Goal: Information Seeking & Learning: Find contact information

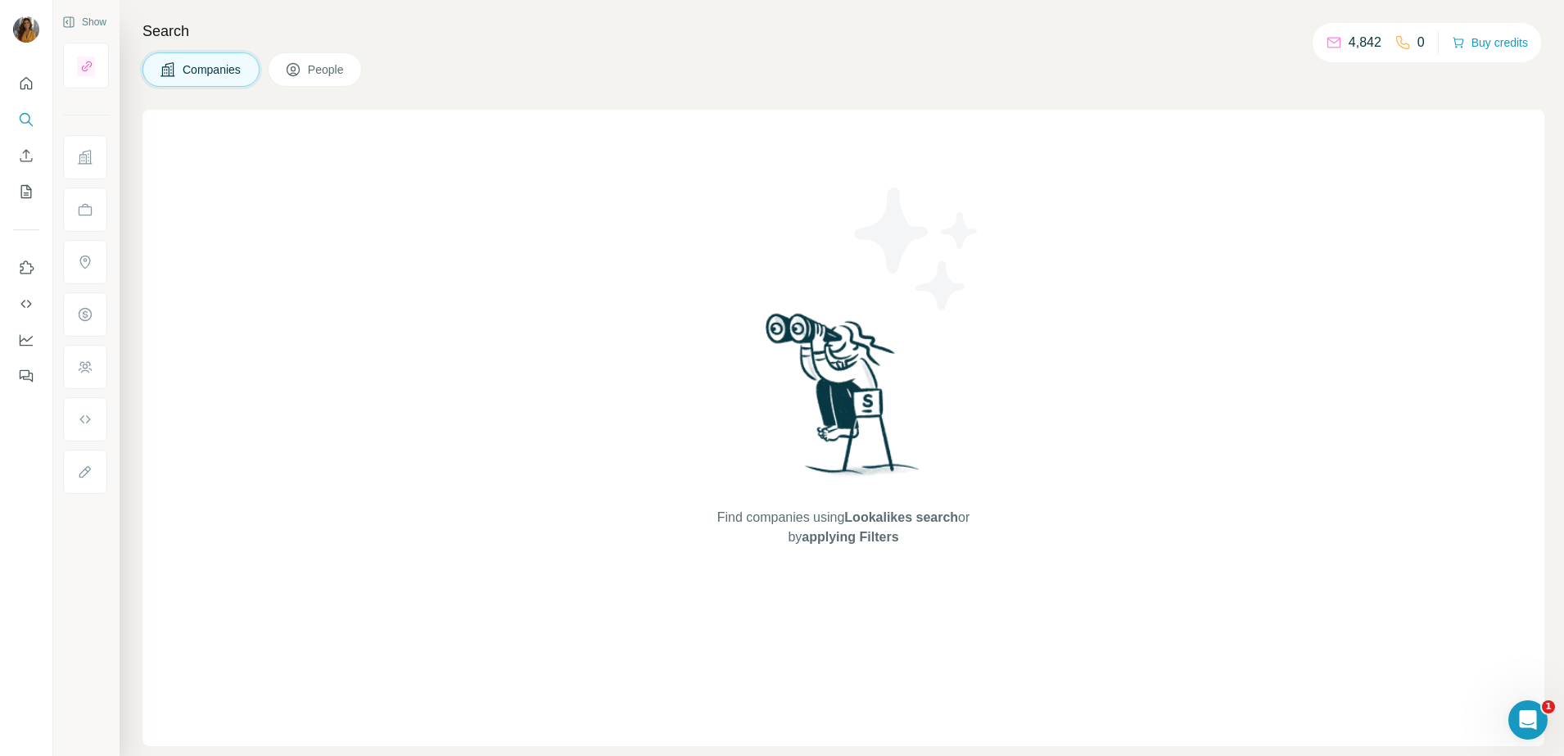
click at [324, 73] on span "People" at bounding box center [327, 69] width 38 height 16
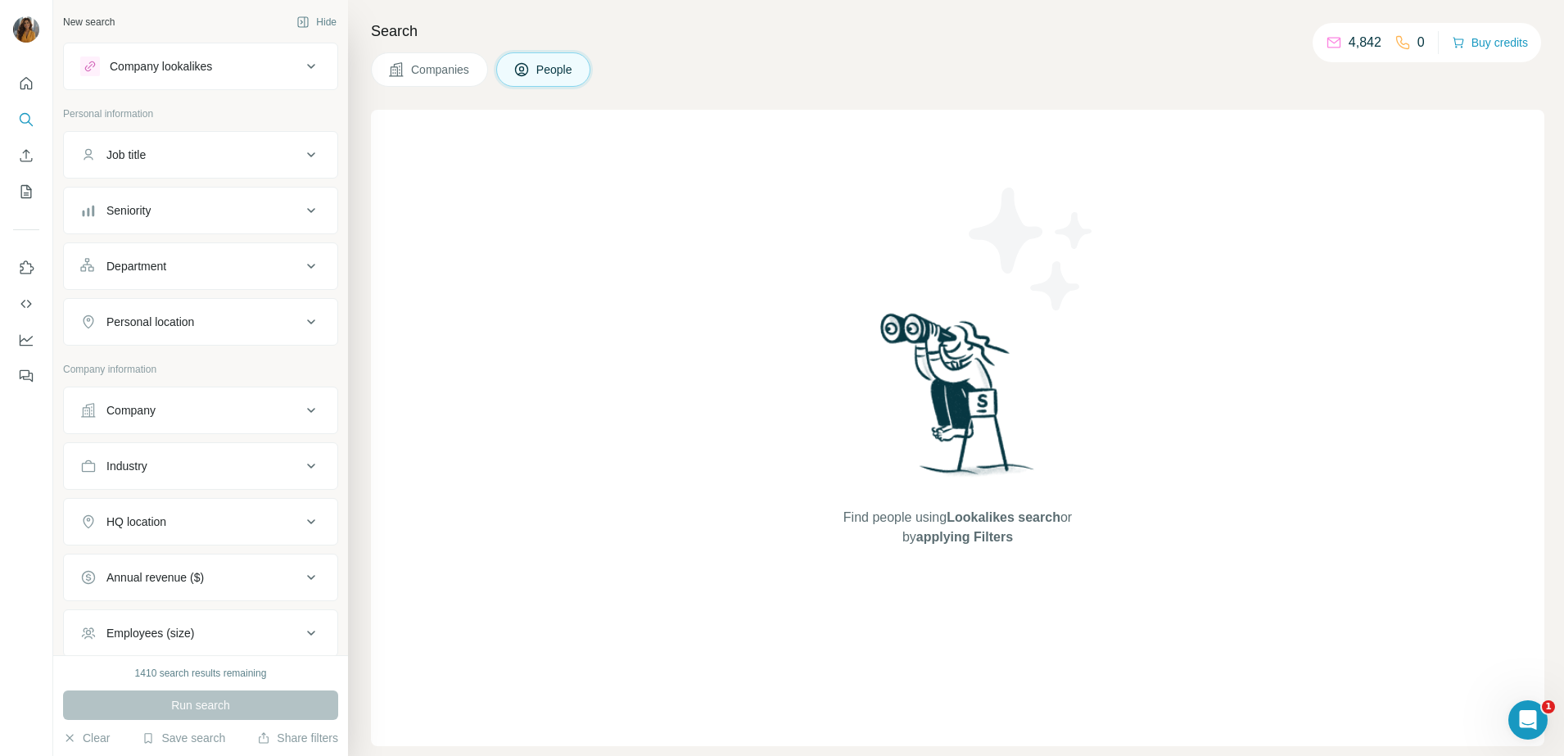
click at [241, 216] on div "Seniority" at bounding box center [190, 210] width 221 height 16
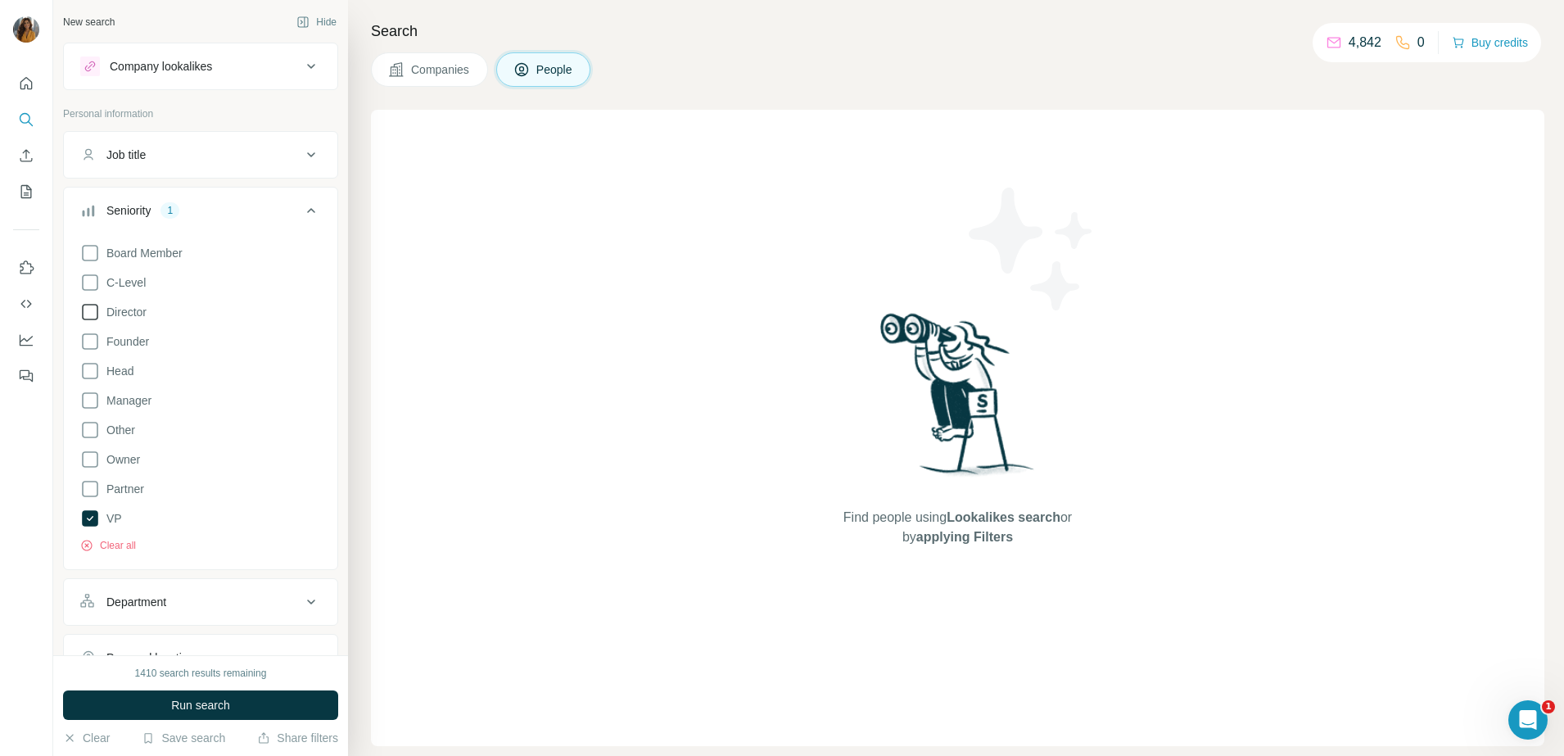
click at [101, 315] on span "Director" at bounding box center [123, 312] width 47 height 16
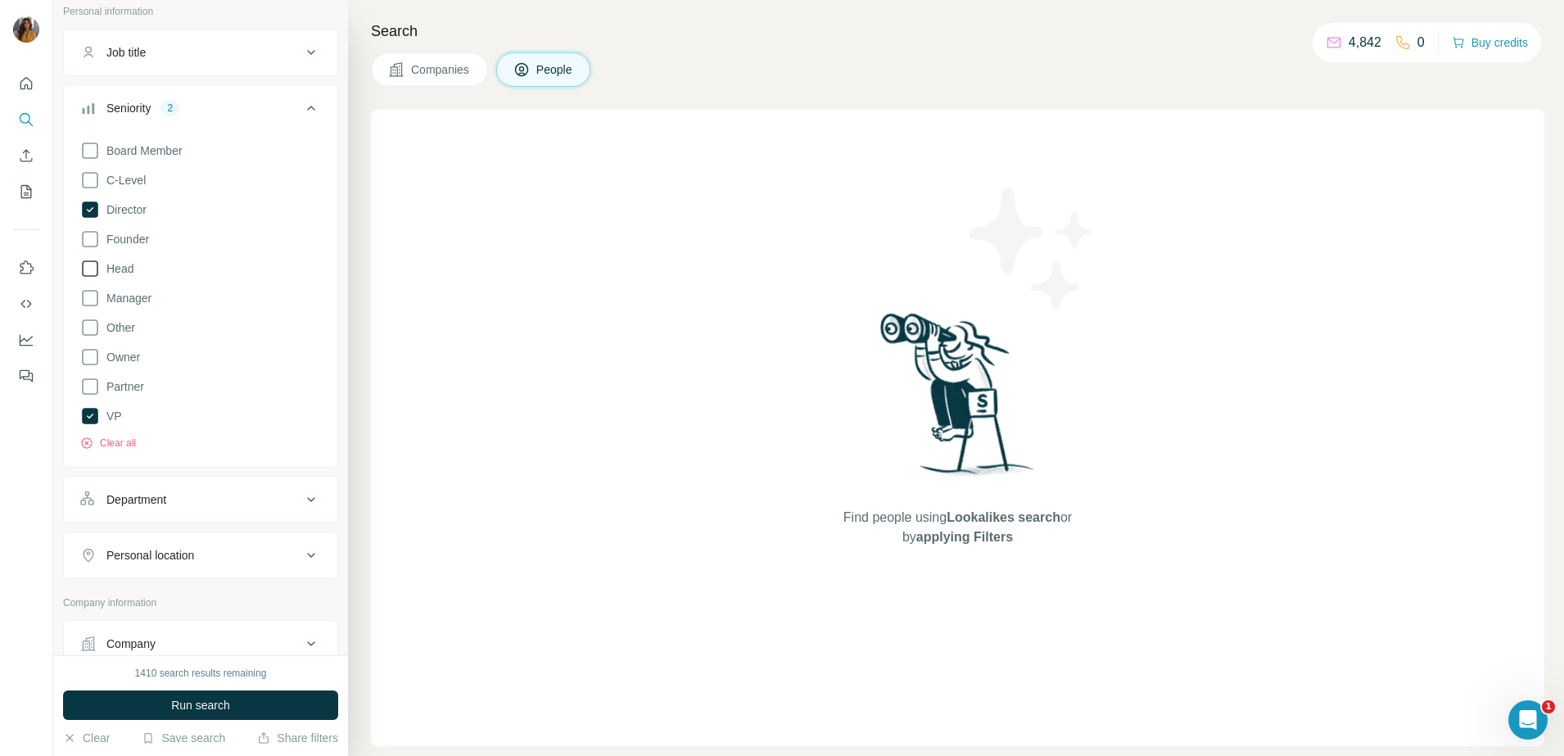
click at [94, 272] on icon at bounding box center [90, 269] width 20 height 20
click at [94, 310] on div "Board Member C-Level Director Founder Head Manager Other Owner Partner VP Clear…" at bounding box center [200, 292] width 241 height 316
click at [179, 506] on div "Department" at bounding box center [190, 499] width 221 height 16
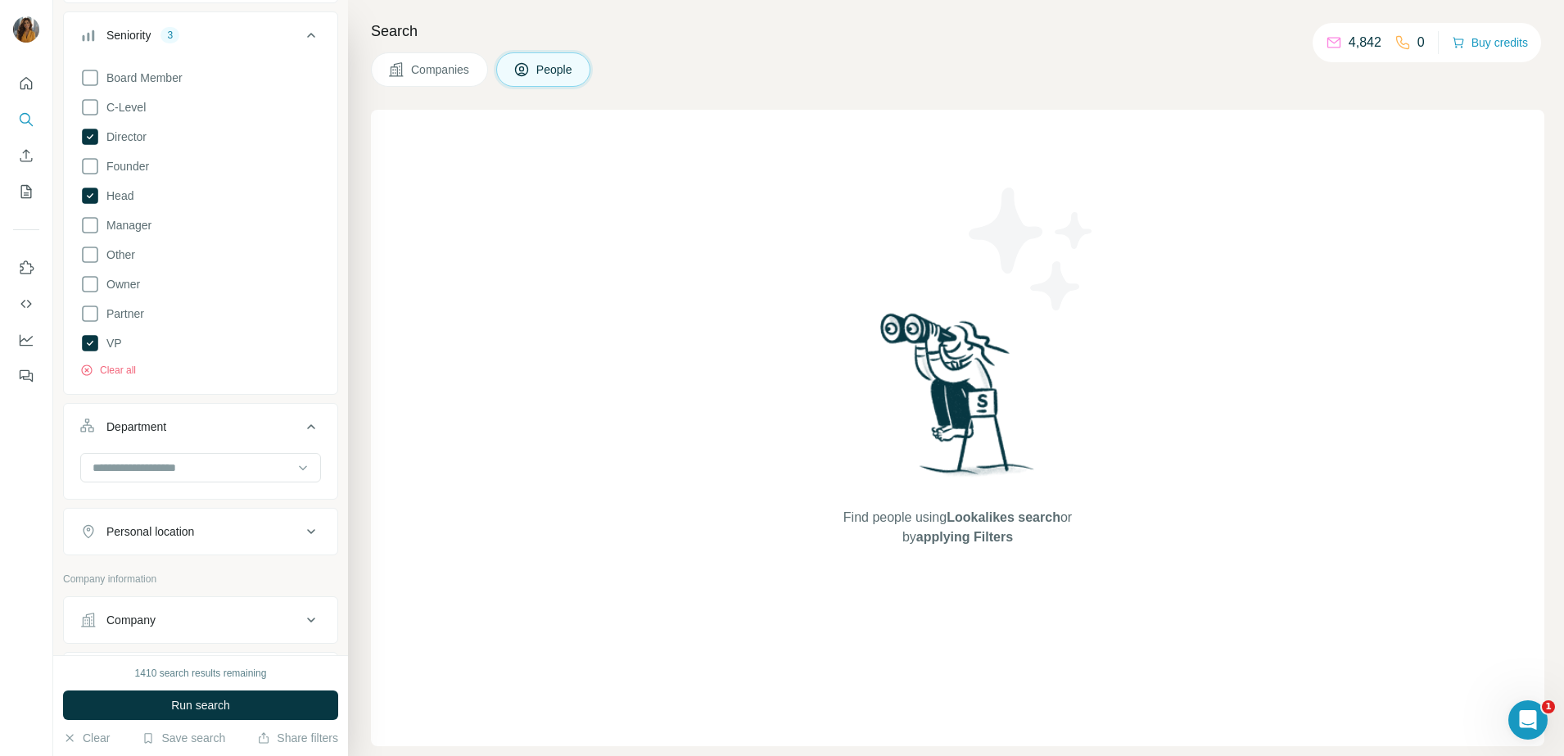
scroll to position [205, 0]
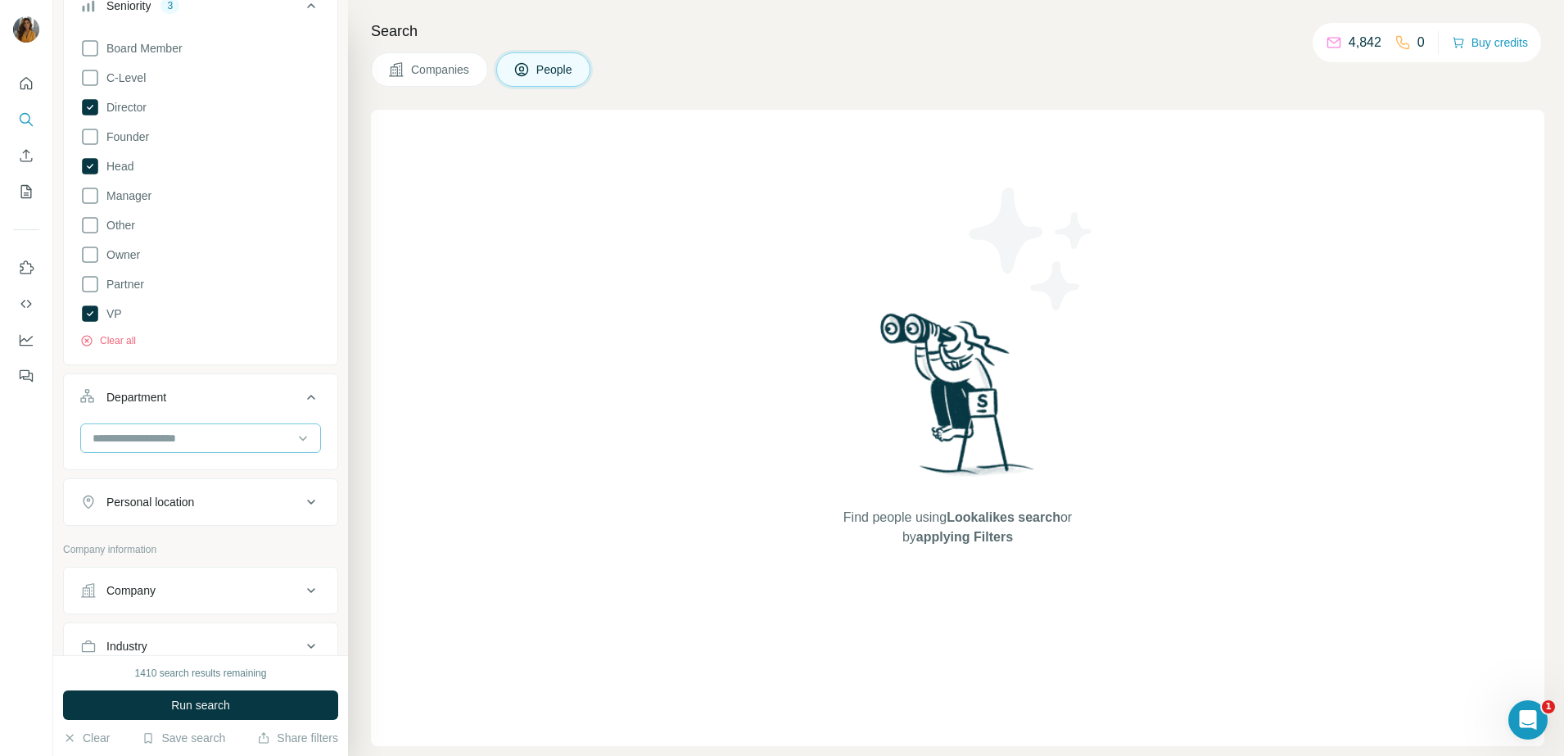
click at [204, 432] on input at bounding box center [192, 438] width 202 height 18
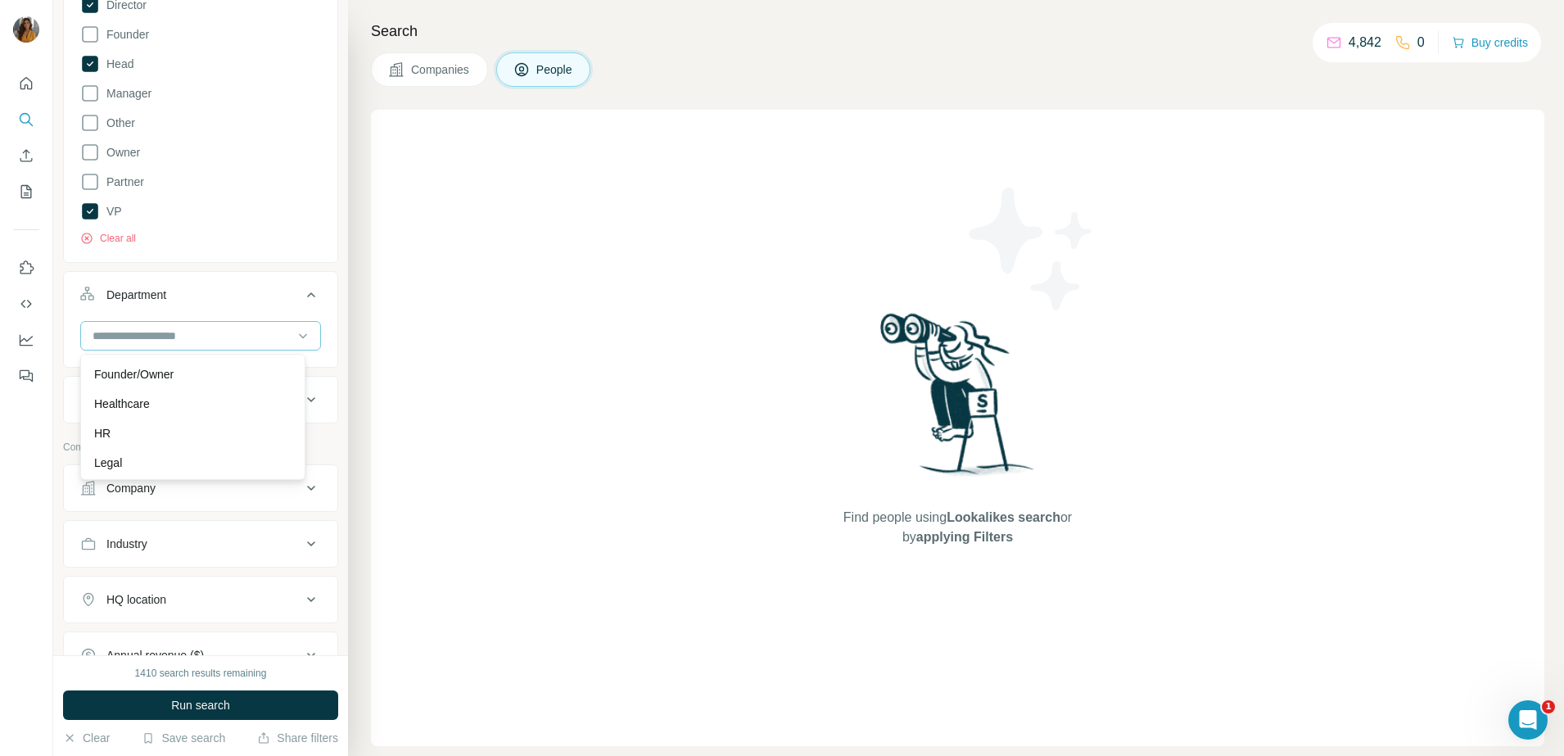
click at [204, 432] on div "HR" at bounding box center [192, 433] width 197 height 16
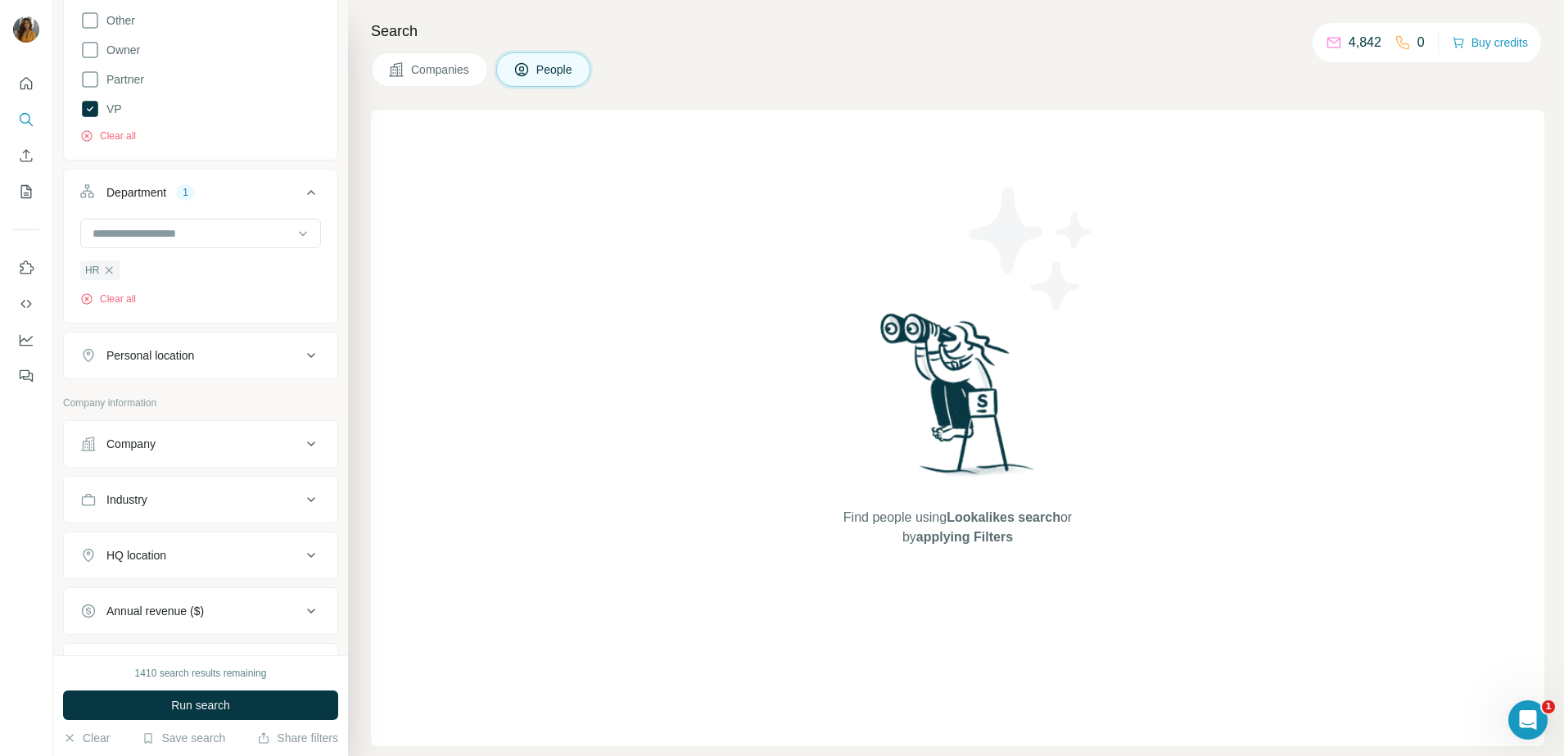
click at [237, 371] on button "Personal location" at bounding box center [201, 355] width 274 height 39
click at [229, 405] on input "text" at bounding box center [200, 396] width 241 height 29
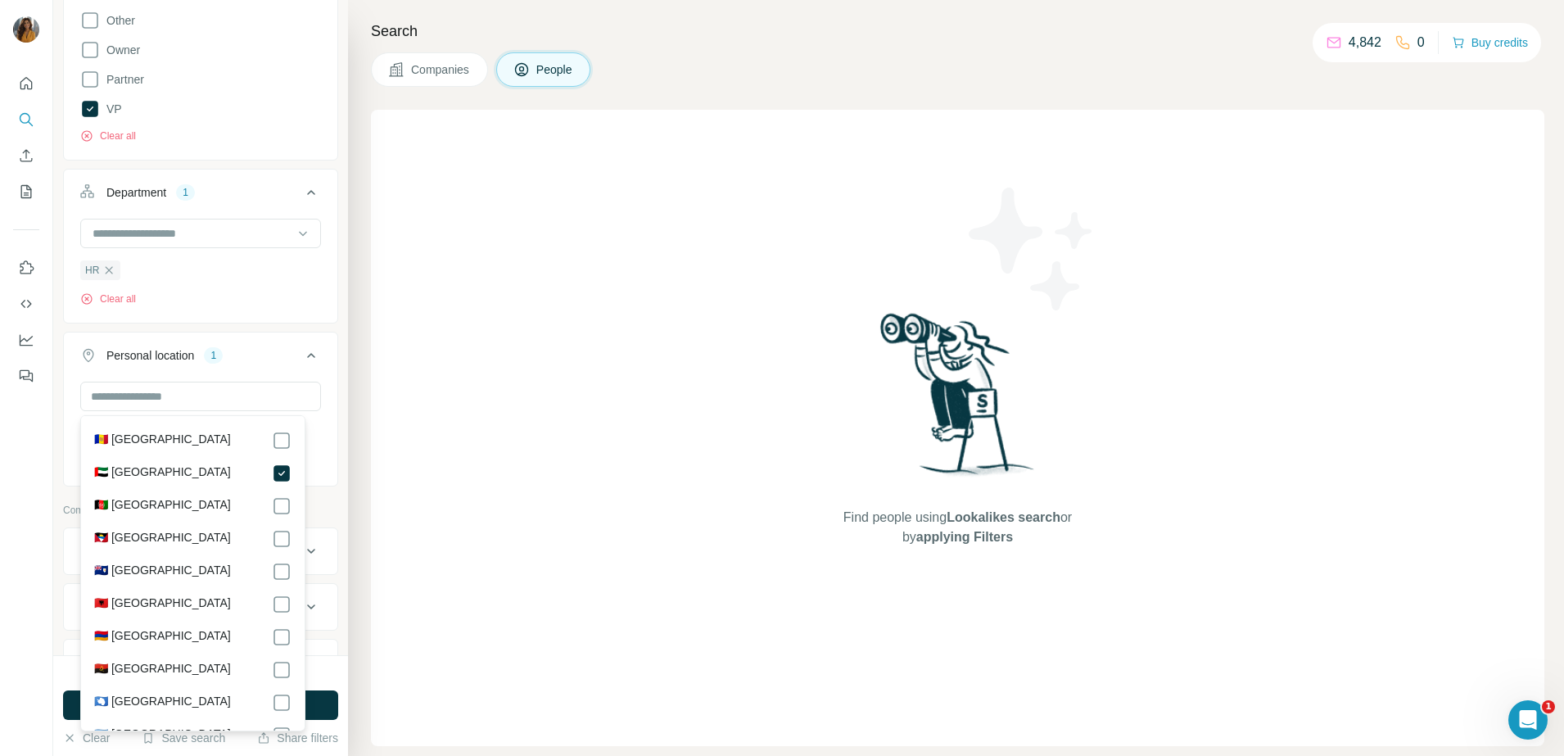
click at [332, 423] on div "New search Hide Company lookalikes Personal information Job title Seniority 3 B…" at bounding box center [200, 327] width 295 height 655
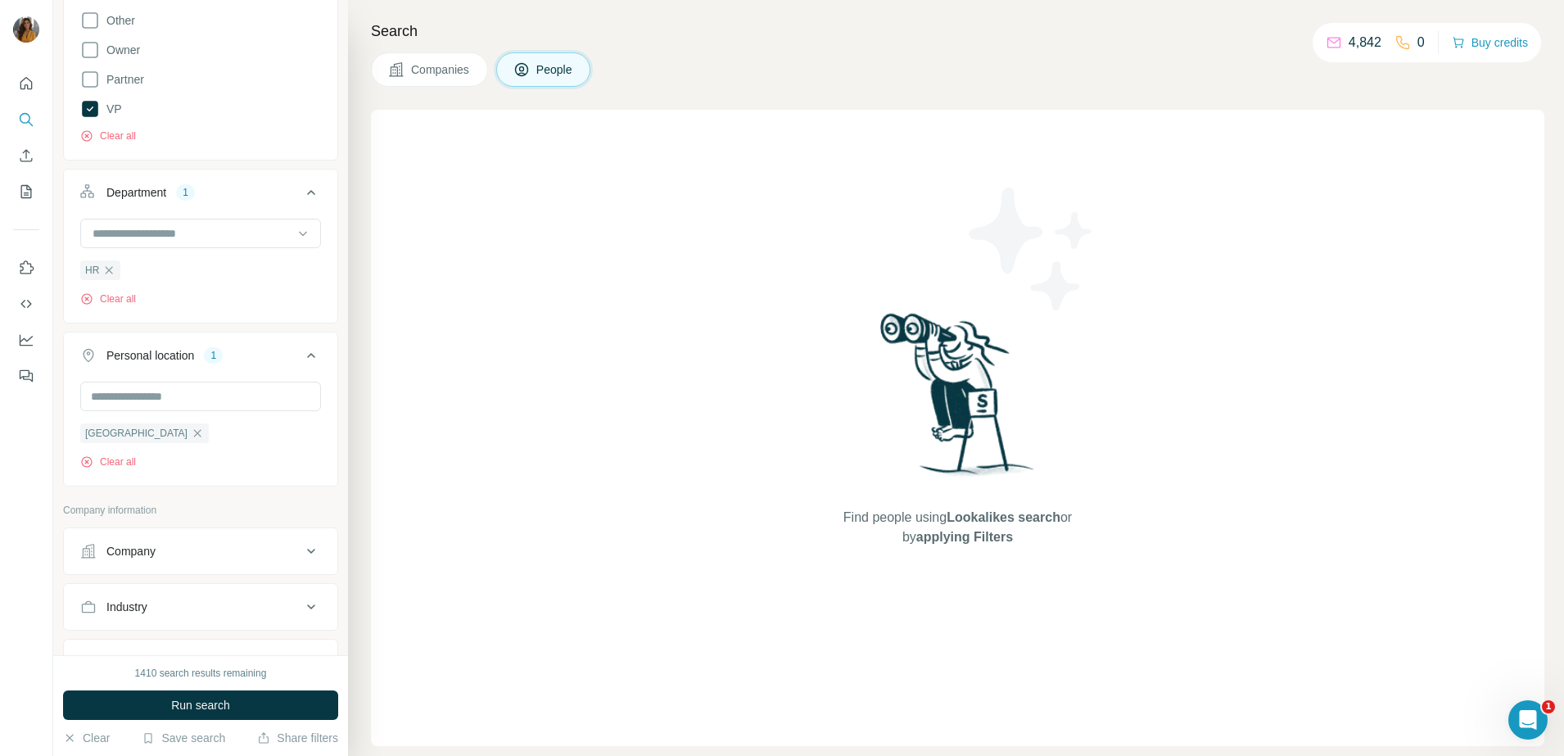
scroll to position [711, 0]
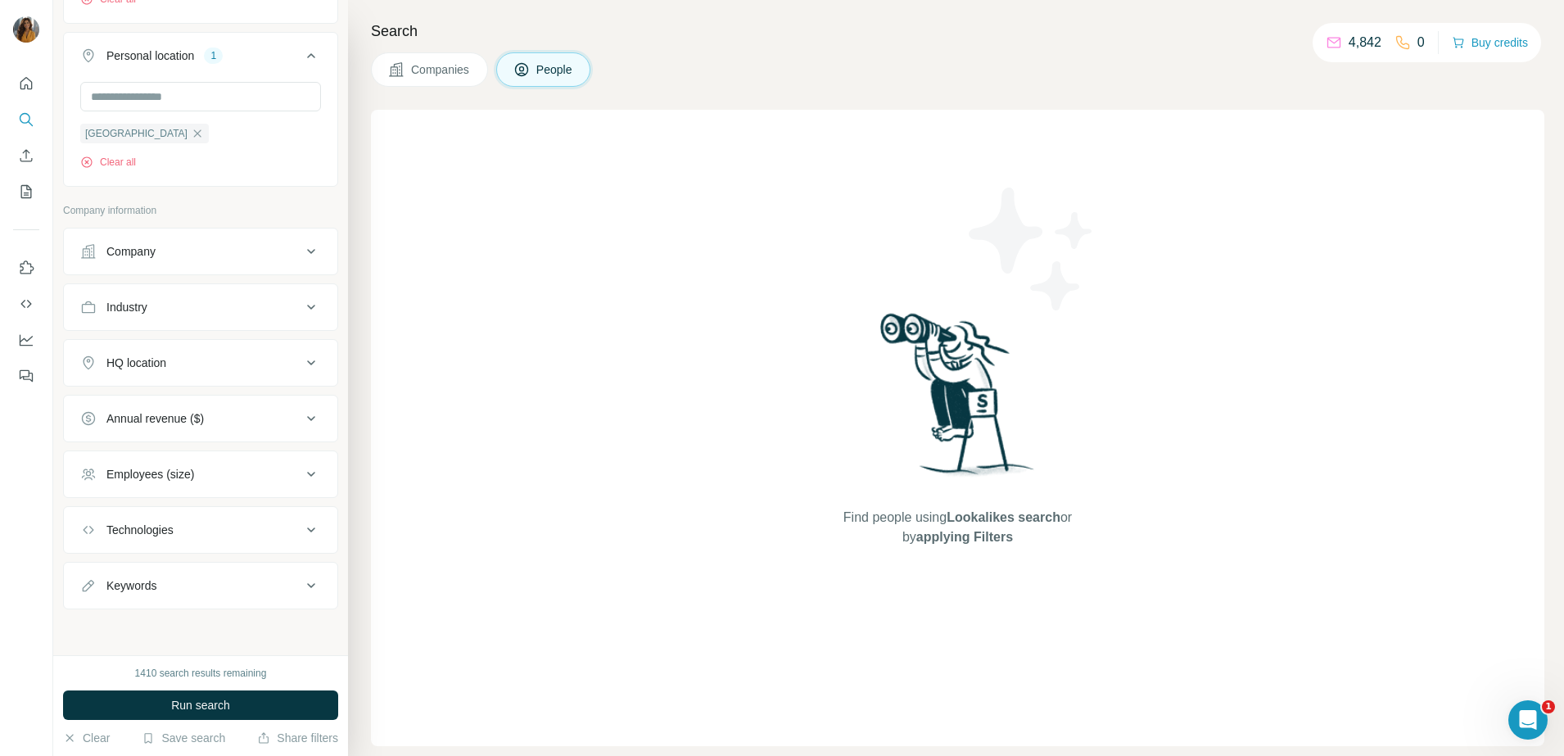
click at [183, 463] on button "Employees (size)" at bounding box center [201, 473] width 274 height 39
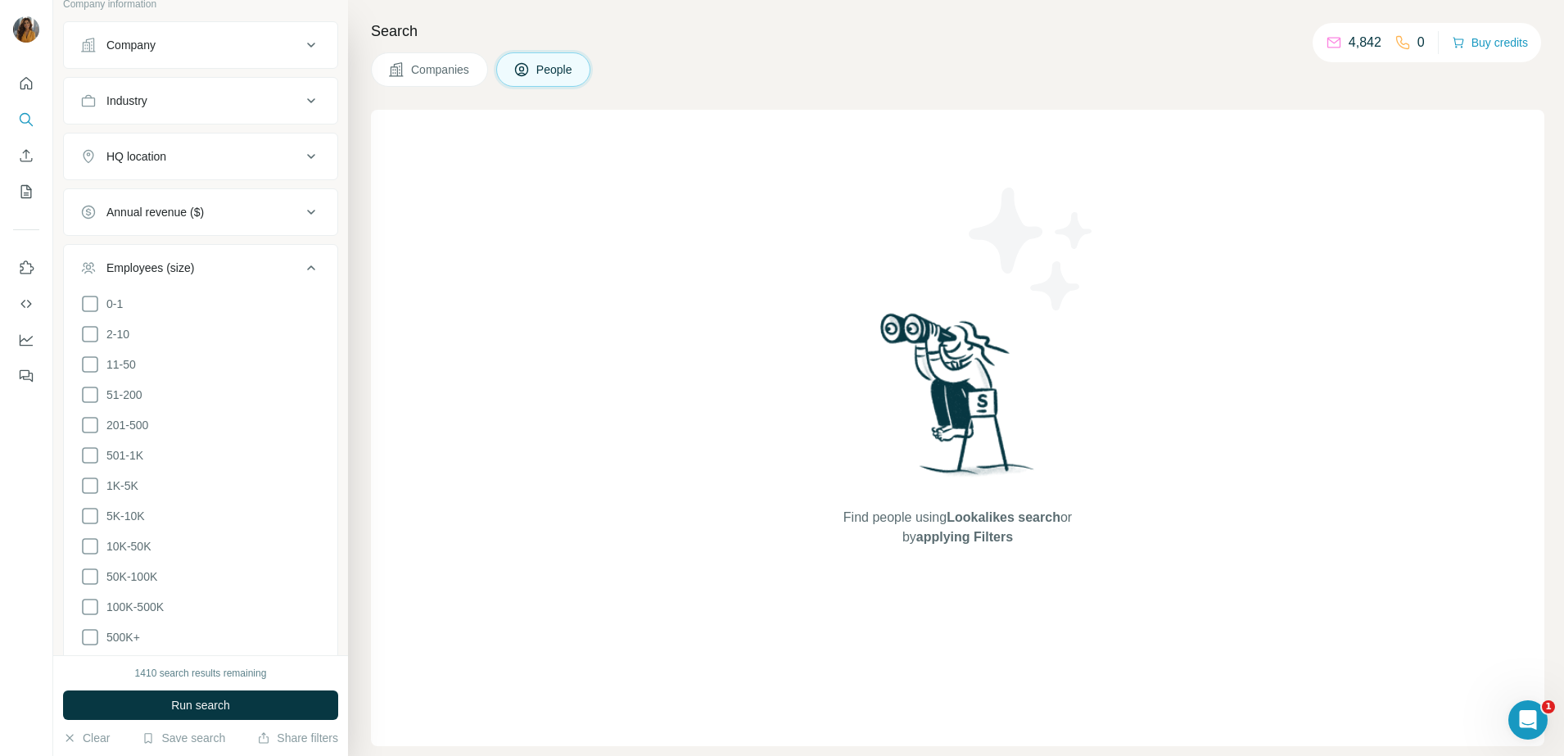
scroll to position [1018, 0]
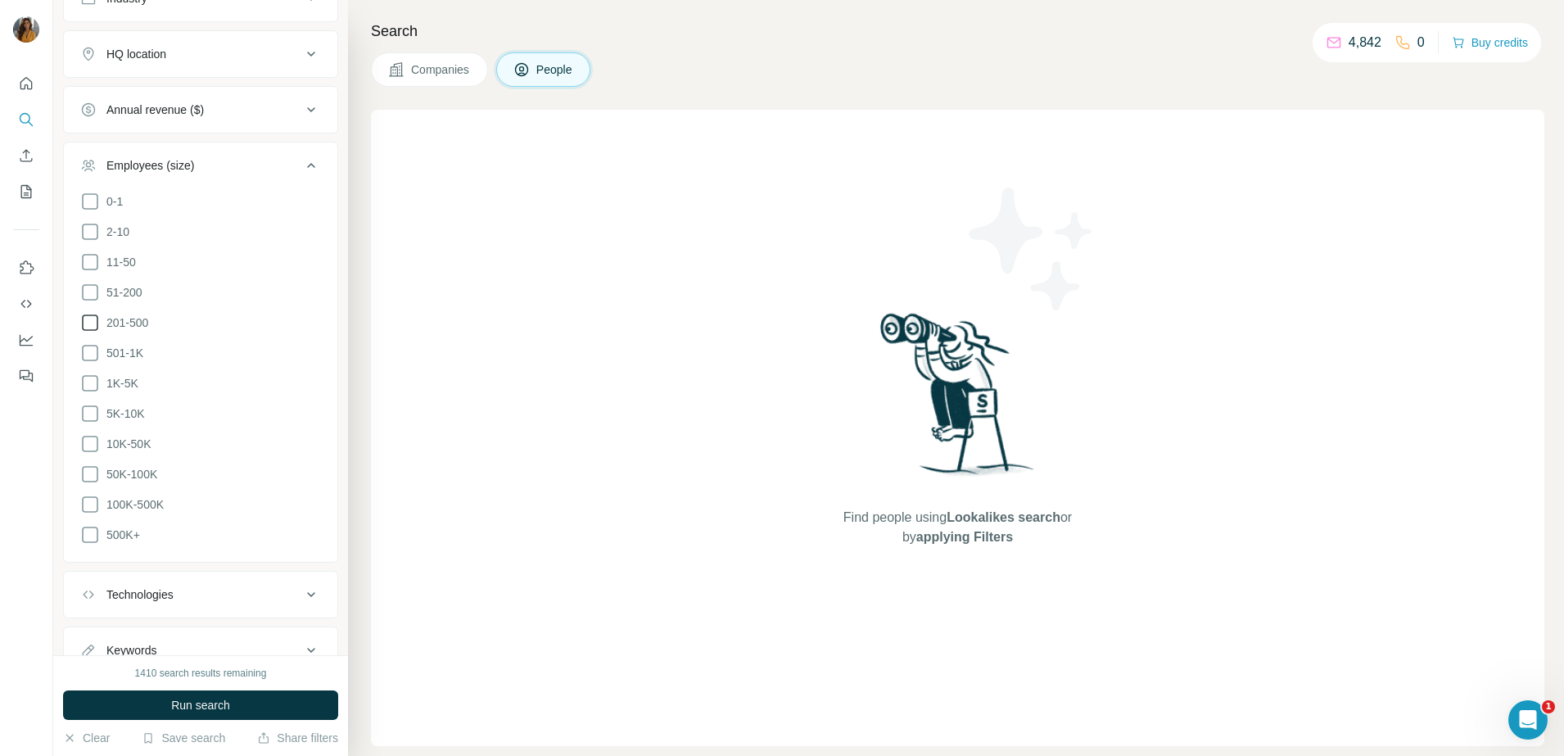
click at [88, 321] on icon at bounding box center [90, 323] width 20 height 20
click at [86, 346] on icon at bounding box center [90, 353] width 20 height 20
click at [186, 694] on button "Run search" at bounding box center [200, 704] width 275 height 29
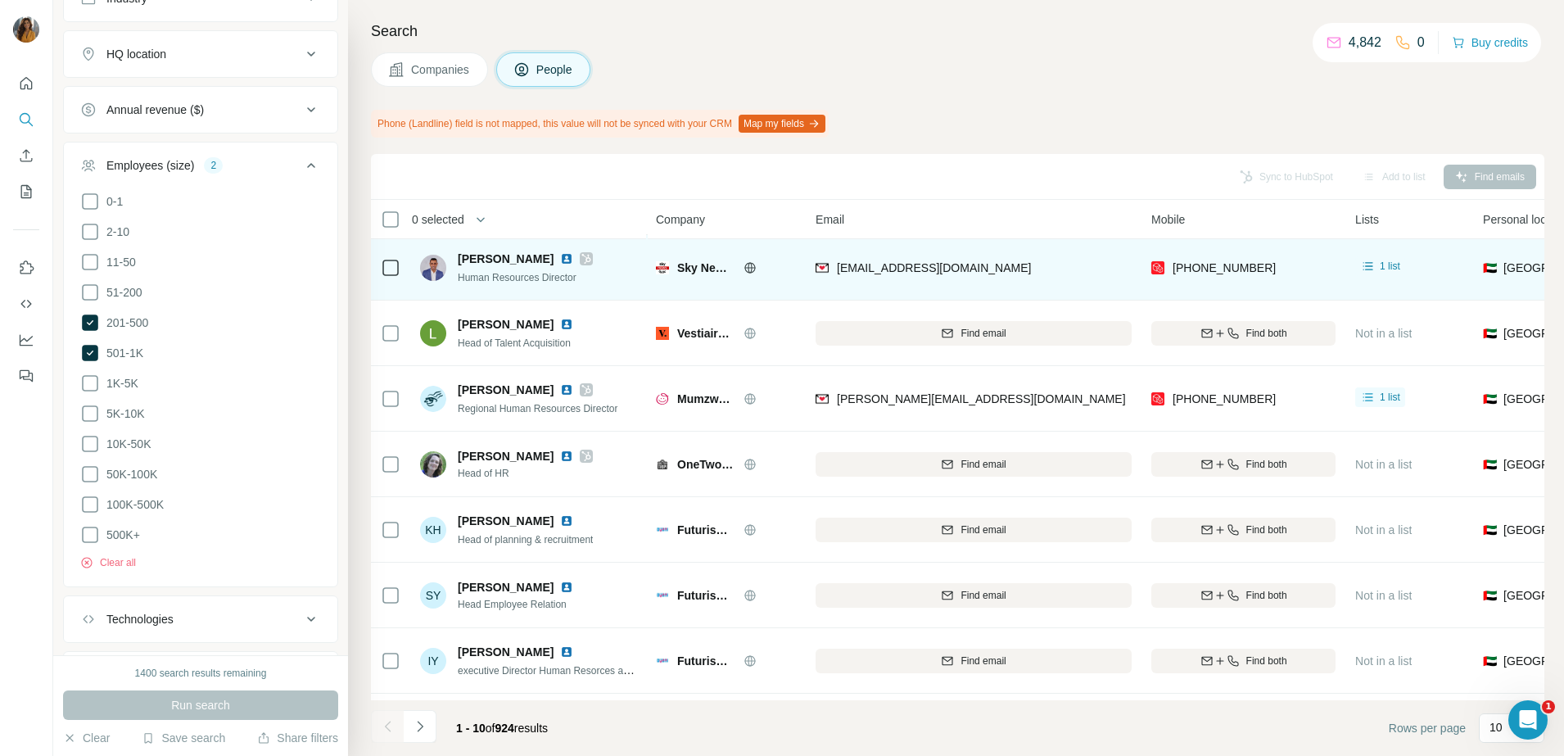
scroll to position [102, 0]
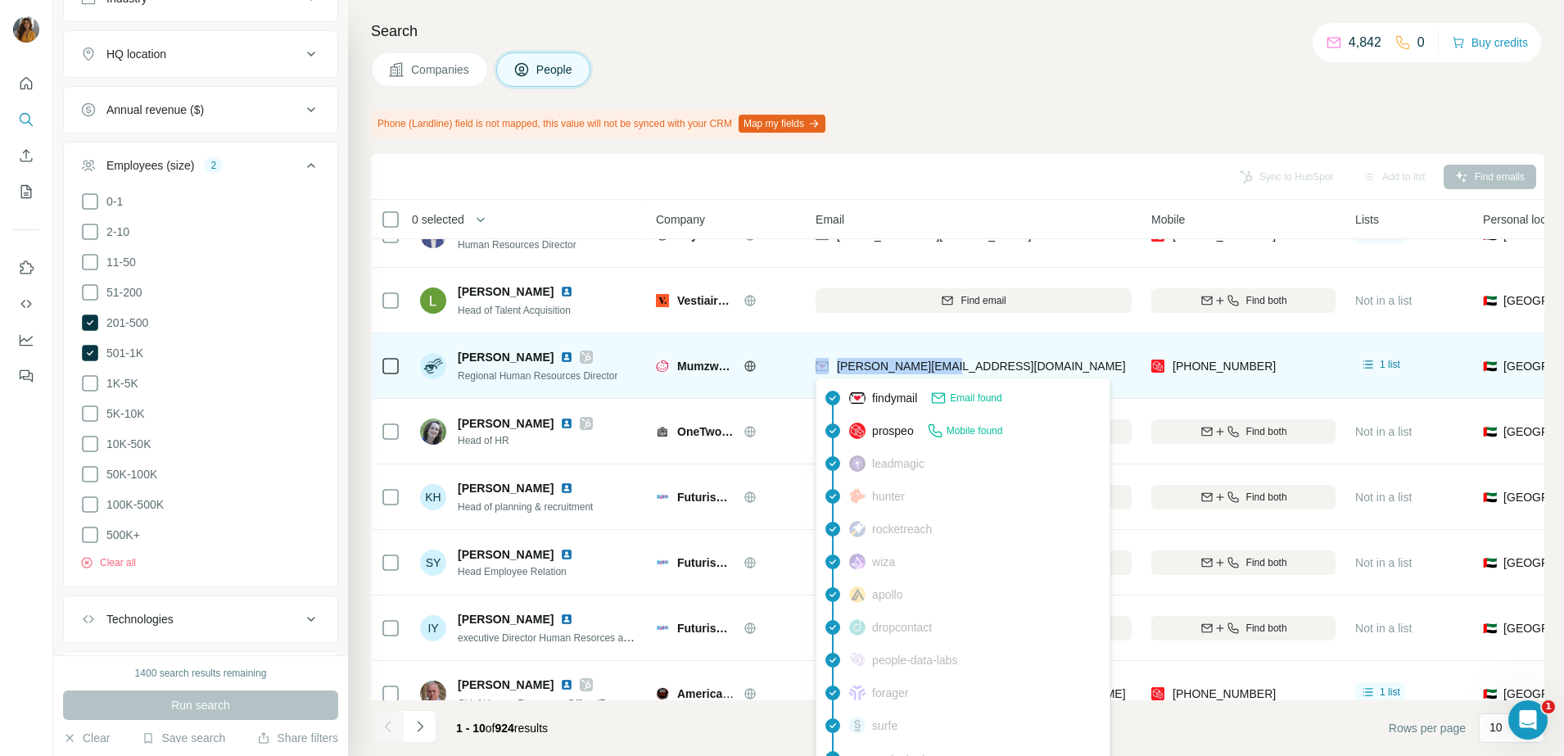
drag, startPoint x: 982, startPoint y: 367, endPoint x: 832, endPoint y: 372, distance: 149.9
click at [832, 372] on div "[PERSON_NAME][EMAIL_ADDRESS][DOMAIN_NAME]" at bounding box center [974, 365] width 316 height 45
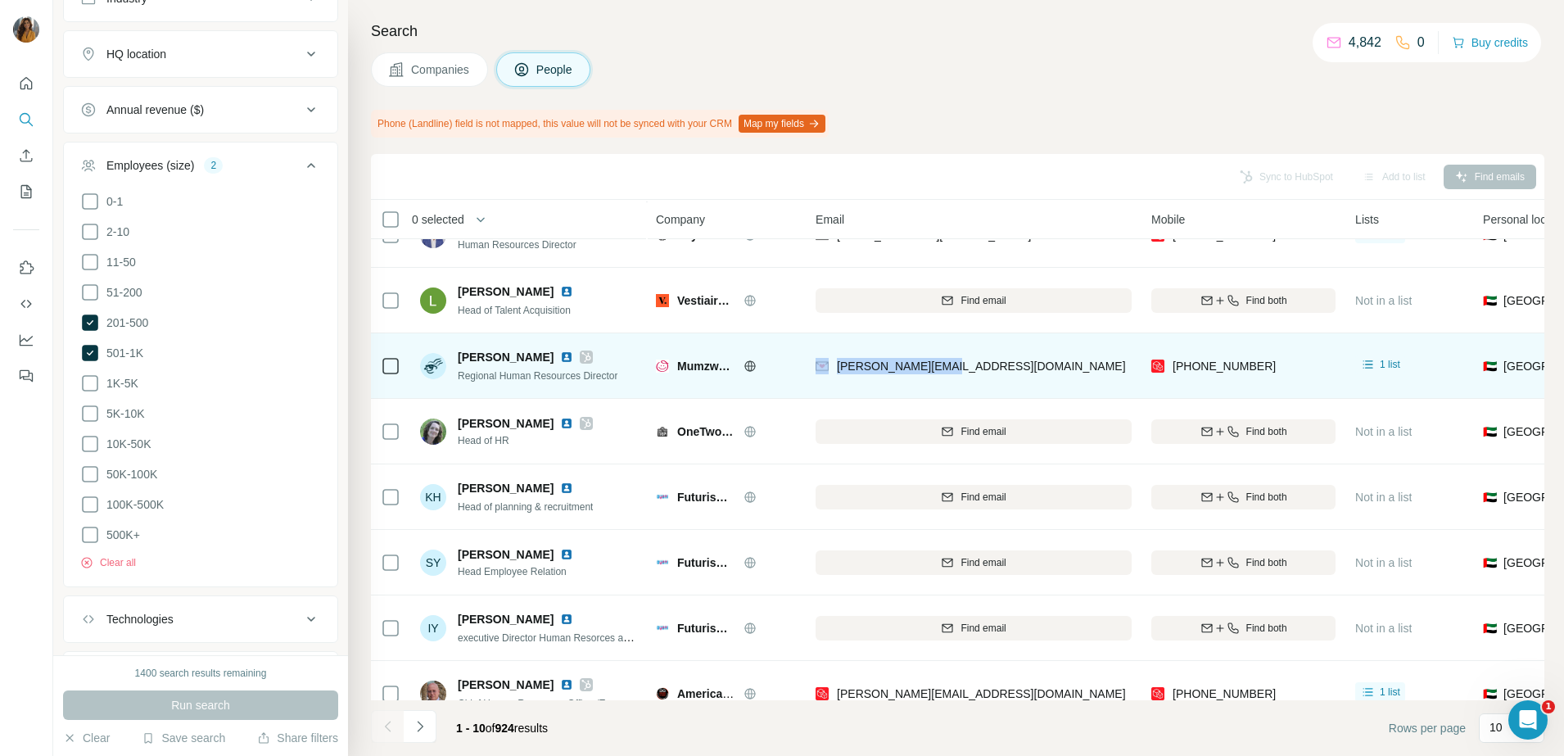
copy div "[PERSON_NAME][EMAIL_ADDRESS][DOMAIN_NAME]"
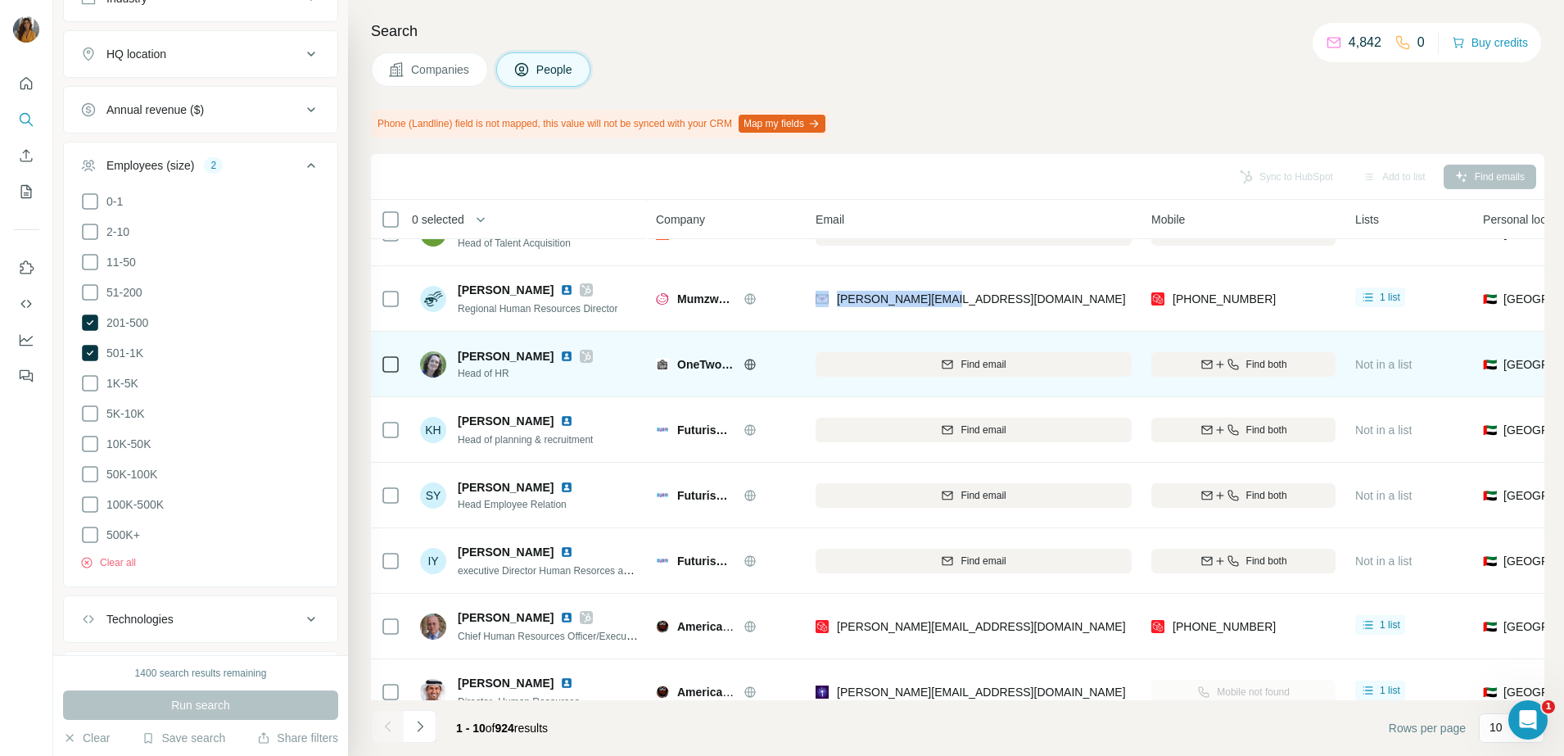
scroll to position [205, 0]
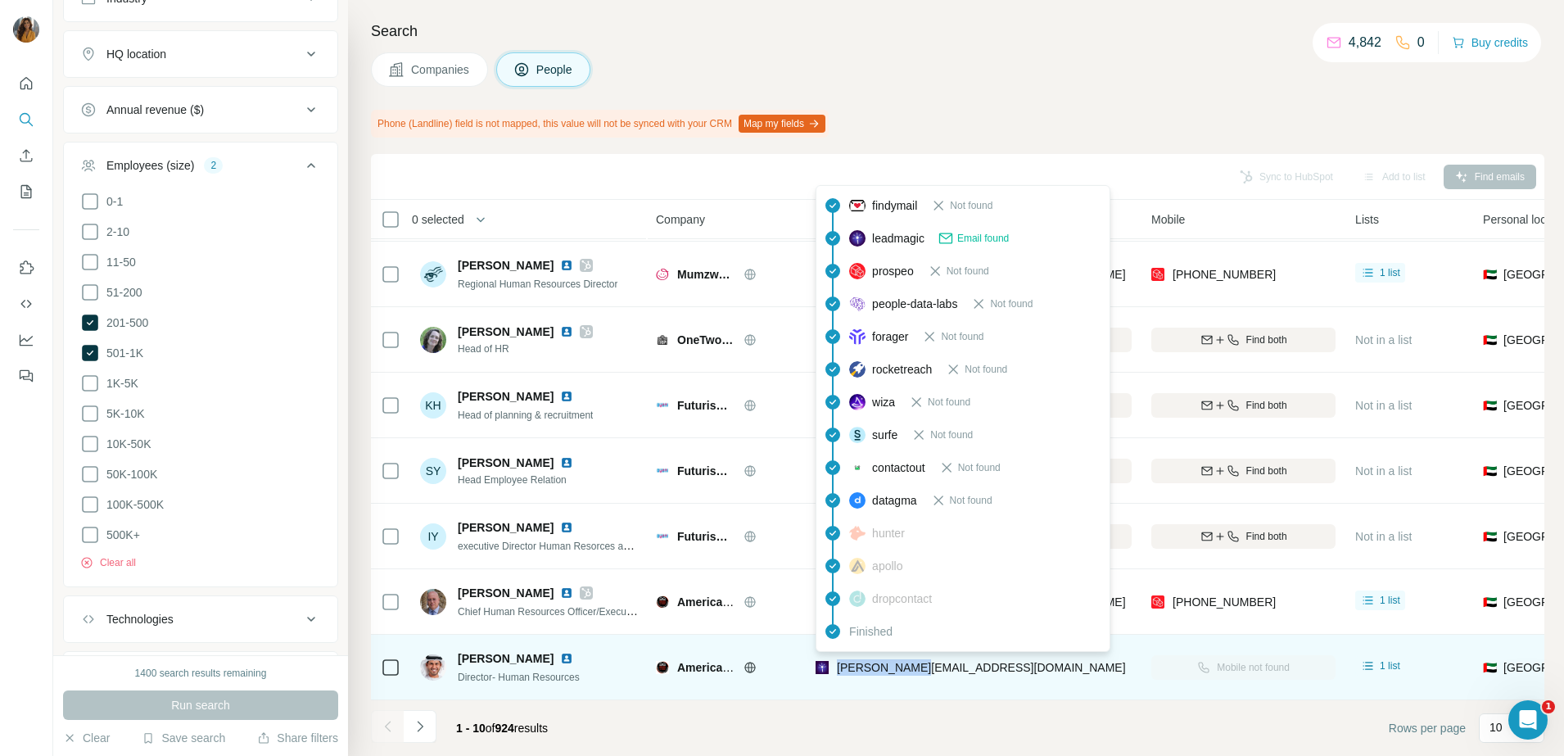
drag, startPoint x: 953, startPoint y: 663, endPoint x: 837, endPoint y: 662, distance: 116.3
click at [837, 662] on div "[PERSON_NAME][EMAIL_ADDRESS][DOMAIN_NAME]" at bounding box center [974, 666] width 316 height 45
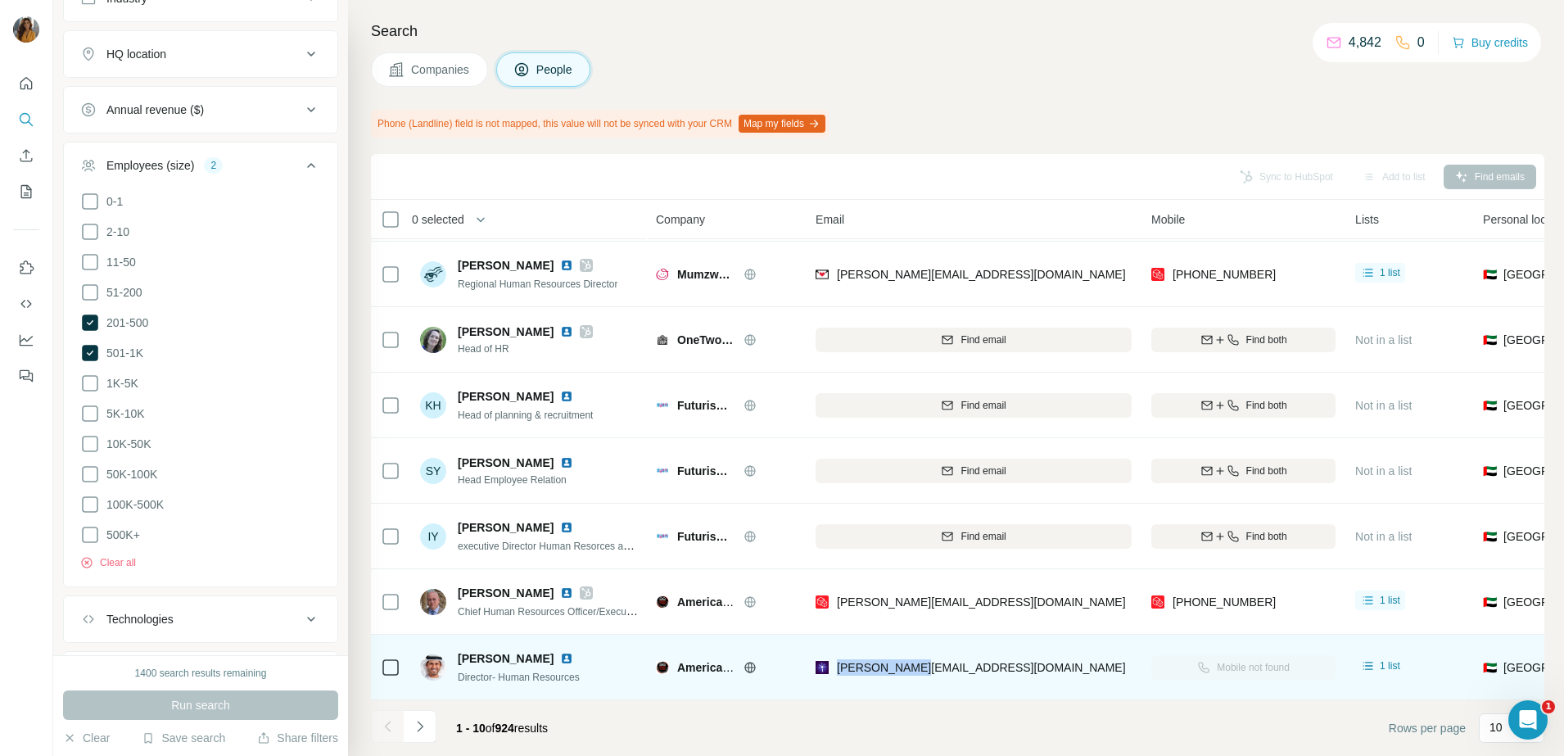
copy span "[PERSON_NAME][EMAIL_ADDRESS][DOMAIN_NAME]"
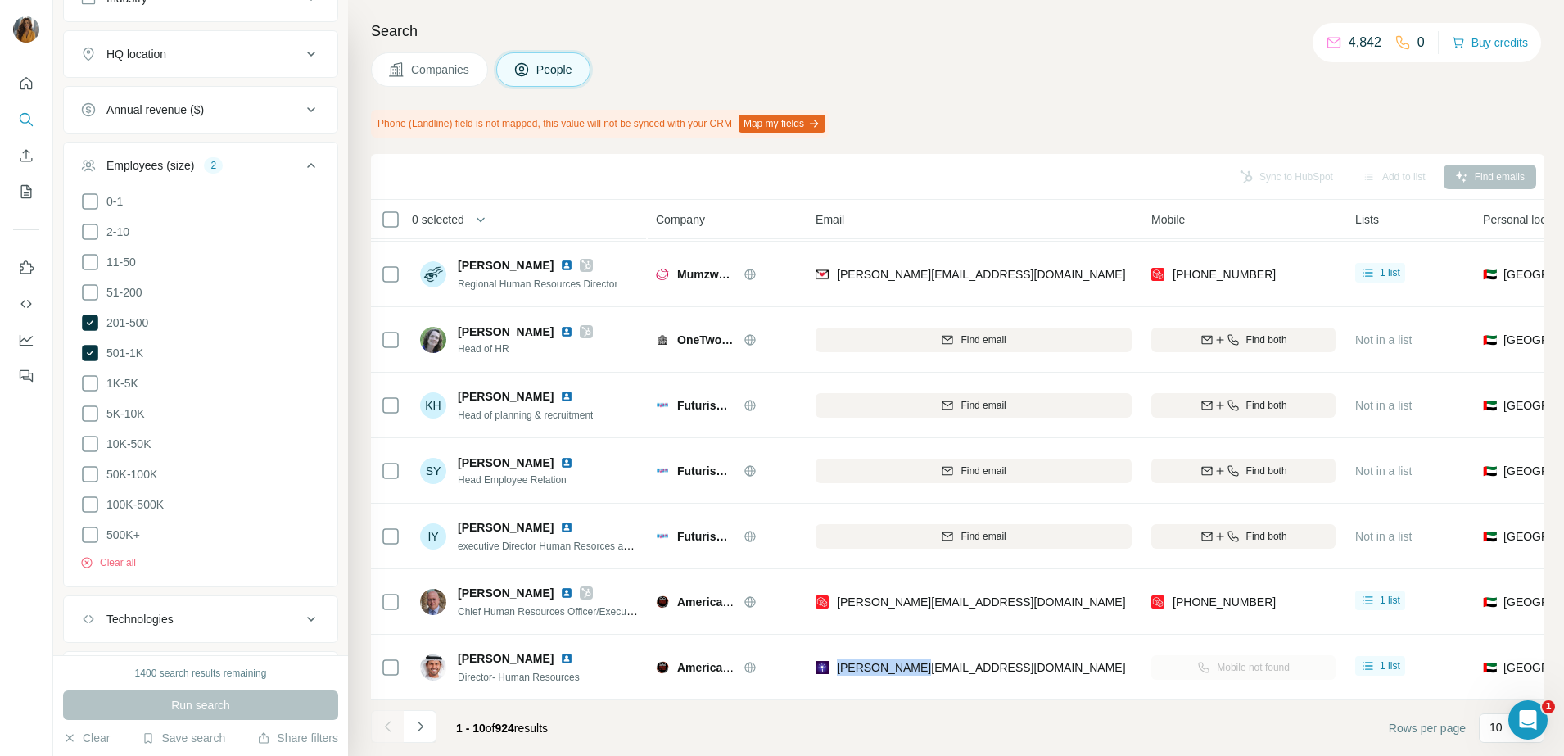
click at [411, 729] on button "Navigate to next page" at bounding box center [420, 726] width 33 height 33
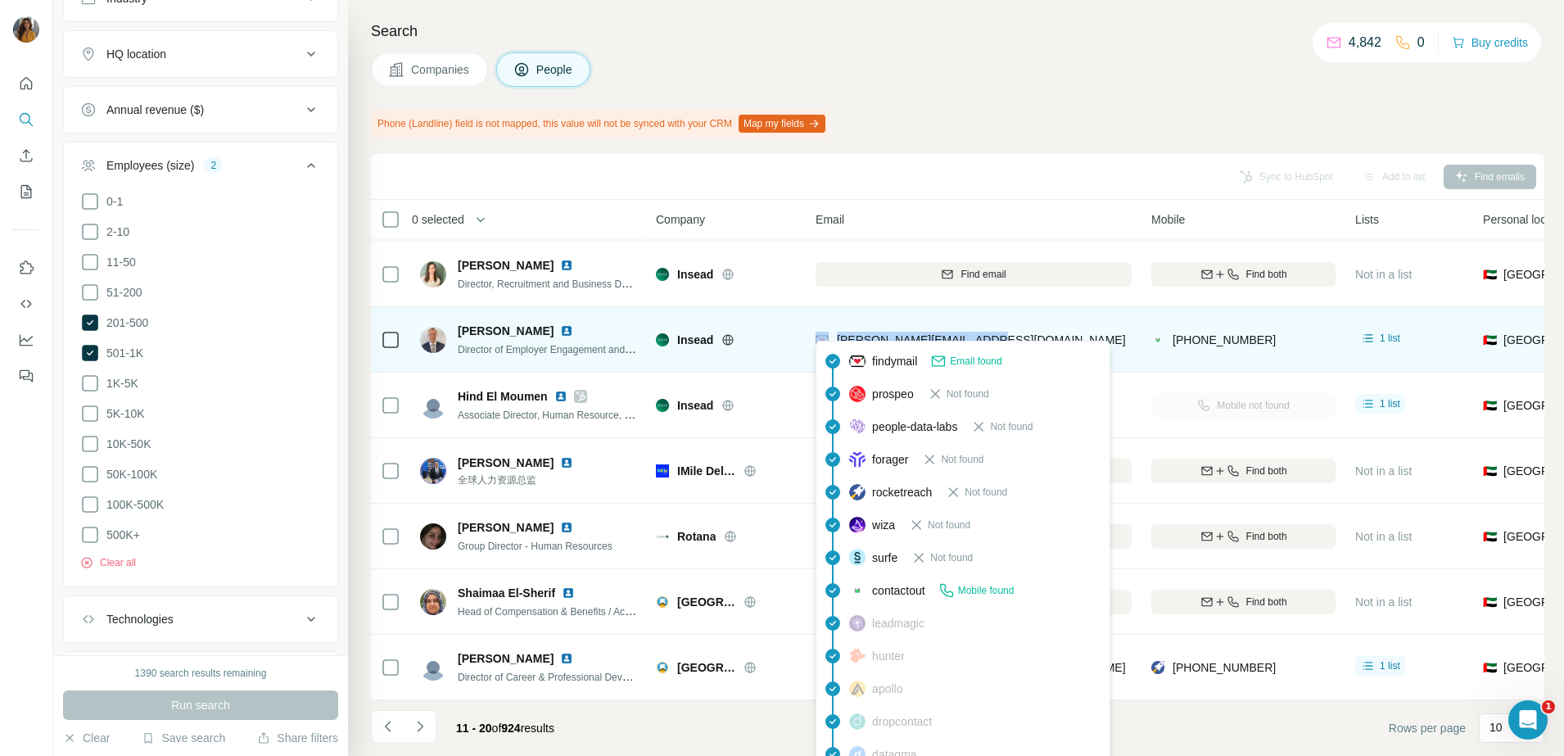
drag, startPoint x: 1021, startPoint y: 335, endPoint x: 832, endPoint y: 332, distance: 189.2
click at [832, 332] on div "[PERSON_NAME][EMAIL_ADDRESS][DOMAIN_NAME]" at bounding box center [974, 339] width 316 height 45
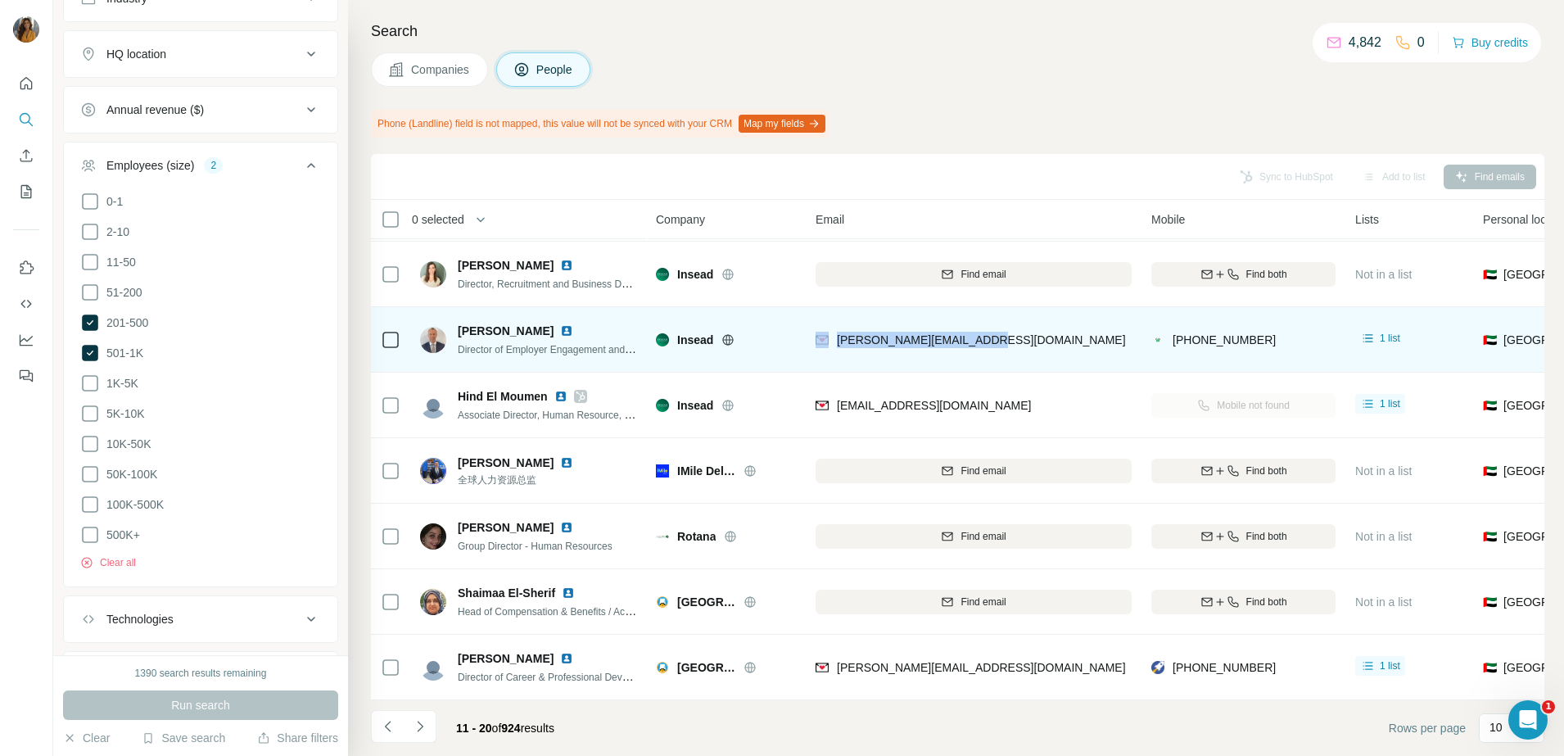
click at [560, 324] on img at bounding box center [566, 330] width 13 height 13
click at [1043, 337] on div "[PERSON_NAME][EMAIL_ADDRESS][DOMAIN_NAME]" at bounding box center [974, 339] width 316 height 45
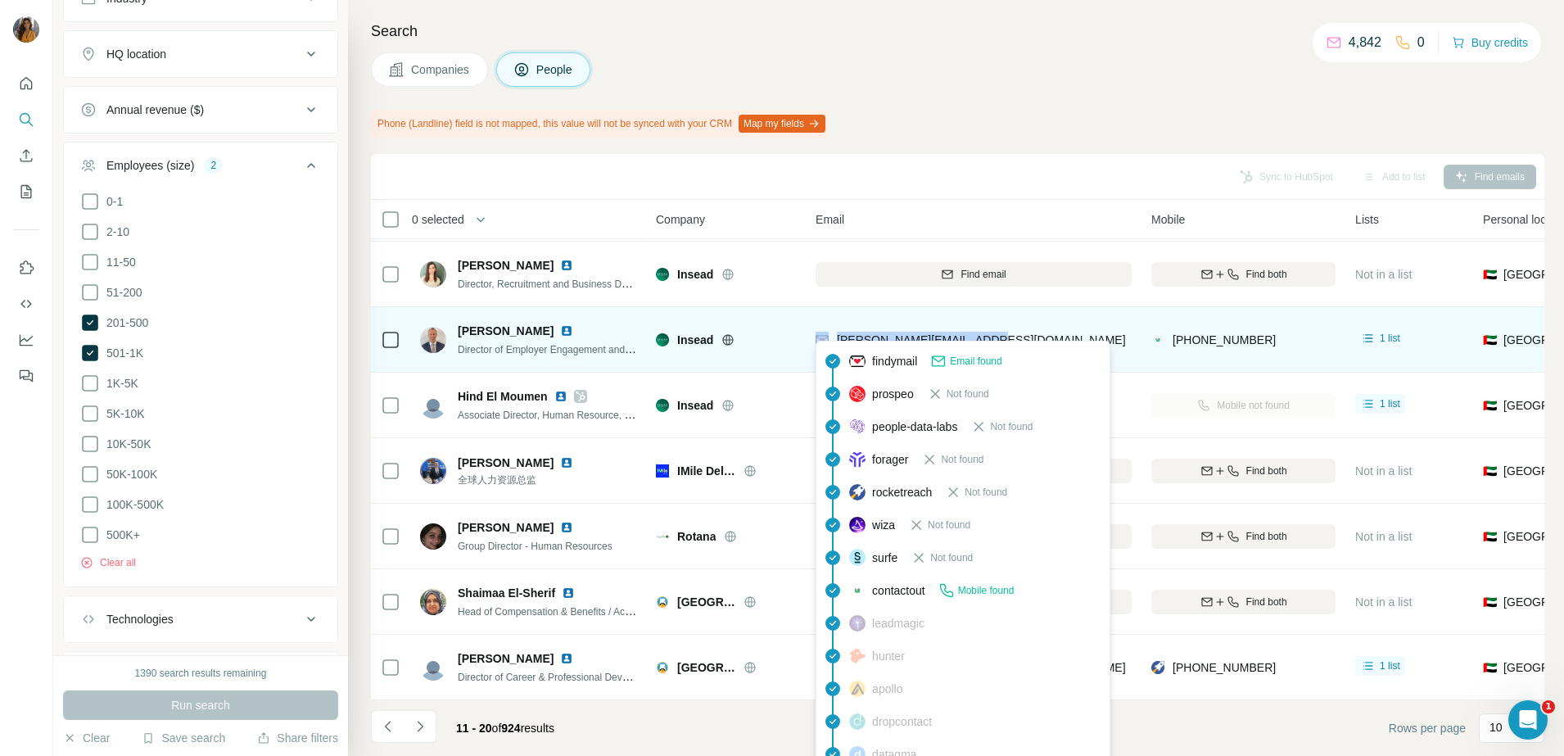
drag, startPoint x: 997, startPoint y: 325, endPoint x: 830, endPoint y: 328, distance: 167.1
click at [830, 328] on div "[PERSON_NAME][EMAIL_ADDRESS][DOMAIN_NAME]" at bounding box center [974, 339] width 316 height 45
copy div "[PERSON_NAME][EMAIL_ADDRESS][DOMAIN_NAME]"
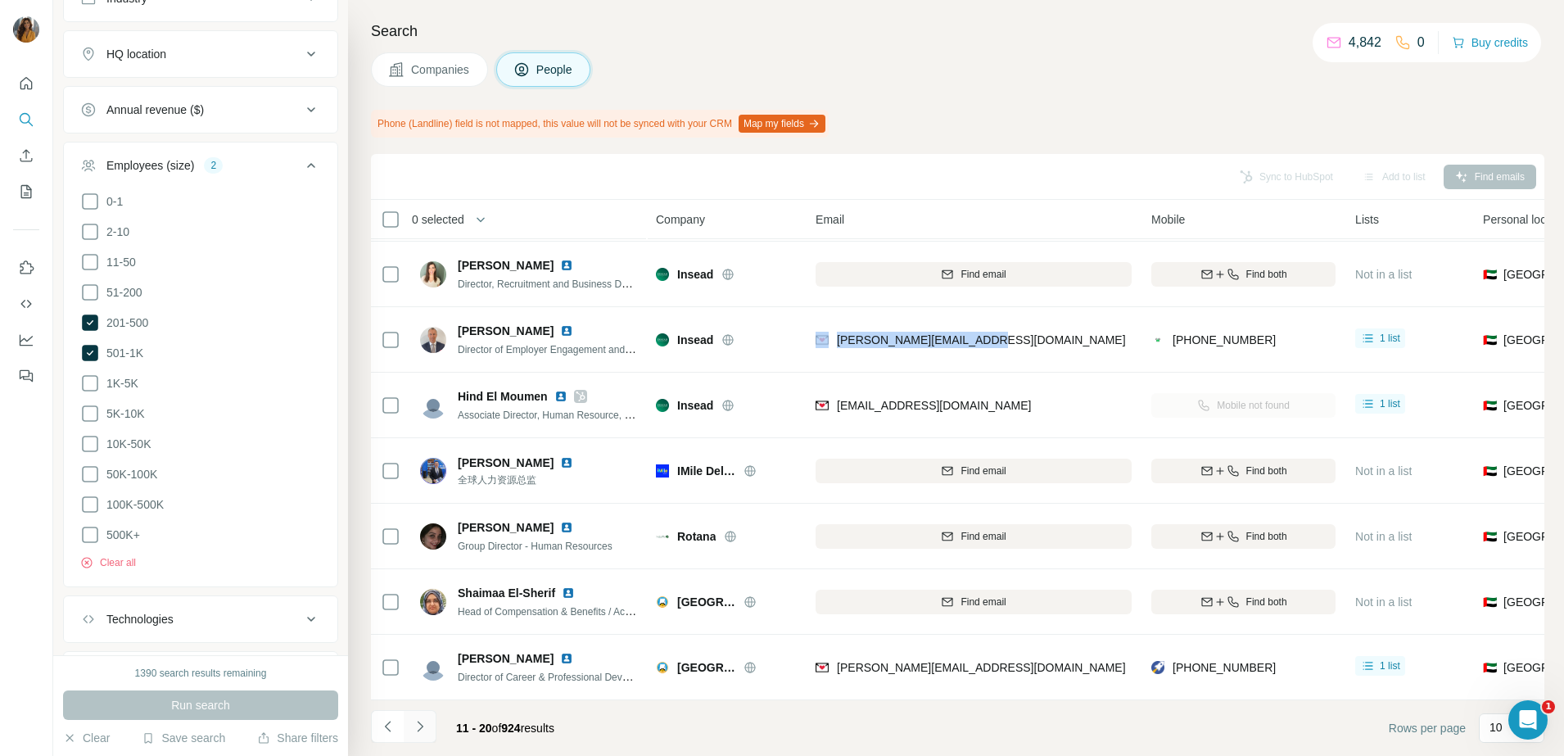
click at [430, 726] on button "Navigate to next page" at bounding box center [420, 726] width 33 height 33
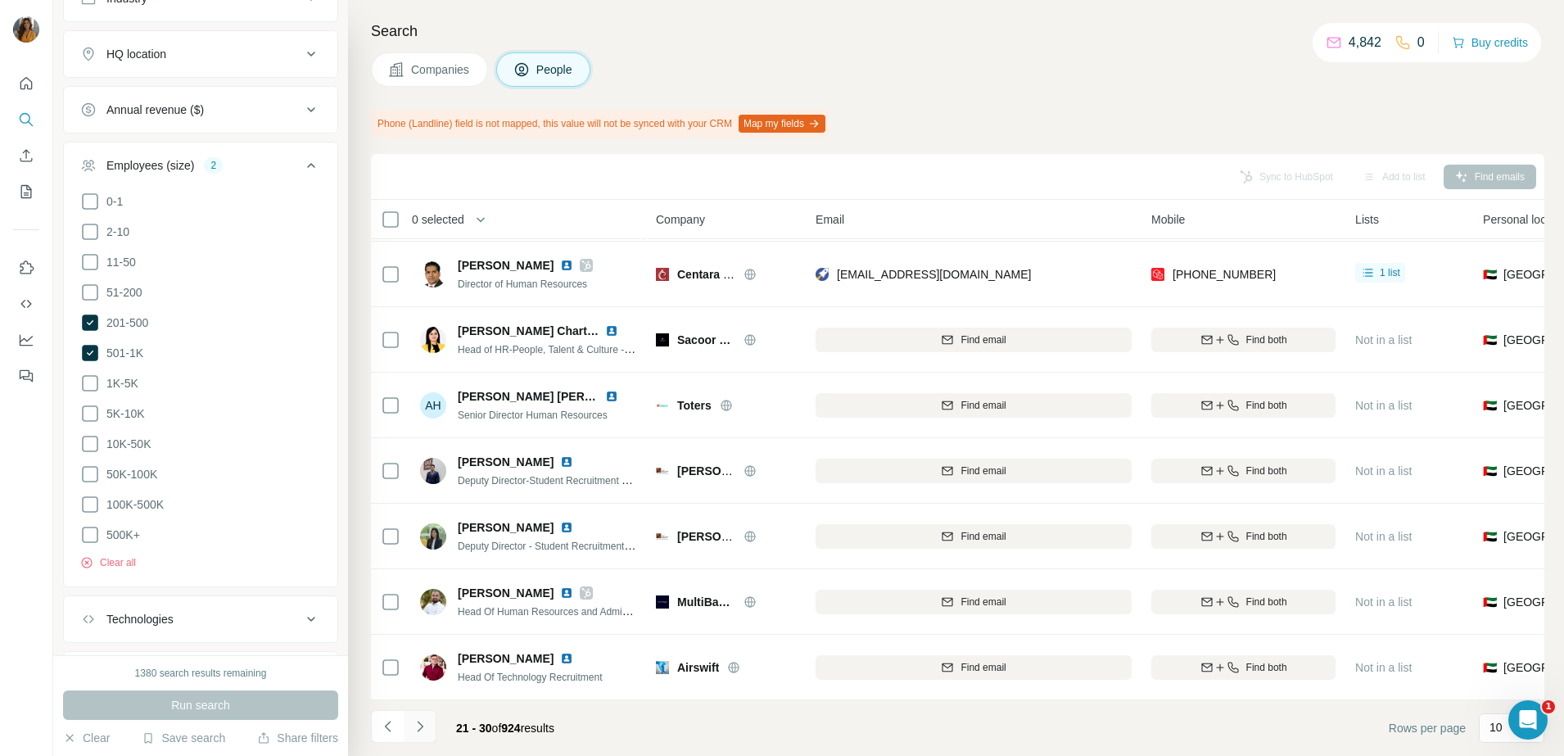
click at [427, 726] on icon "Navigate to next page" at bounding box center [420, 726] width 16 height 16
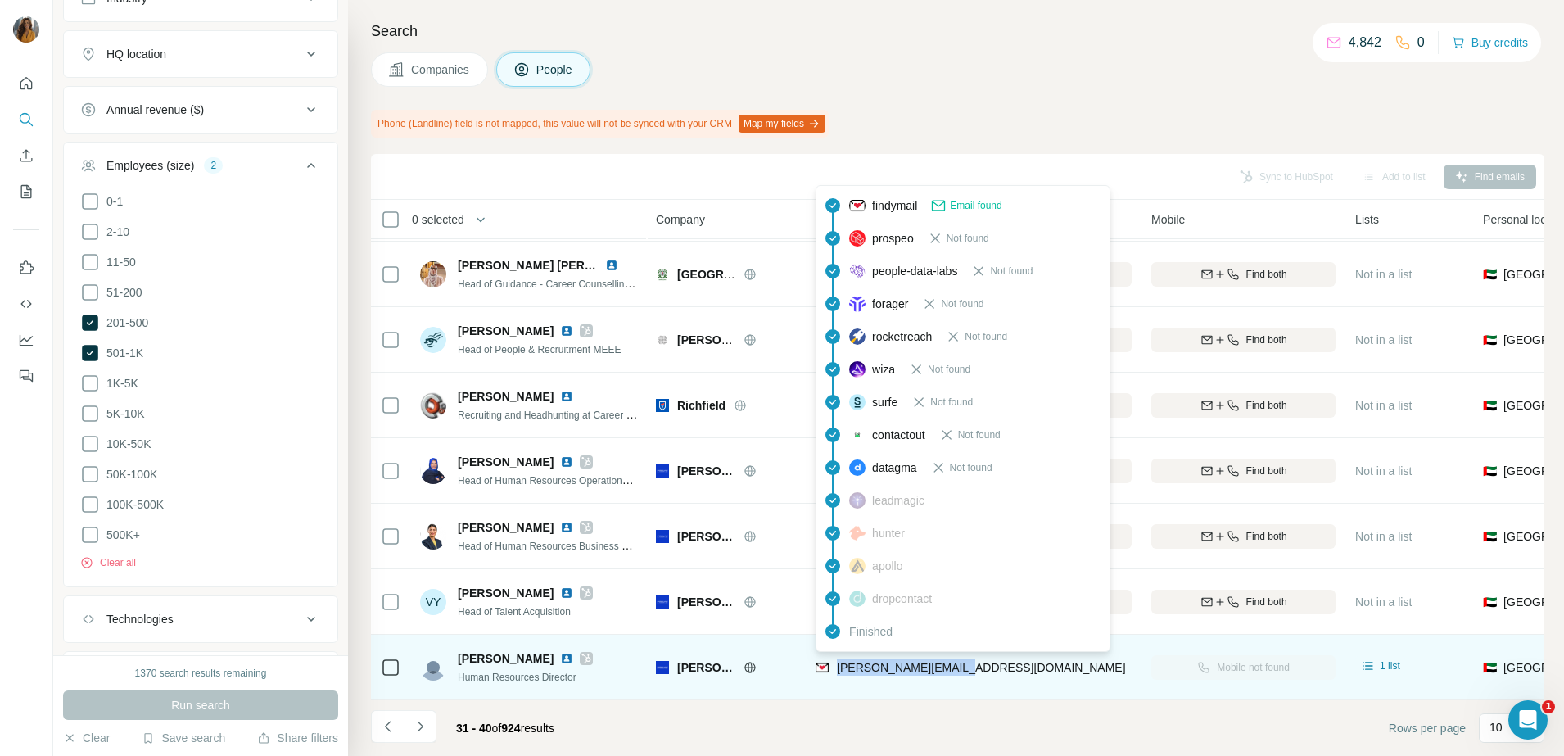
drag, startPoint x: 997, startPoint y: 656, endPoint x: 836, endPoint y: 665, distance: 160.8
click at [836, 665] on div "[PERSON_NAME][EMAIL_ADDRESS][DOMAIN_NAME]" at bounding box center [974, 666] width 316 height 45
copy span "[PERSON_NAME][EMAIL_ADDRESS][DOMAIN_NAME]"
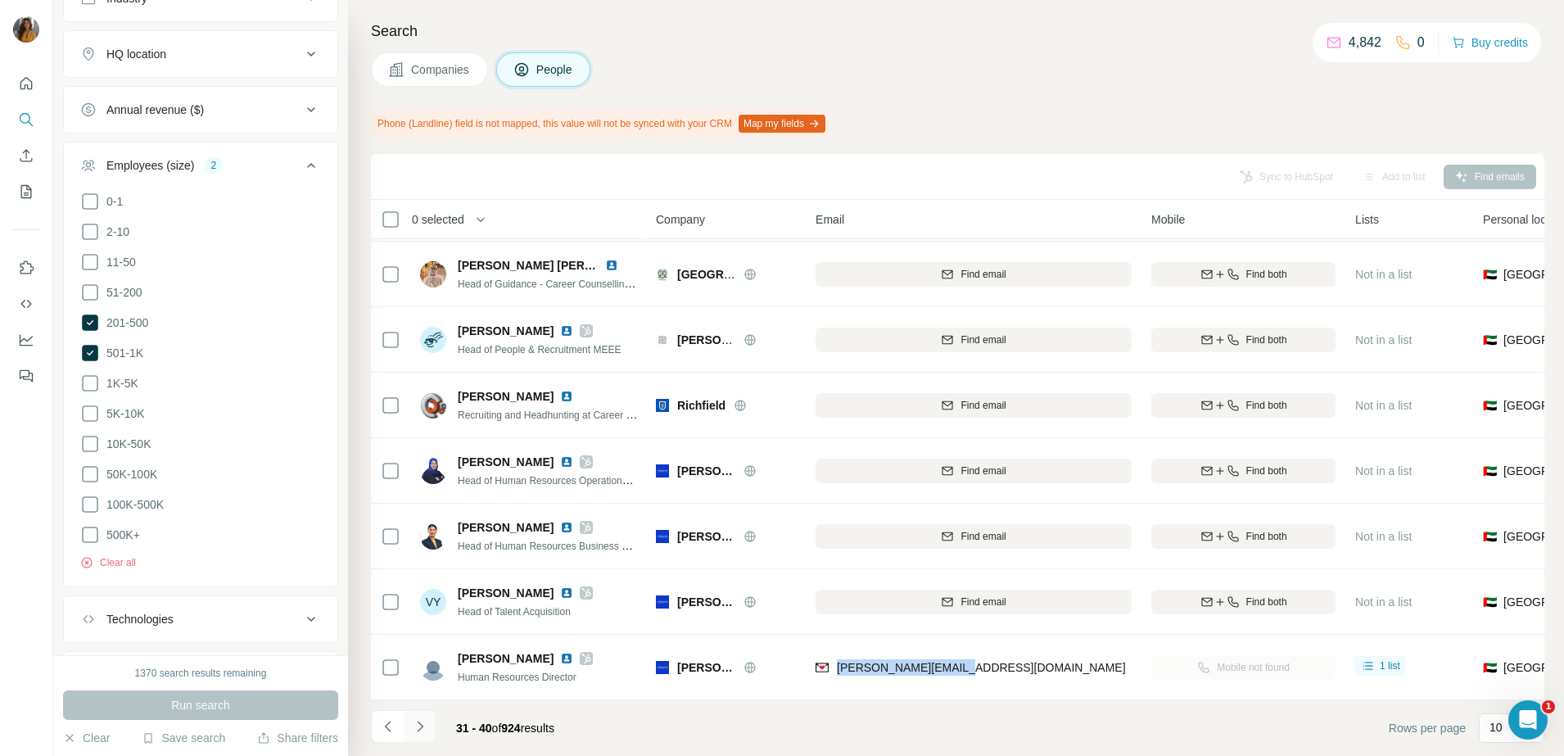
click at [427, 727] on icon "Navigate to next page" at bounding box center [420, 726] width 16 height 16
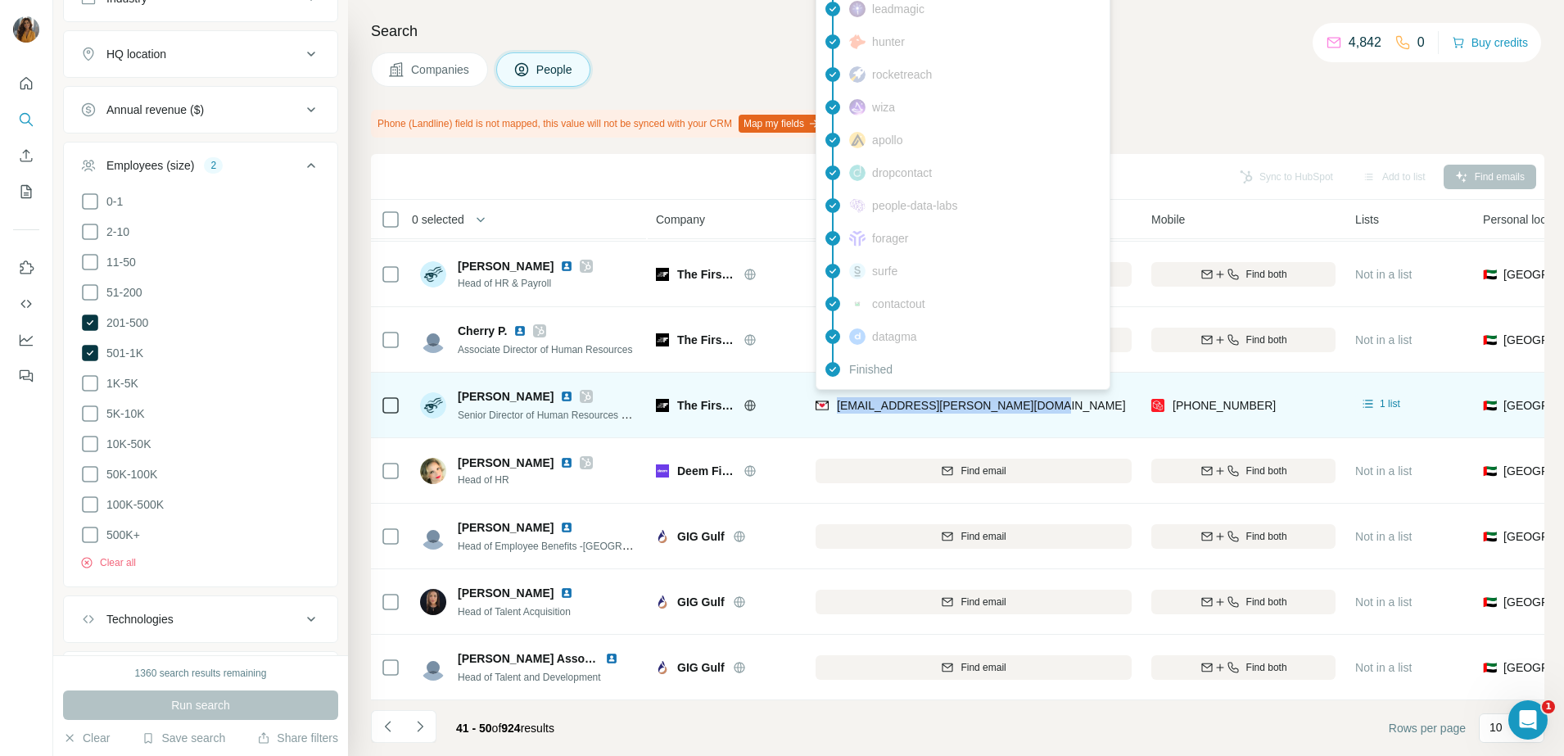
drag, startPoint x: 1053, startPoint y: 396, endPoint x: 835, endPoint y: 391, distance: 217.9
click at [835, 391] on div "[EMAIL_ADDRESS][PERSON_NAME][DOMAIN_NAME]" at bounding box center [974, 404] width 316 height 45
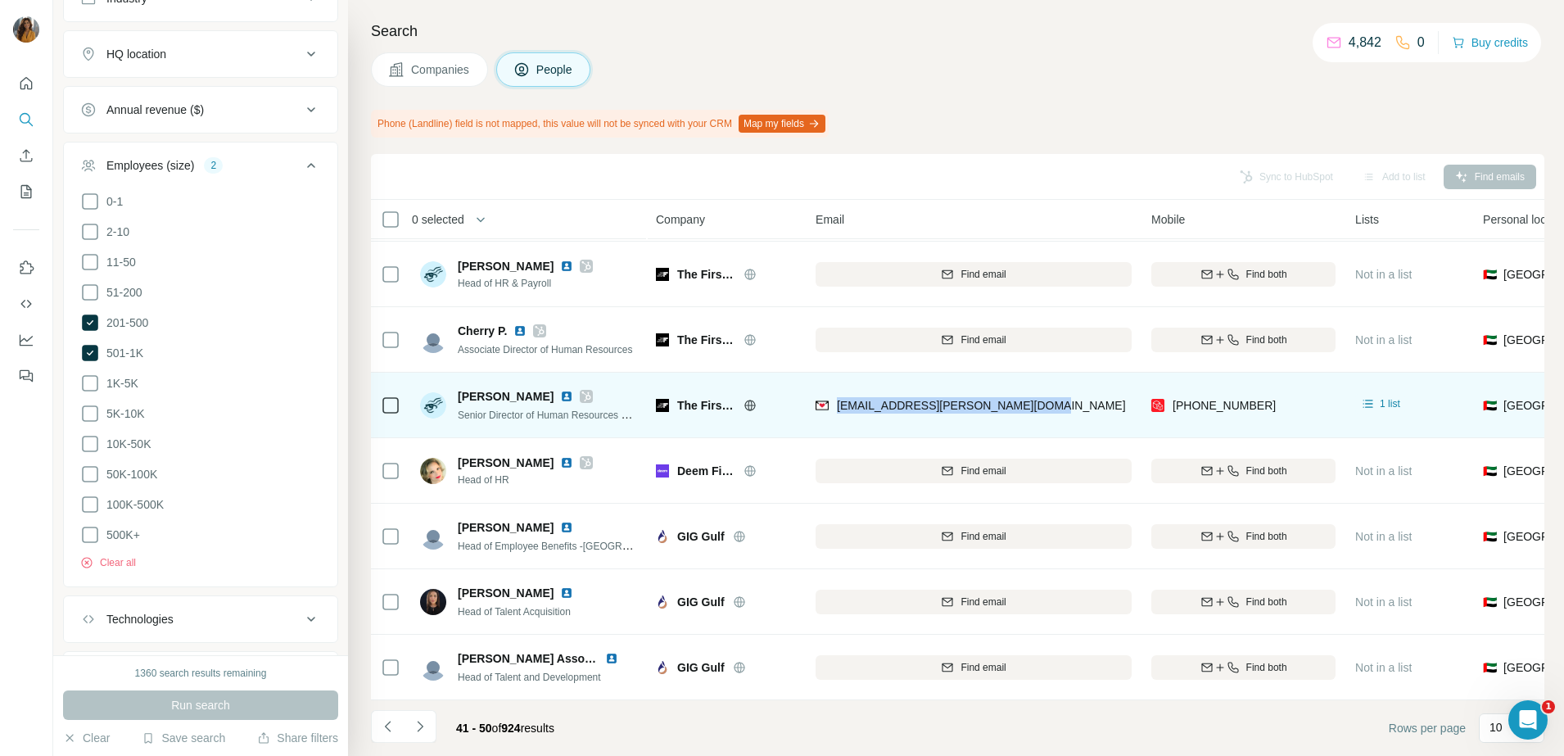
copy span "[EMAIL_ADDRESS][PERSON_NAME][DOMAIN_NAME]"
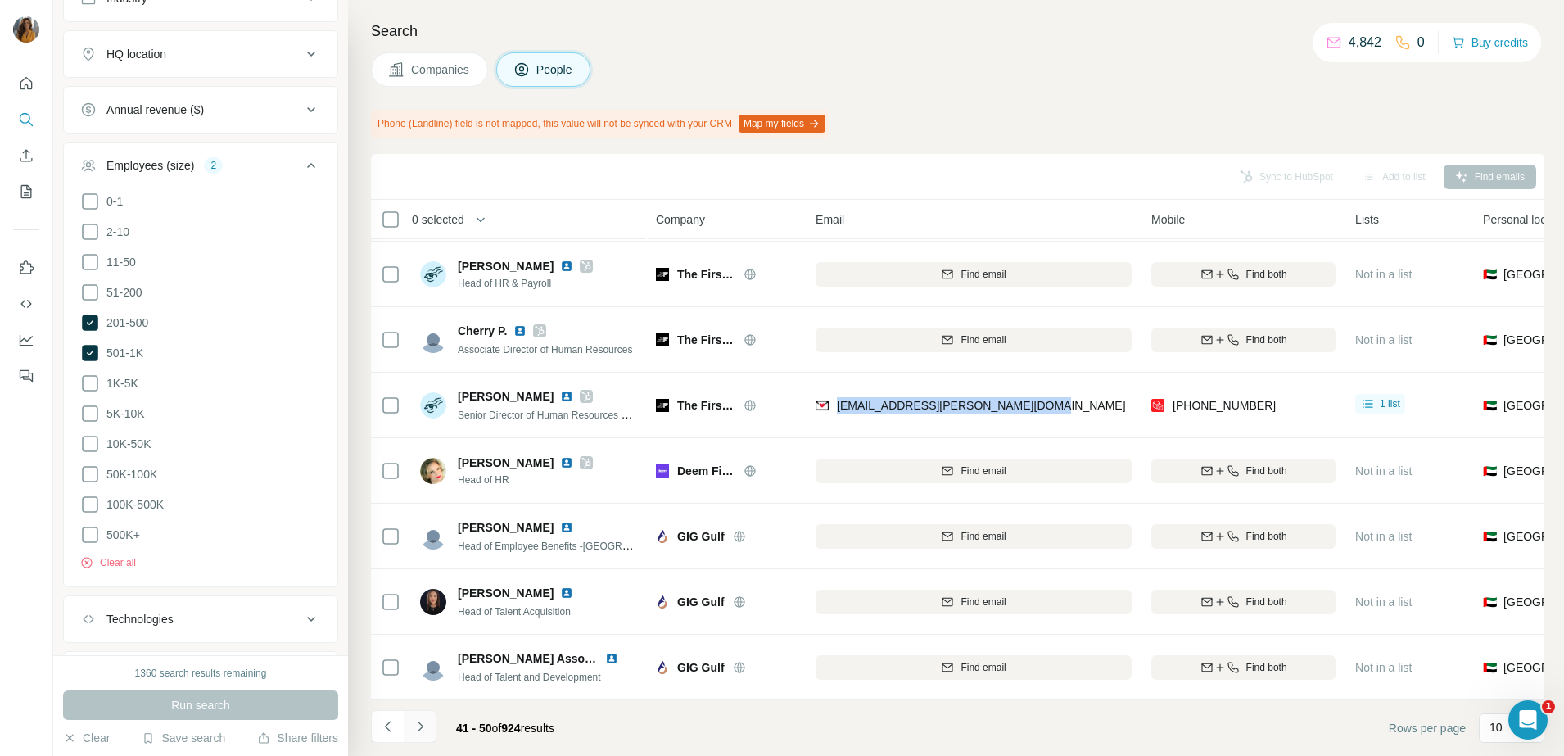
click at [420, 726] on icon "Navigate to next page" at bounding box center [420, 726] width 16 height 16
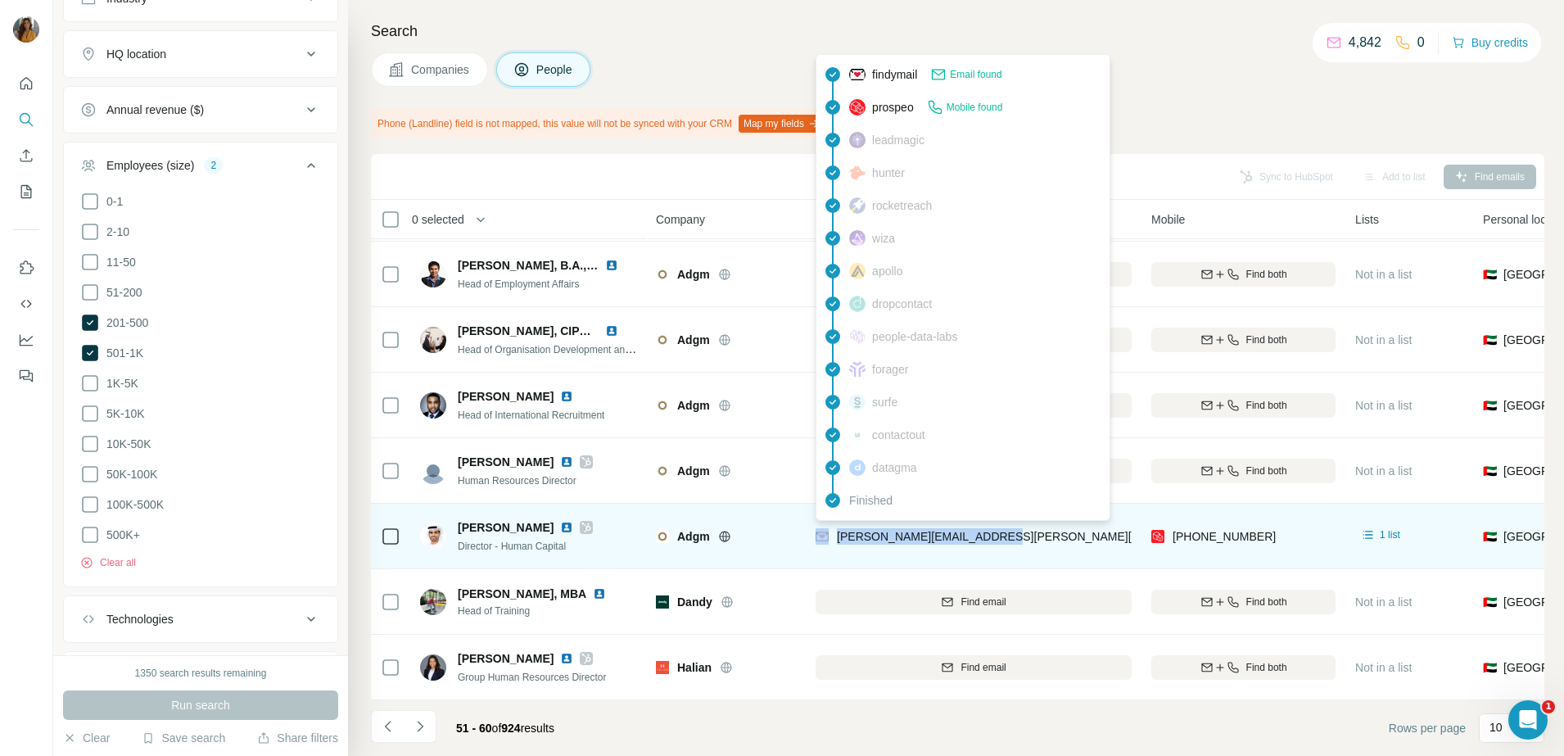
drag, startPoint x: 1049, startPoint y: 531, endPoint x: 831, endPoint y: 531, distance: 217.8
click at [831, 531] on div "[PERSON_NAME][EMAIL_ADDRESS][PERSON_NAME][DOMAIN_NAME]" at bounding box center [974, 535] width 316 height 45
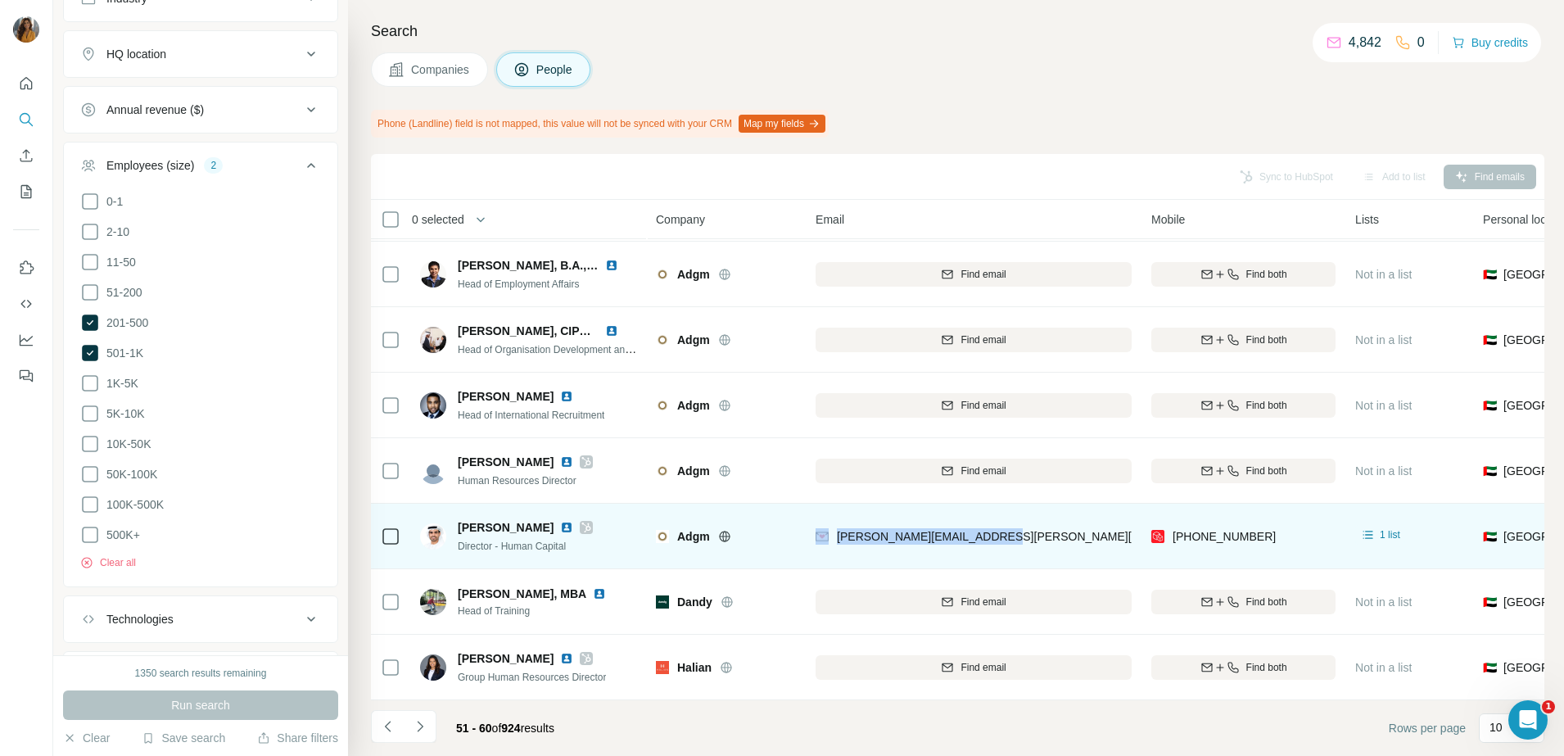
copy div "[PERSON_NAME][EMAIL_ADDRESS][PERSON_NAME][DOMAIN_NAME]"
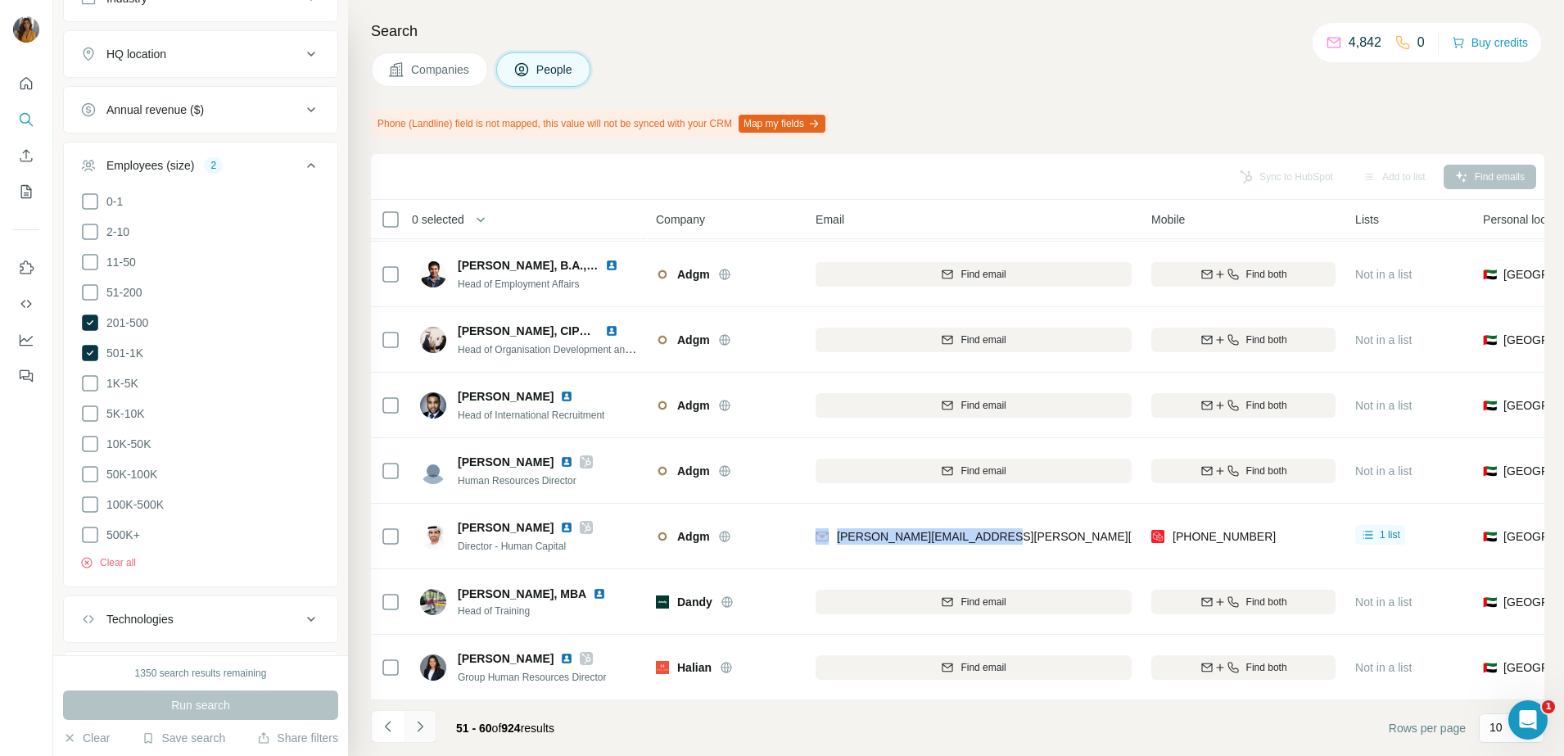
click at [424, 724] on icon "Navigate to next page" at bounding box center [420, 726] width 16 height 16
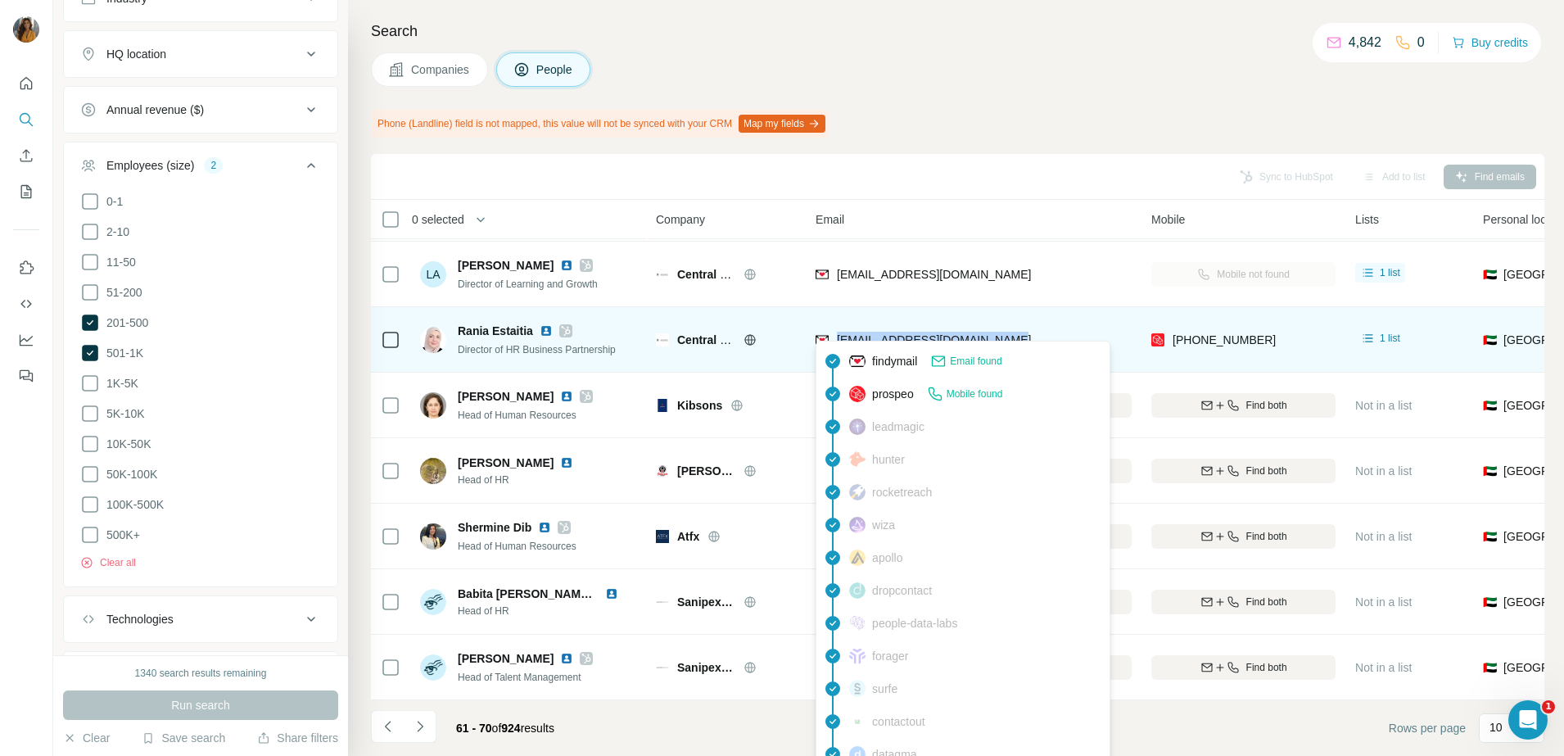
drag, startPoint x: 1033, startPoint y: 332, endPoint x: 836, endPoint y: 337, distance: 196.6
click at [836, 337] on div "[EMAIL_ADDRESS][DOMAIN_NAME]" at bounding box center [974, 339] width 316 height 45
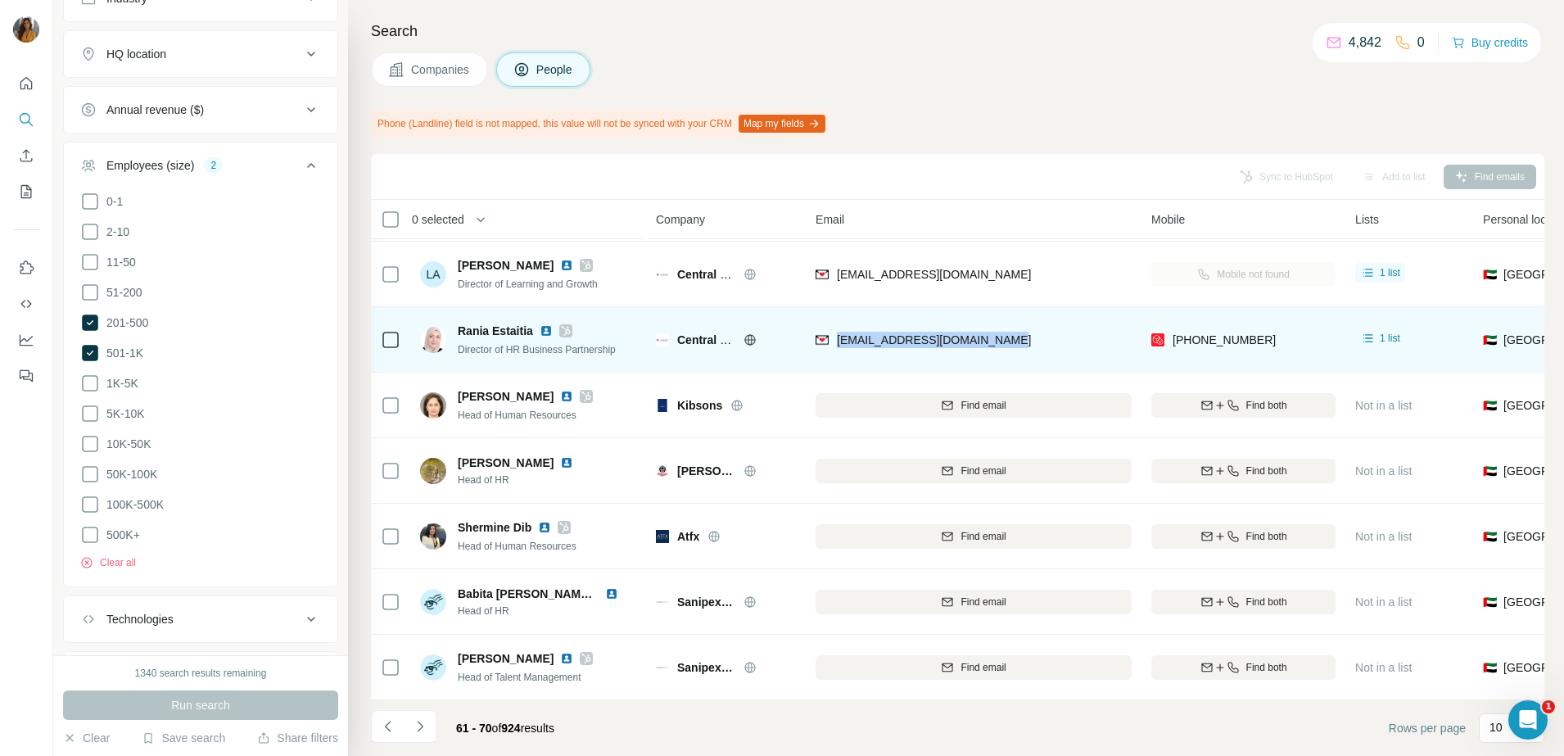
copy span "[EMAIL_ADDRESS][DOMAIN_NAME]"
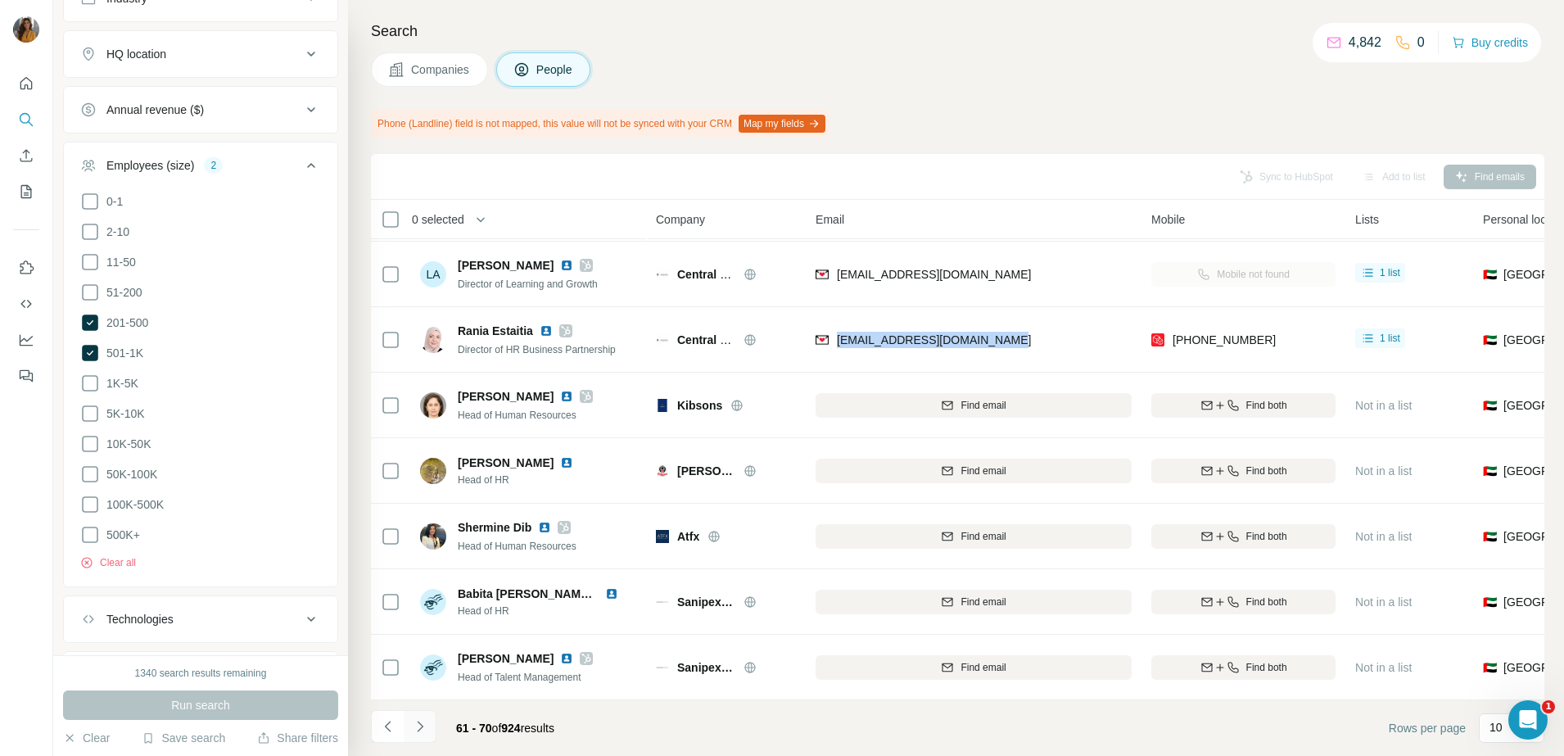
click at [414, 725] on icon "Navigate to next page" at bounding box center [420, 726] width 16 height 16
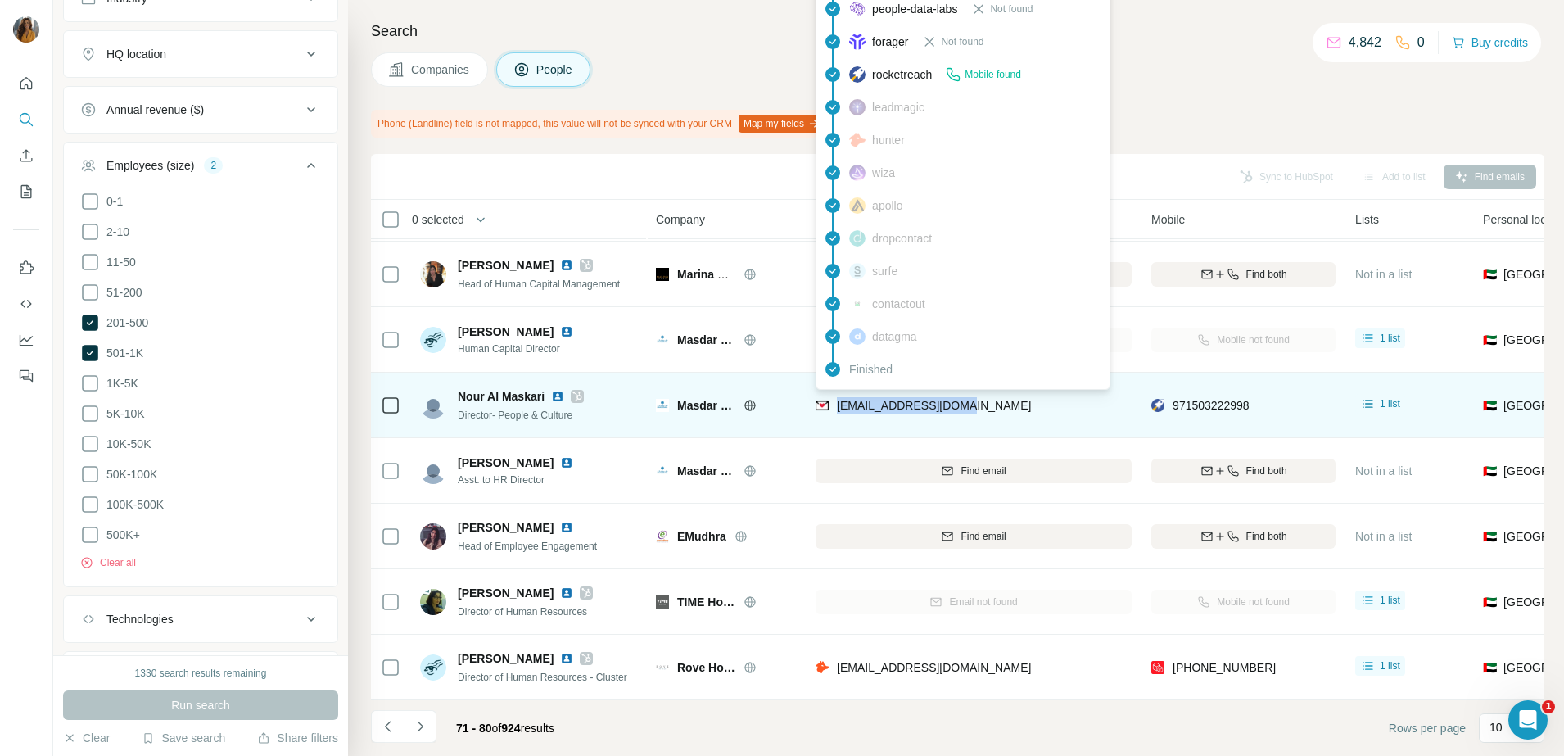
drag, startPoint x: 992, startPoint y: 400, endPoint x: 837, endPoint y: 397, distance: 155.6
click at [837, 397] on div "[EMAIL_ADDRESS][DOMAIN_NAME]" at bounding box center [974, 404] width 316 height 45
copy span "[EMAIL_ADDRESS][DOMAIN_NAME]"
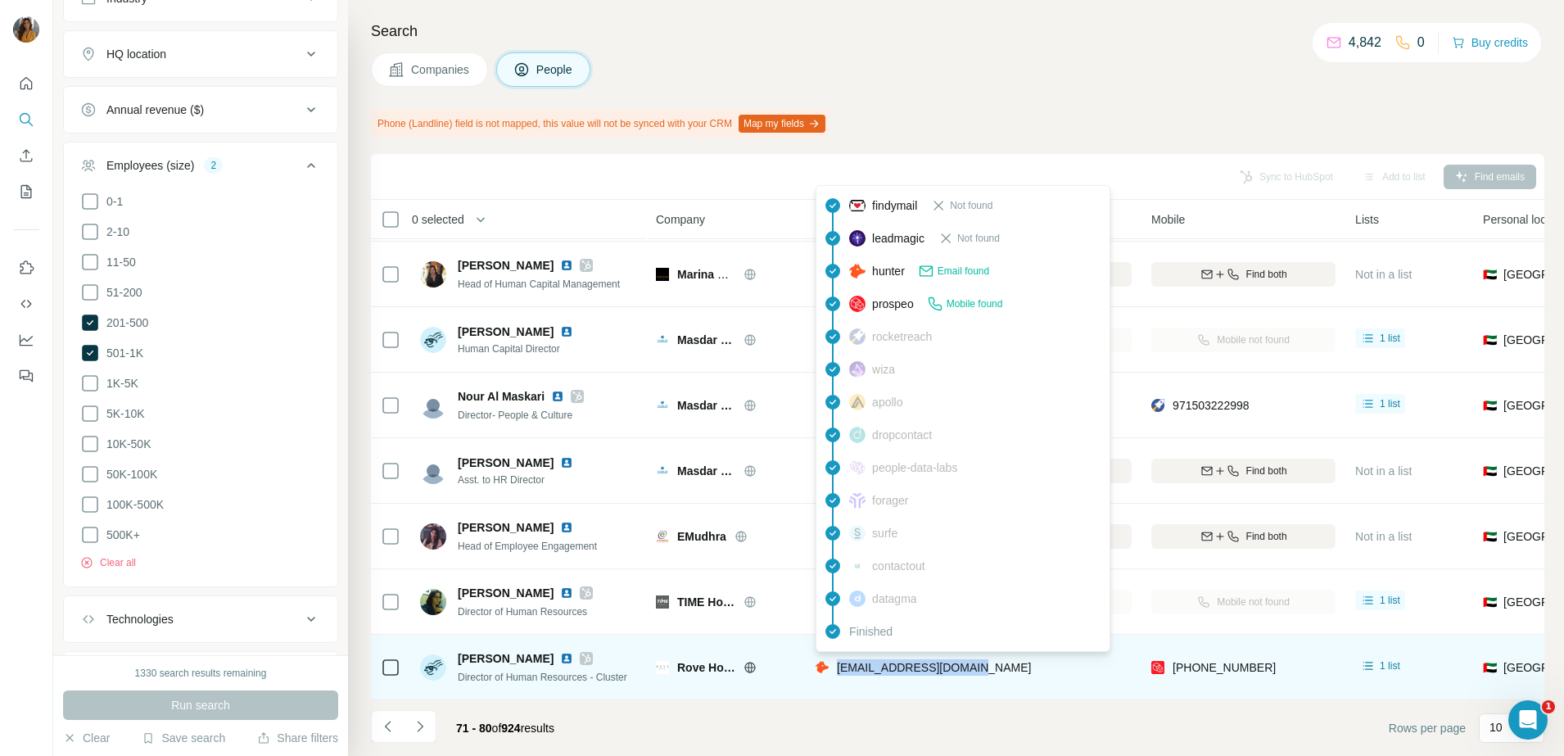
drag, startPoint x: 1005, startPoint y: 667, endPoint x: 837, endPoint y: 667, distance: 167.9
click at [837, 667] on div "[EMAIL_ADDRESS][DOMAIN_NAME]" at bounding box center [974, 666] width 316 height 45
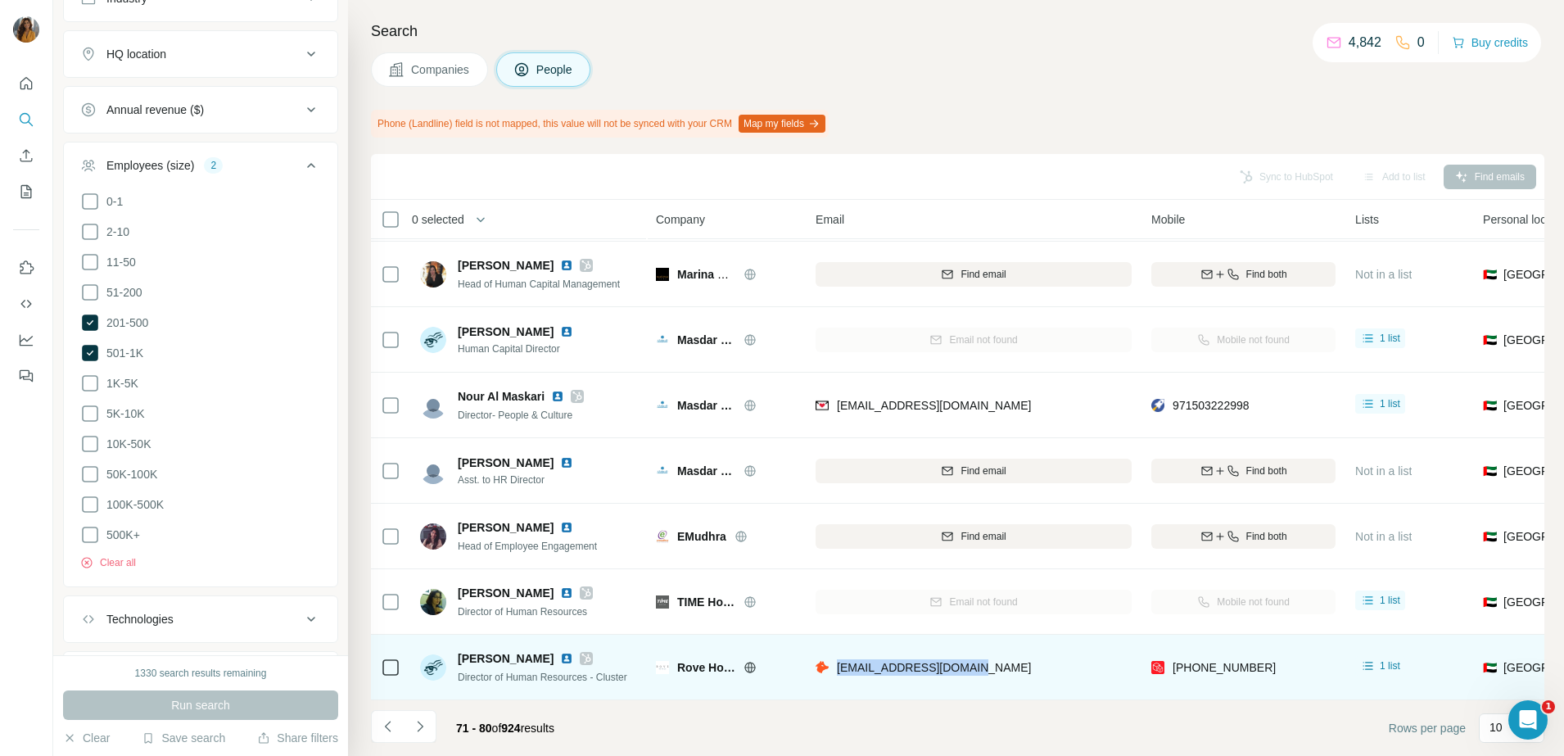
copy span "[EMAIL_ADDRESS][DOMAIN_NAME]"
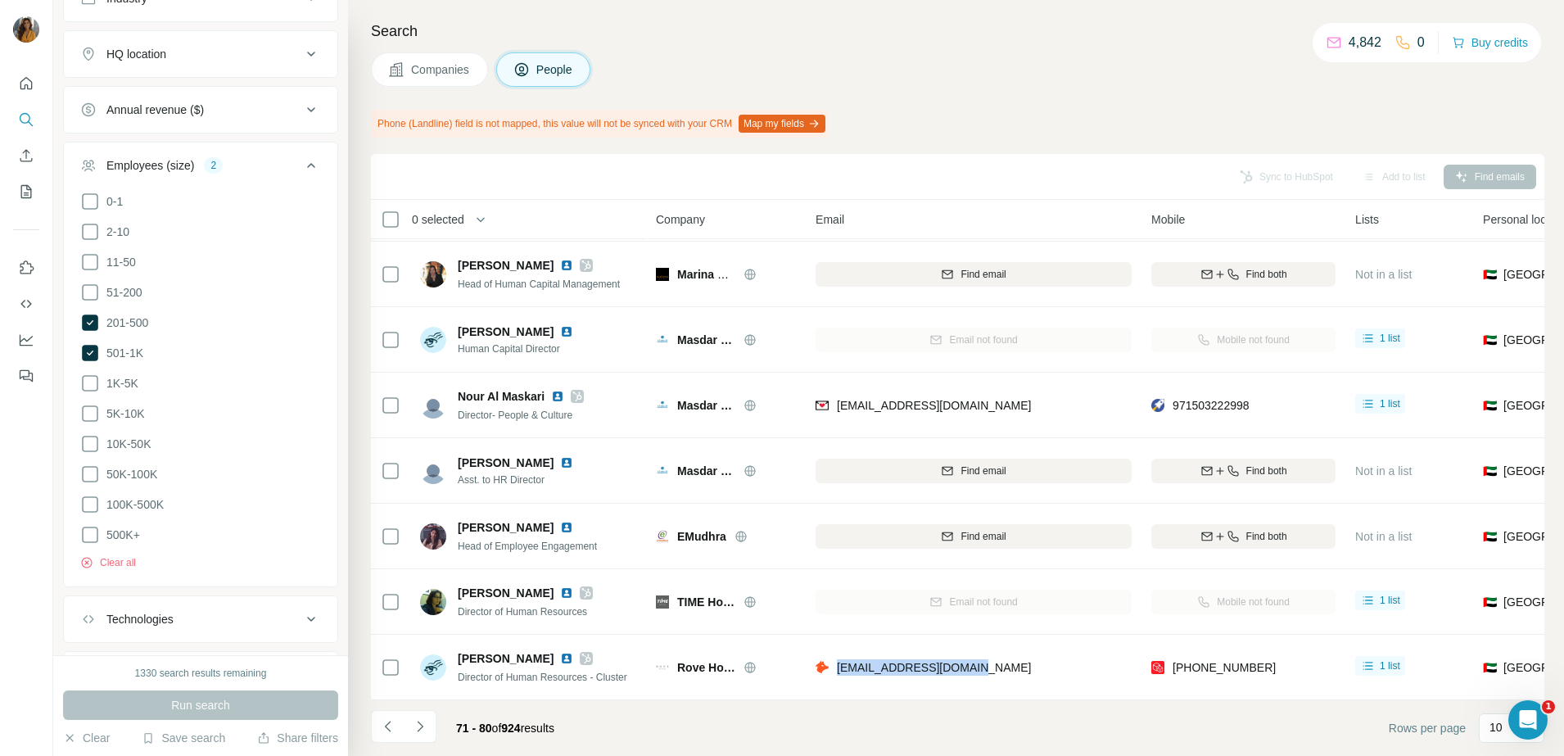
click at [418, 727] on icon "Navigate to next page" at bounding box center [420, 726] width 16 height 16
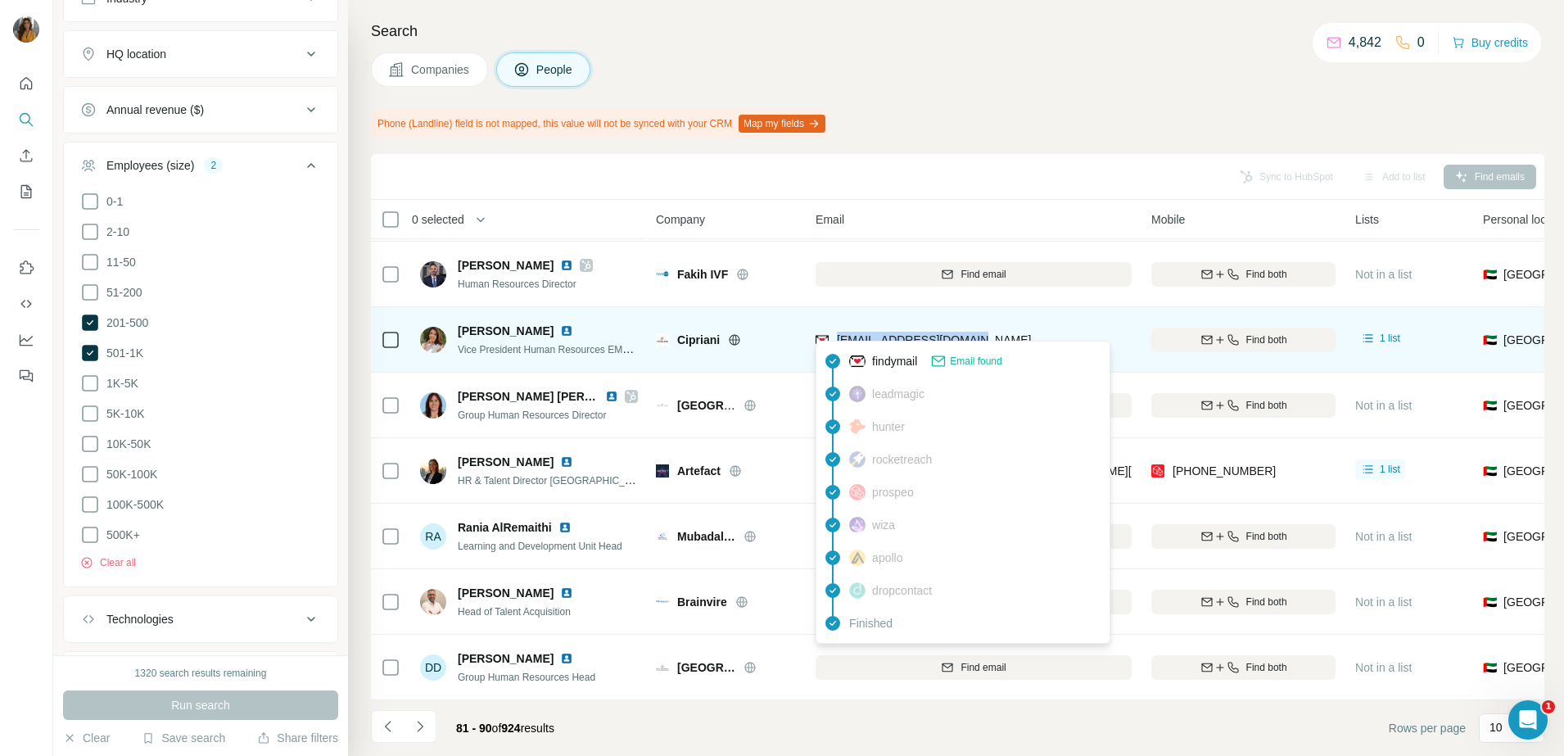
drag, startPoint x: 1013, startPoint y: 339, endPoint x: 837, endPoint y: 333, distance: 176.2
click at [837, 333] on div "[EMAIL_ADDRESS][DOMAIN_NAME]" at bounding box center [974, 339] width 316 height 45
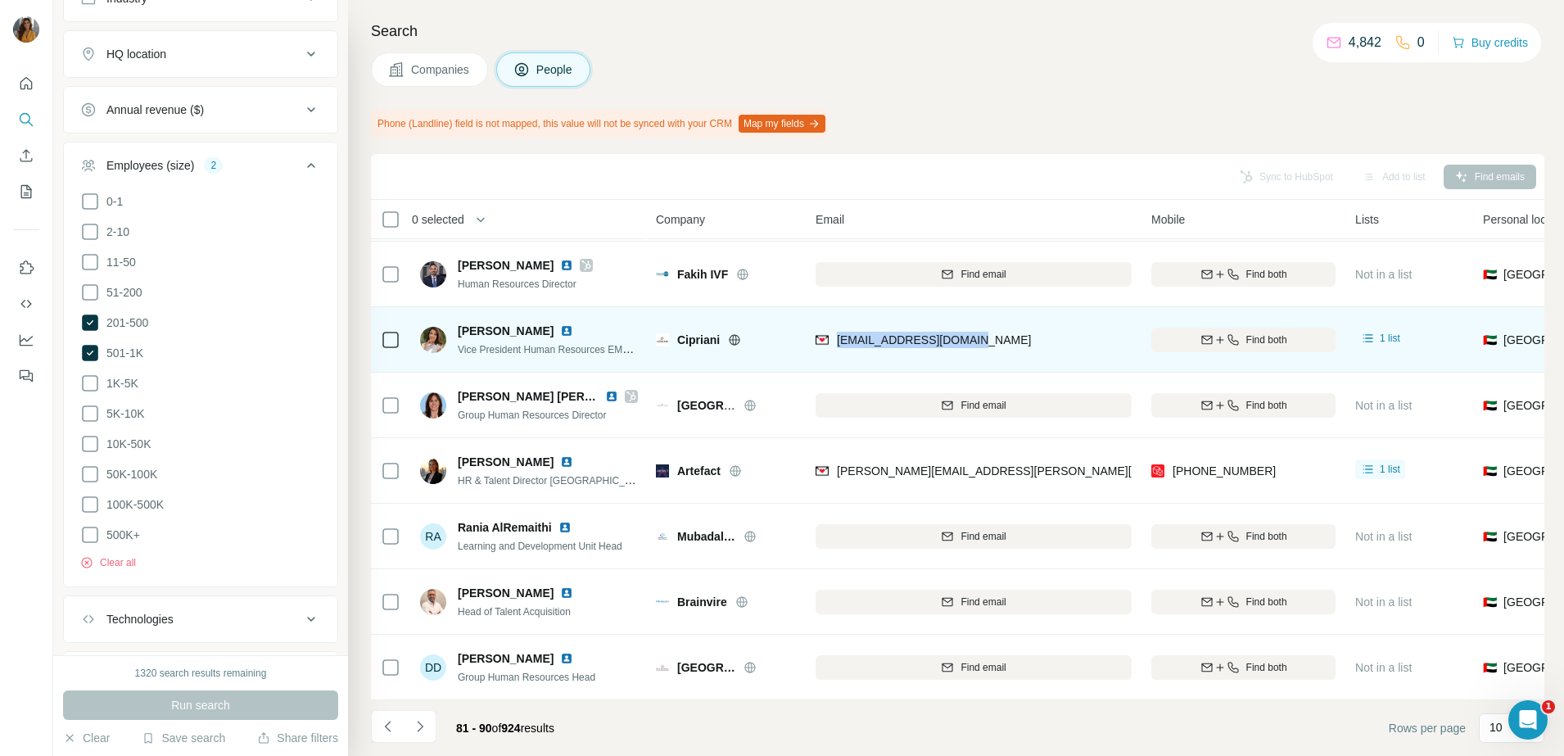
copy span "[EMAIL_ADDRESS][DOMAIN_NAME]"
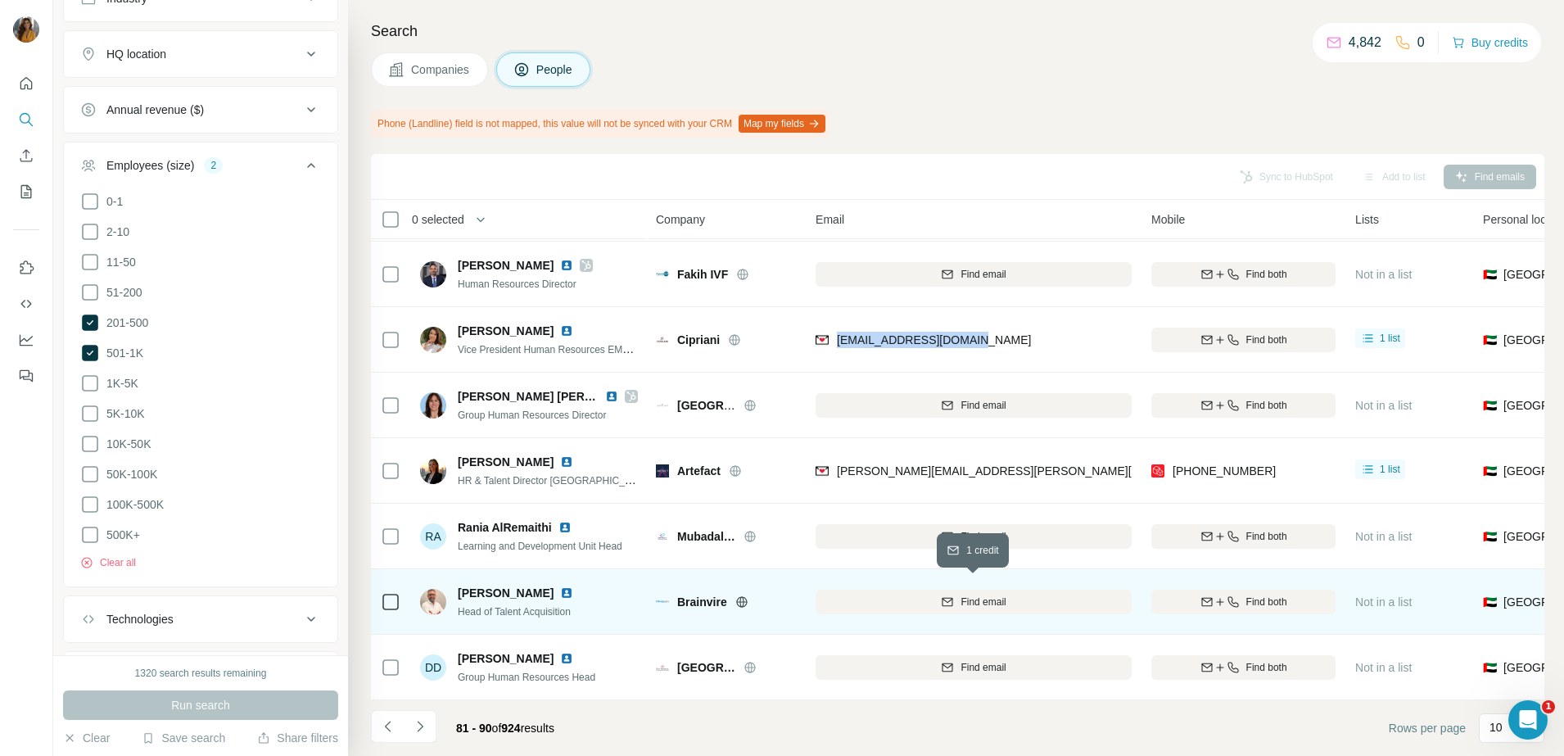
click at [980, 595] on span "Find email" at bounding box center [983, 602] width 45 height 15
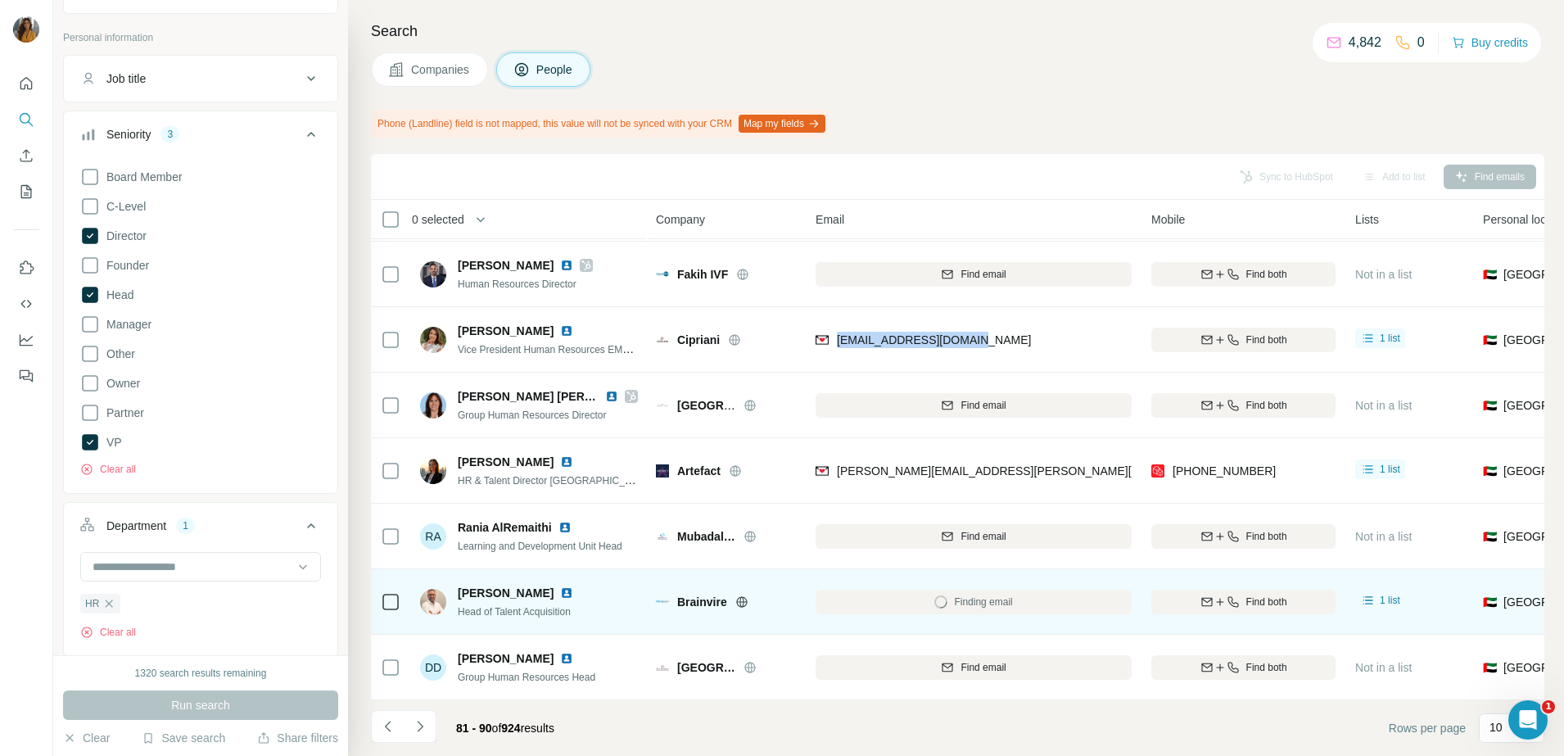
scroll to position [0, 0]
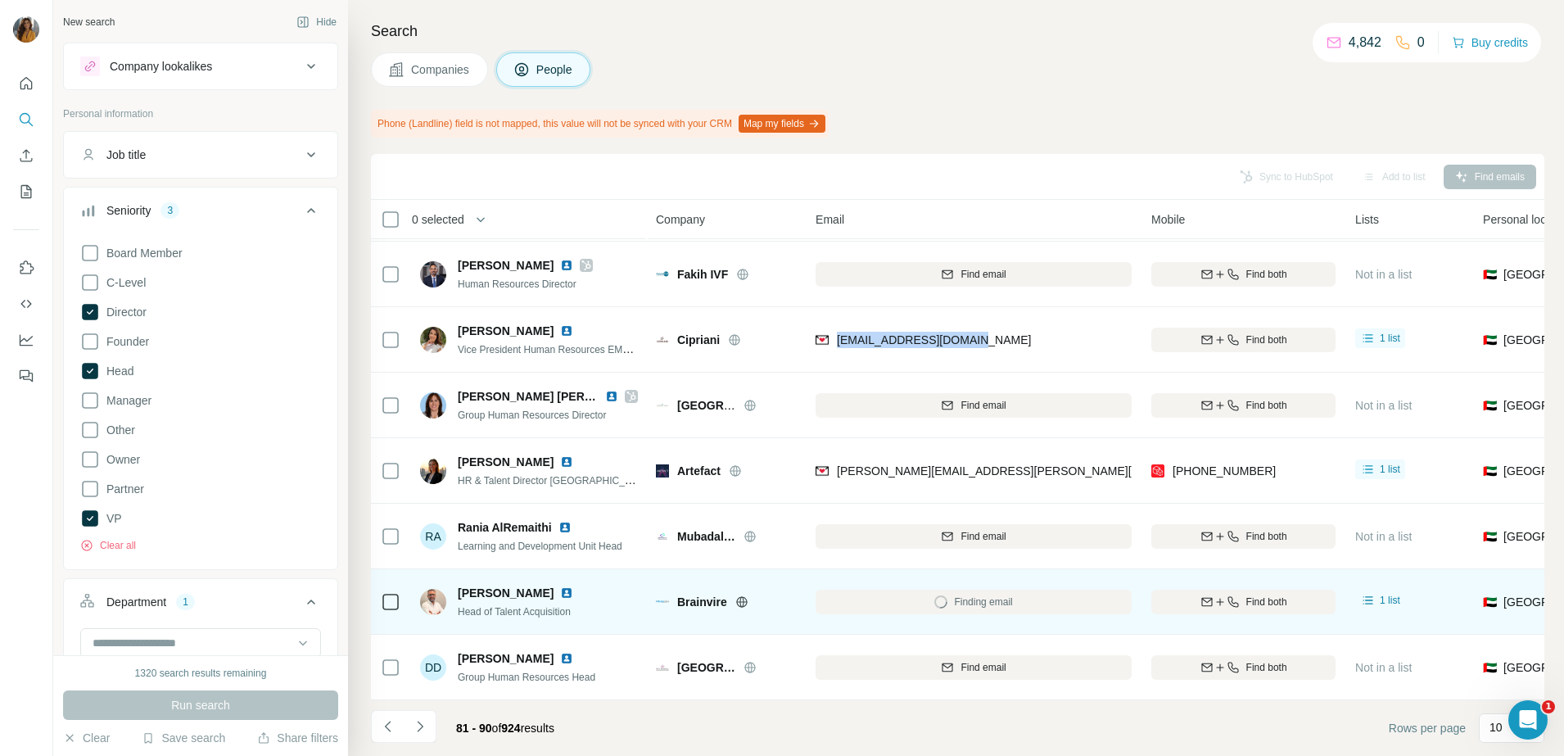
click at [269, 156] on div "Job title" at bounding box center [190, 155] width 221 height 16
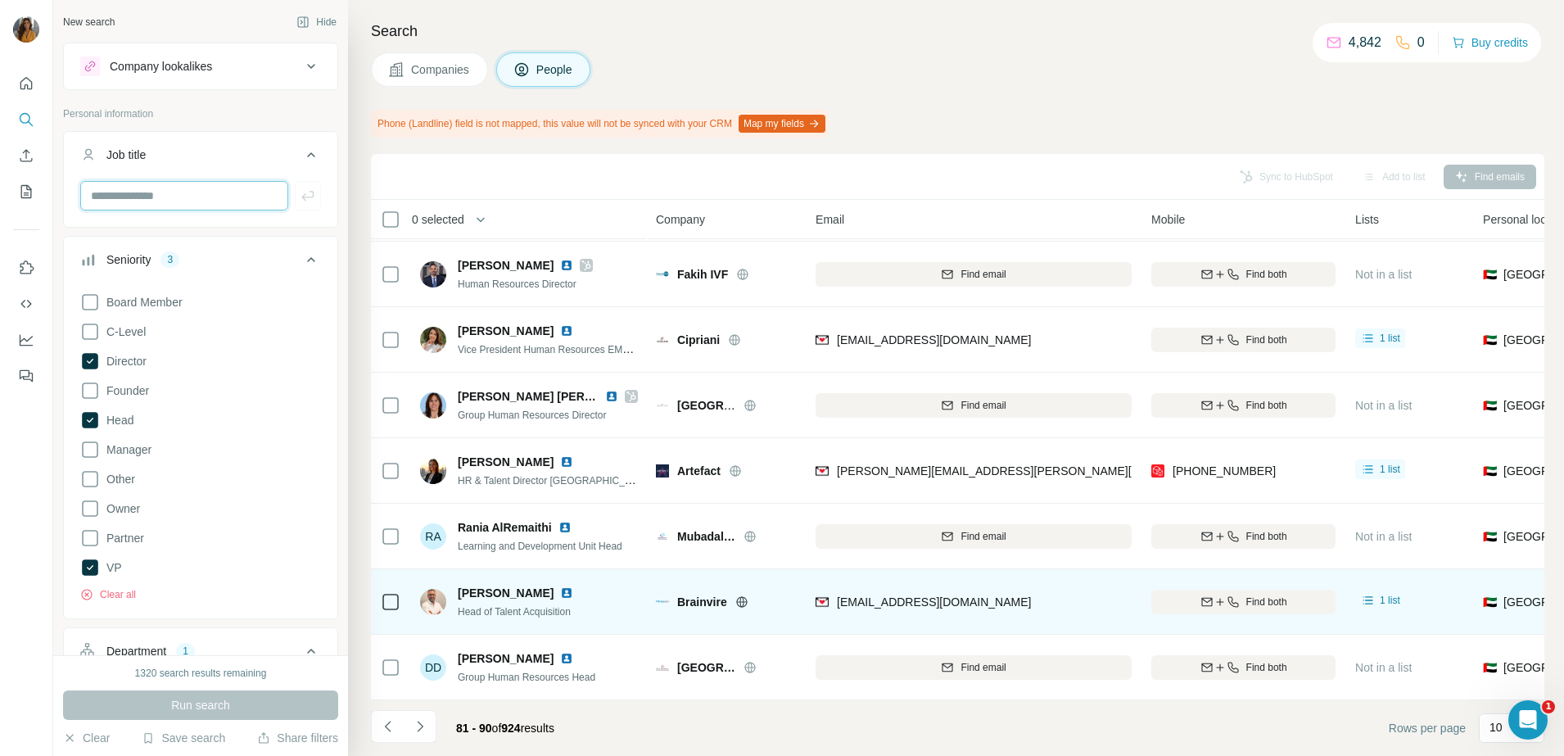
click at [225, 189] on input "text" at bounding box center [184, 195] width 208 height 29
type input "**********"
click at [221, 472] on div "Board Member C-Level Director Founder Head Manager Other Owner Partner VP Clear…" at bounding box center [200, 444] width 241 height 316
click at [224, 705] on div "Run search" at bounding box center [200, 704] width 275 height 29
drag, startPoint x: 1015, startPoint y: 596, endPoint x: 839, endPoint y: 604, distance: 175.4
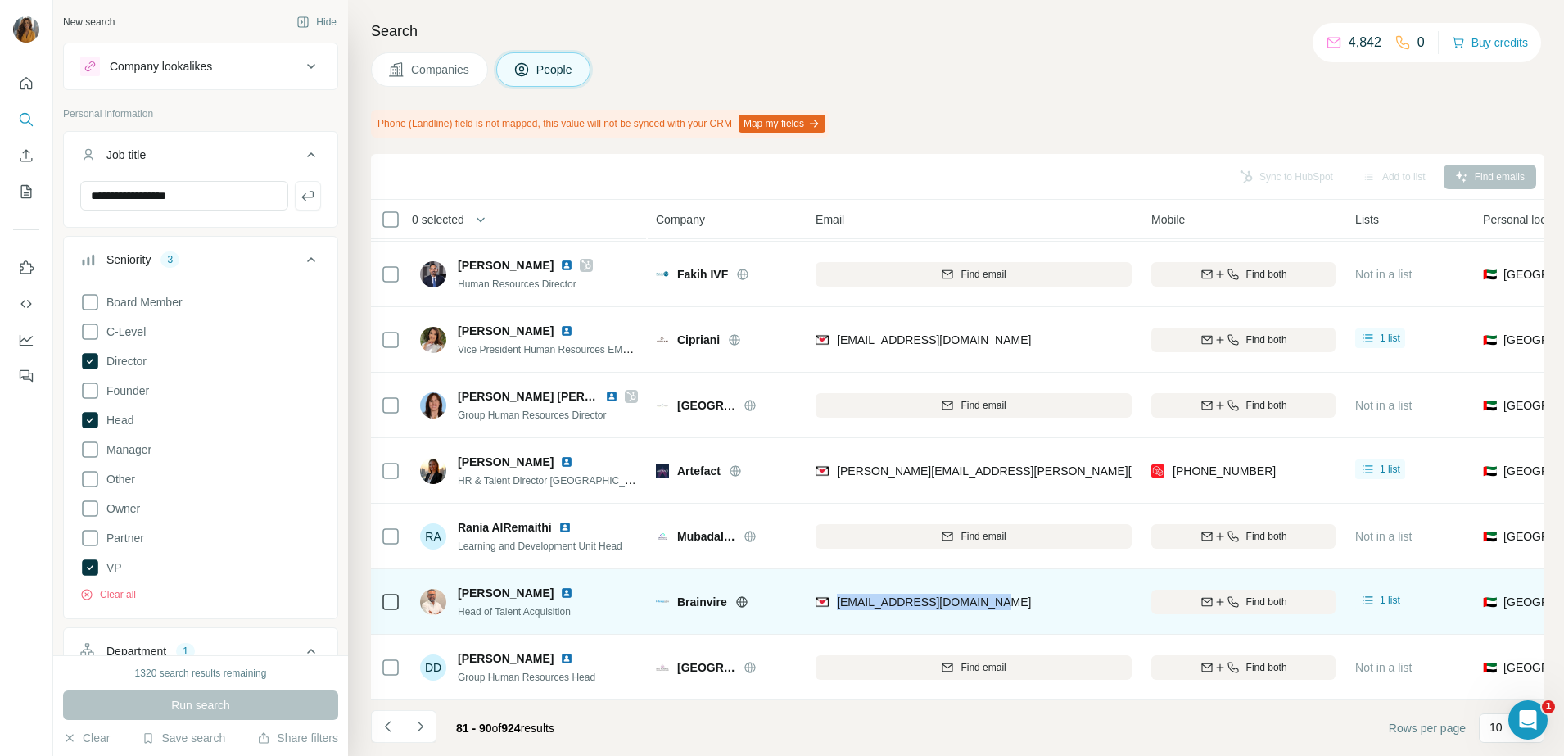
click at [839, 604] on div "[EMAIL_ADDRESS][DOMAIN_NAME]" at bounding box center [974, 601] width 316 height 45
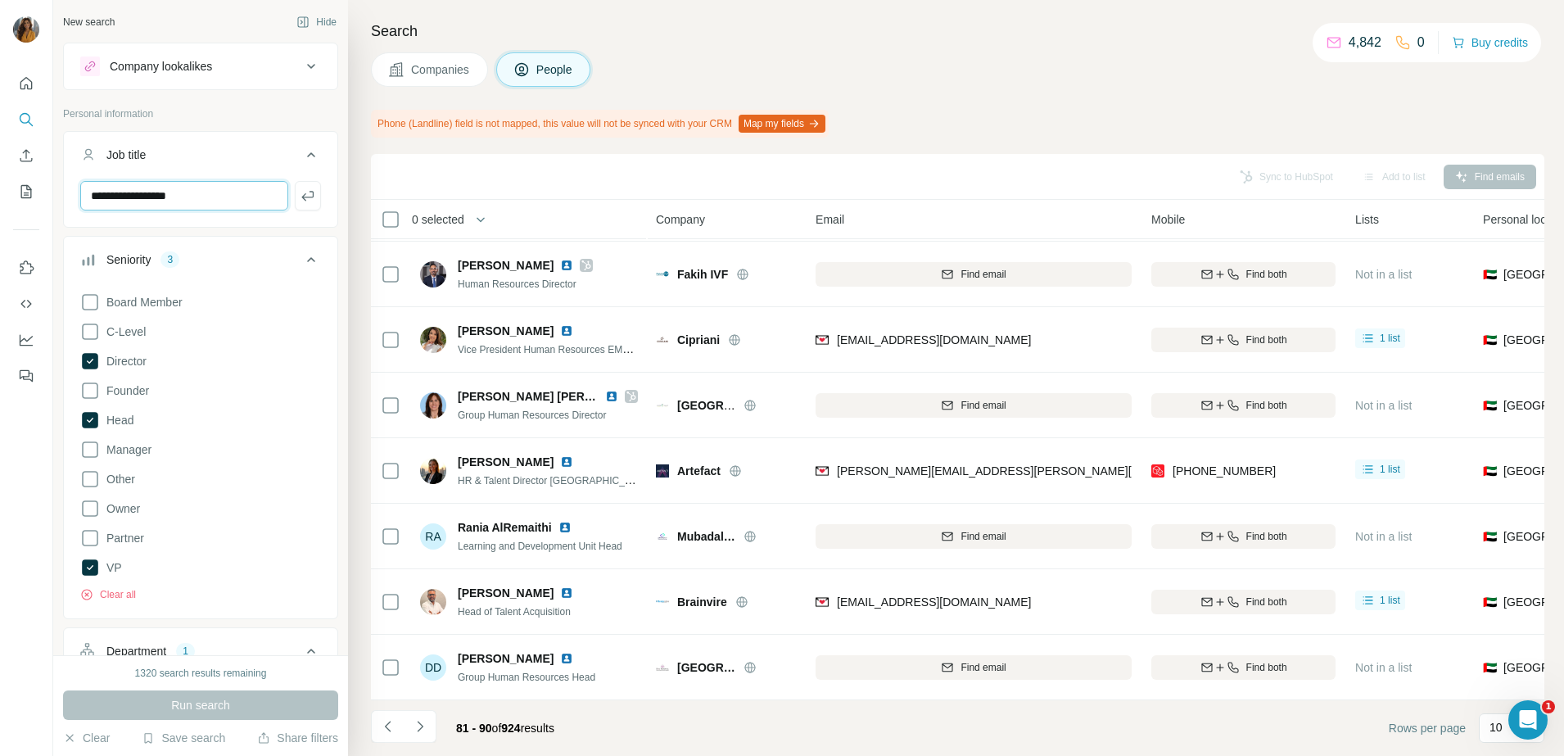
click at [224, 190] on input "**********" at bounding box center [184, 195] width 208 height 29
drag, startPoint x: 257, startPoint y: 192, endPoint x: -4, endPoint y: 191, distance: 261.2
click at [0, 191] on html "**********" at bounding box center [782, 378] width 1564 height 756
click at [239, 504] on div "Board Member C-Level Director Founder Head Manager Other Owner Partner VP Clear…" at bounding box center [200, 444] width 241 height 316
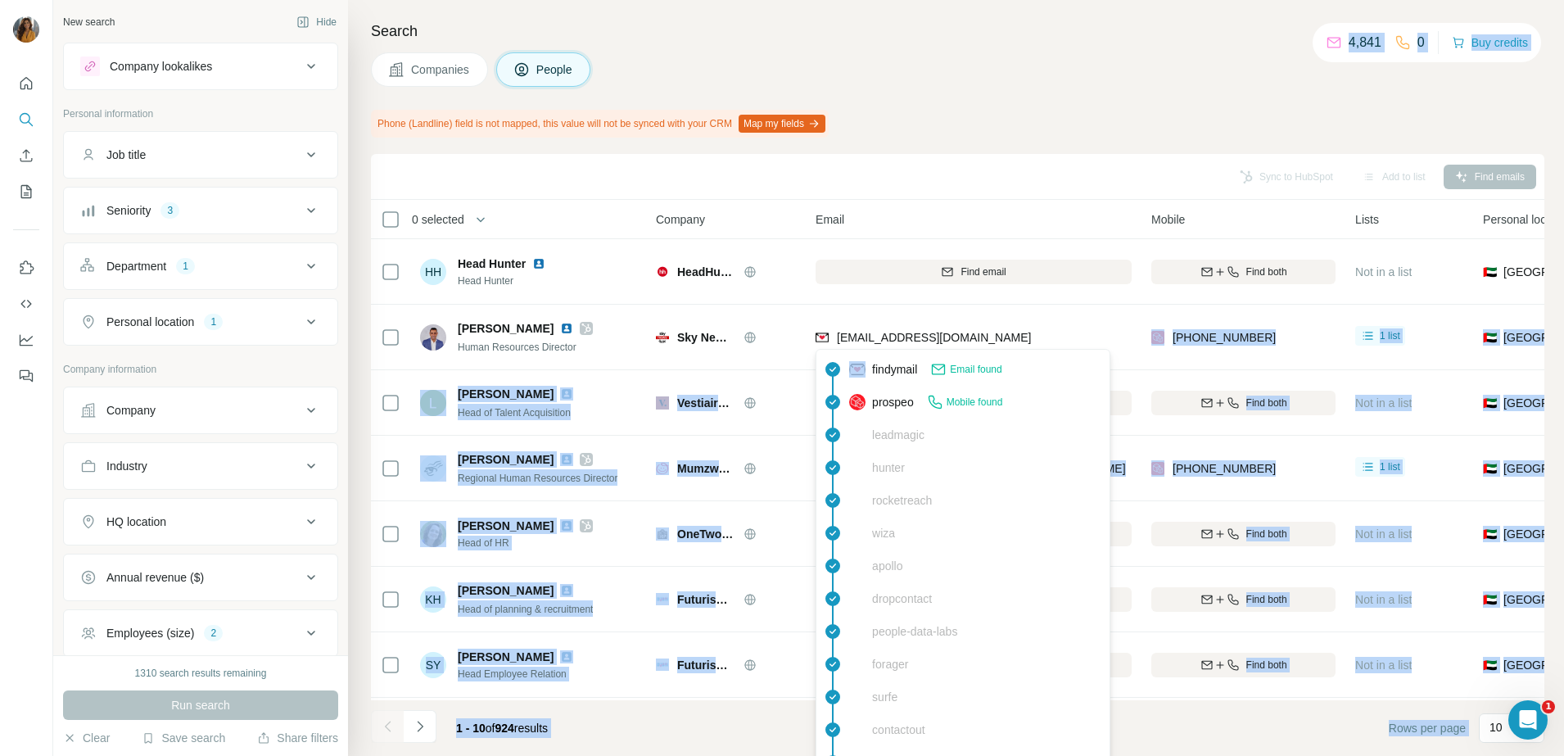
drag, startPoint x: 1047, startPoint y: 339, endPoint x: 837, endPoint y: 348, distance: 210.6
click at [837, 348] on body "New search Hide Company lookalikes Personal information Job title Seniority 3 D…" at bounding box center [782, 378] width 1564 height 756
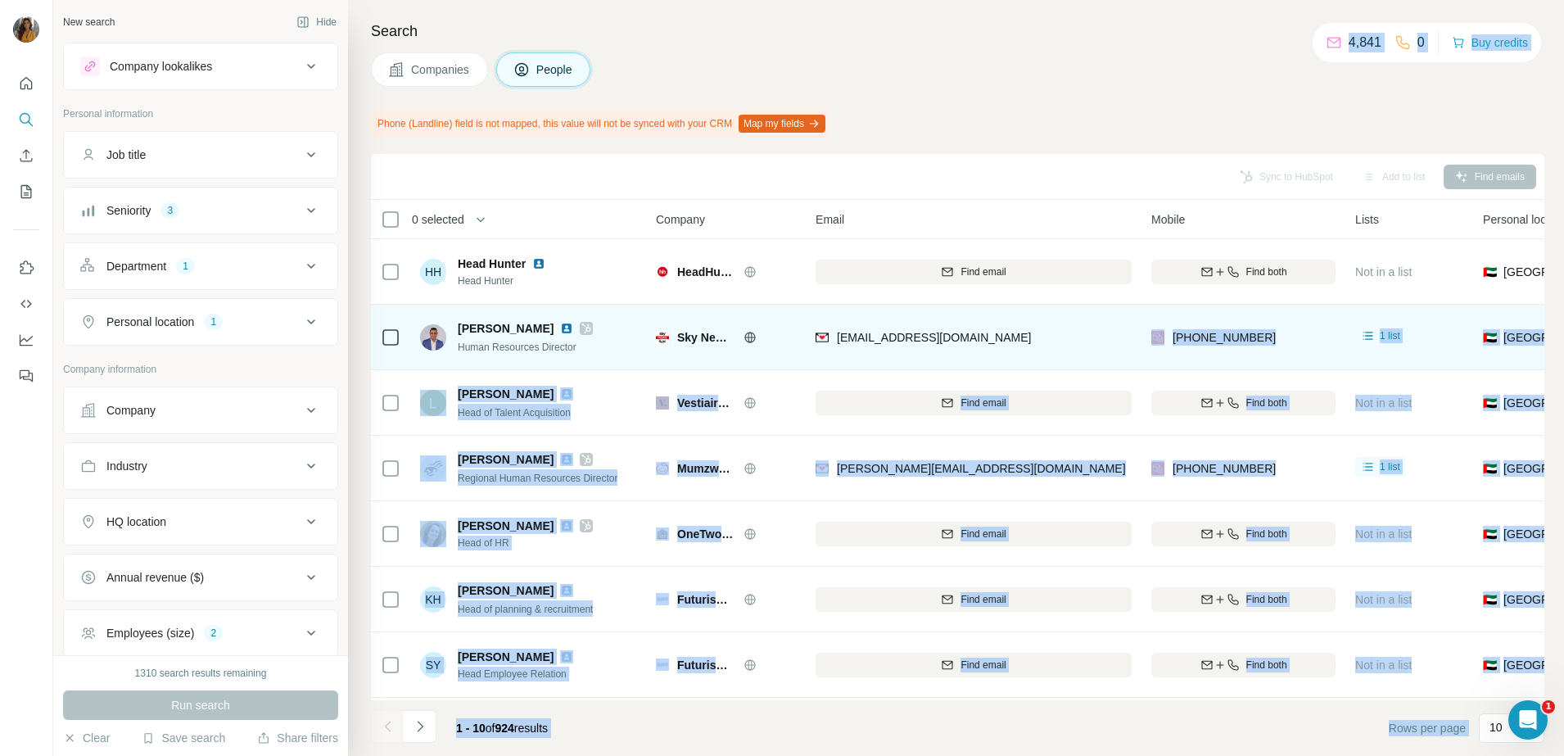
drag, startPoint x: 837, startPoint y: 348, endPoint x: 1025, endPoint y: 332, distance: 189.1
click at [1025, 332] on div "[EMAIL_ADDRESS][DOMAIN_NAME]" at bounding box center [974, 336] width 316 height 45
click at [1030, 339] on div "[EMAIL_ADDRESS][DOMAIN_NAME]" at bounding box center [974, 336] width 316 height 45
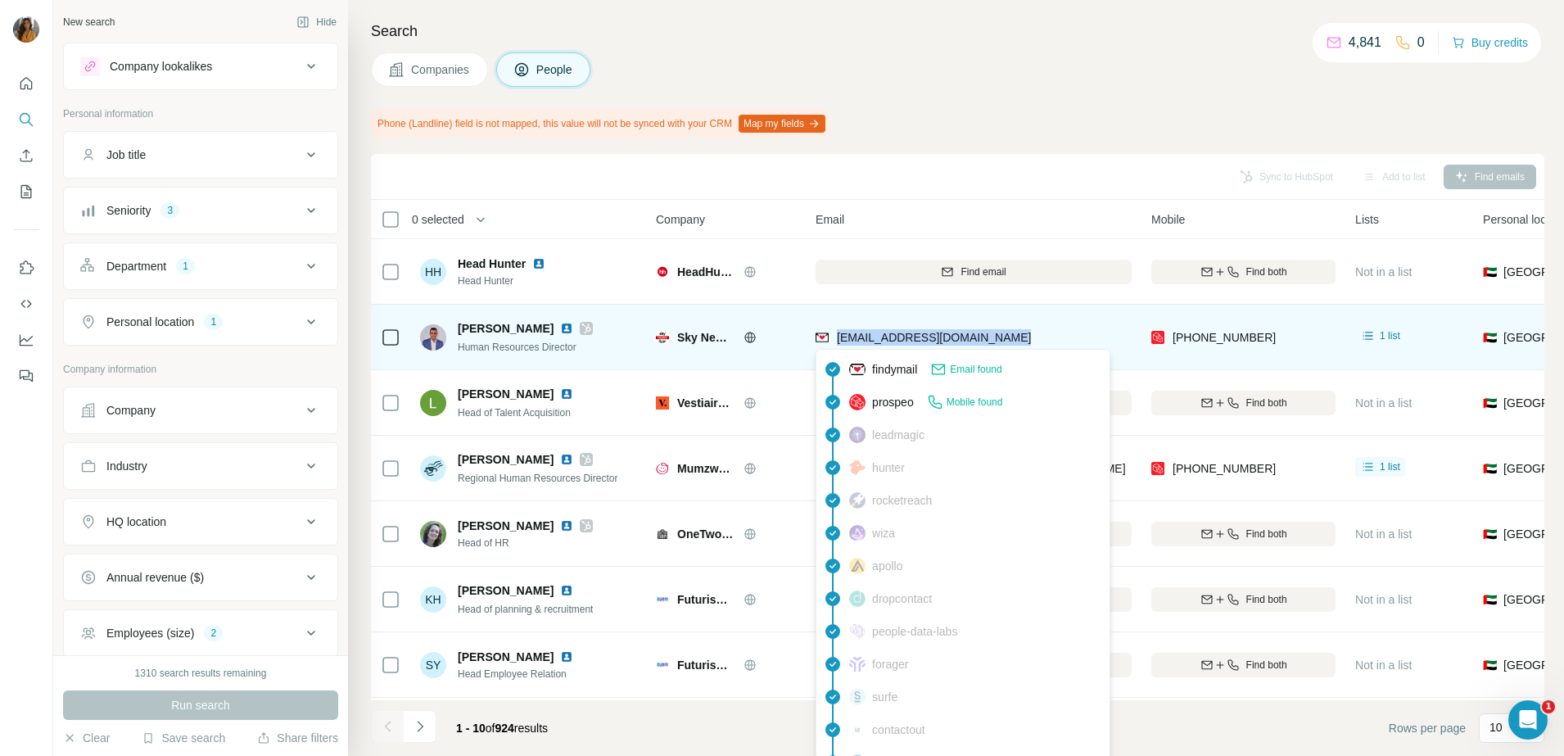
drag, startPoint x: 1023, startPoint y: 339, endPoint x: 836, endPoint y: 346, distance: 186.8
click at [836, 346] on div "[EMAIL_ADDRESS][DOMAIN_NAME]" at bounding box center [974, 336] width 316 height 45
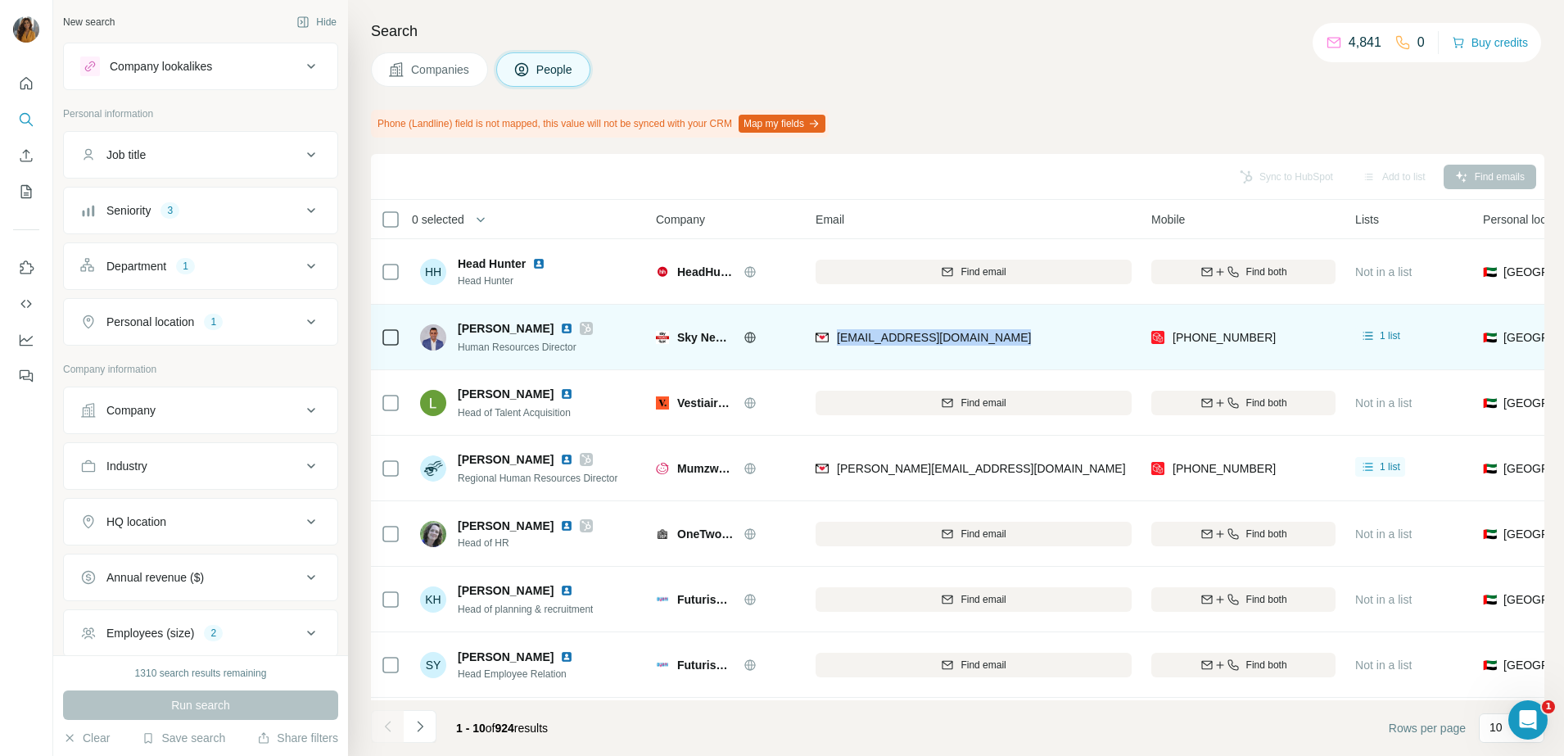
copy span "[EMAIL_ADDRESS][DOMAIN_NAME]"
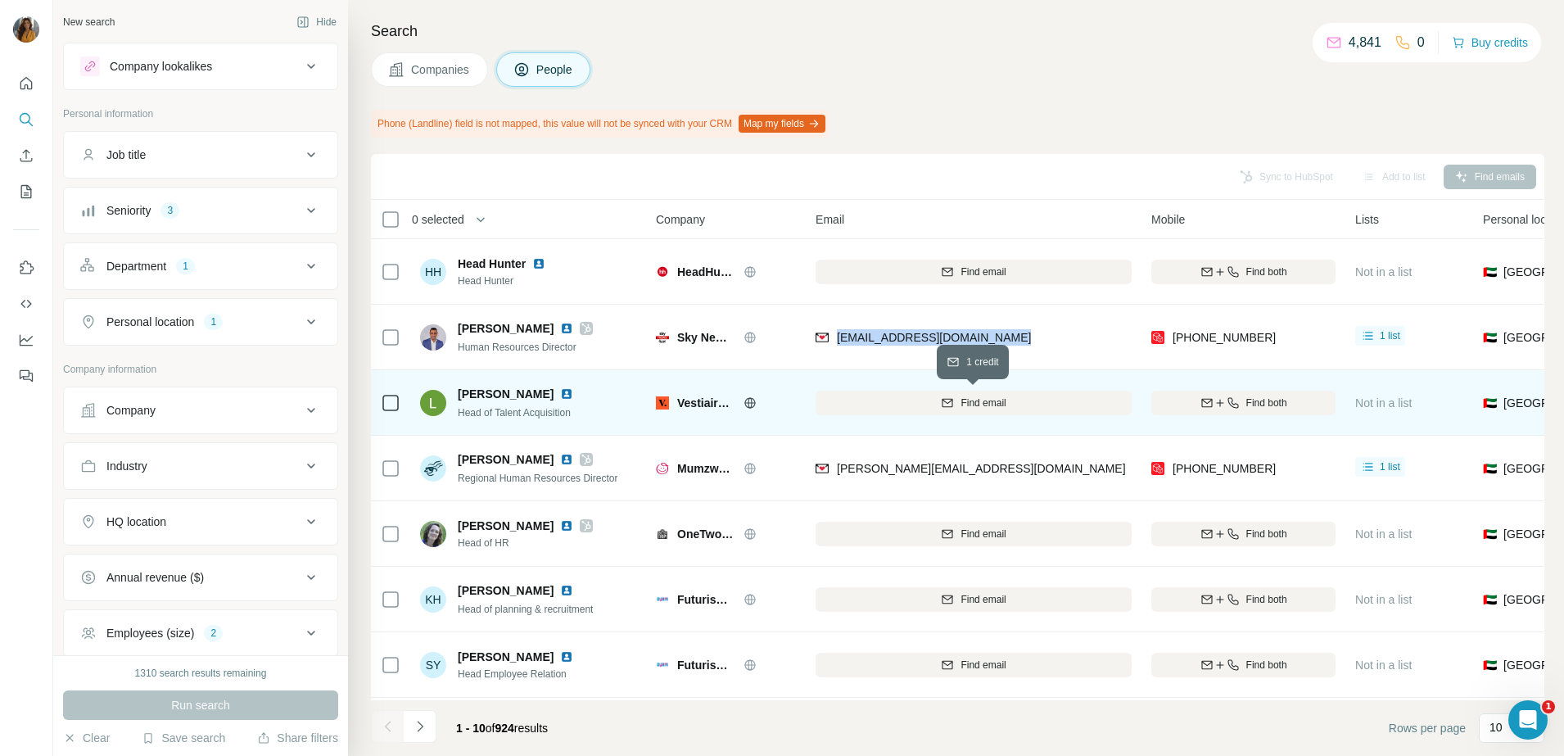
click at [970, 397] on span "Find email" at bounding box center [983, 403] width 45 height 15
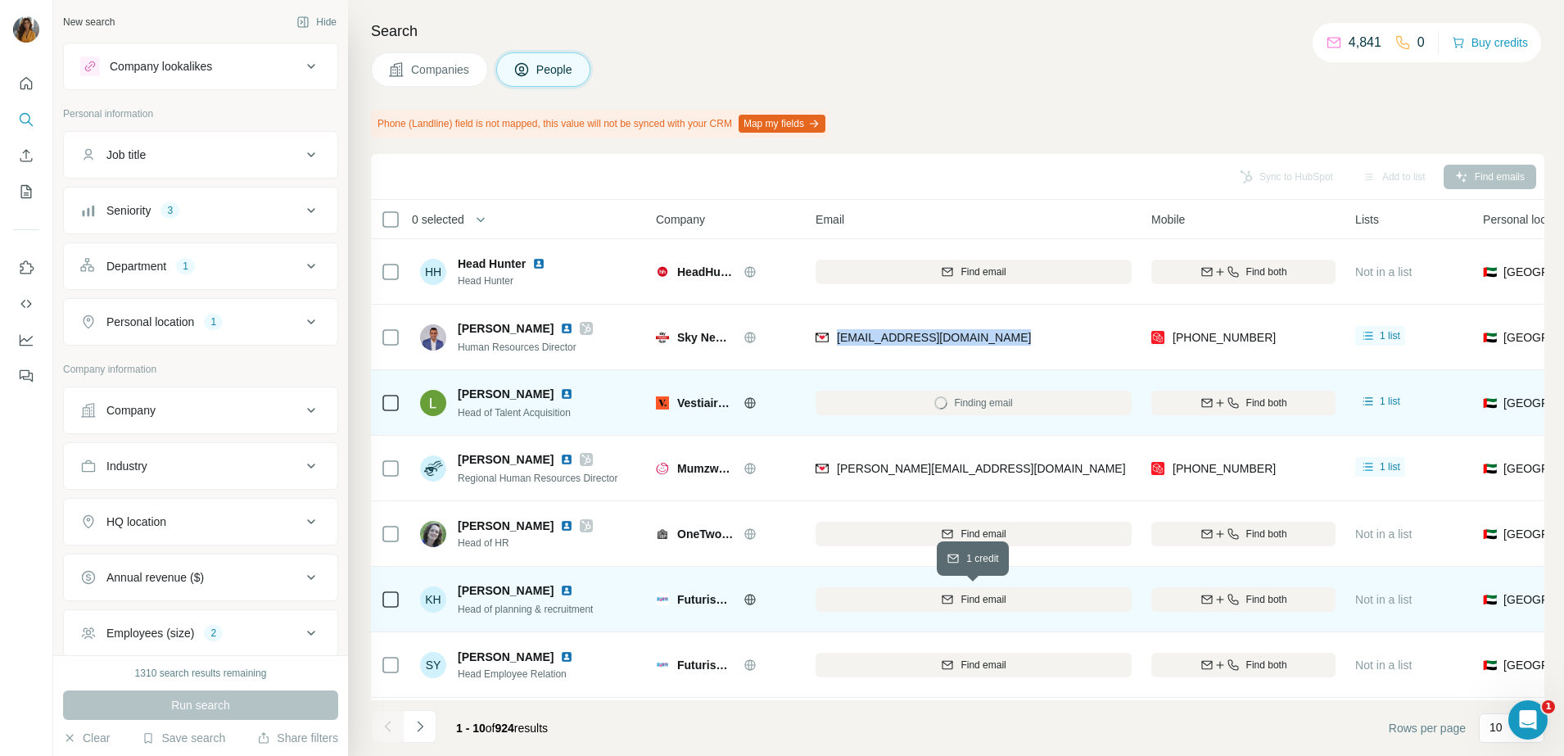
click at [971, 598] on span "Find email" at bounding box center [983, 599] width 45 height 15
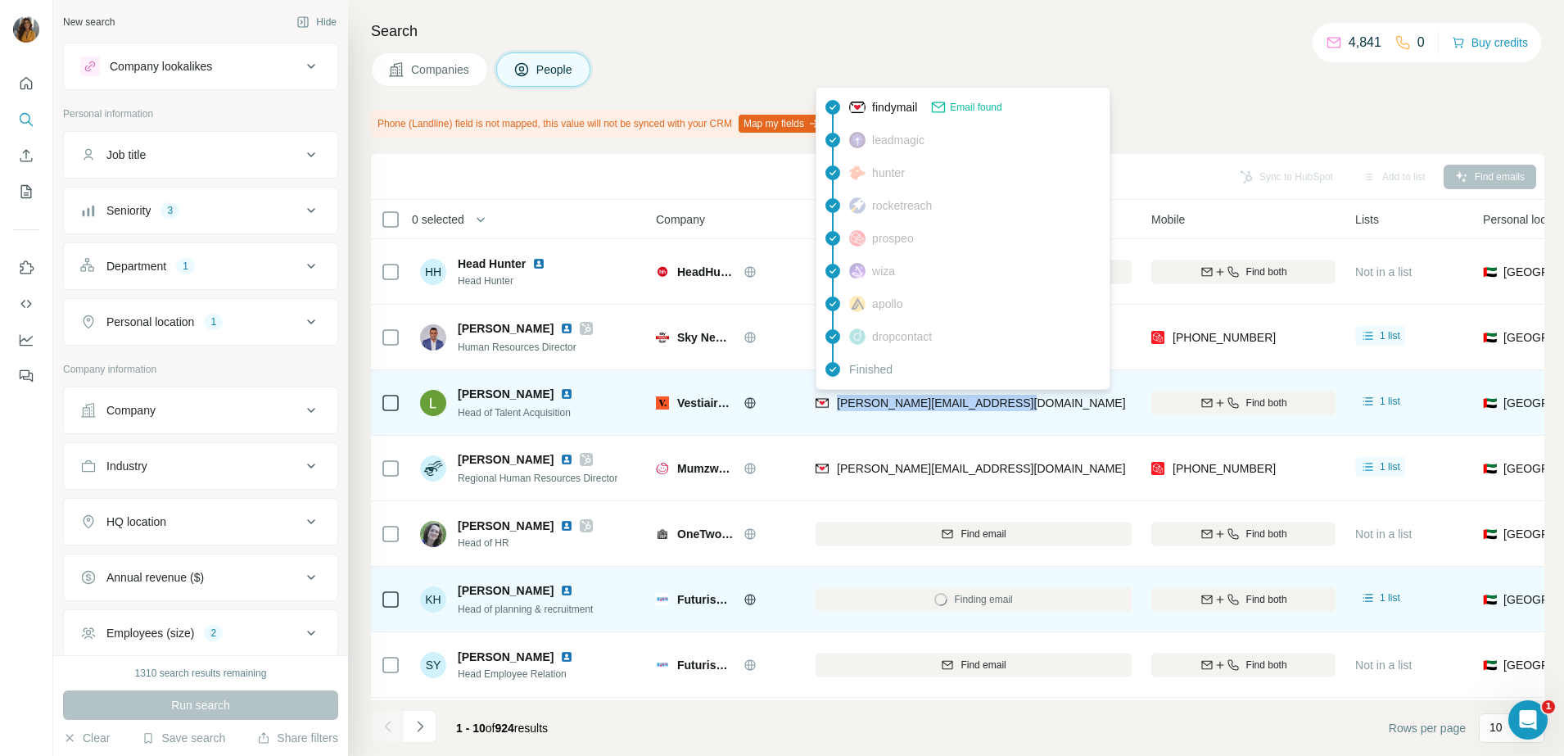
drag, startPoint x: 1035, startPoint y: 408, endPoint x: 834, endPoint y: 412, distance: 200.7
click at [834, 412] on div "laura@vestiairecollective.com" at bounding box center [974, 402] width 316 height 45
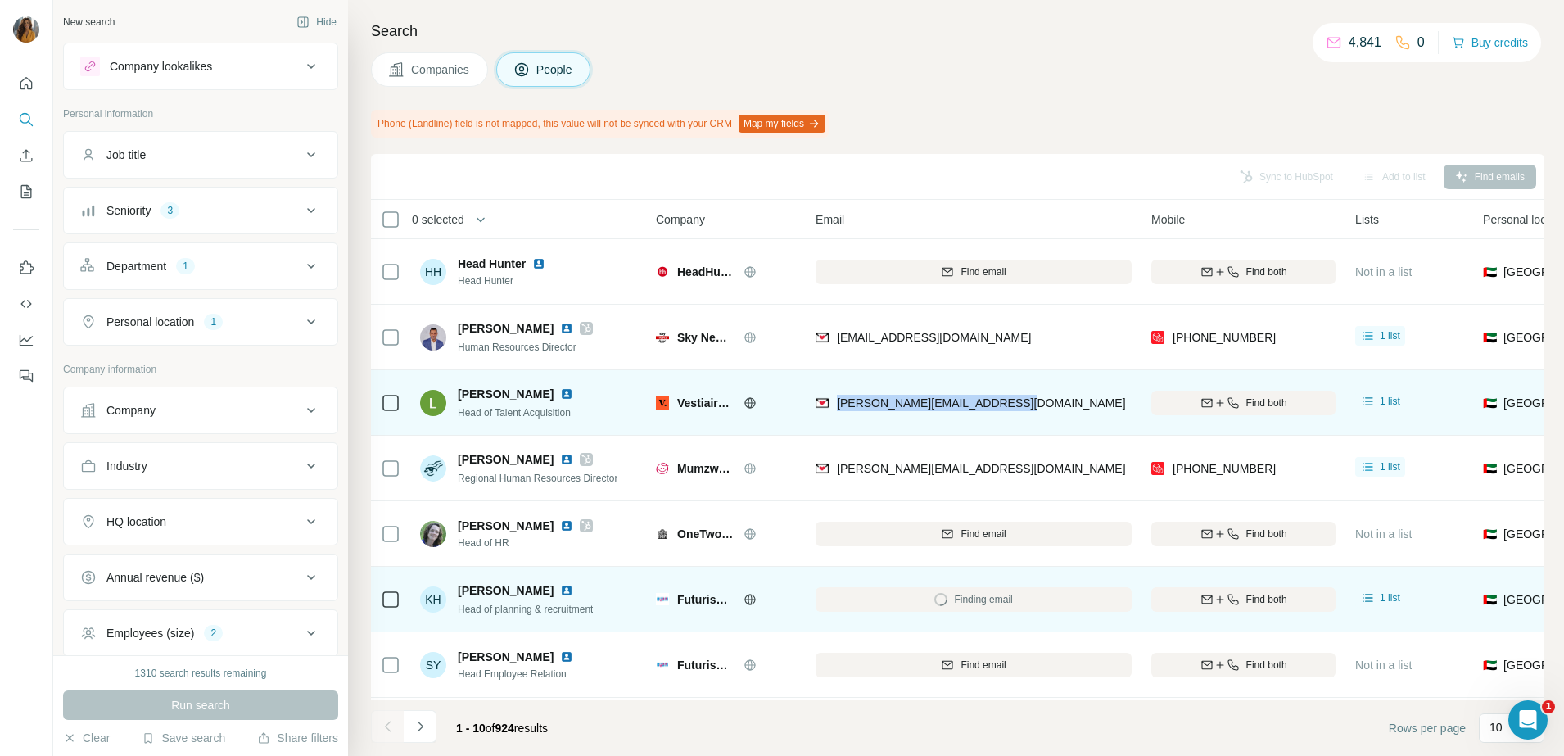
copy span "laura@vestiairecollective.com"
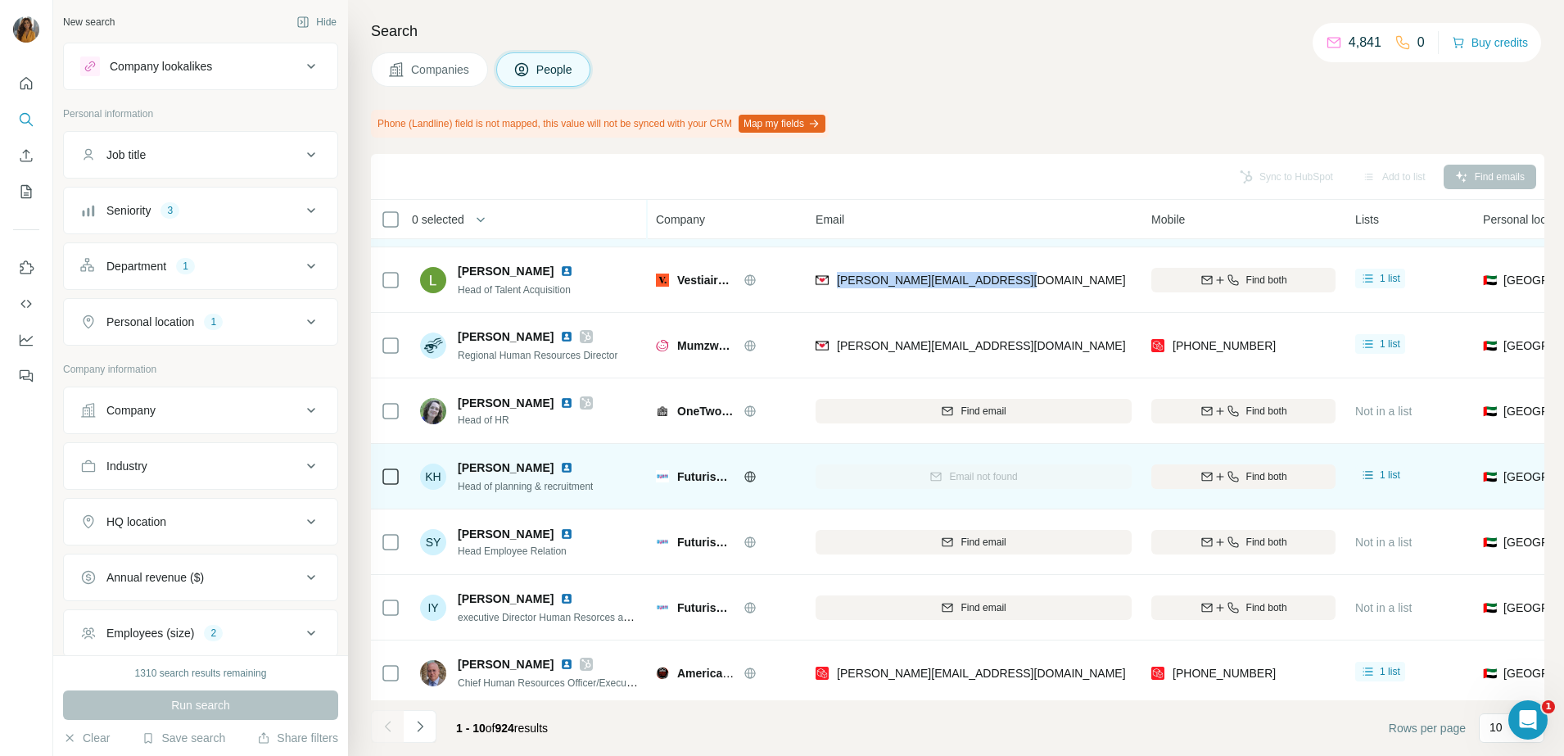
scroll to position [205, 0]
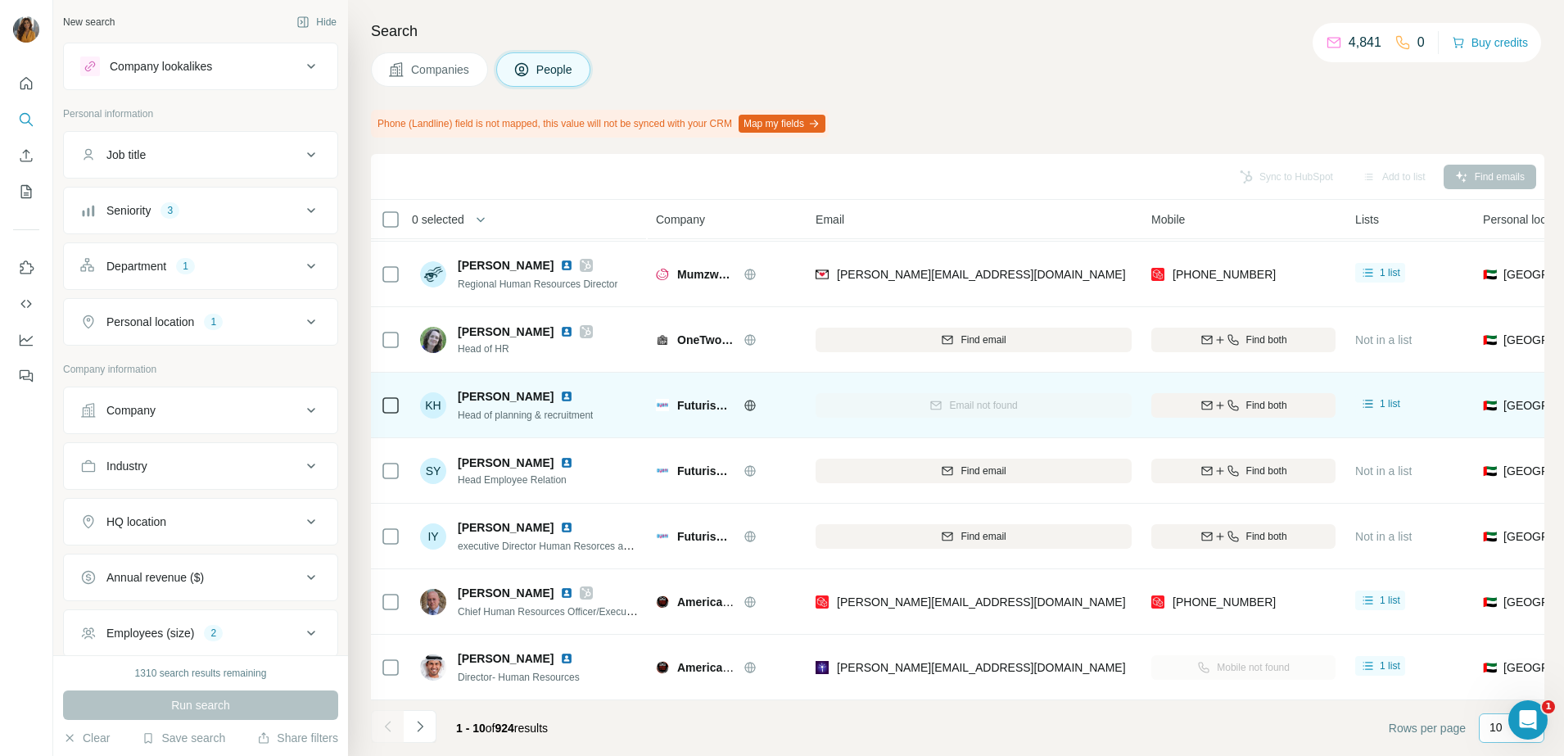
click at [1502, 725] on p "10" at bounding box center [1496, 727] width 13 height 16
click at [1508, 605] on div "60" at bounding box center [1512, 603] width 38 height 16
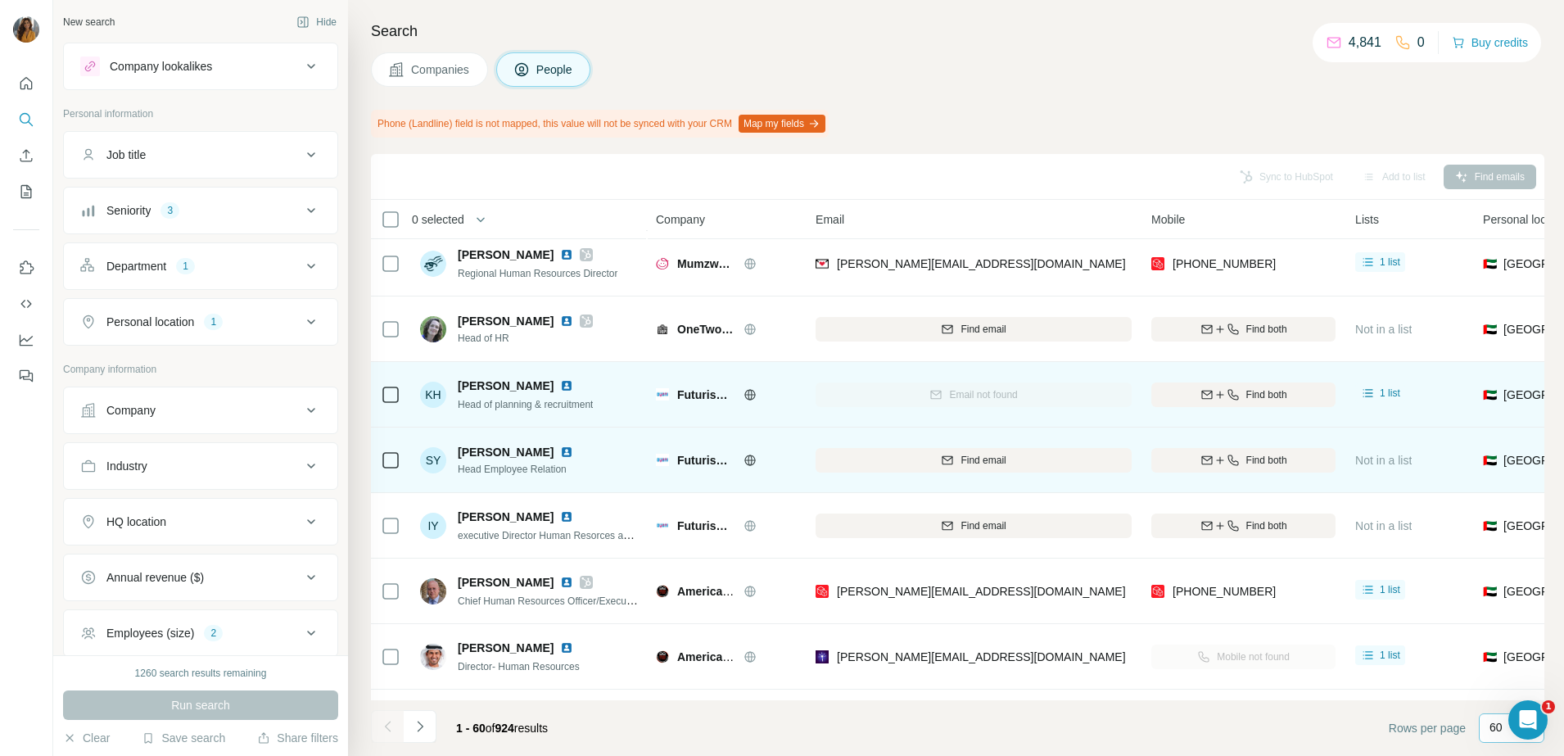
scroll to position [717, 0]
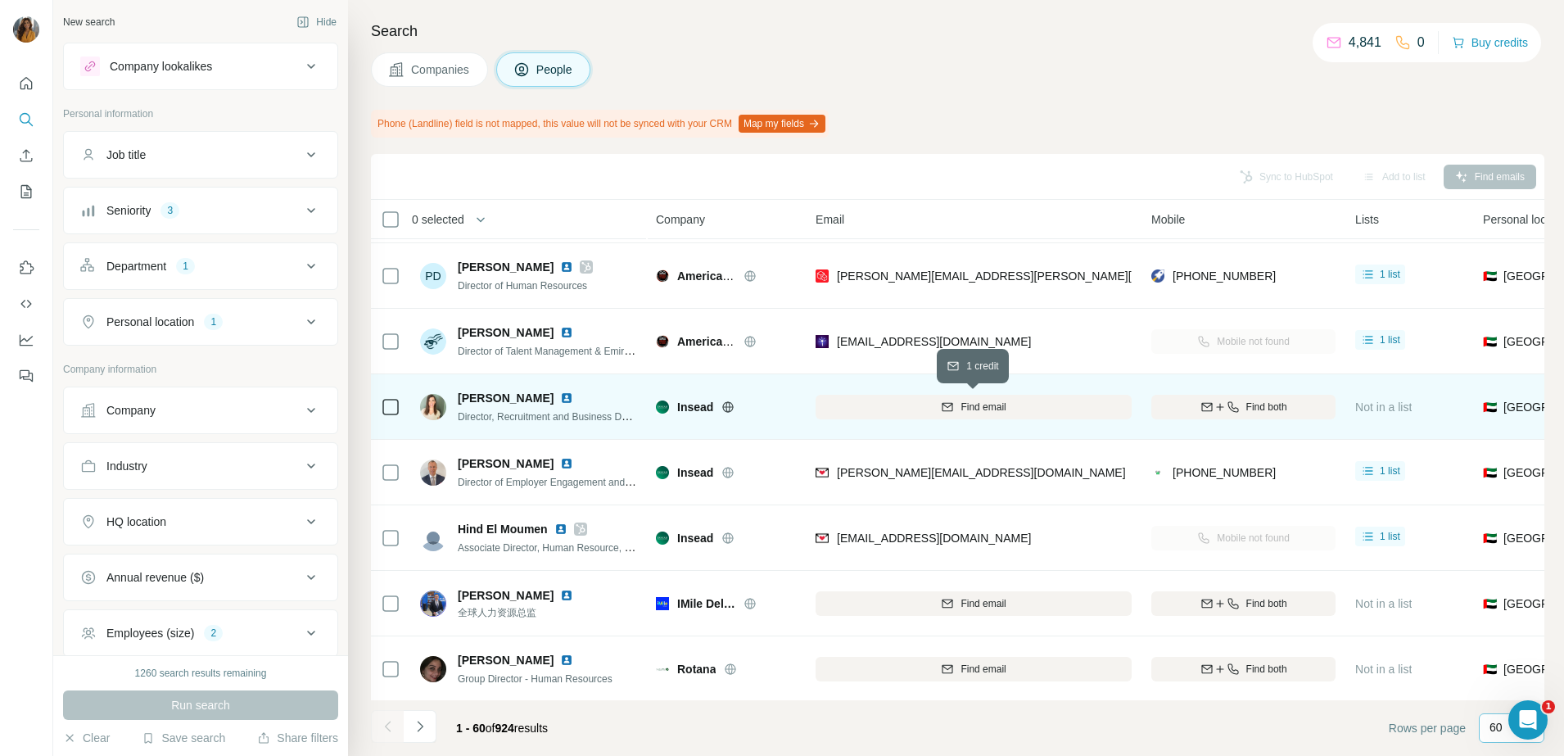
click at [941, 407] on icon "button" at bounding box center [947, 406] width 13 height 13
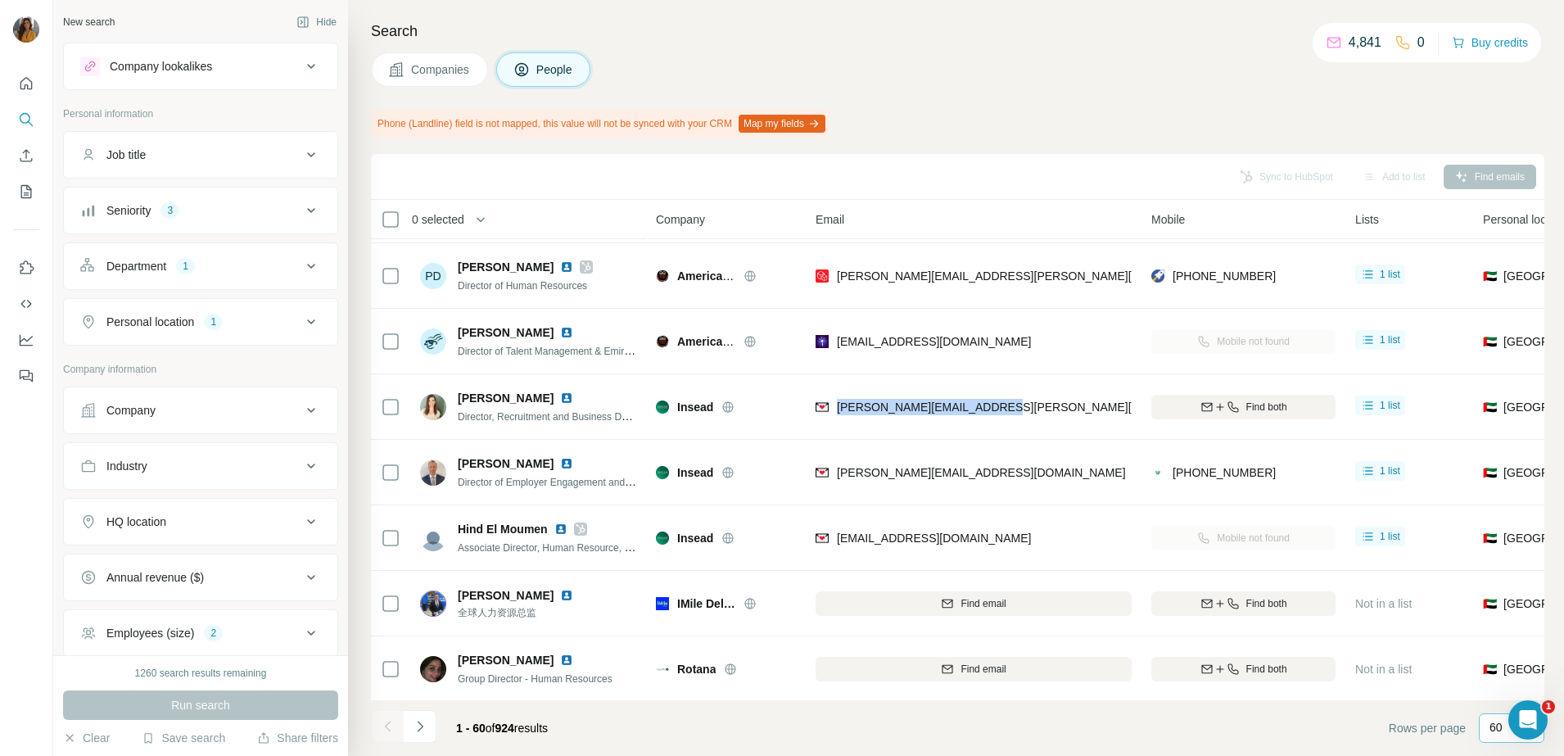
drag, startPoint x: 975, startPoint y: 409, endPoint x: 835, endPoint y: 418, distance: 140.3
click at [835, 418] on div "daniella.wagner@insead.edu" at bounding box center [974, 406] width 316 height 45
copy span "daniella.wagner@insead.edu"
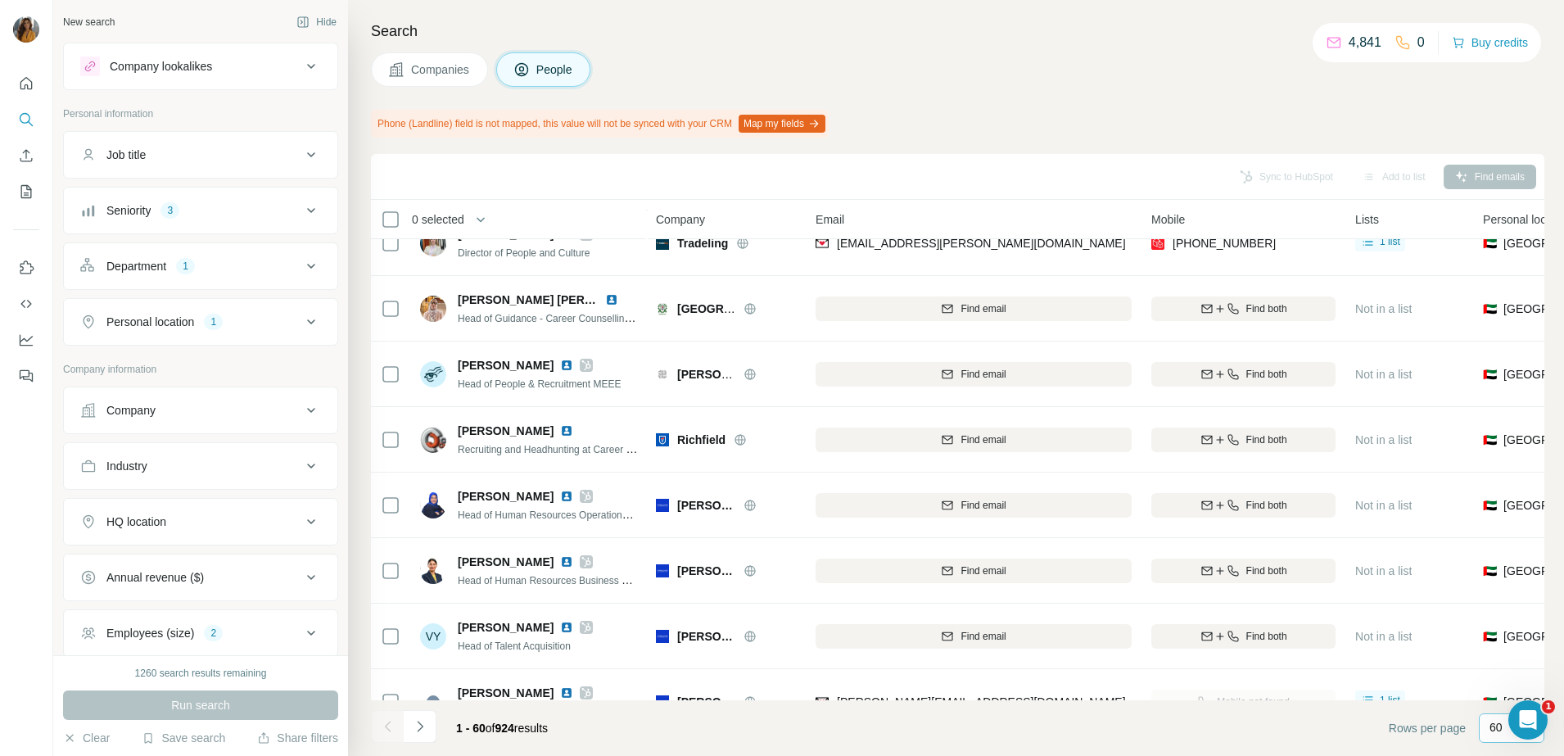
scroll to position [2150, 0]
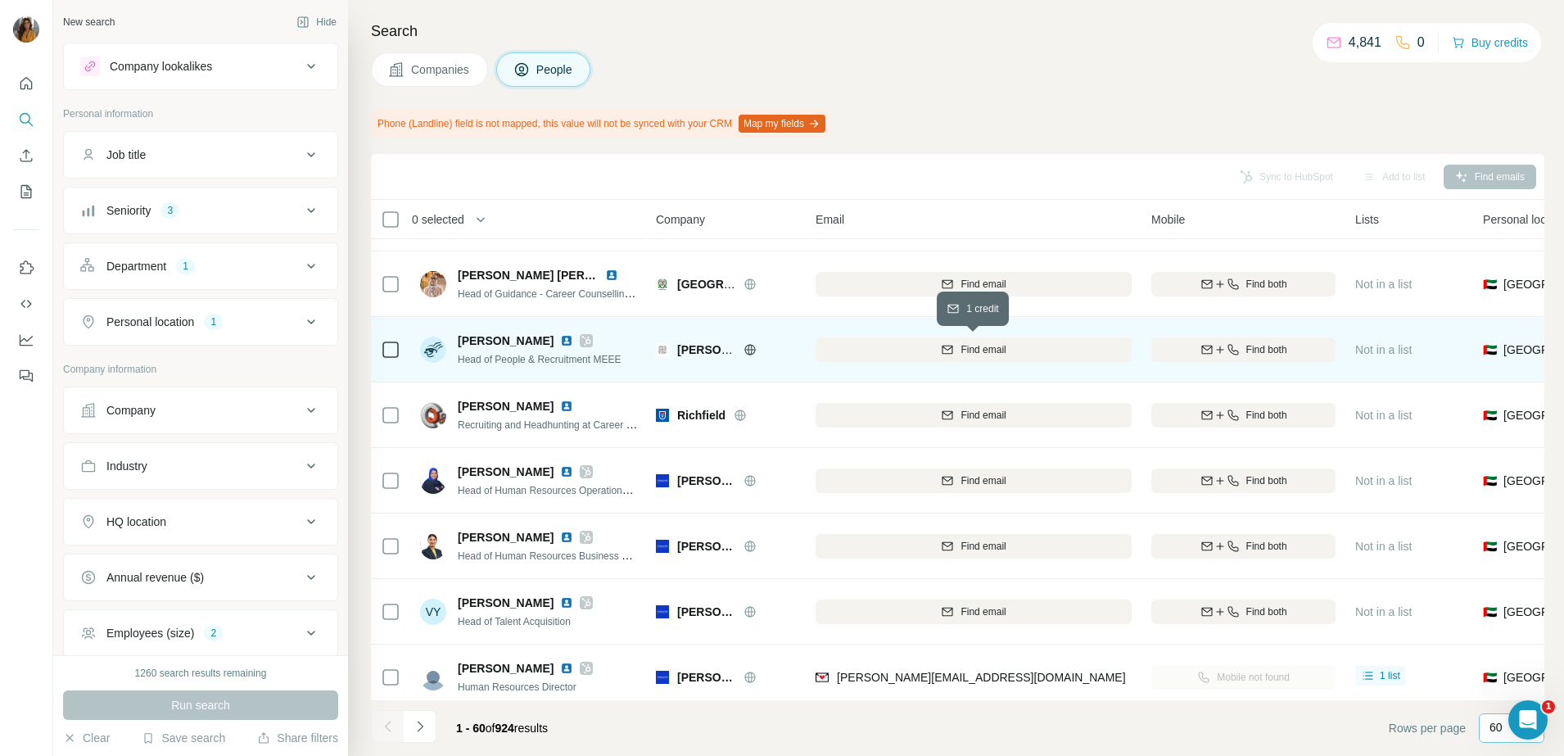
click at [983, 350] on span "Find email" at bounding box center [983, 349] width 45 height 15
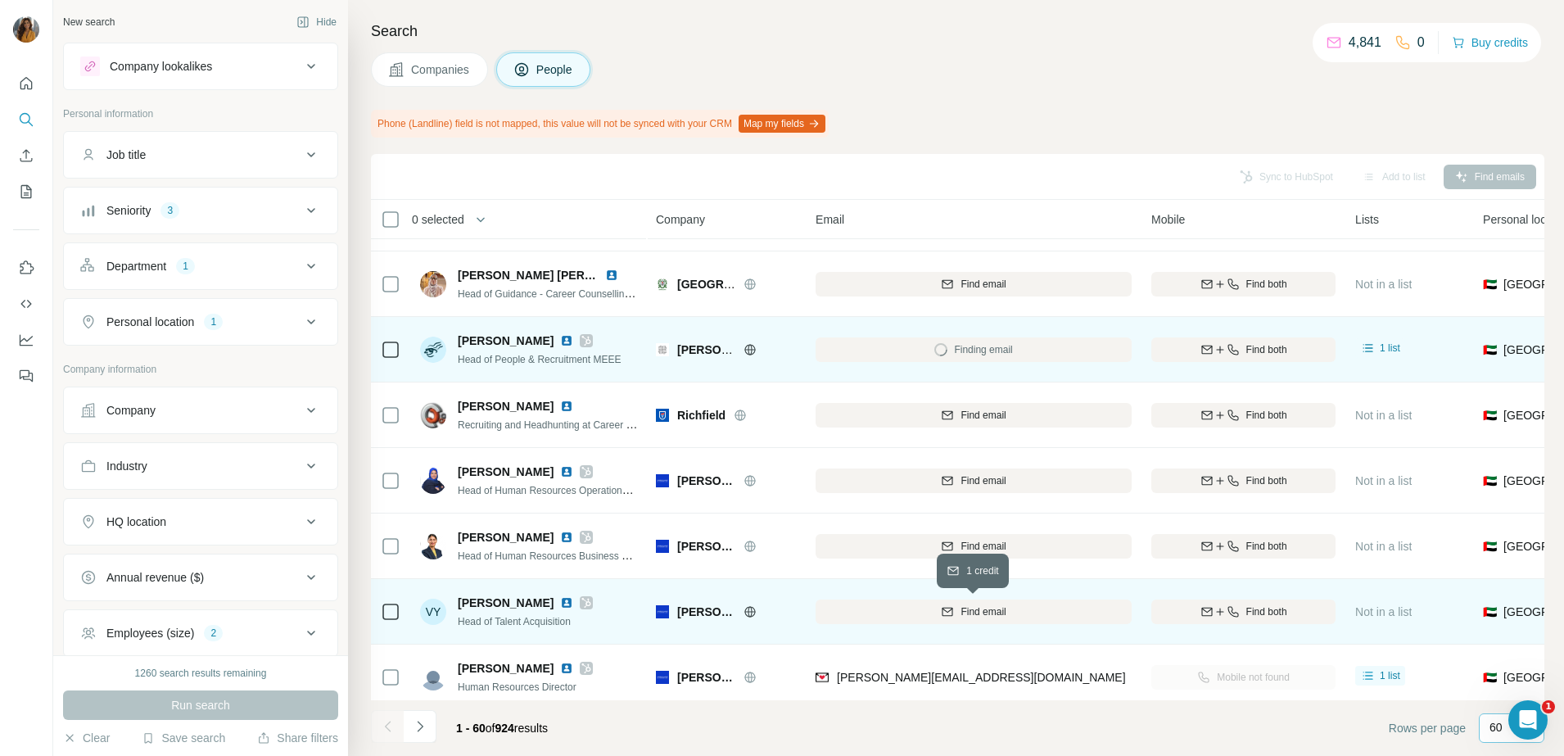
click at [999, 614] on span "Find email" at bounding box center [983, 611] width 45 height 15
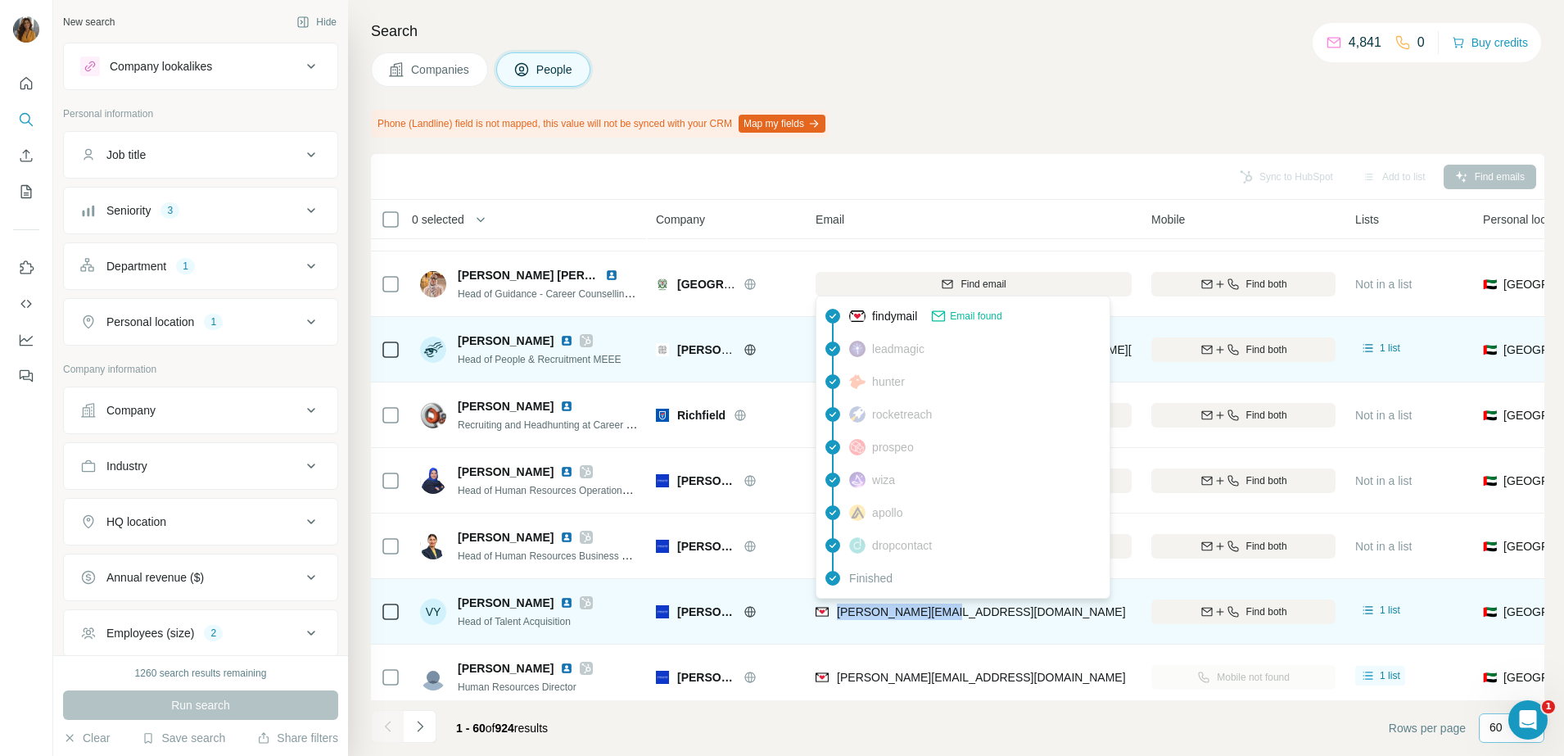
drag, startPoint x: 1010, startPoint y: 613, endPoint x: 839, endPoint y: 620, distance: 171.3
click at [839, 620] on div "v.yates@tamimi.com" at bounding box center [974, 611] width 316 height 45
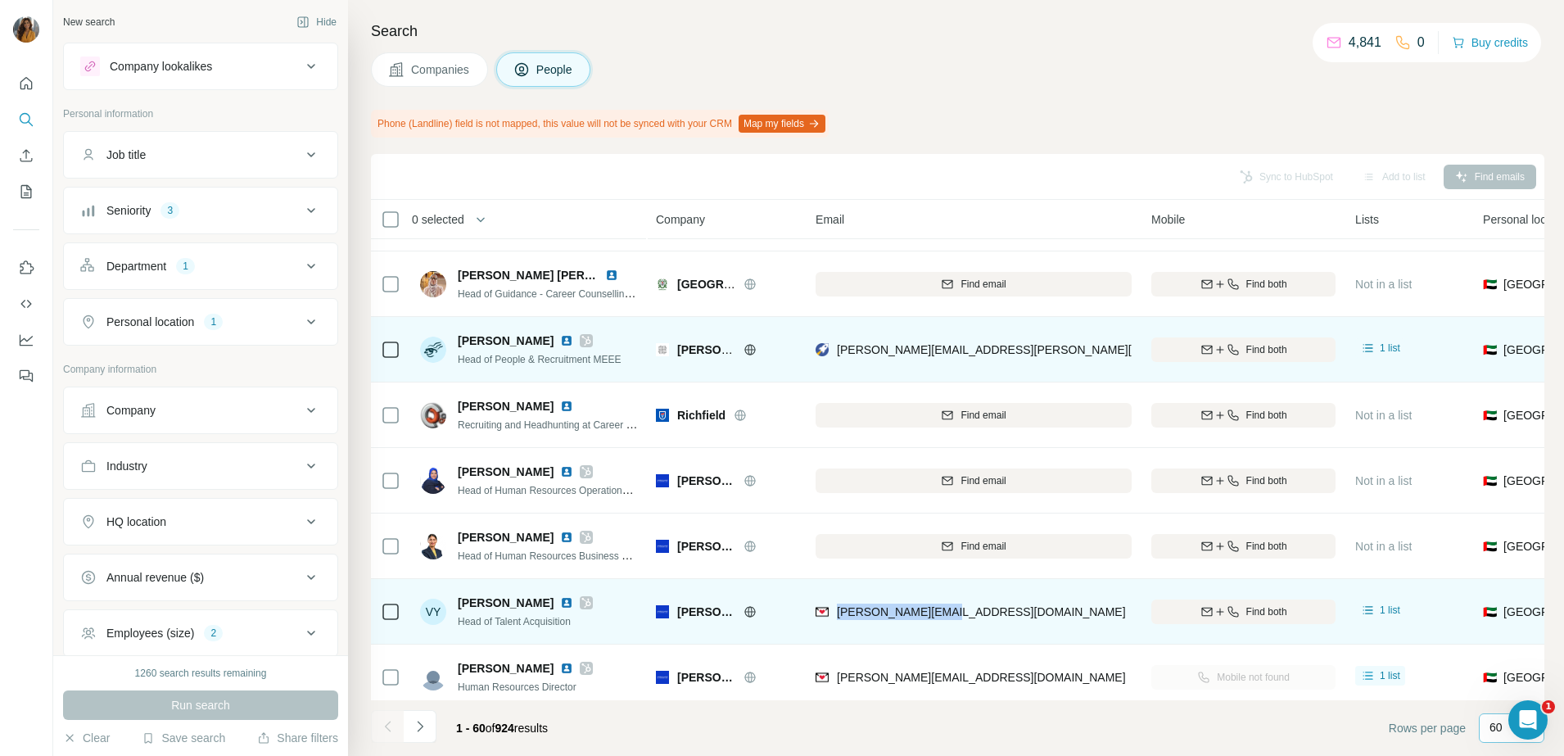
copy span "v.yates@tamimi.com"
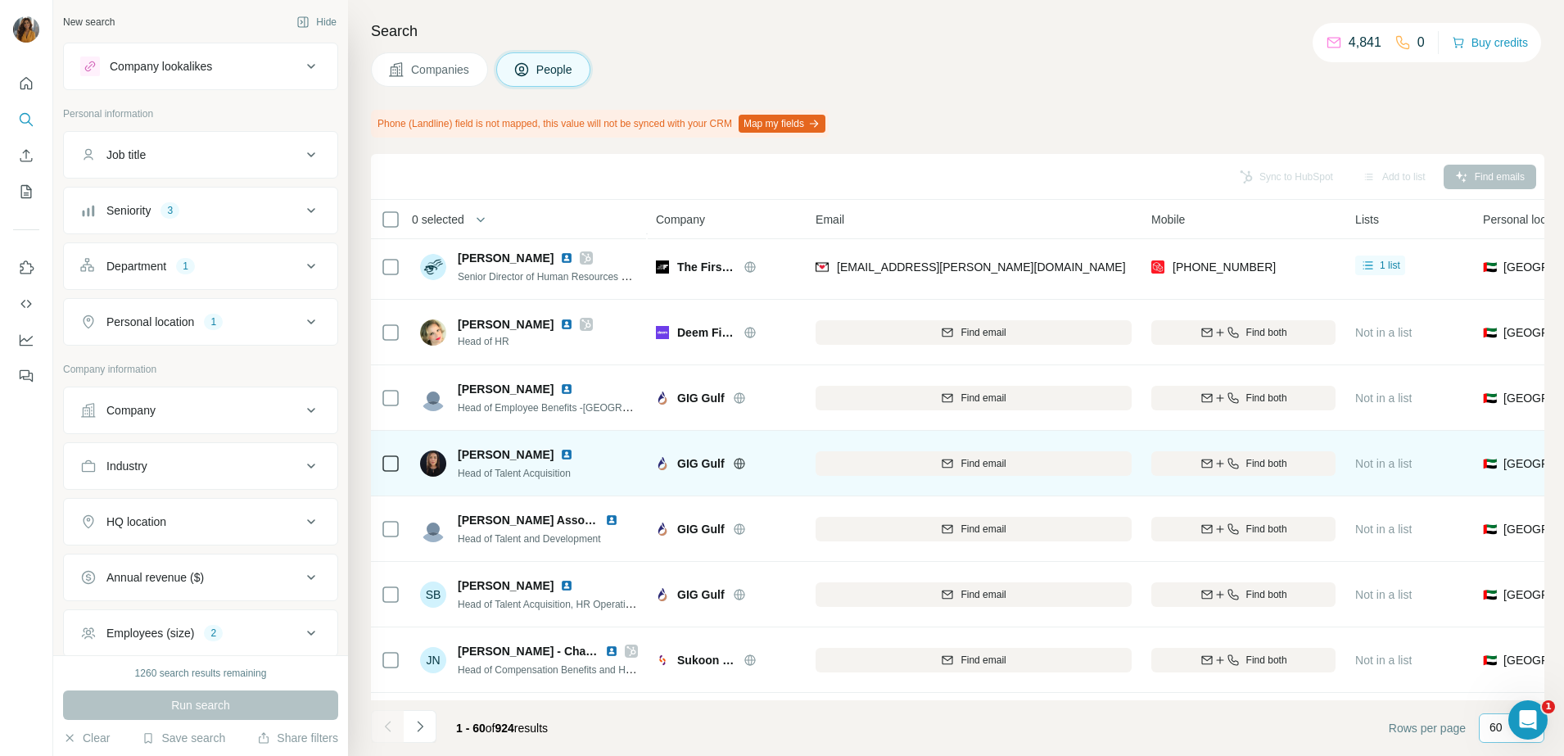
scroll to position [2968, 0]
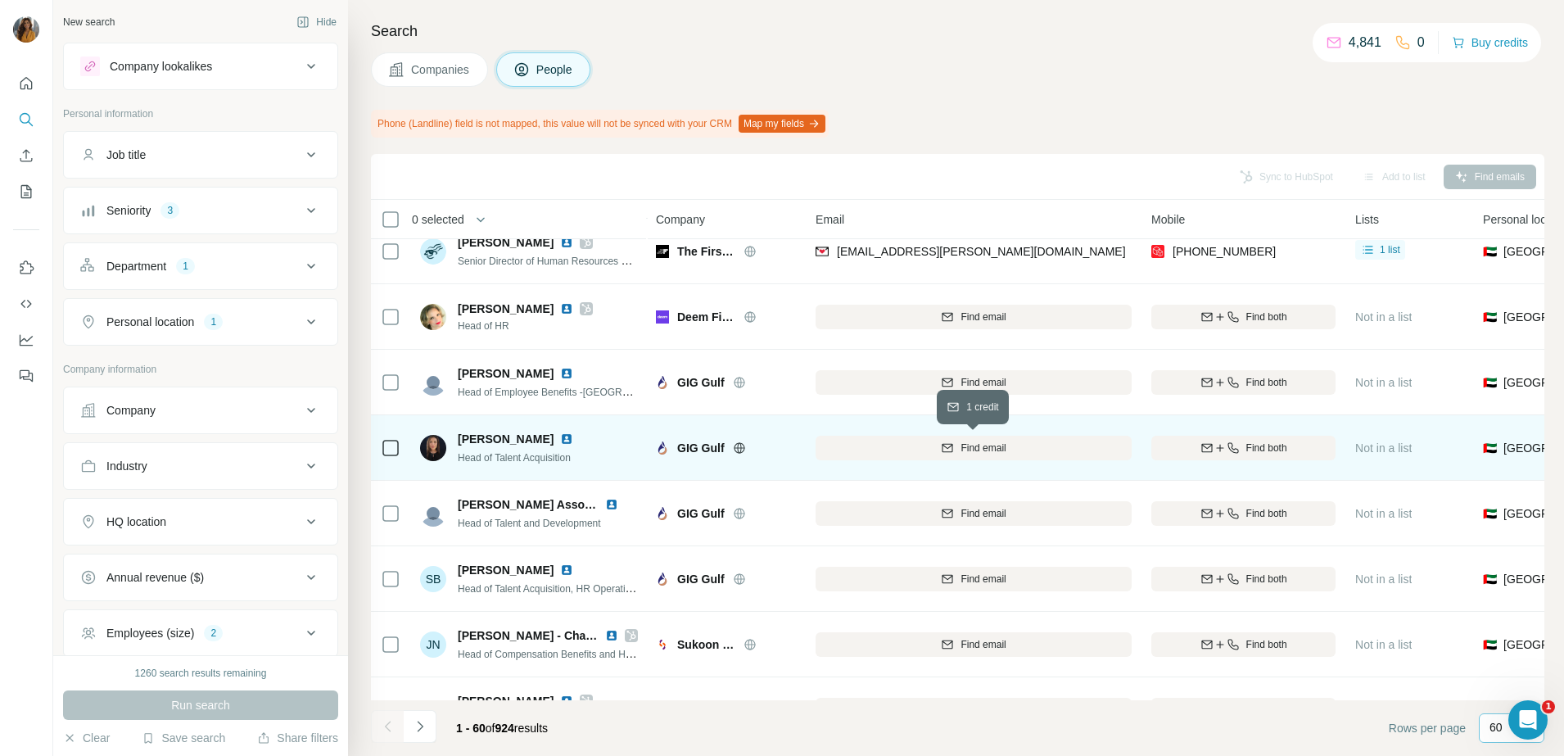
click at [989, 448] on span "Find email" at bounding box center [983, 448] width 45 height 15
click at [560, 440] on img at bounding box center [566, 438] width 13 height 13
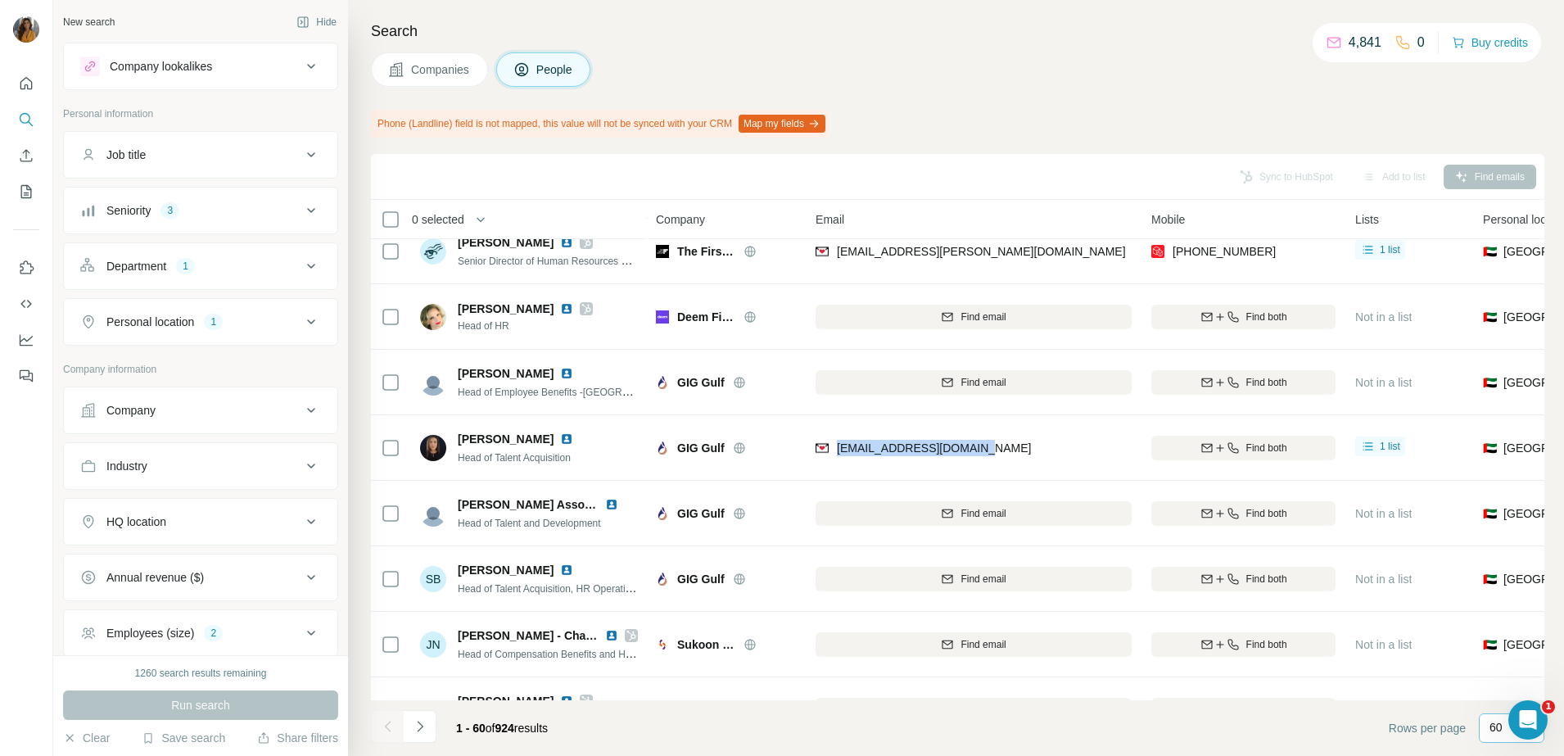
drag, startPoint x: 998, startPoint y: 456, endPoint x: 837, endPoint y: 463, distance: 161.5
click at [837, 463] on div "heba.hafez@gig-gulf.com" at bounding box center [974, 447] width 316 height 45
copy span "heba.hafez@gig-gulf.com"
click at [422, 732] on icon "Navigate to next page" at bounding box center [420, 726] width 16 height 16
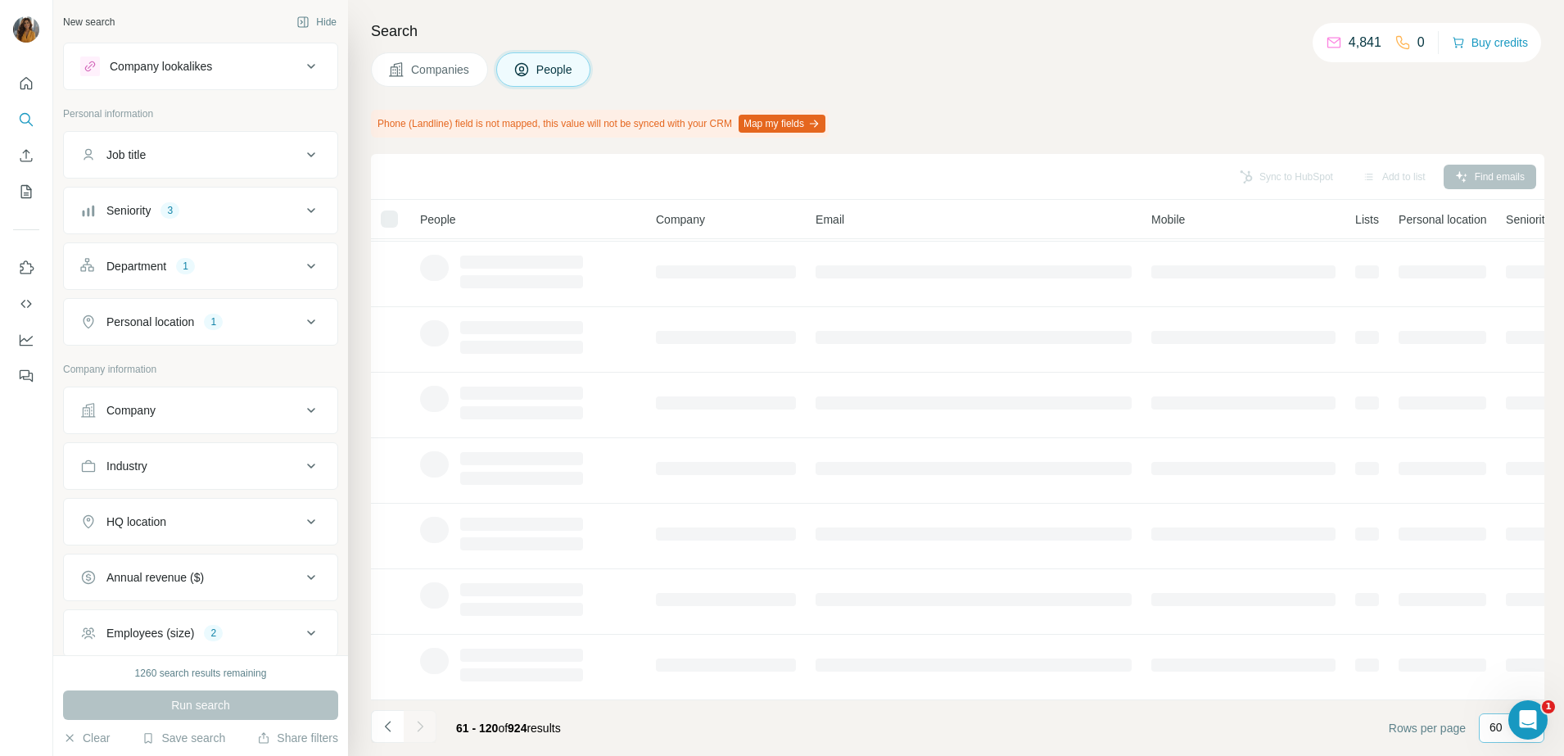
scroll to position [205, 0]
click at [393, 733] on icon "Navigate to previous page" at bounding box center [388, 726] width 16 height 16
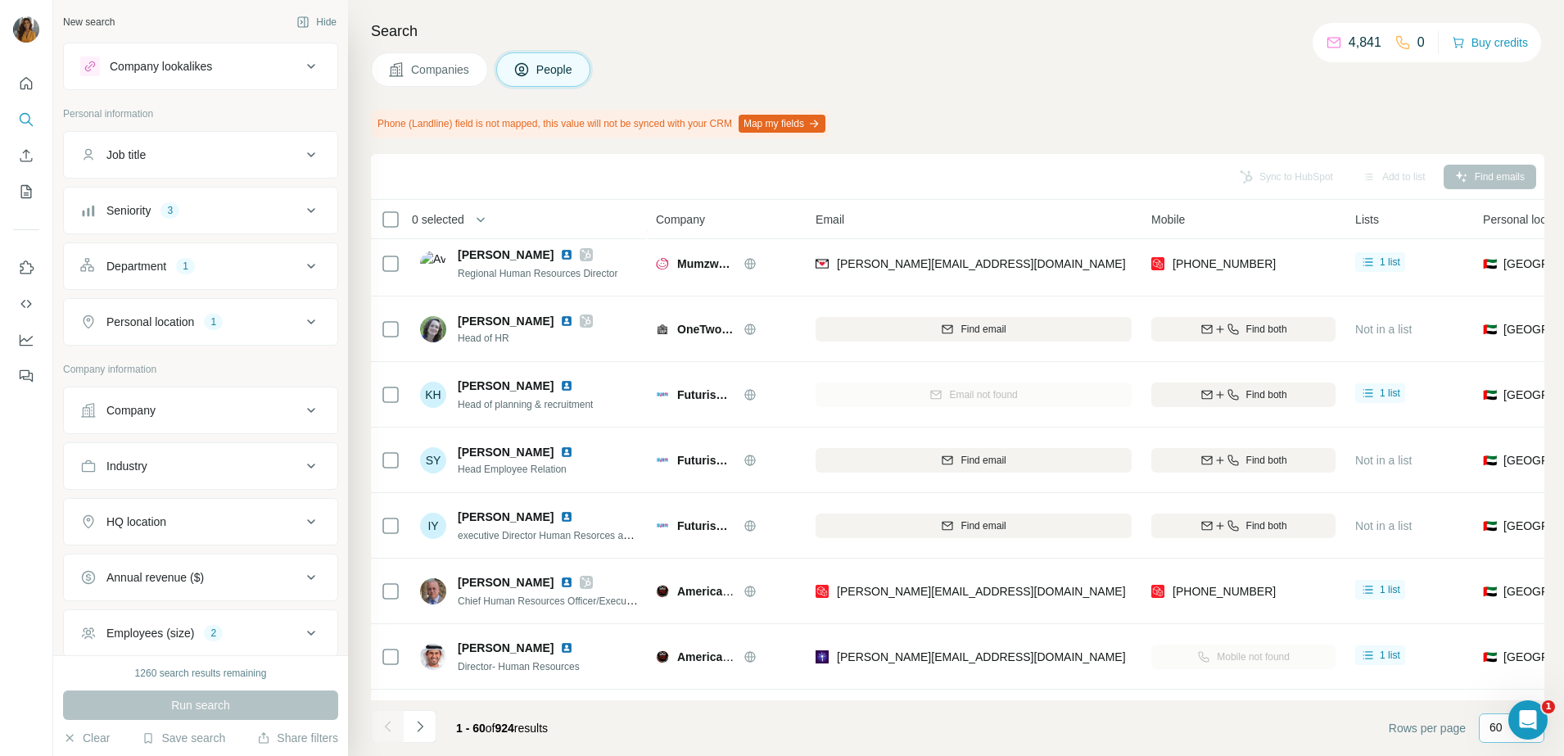
scroll to position [2968, 0]
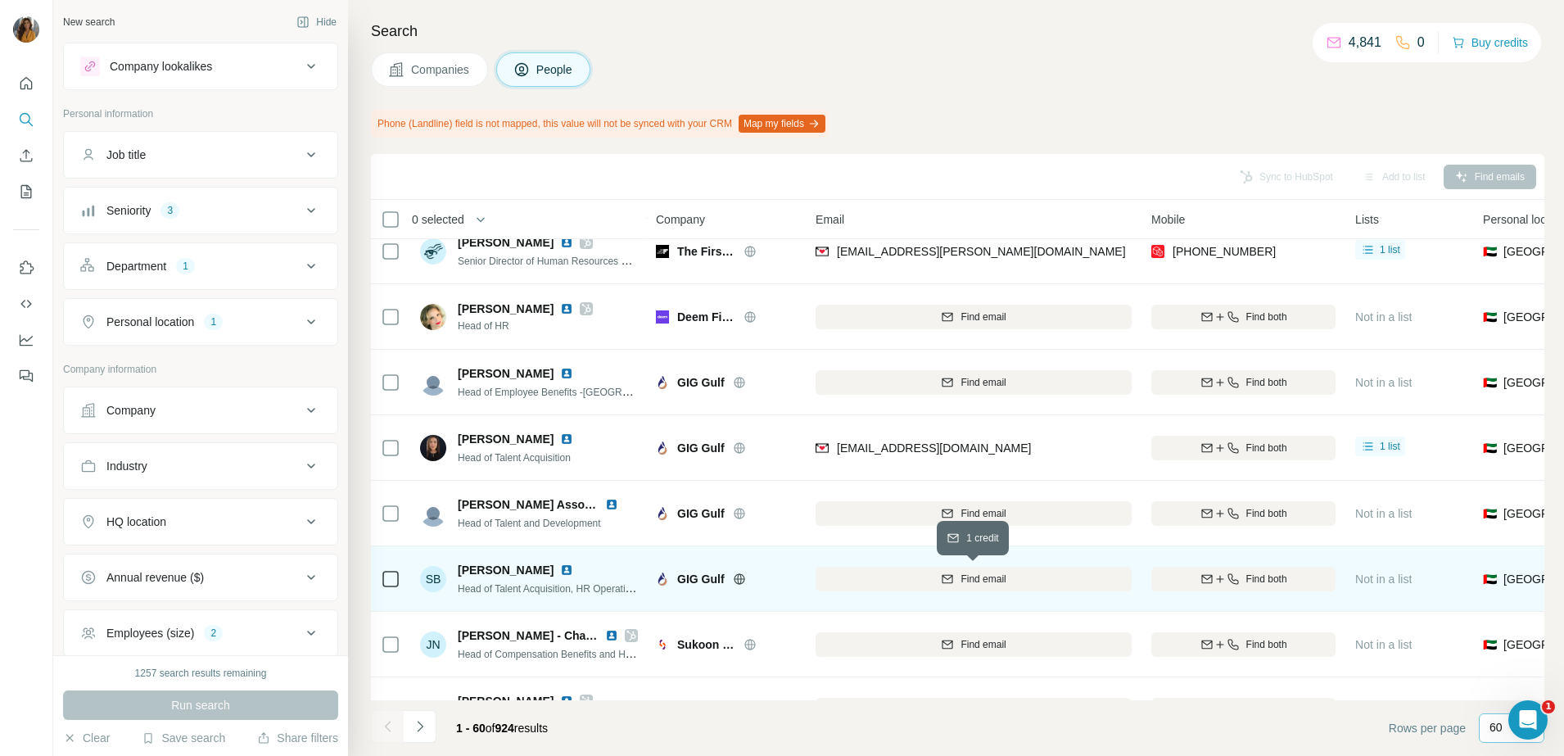
click at [962, 581] on span "Find email" at bounding box center [983, 579] width 45 height 15
click at [418, 731] on icon "Navigate to next page" at bounding box center [420, 726] width 6 height 11
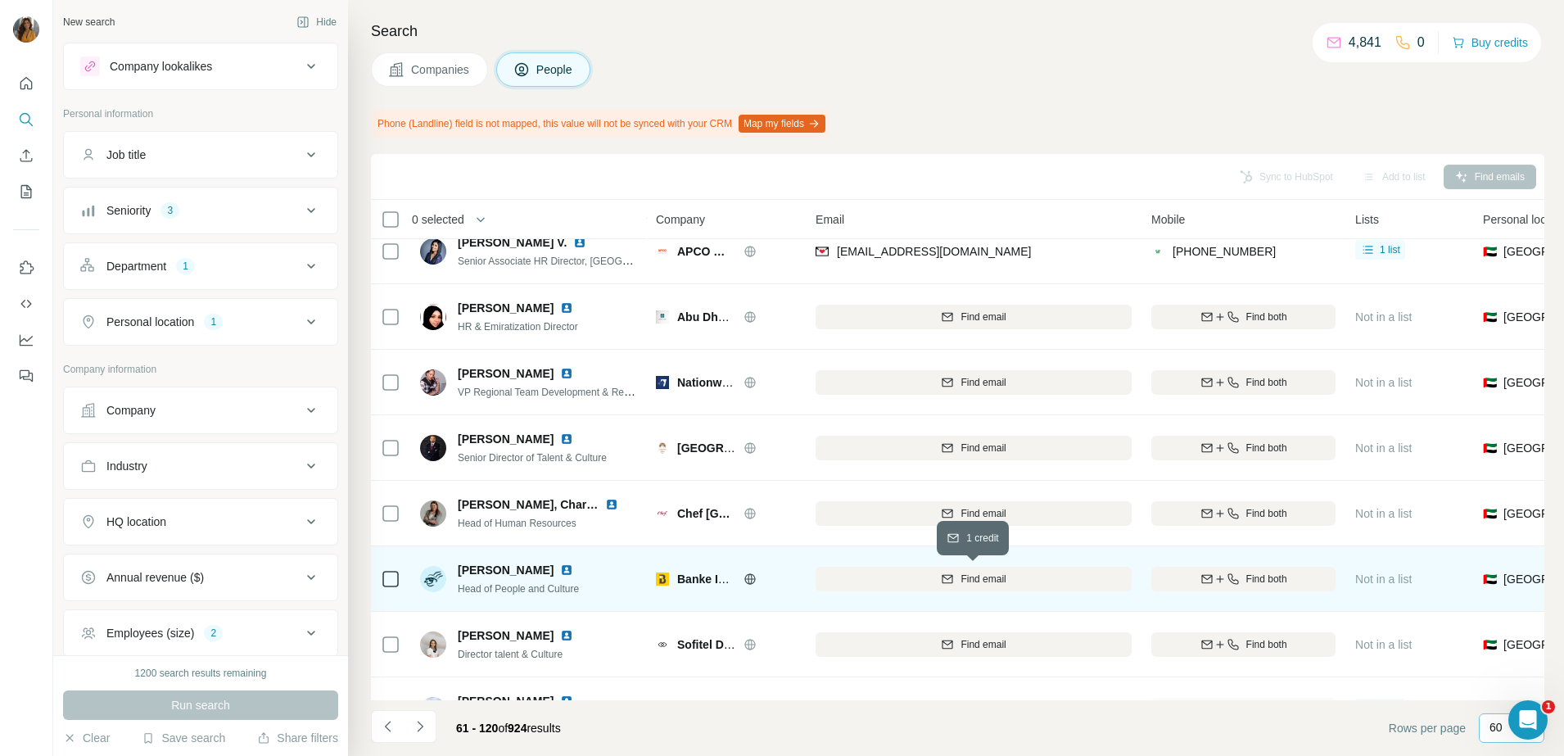
click at [980, 578] on span "Find email" at bounding box center [983, 579] width 45 height 15
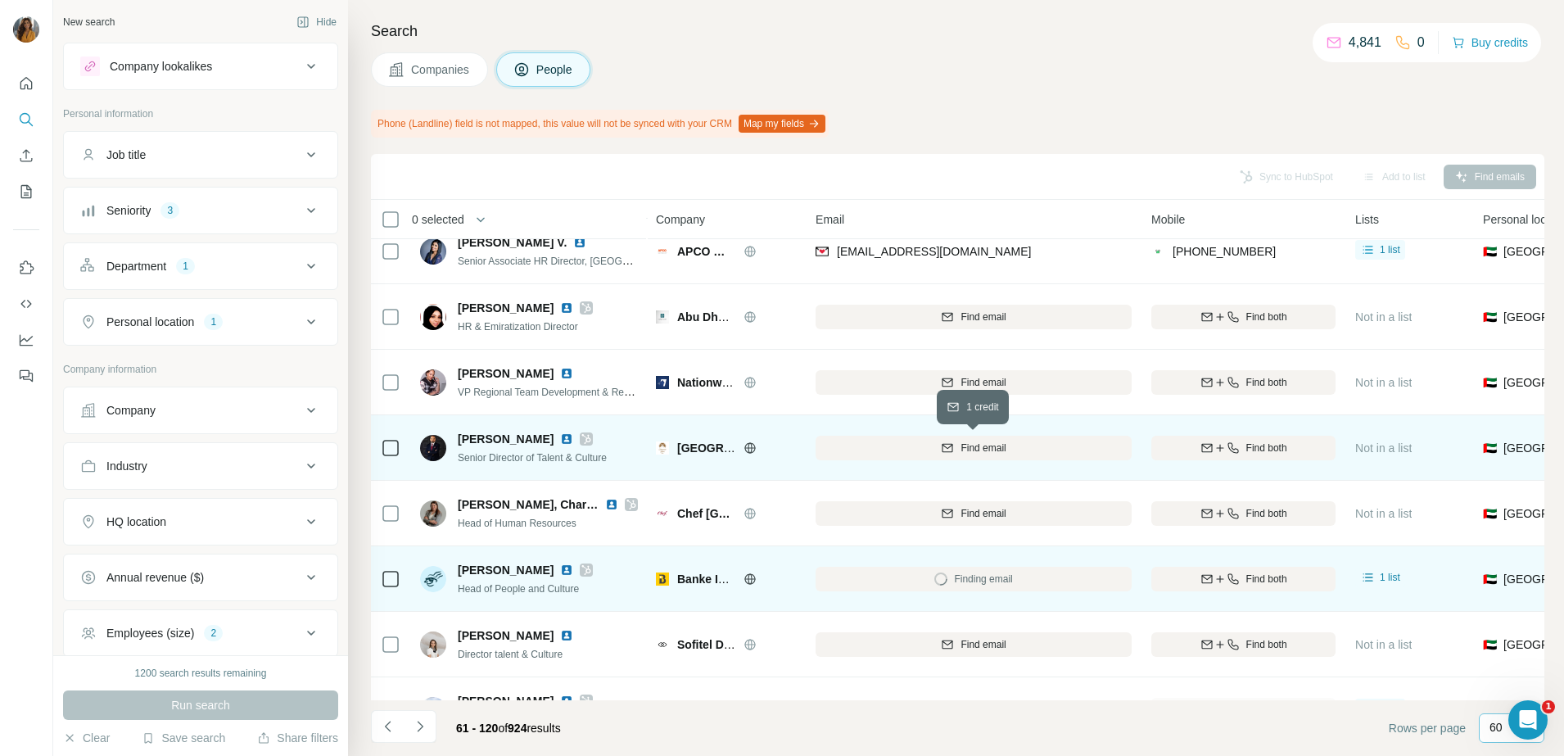
click at [941, 442] on icon "button" at bounding box center [947, 447] width 13 height 13
drag, startPoint x: 971, startPoint y: 584, endPoint x: 838, endPoint y: 591, distance: 133.7
click at [838, 591] on div "nicole@banke.ae" at bounding box center [974, 578] width 316 height 45
copy span "nicole@banke.ae"
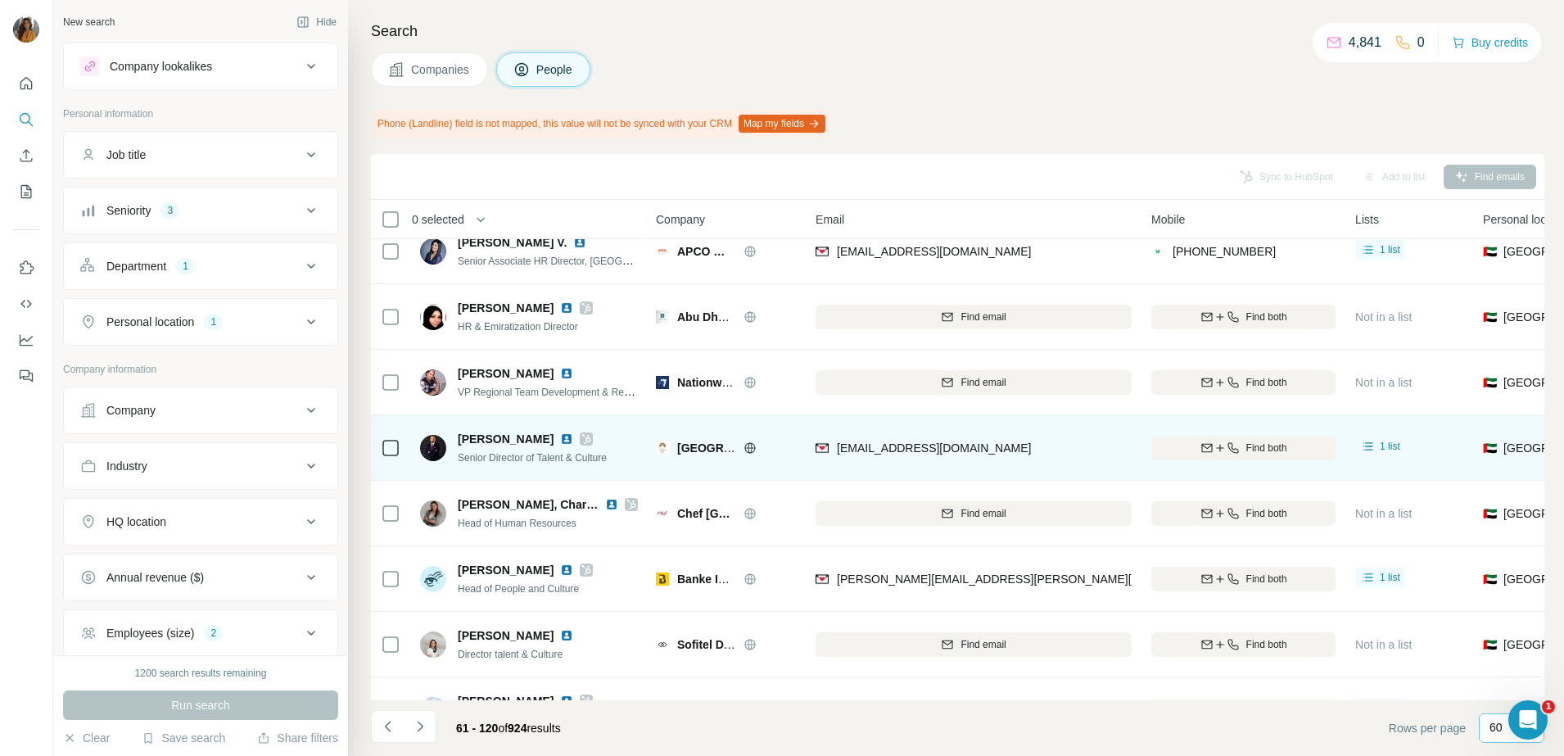
click at [1102, 448] on div "zein.hbous@damacmaison.com" at bounding box center [974, 447] width 316 height 45
drag, startPoint x: 1082, startPoint y: 448, endPoint x: 839, endPoint y: 468, distance: 244.1
click at [839, 468] on div "zein.hbous@damacmaison.com" at bounding box center [974, 447] width 316 height 45
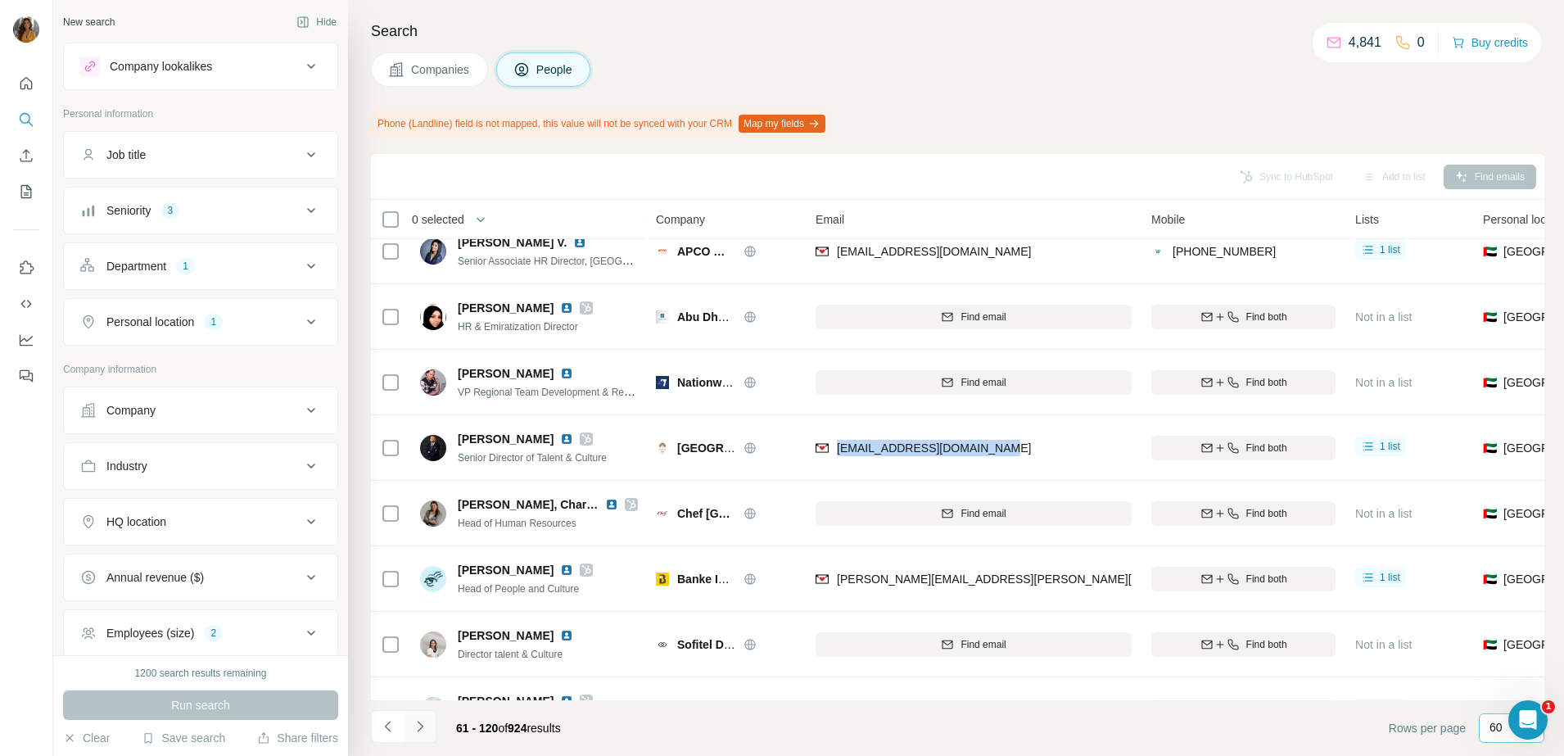
click at [420, 729] on icon "Navigate to next page" at bounding box center [420, 726] width 6 height 11
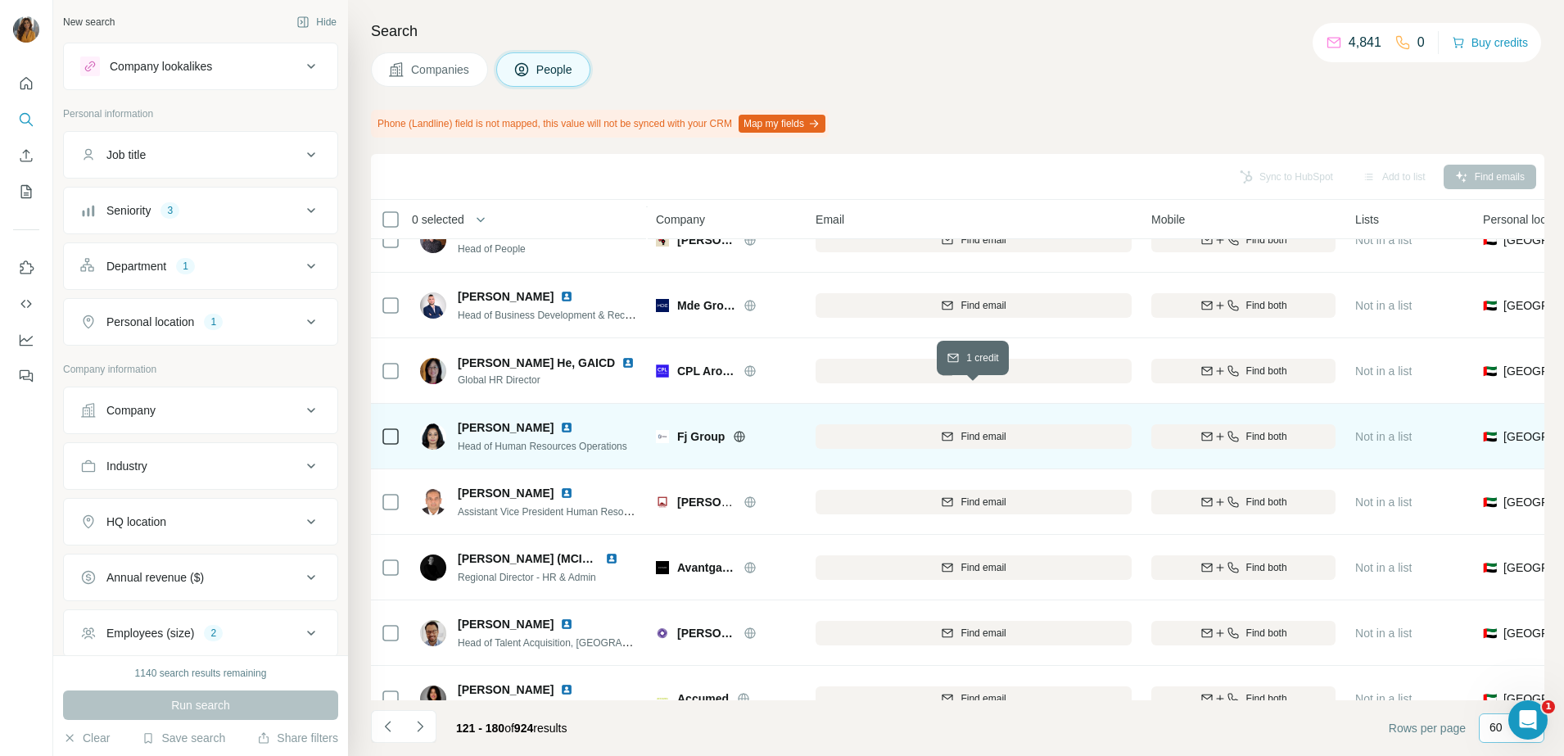
scroll to position [2866, 0]
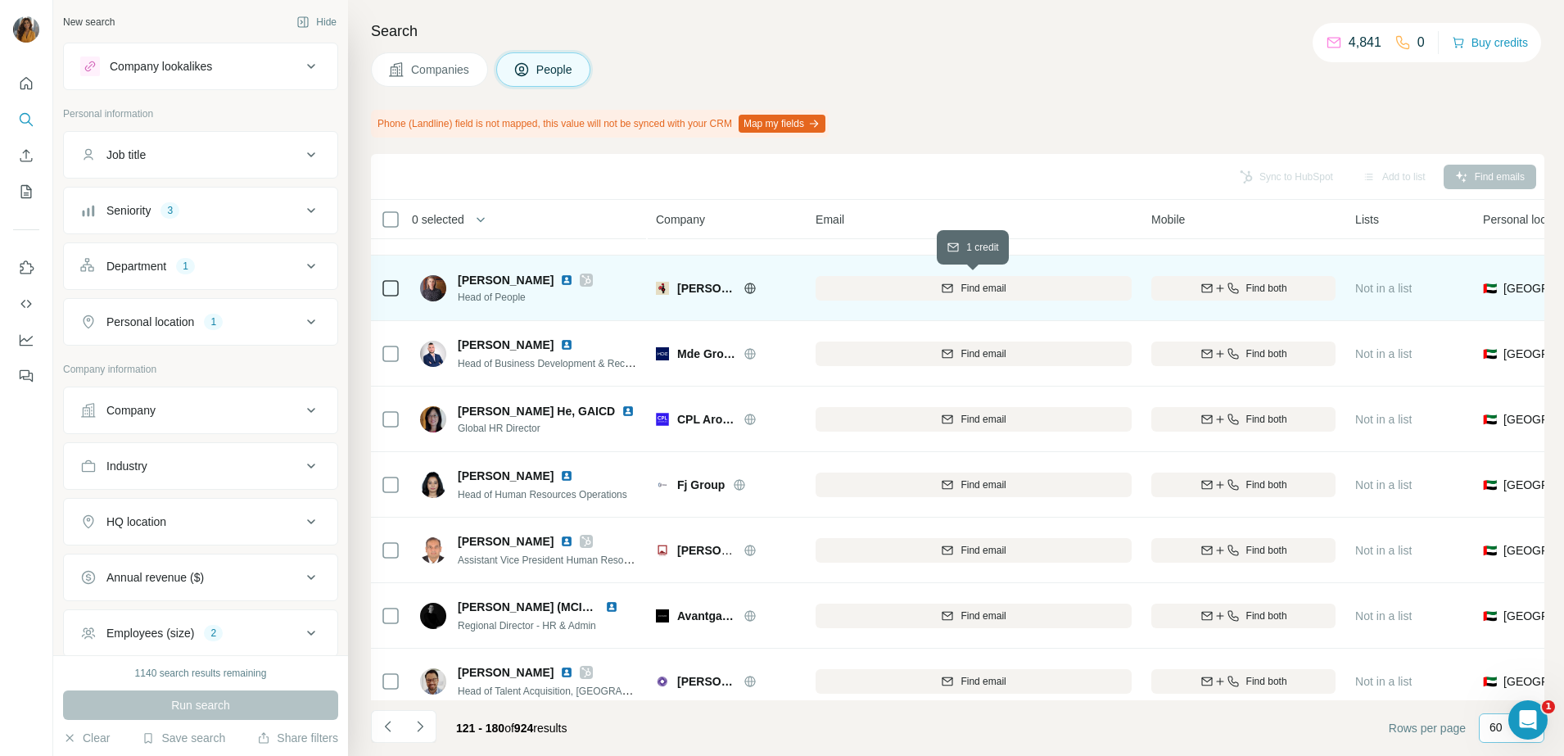
click at [986, 296] on button "Find email" at bounding box center [974, 288] width 316 height 25
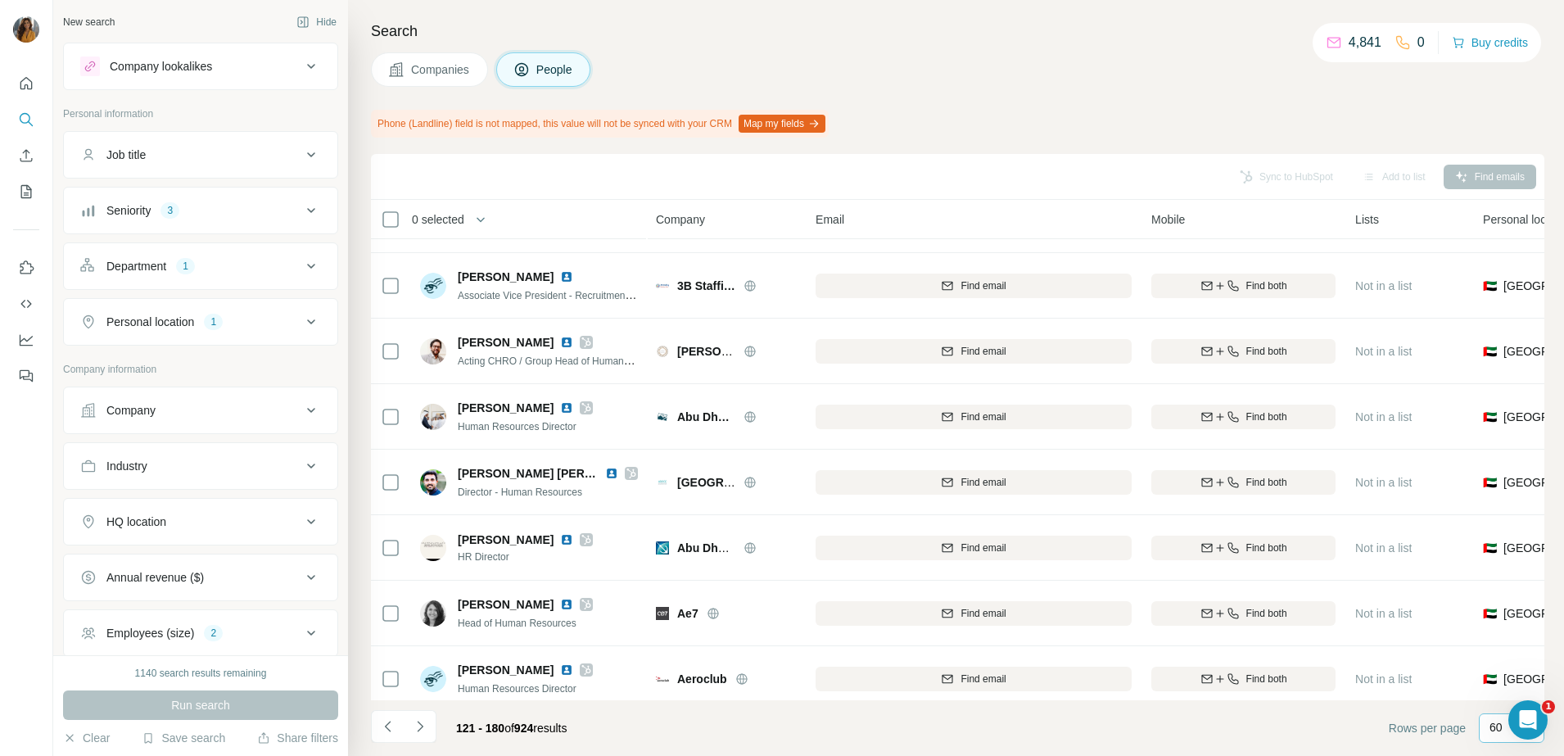
scroll to position [3480, 0]
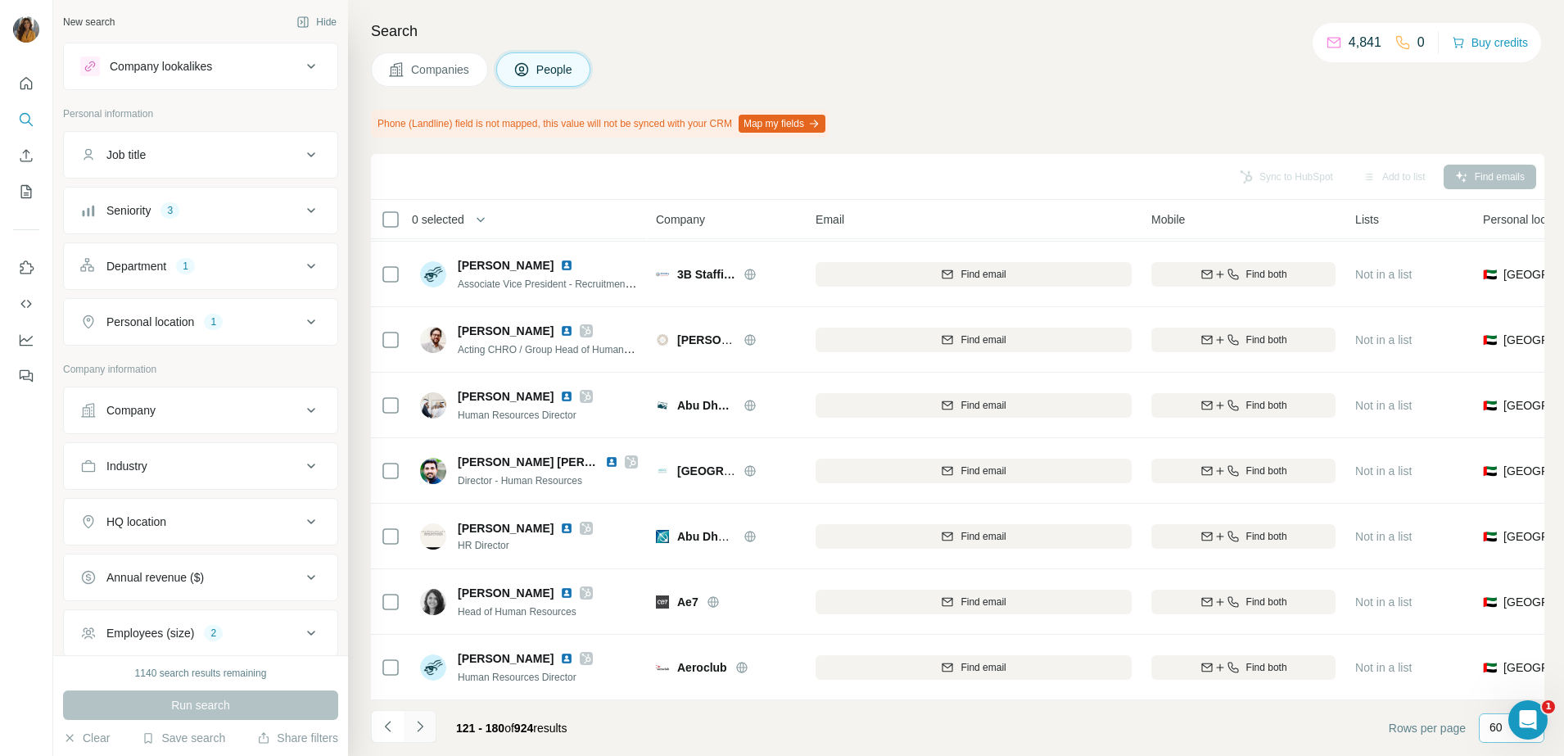
click at [412, 726] on icon "Navigate to next page" at bounding box center [420, 726] width 16 height 16
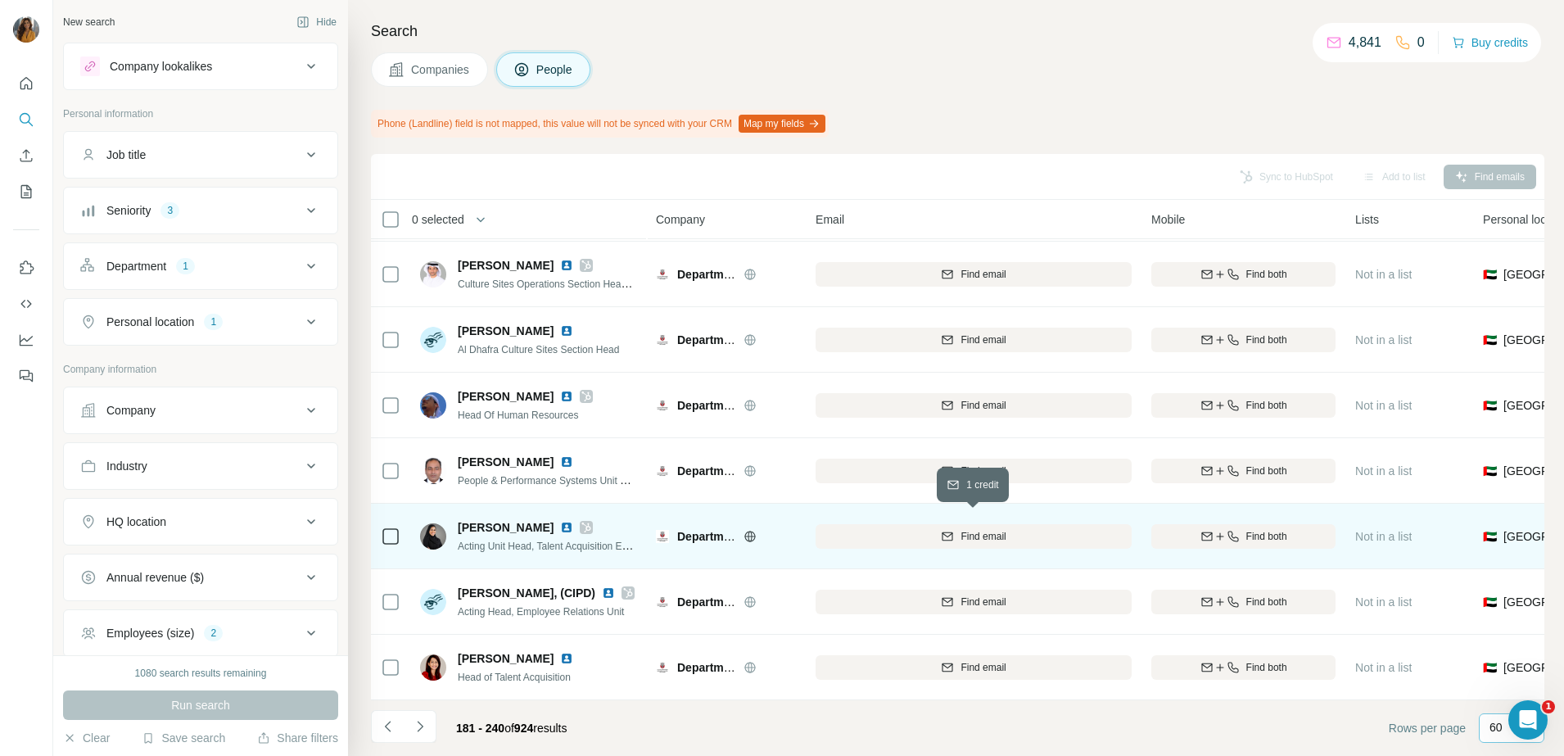
click at [995, 529] on span "Find email" at bounding box center [983, 536] width 45 height 15
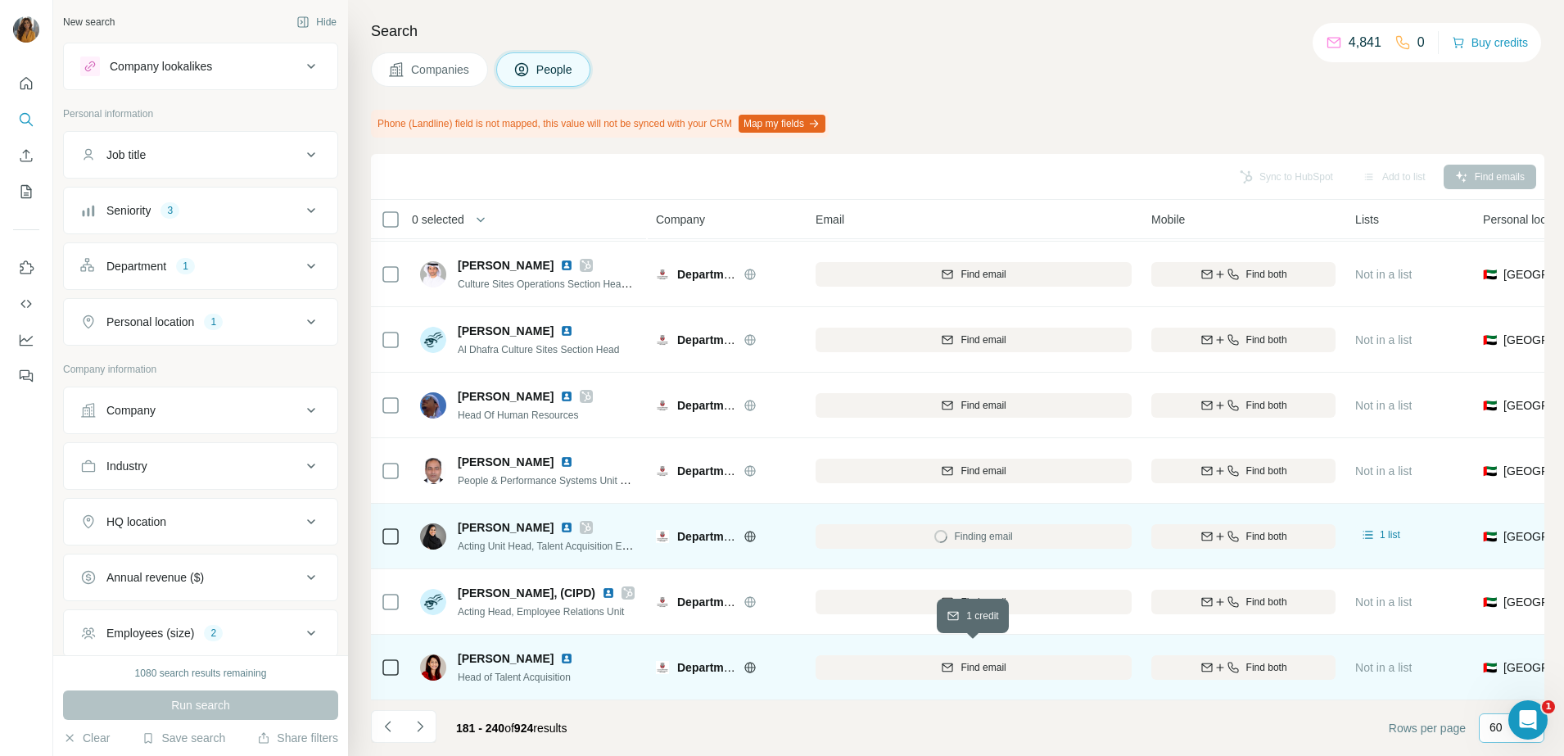
click at [982, 660] on span "Find email" at bounding box center [983, 667] width 45 height 15
drag, startPoint x: 970, startPoint y: 527, endPoint x: 836, endPoint y: 539, distance: 134.8
click at [836, 539] on div "sara@dct.gov.ae" at bounding box center [974, 535] width 316 height 45
copy span "sara@dct.gov.ae"
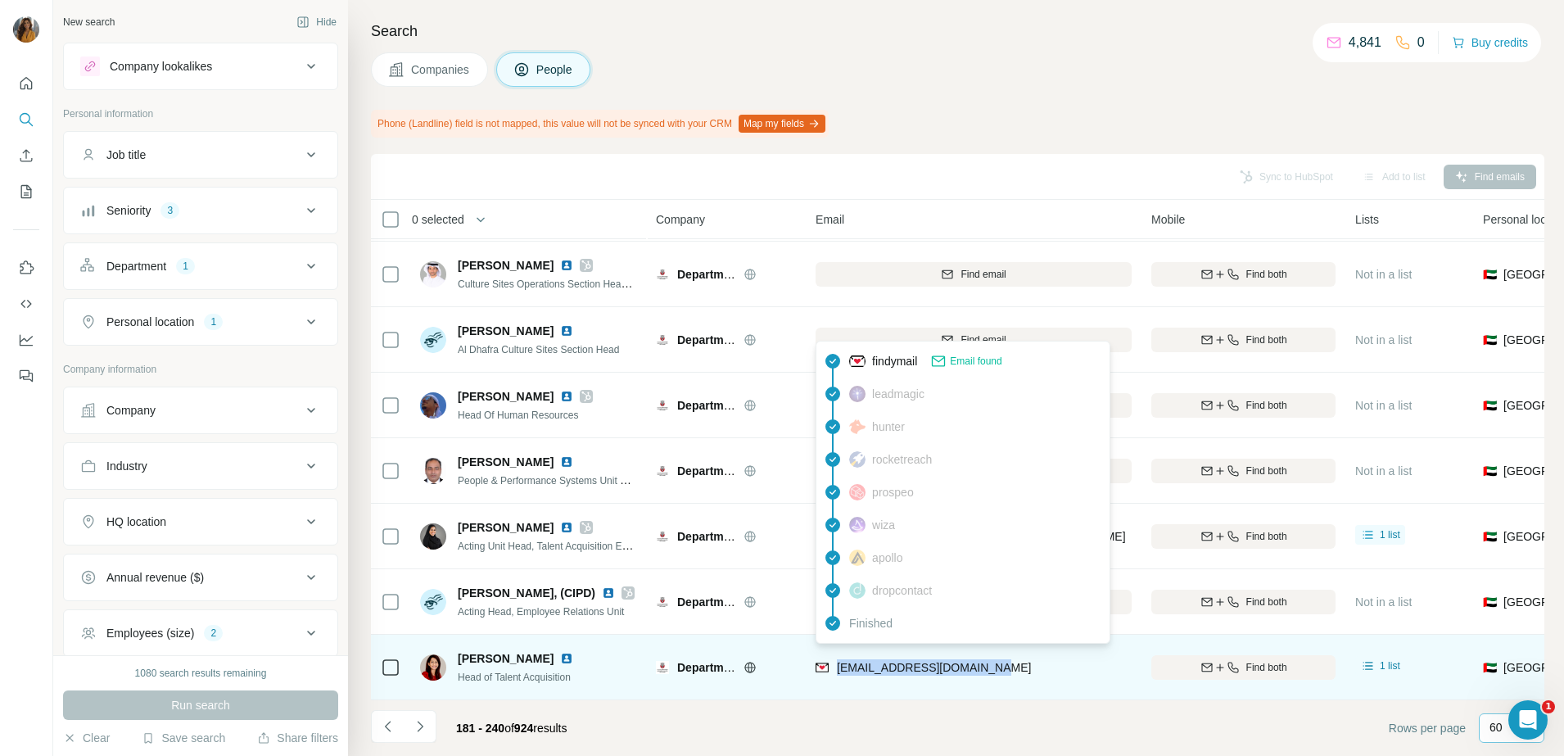
drag, startPoint x: 1015, startPoint y: 658, endPoint x: 834, endPoint y: 664, distance: 181.9
click at [834, 664] on div "tvarughese@dctabudhabi.ae" at bounding box center [974, 666] width 316 height 45
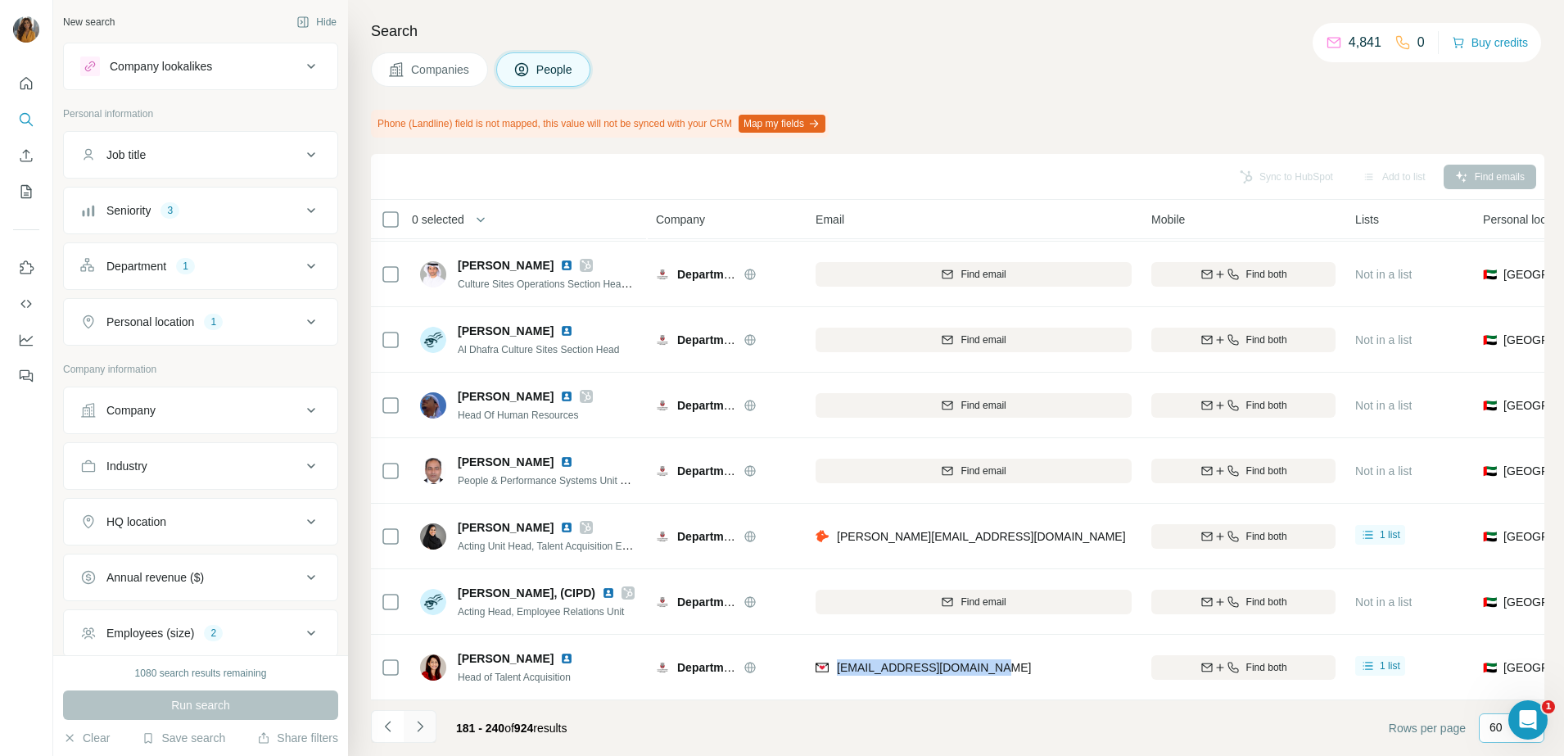
click at [423, 730] on icon "Navigate to next page" at bounding box center [420, 726] width 16 height 16
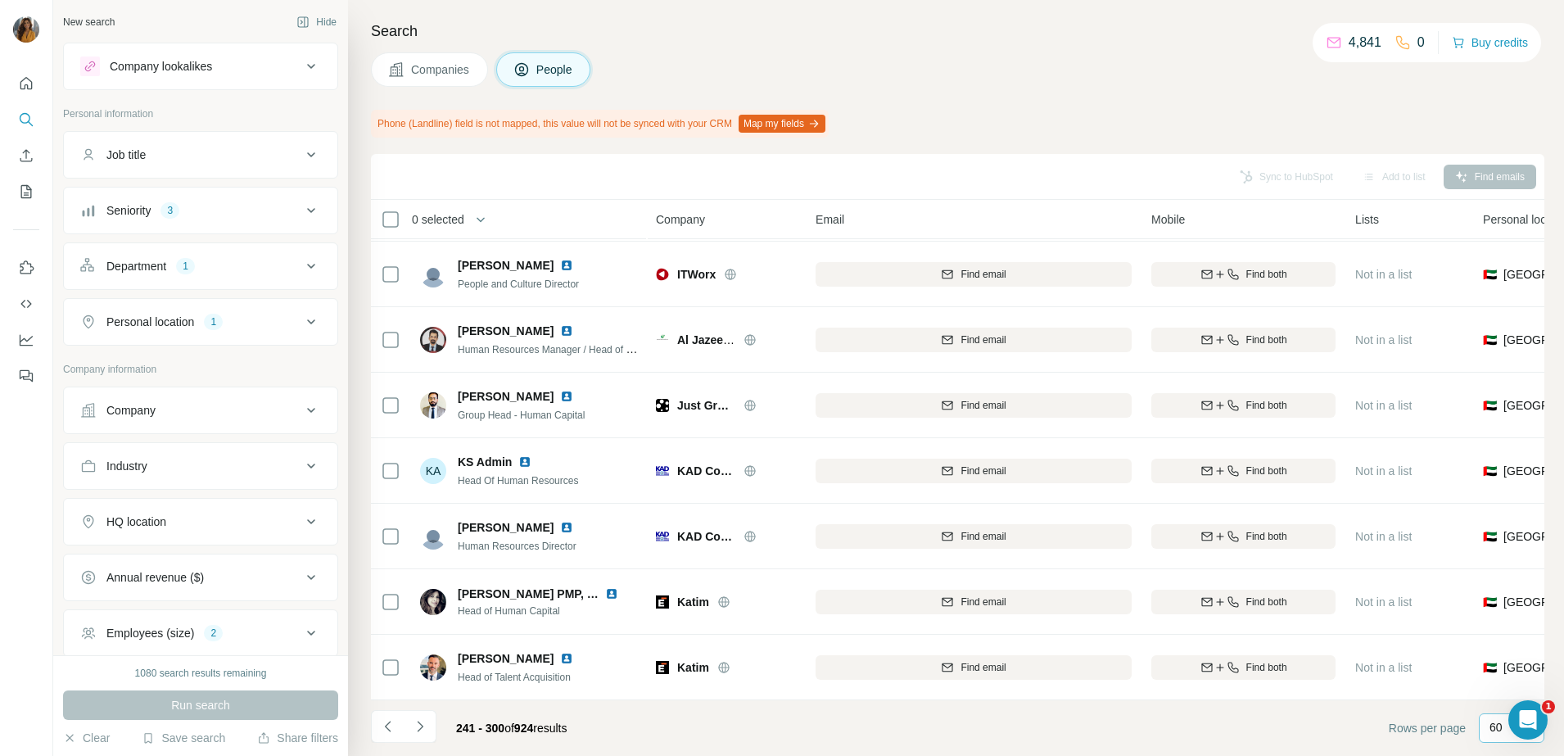
click at [166, 215] on div "3" at bounding box center [169, 210] width 19 height 15
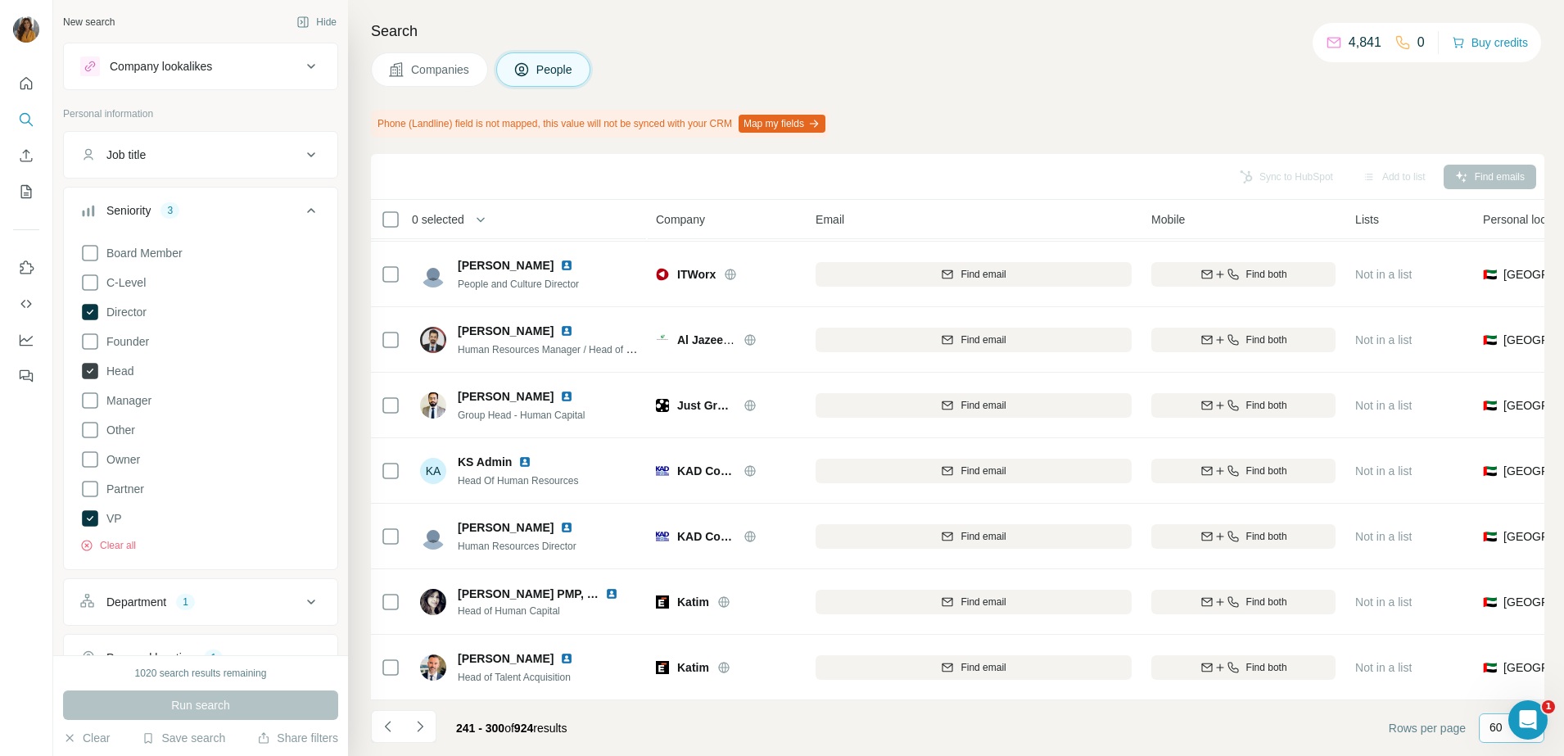
click at [88, 376] on icon at bounding box center [90, 371] width 16 height 16
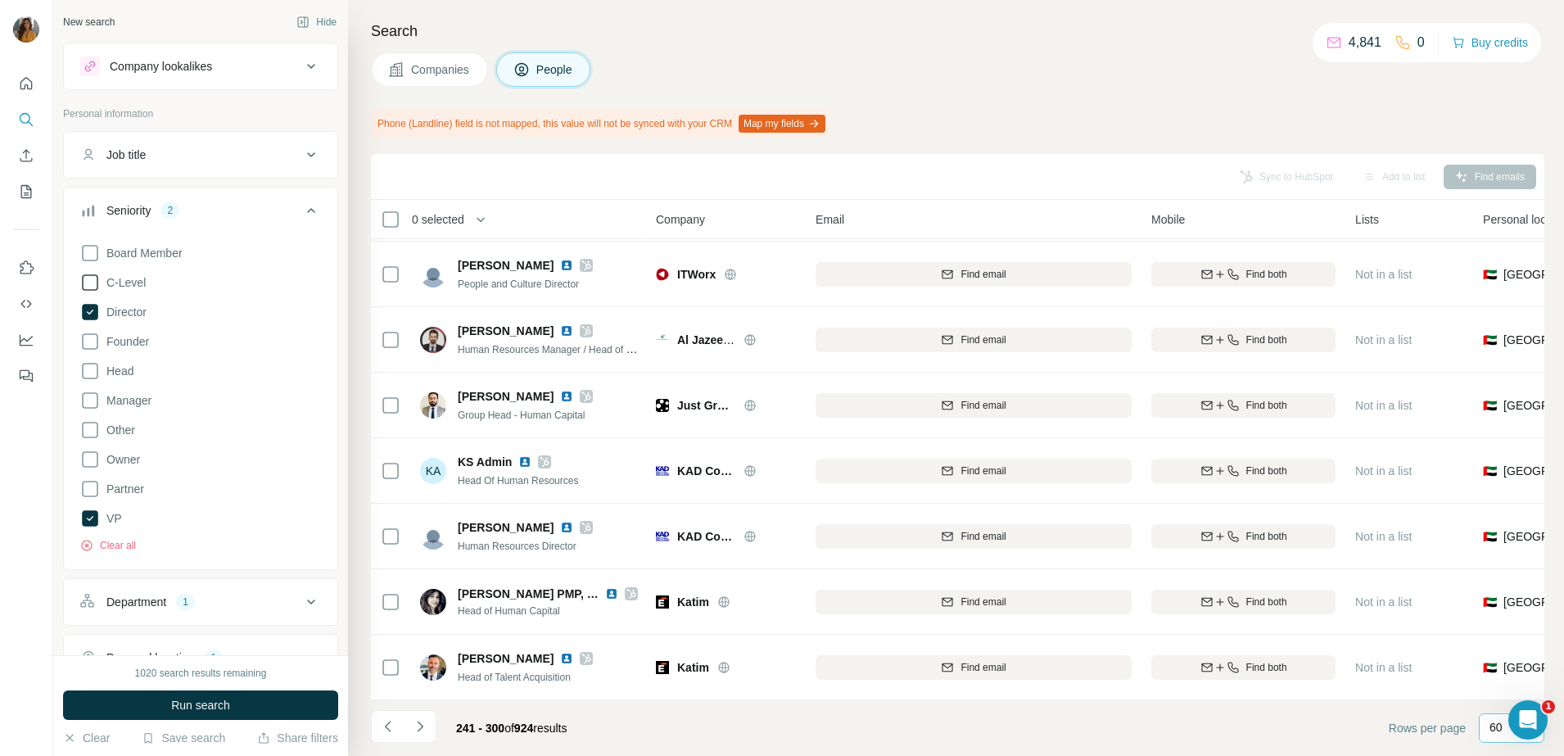
click at [85, 285] on icon at bounding box center [90, 283] width 20 height 20
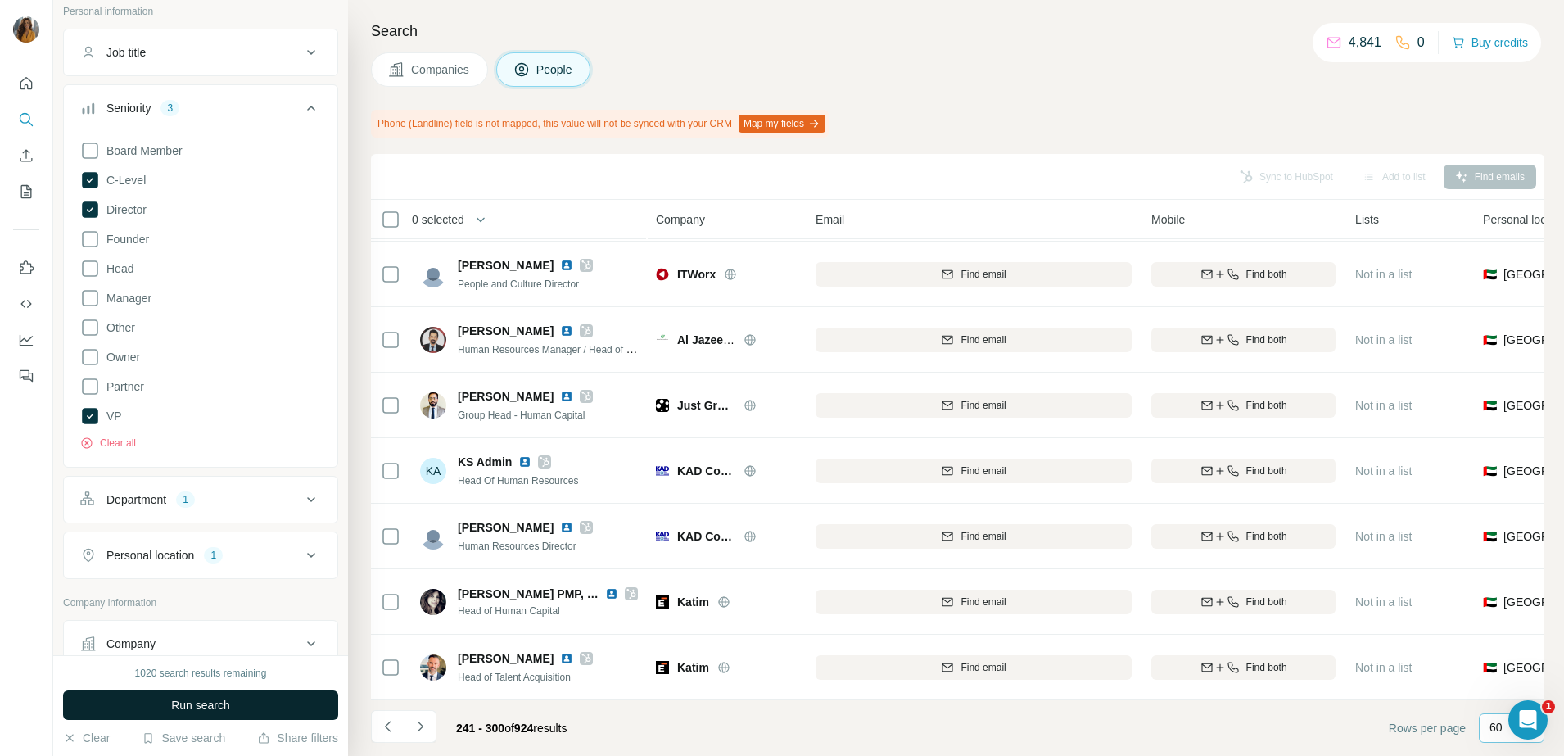
click at [192, 697] on span "Run search" at bounding box center [200, 705] width 59 height 16
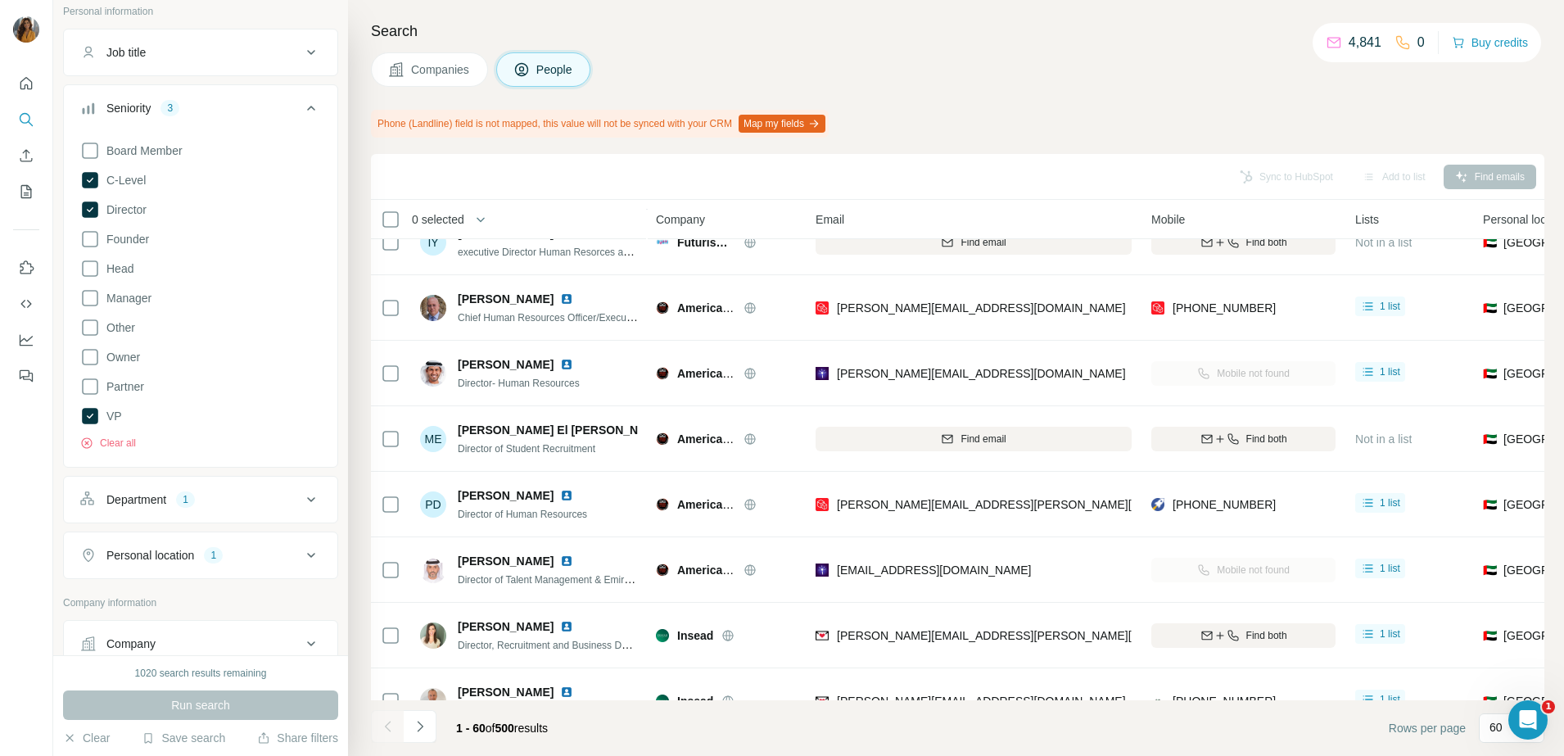
scroll to position [205, 0]
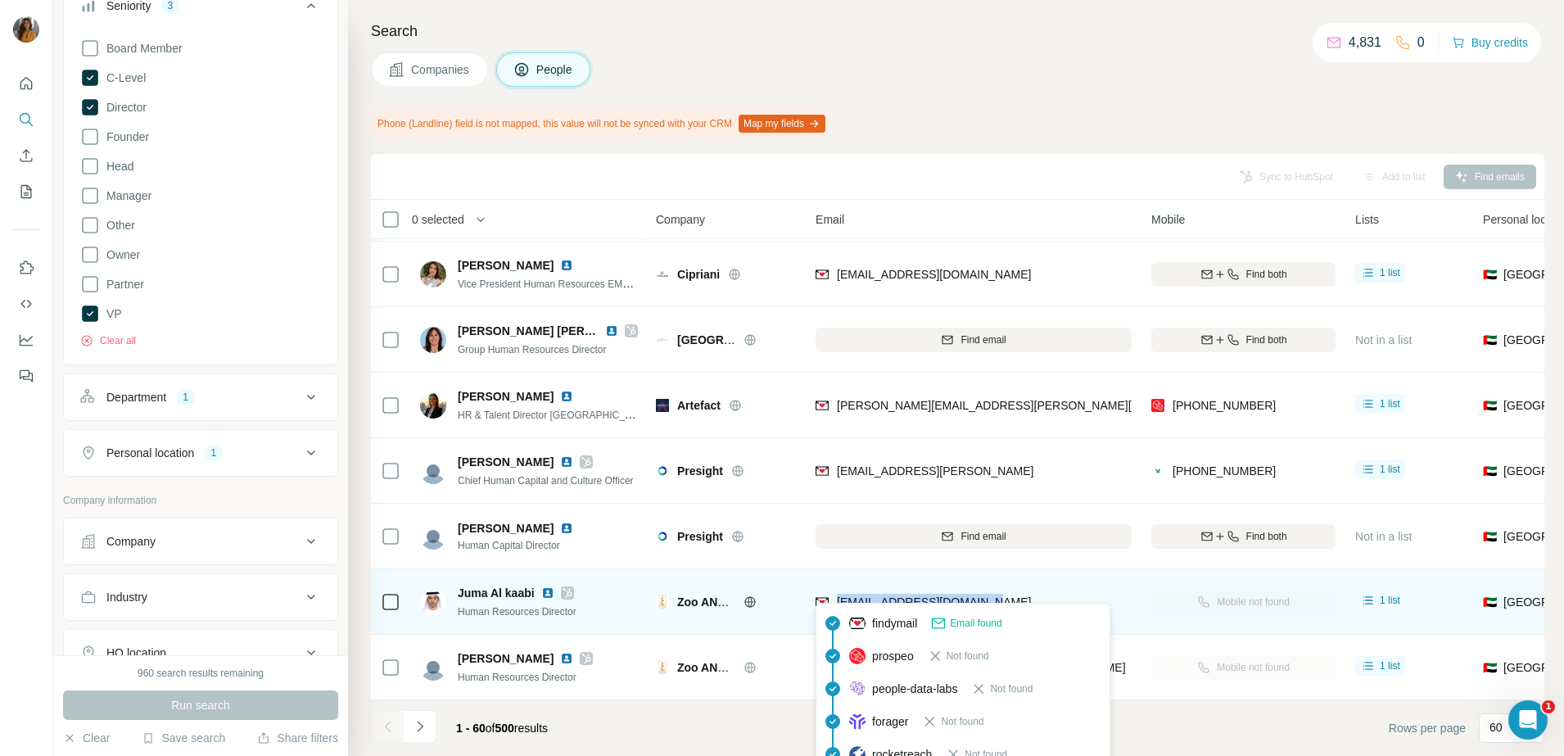
drag, startPoint x: 975, startPoint y: 599, endPoint x: 835, endPoint y: 599, distance: 140.0
click at [835, 599] on div "juma.alkaabi@alainzoo.ae" at bounding box center [974, 601] width 316 height 45
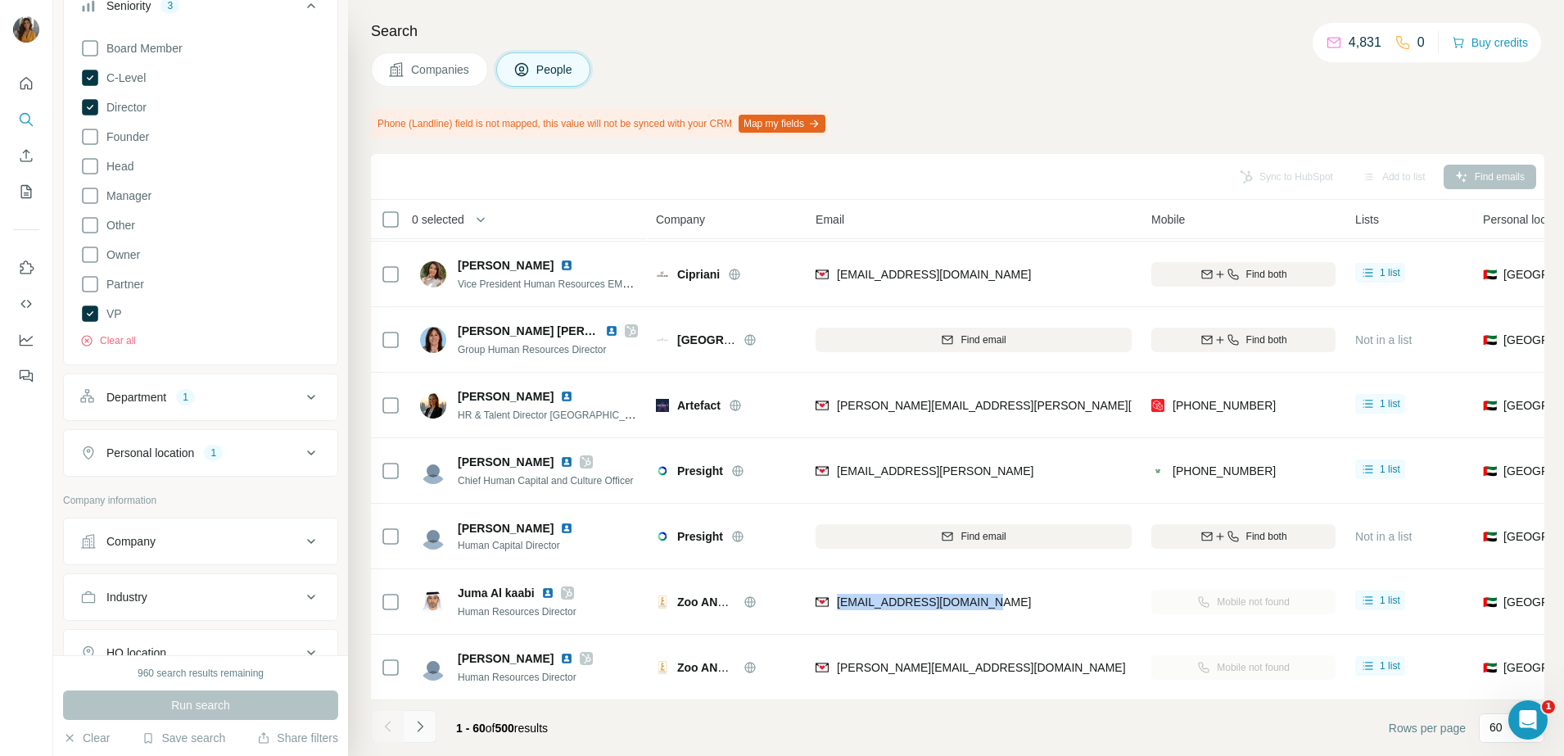
click at [419, 722] on icon "Navigate to next page" at bounding box center [420, 726] width 6 height 11
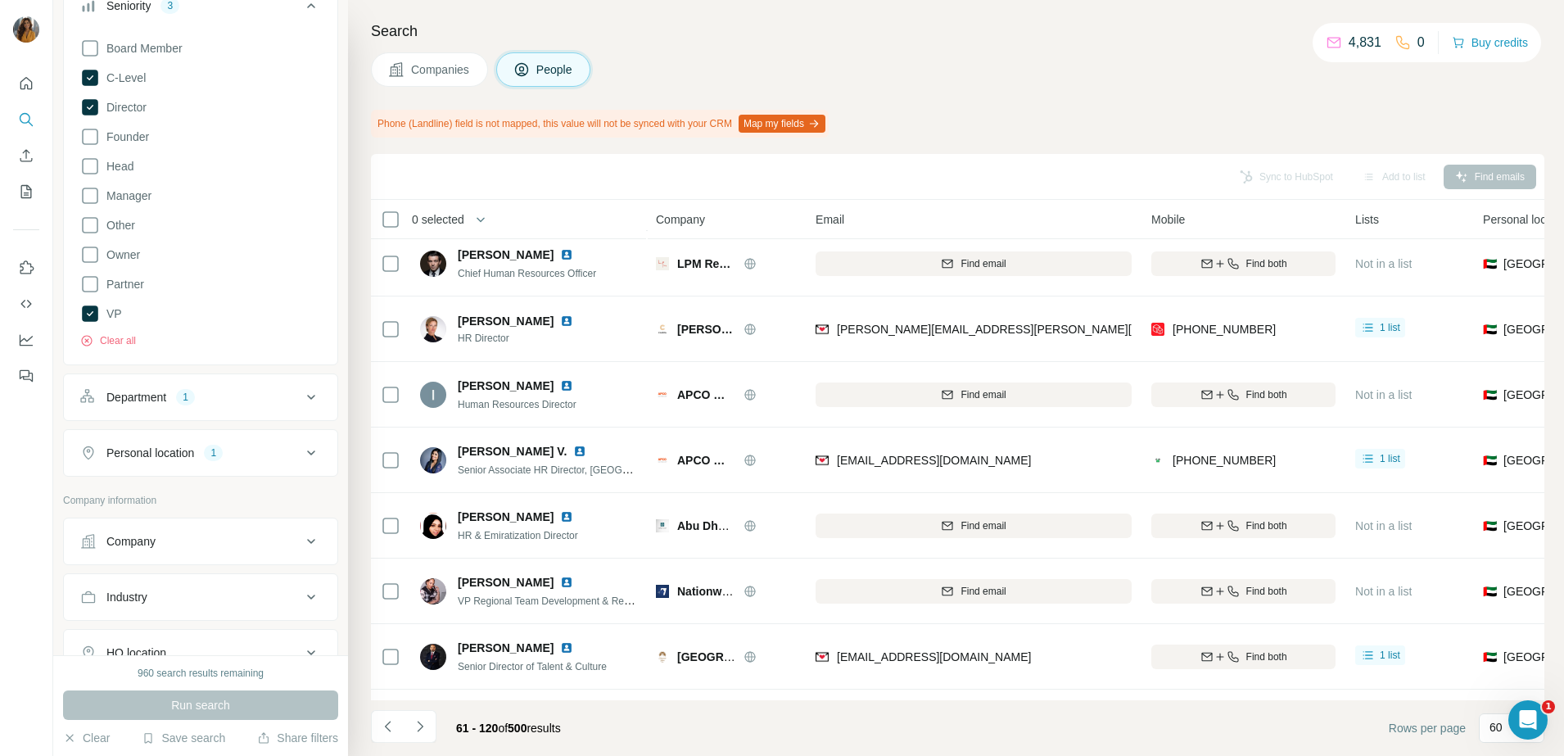
scroll to position [3480, 0]
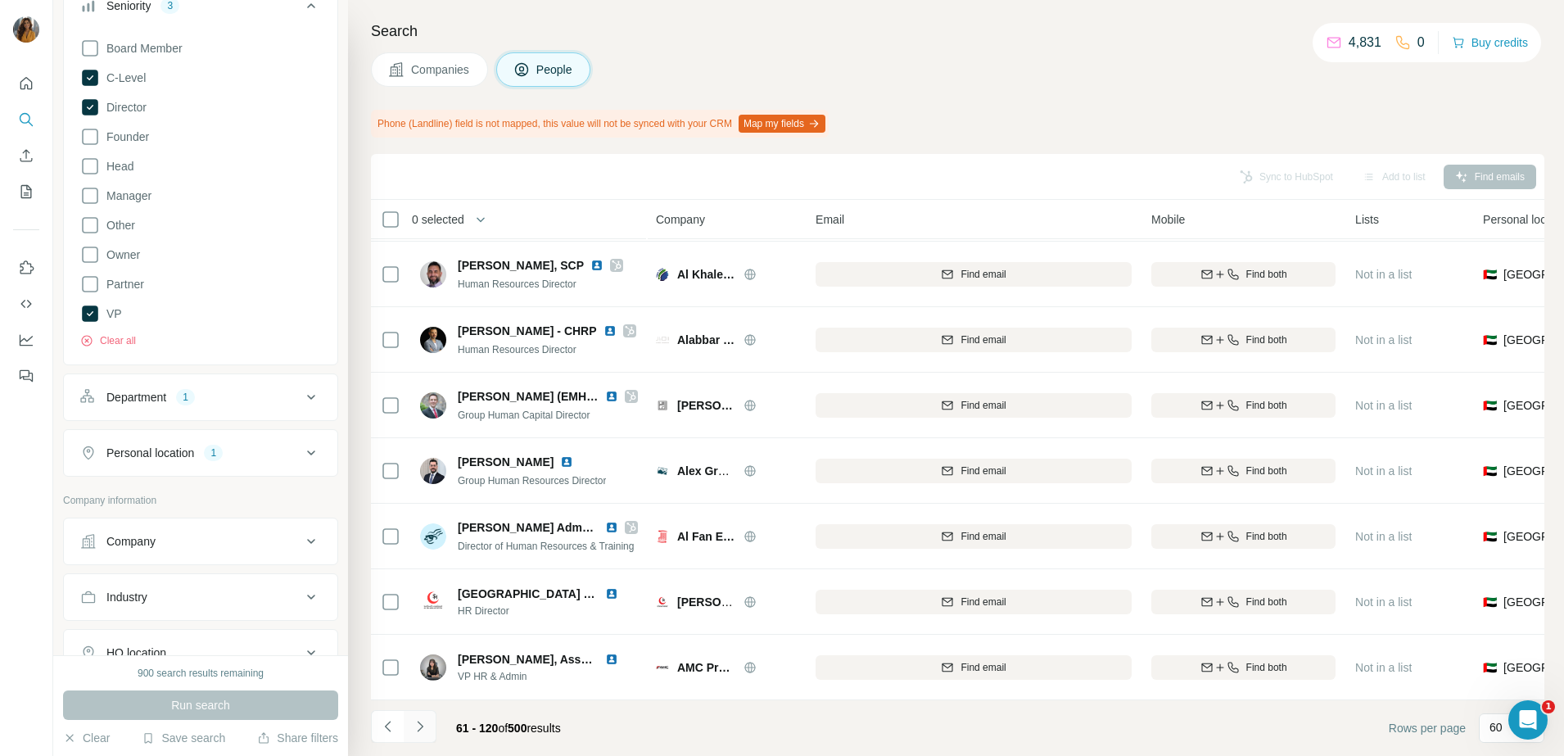
click at [423, 727] on icon "Navigate to next page" at bounding box center [420, 726] width 16 height 16
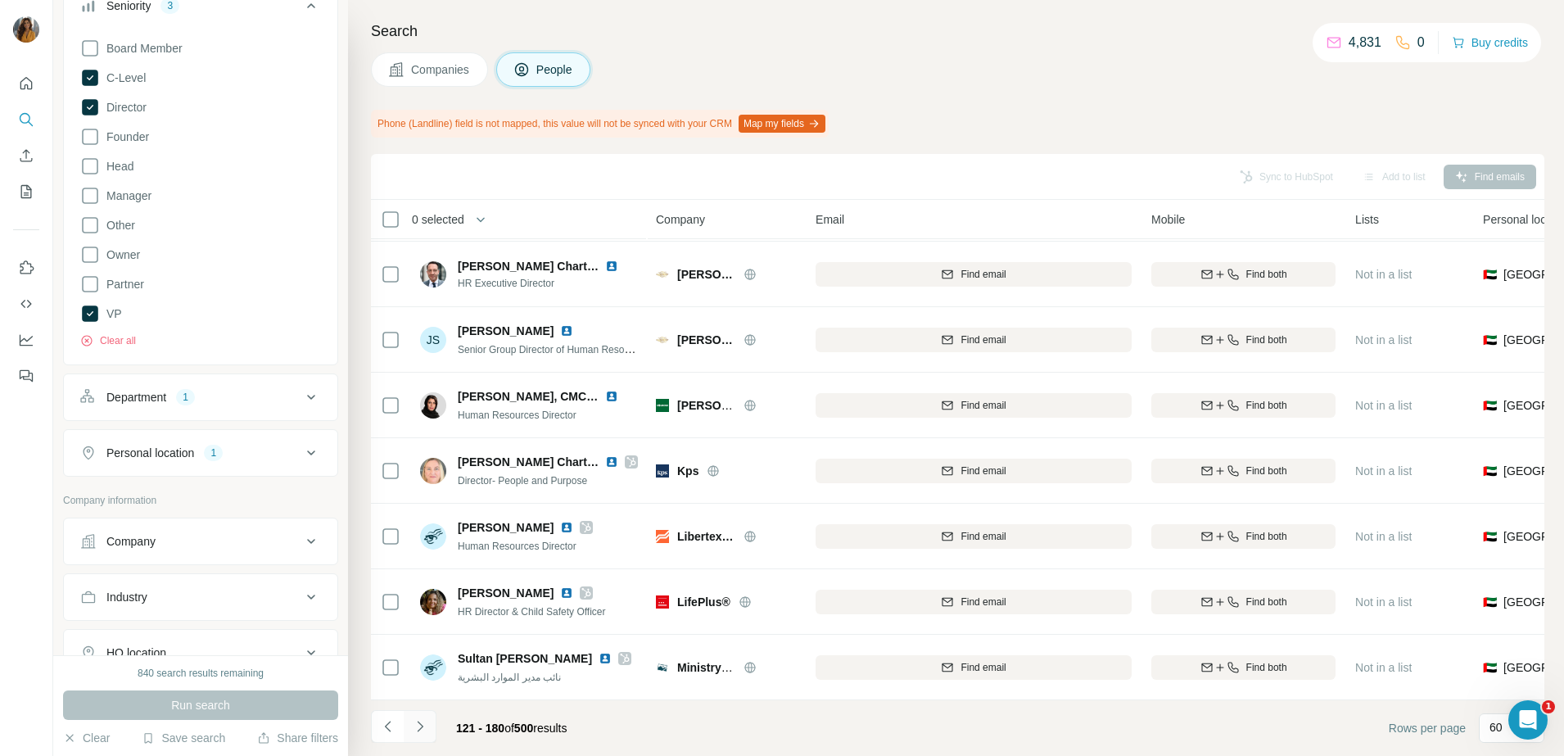
click at [415, 722] on icon "Navigate to next page" at bounding box center [420, 726] width 16 height 16
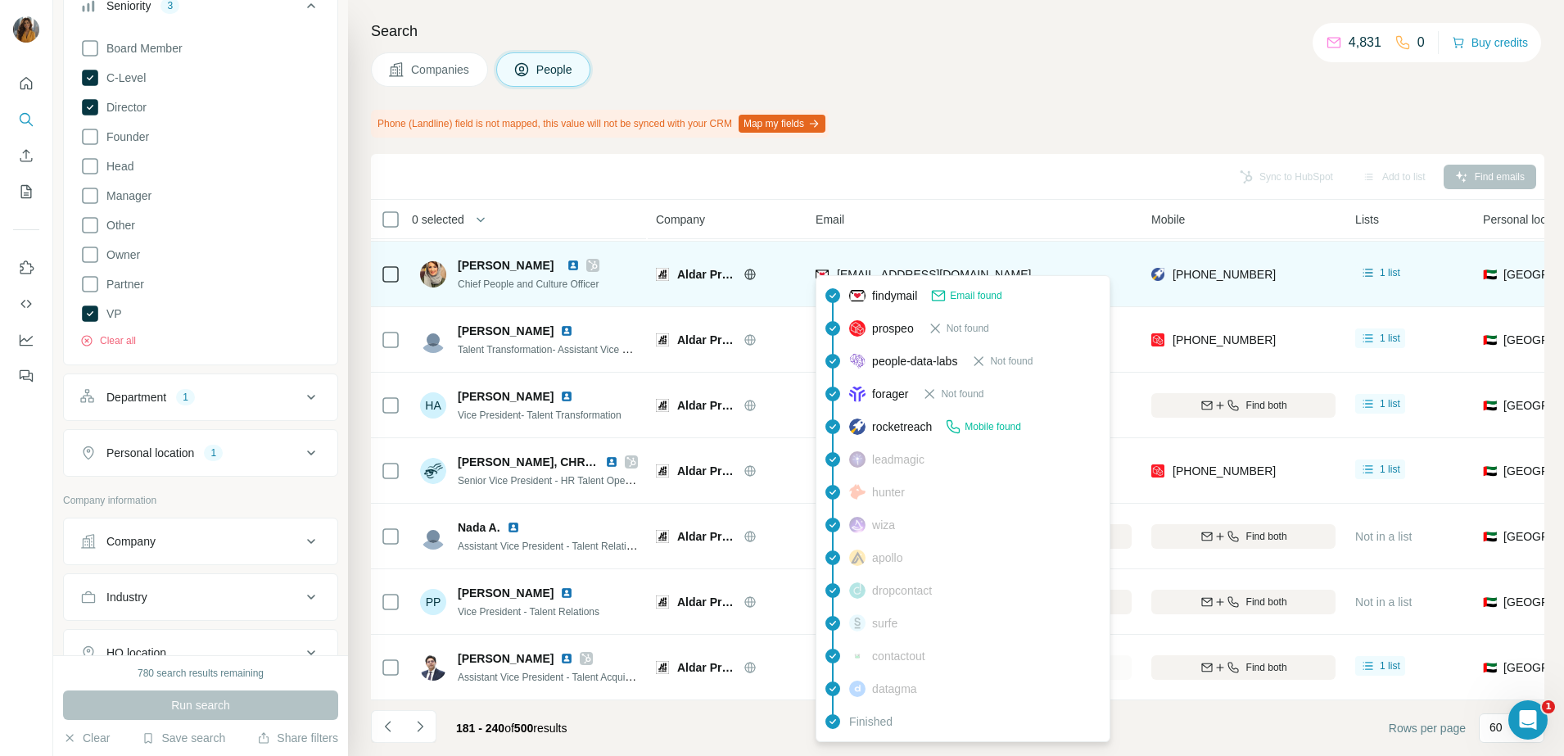
drag, startPoint x: 1039, startPoint y: 264, endPoint x: 936, endPoint y: 266, distance: 103.2
click at [936, 266] on div "shorouk.alredha@aldareducation.com" at bounding box center [974, 273] width 316 height 45
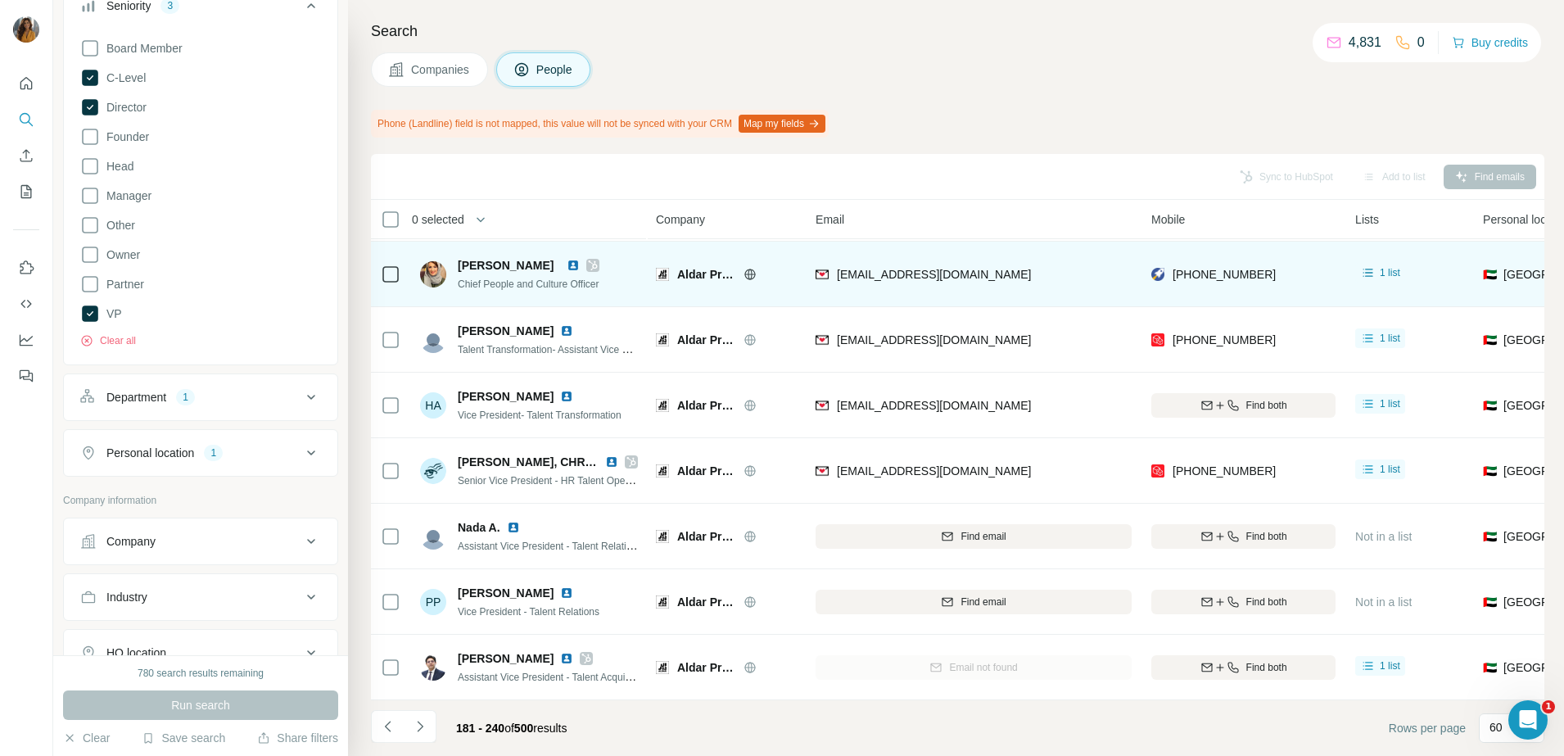
drag, startPoint x: 936, startPoint y: 266, endPoint x: 1079, endPoint y: 261, distance: 143.4
click at [1088, 261] on div "shorouk.alredha@aldareducation.com" at bounding box center [974, 273] width 316 height 45
click at [1058, 263] on div "shorouk.alredha@aldareducation.com" at bounding box center [974, 273] width 316 height 45
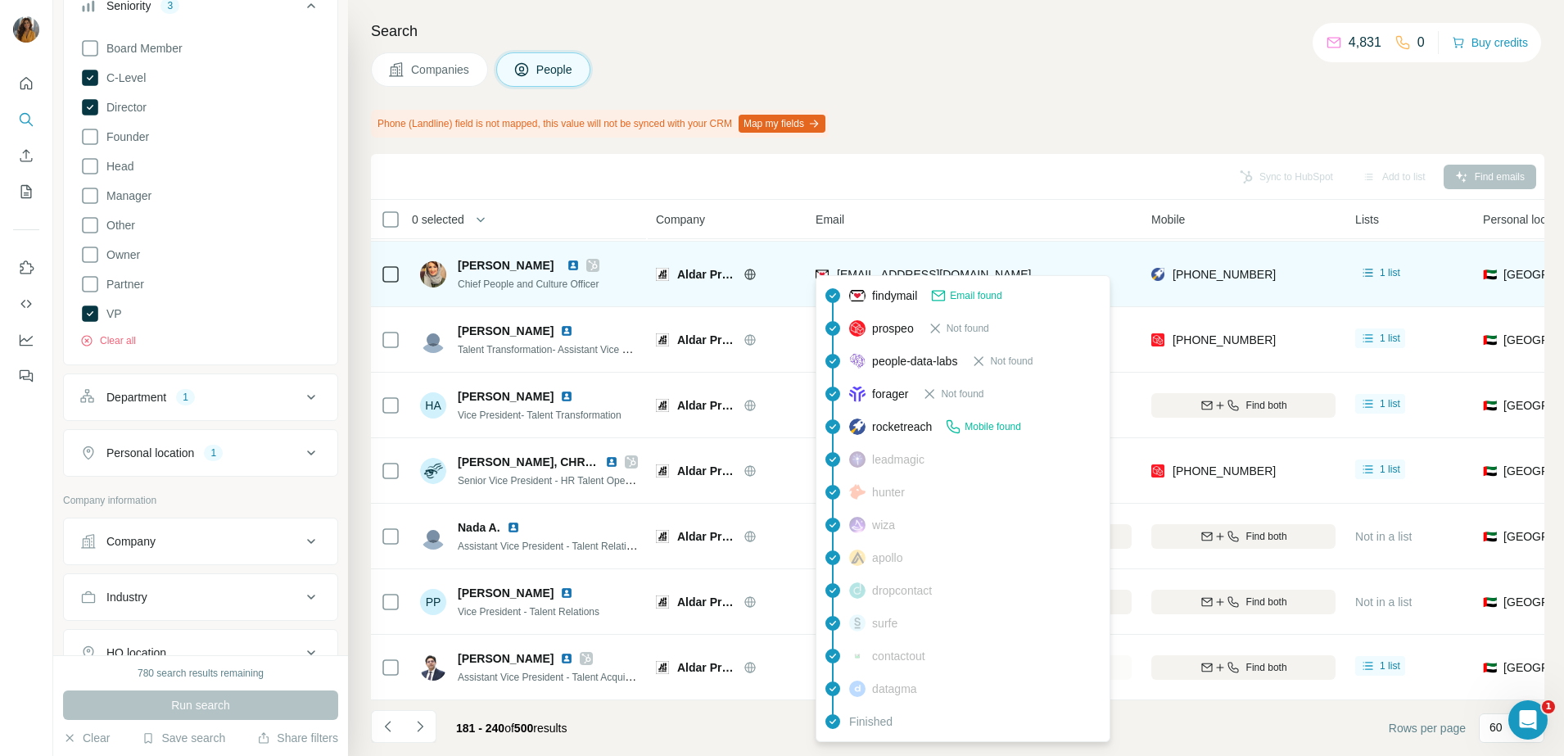
drag, startPoint x: 1059, startPoint y: 263, endPoint x: 836, endPoint y: 269, distance: 222.8
click at [836, 269] on div "shorouk.alredha@aldareducation.com" at bounding box center [974, 273] width 316 height 45
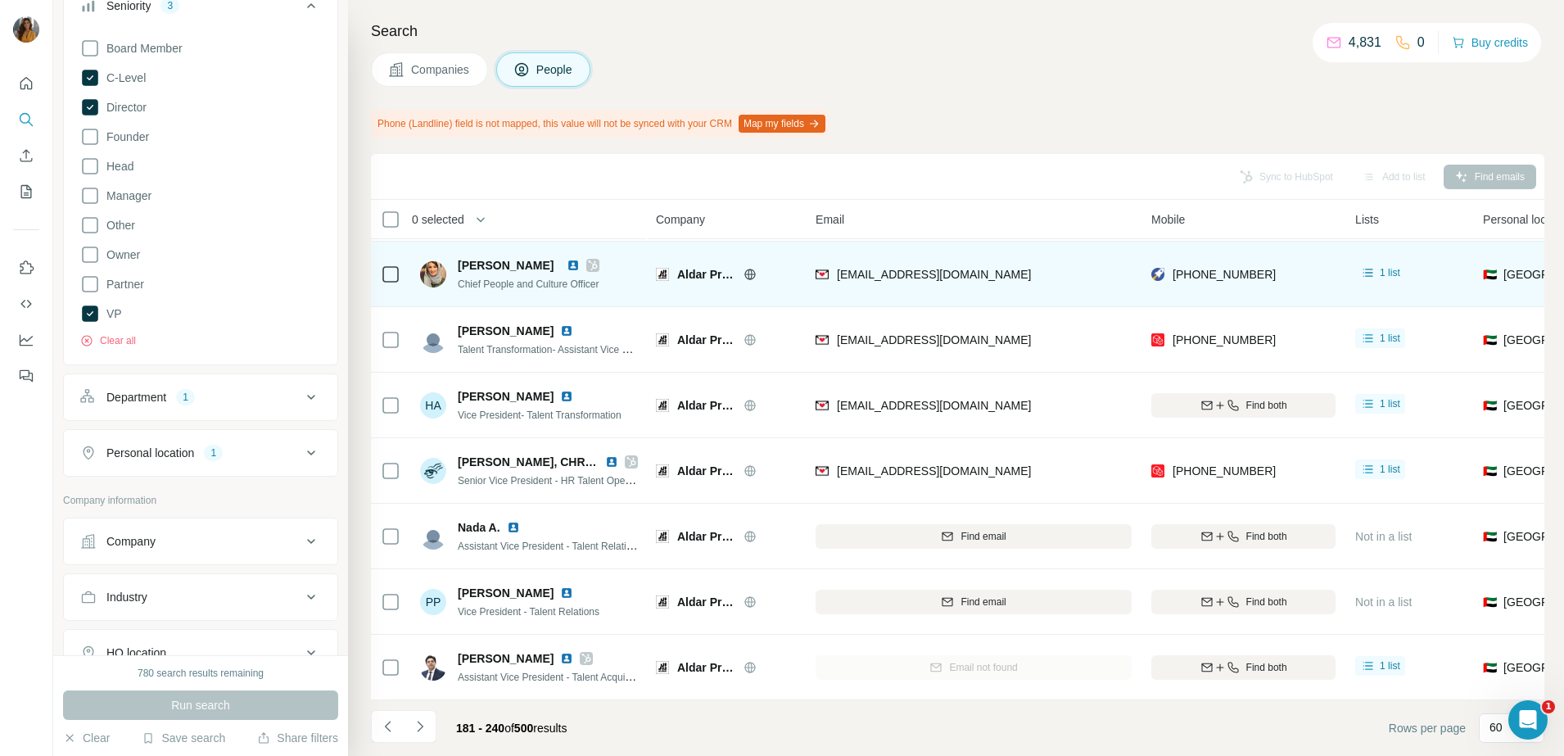
copy span "shorouk.alredha@aldareducation.com"
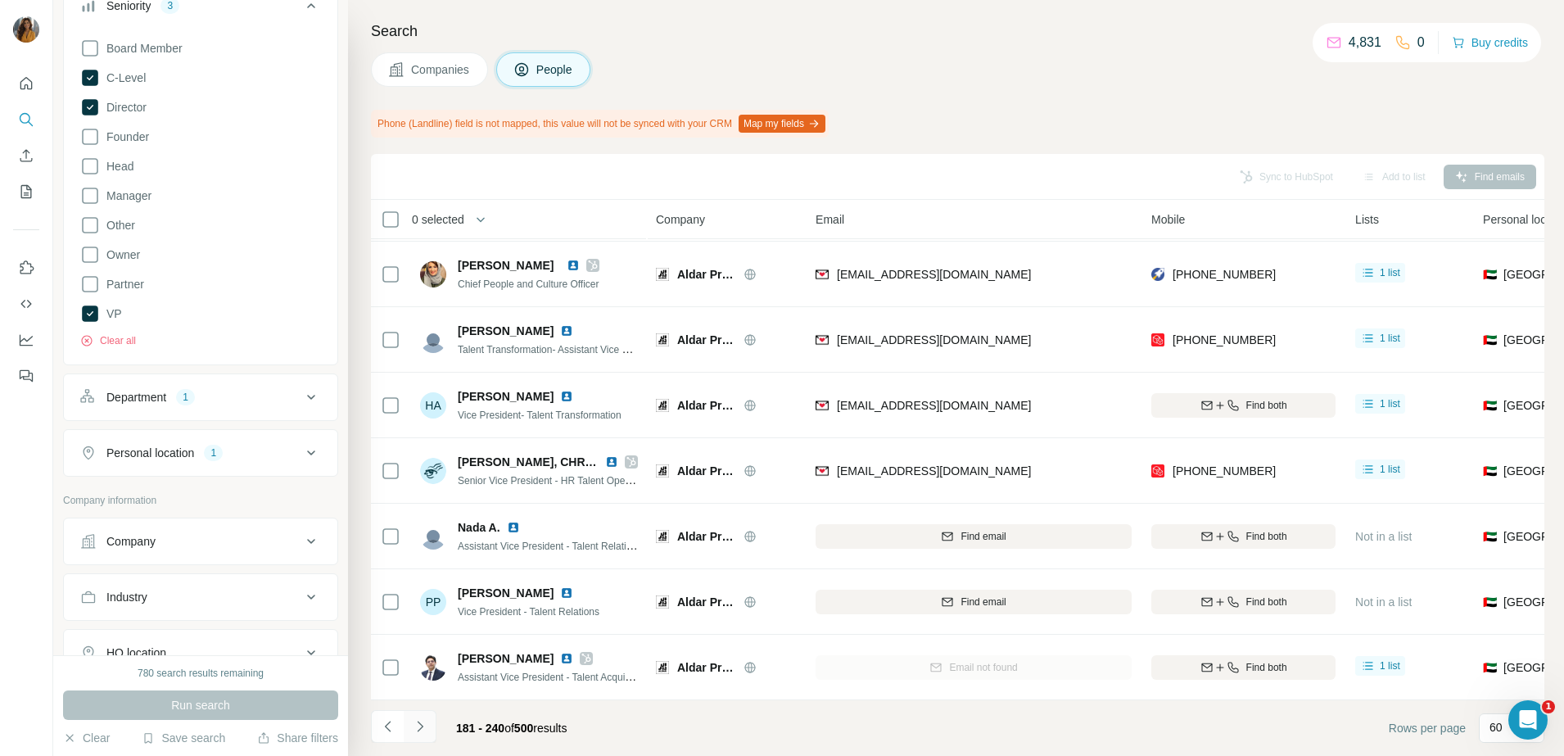
click at [424, 733] on icon "Navigate to next page" at bounding box center [420, 726] width 16 height 16
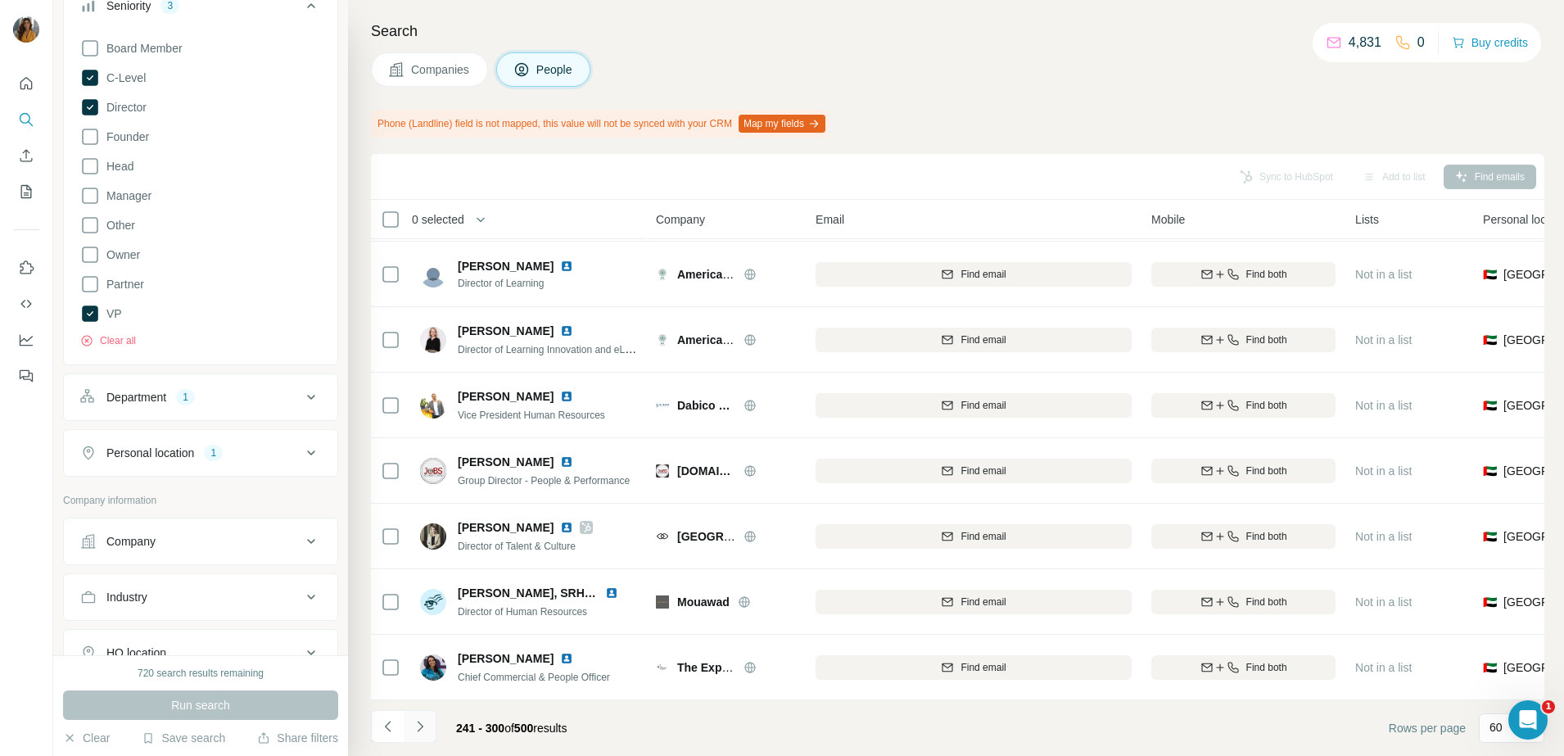
click at [423, 726] on icon "Navigate to next page" at bounding box center [420, 726] width 16 height 16
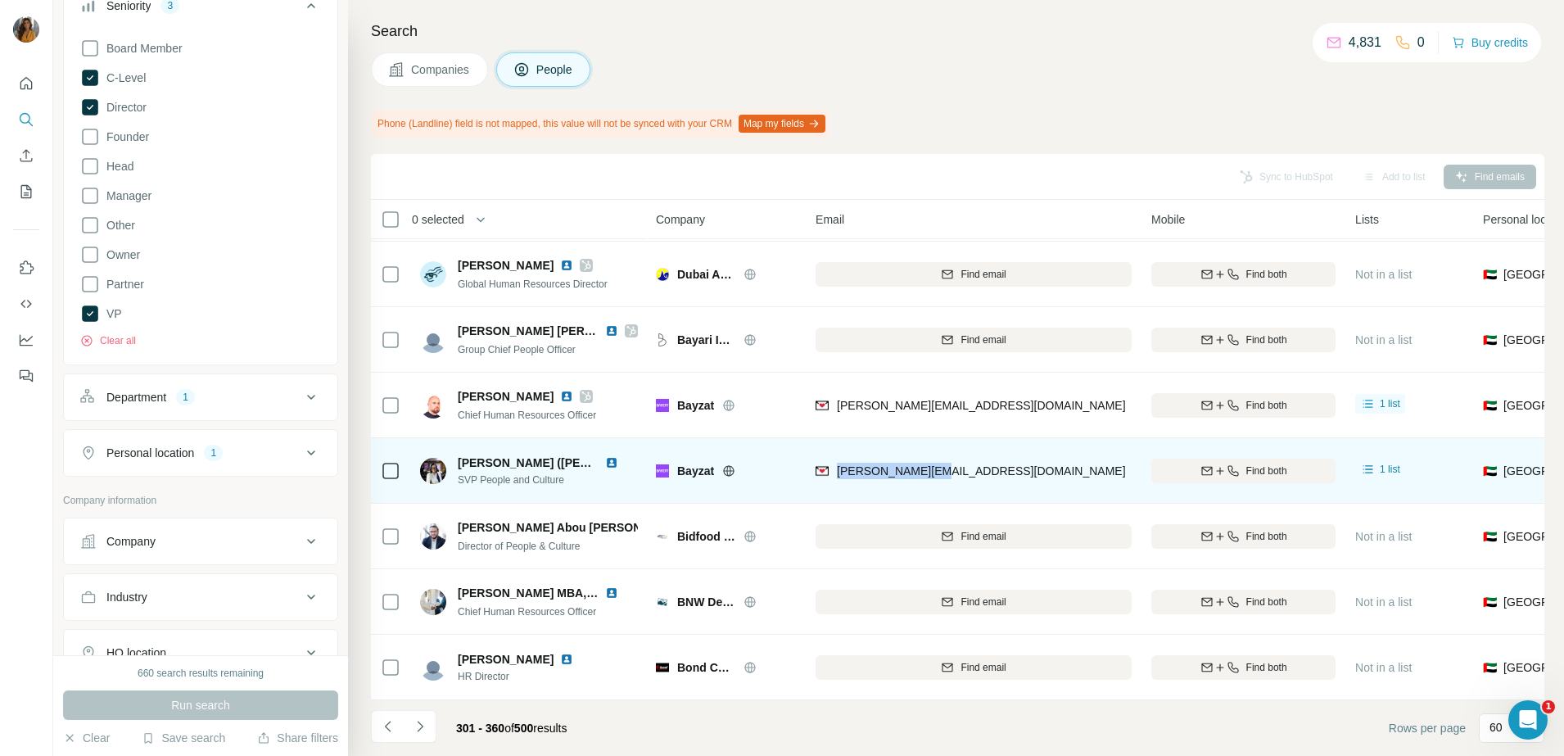
drag, startPoint x: 973, startPoint y: 461, endPoint x: 837, endPoint y: 472, distance: 136.3
click at [837, 472] on div "tania@bayzat.com" at bounding box center [974, 470] width 316 height 45
copy span "tania@bayzat.com"
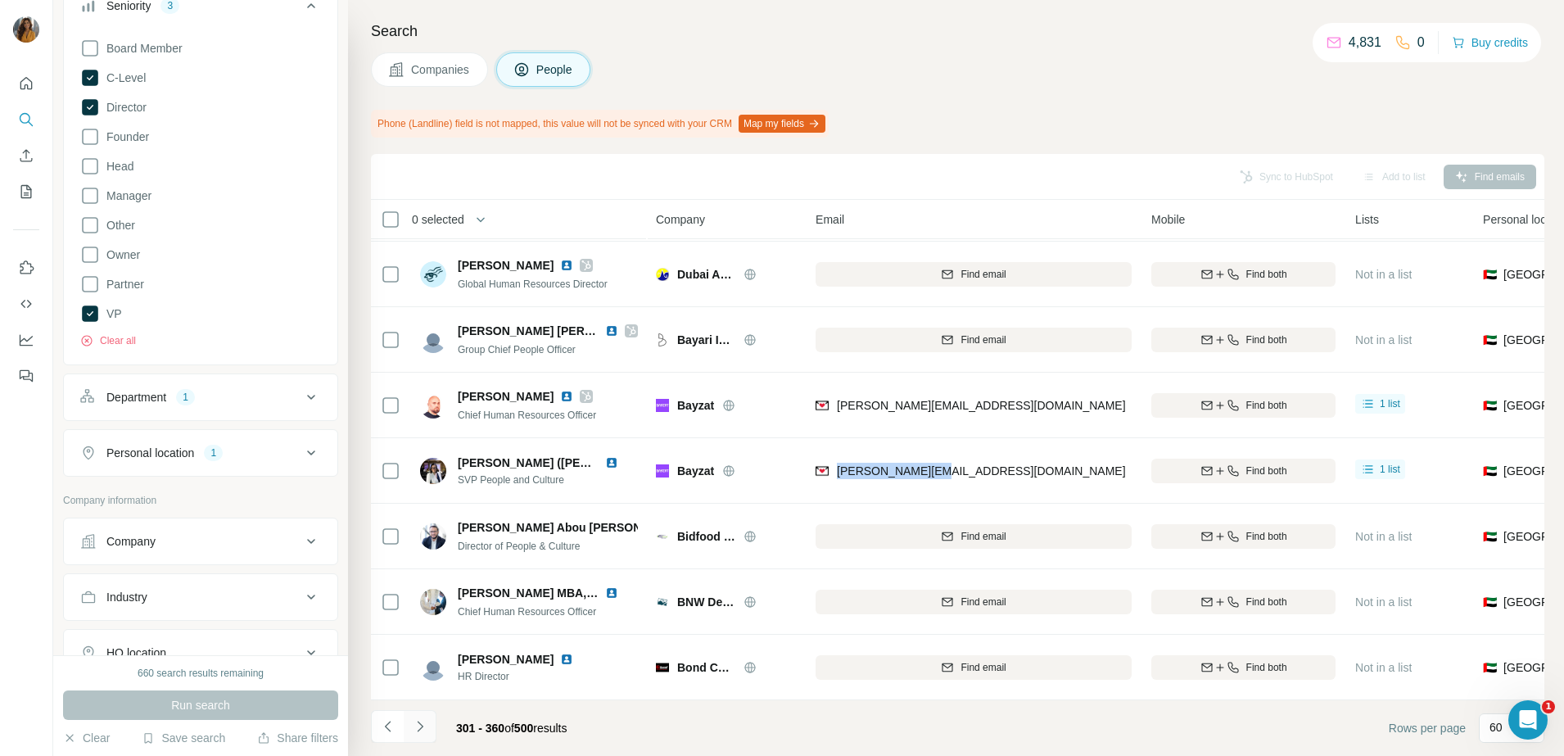
click at [419, 727] on icon "Navigate to next page" at bounding box center [420, 726] width 16 height 16
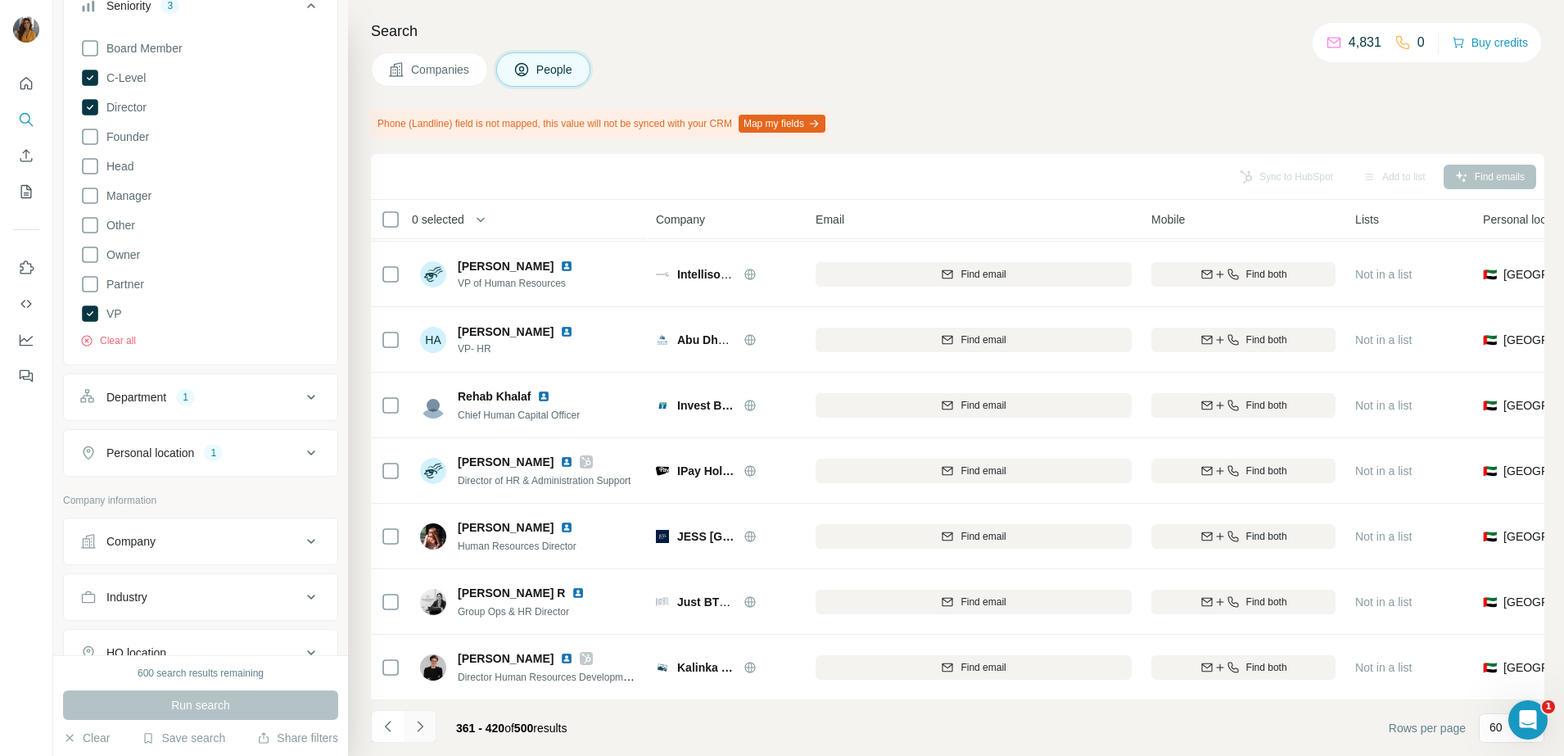
click at [426, 725] on icon "Navigate to next page" at bounding box center [420, 726] width 16 height 16
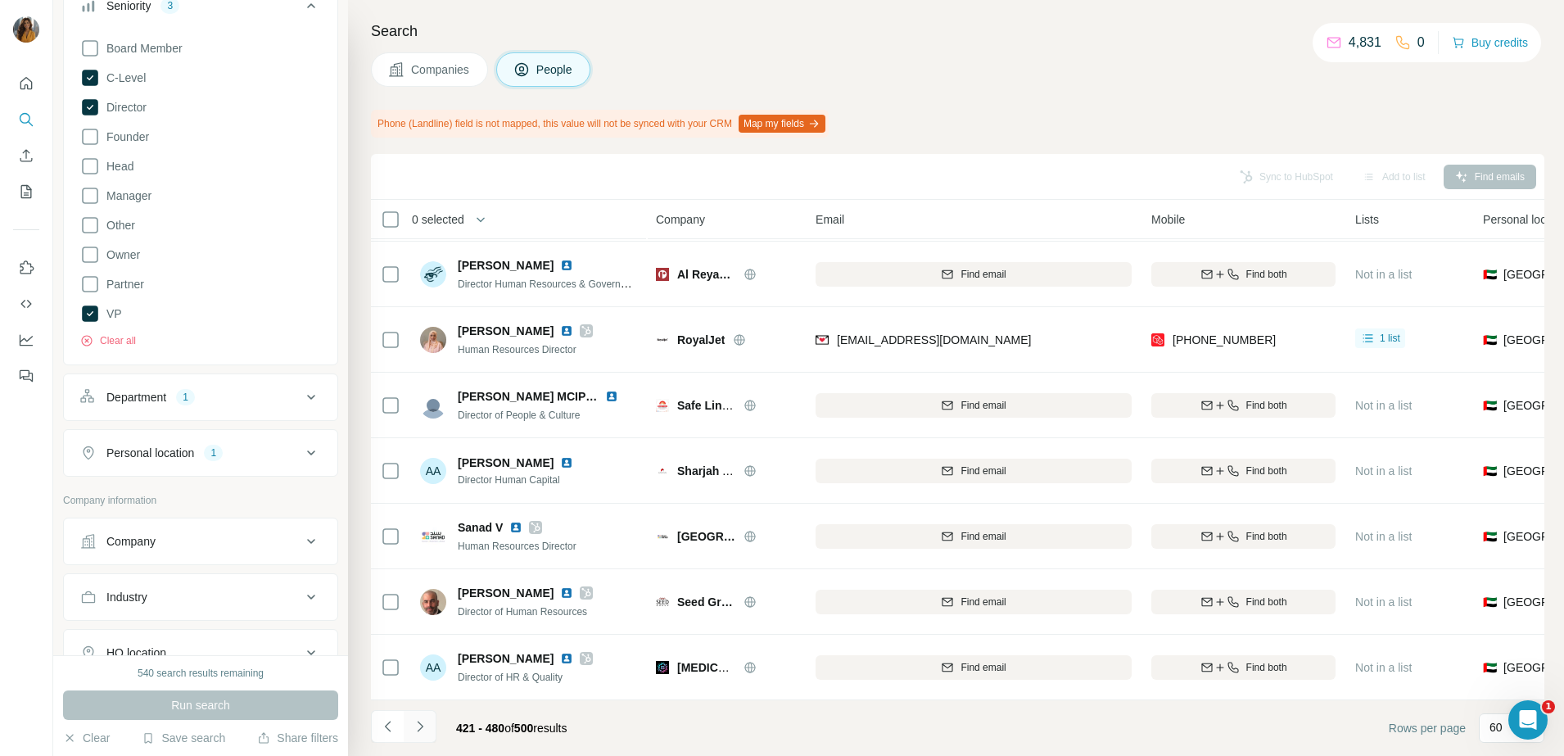
click at [427, 730] on icon "Navigate to next page" at bounding box center [420, 726] width 16 height 16
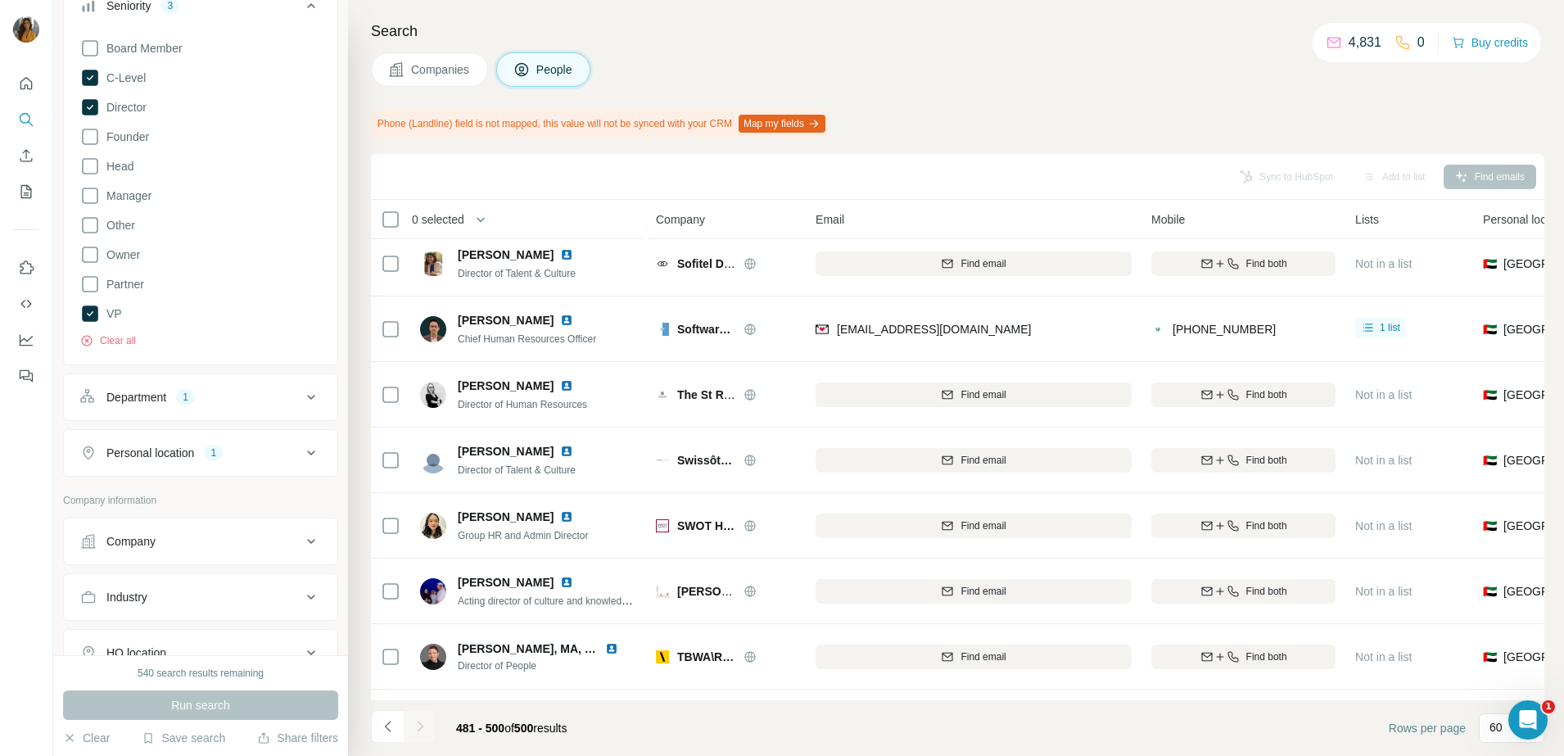
scroll to position [860, 0]
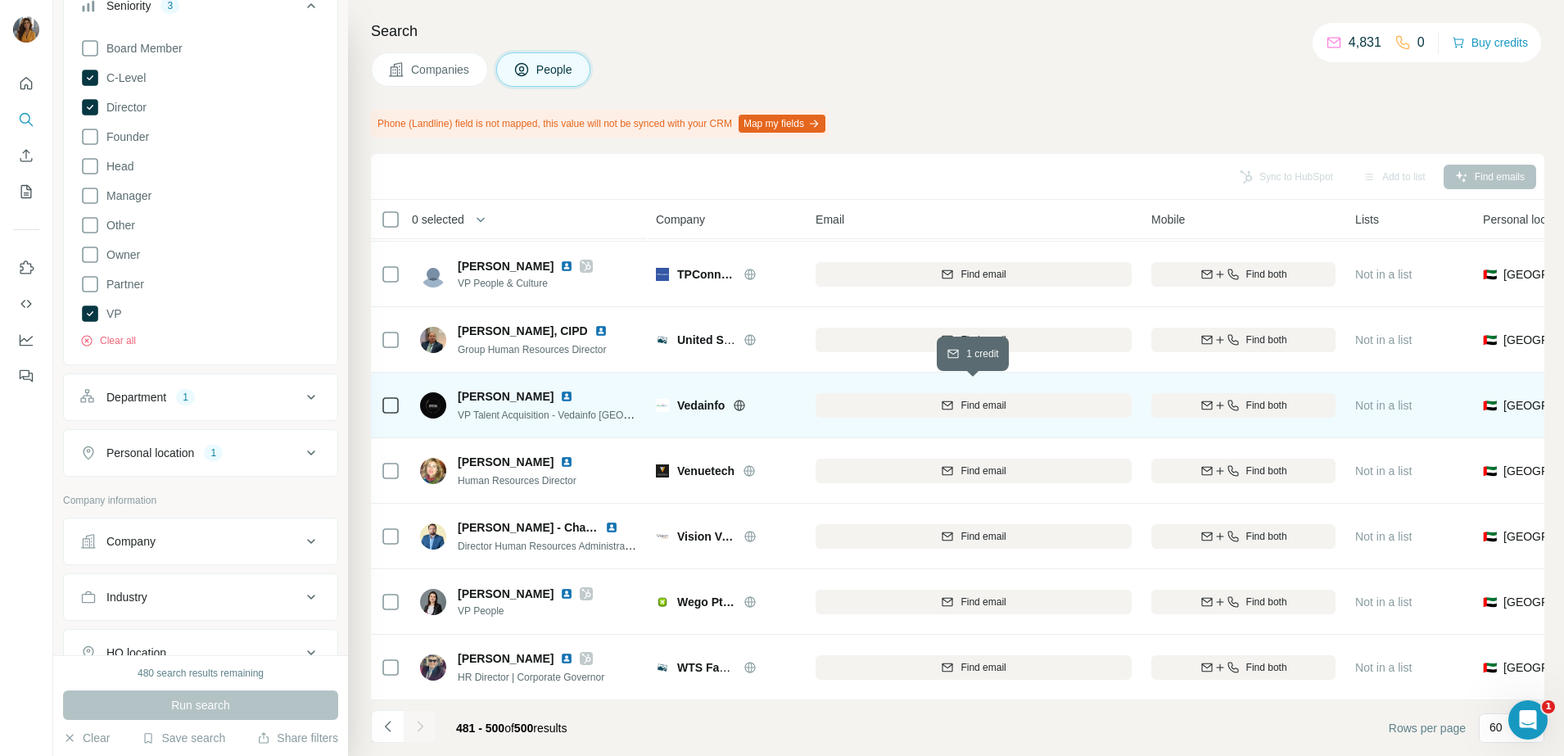
click at [973, 398] on span "Find email" at bounding box center [983, 405] width 45 height 15
click at [560, 390] on img at bounding box center [566, 396] width 13 height 13
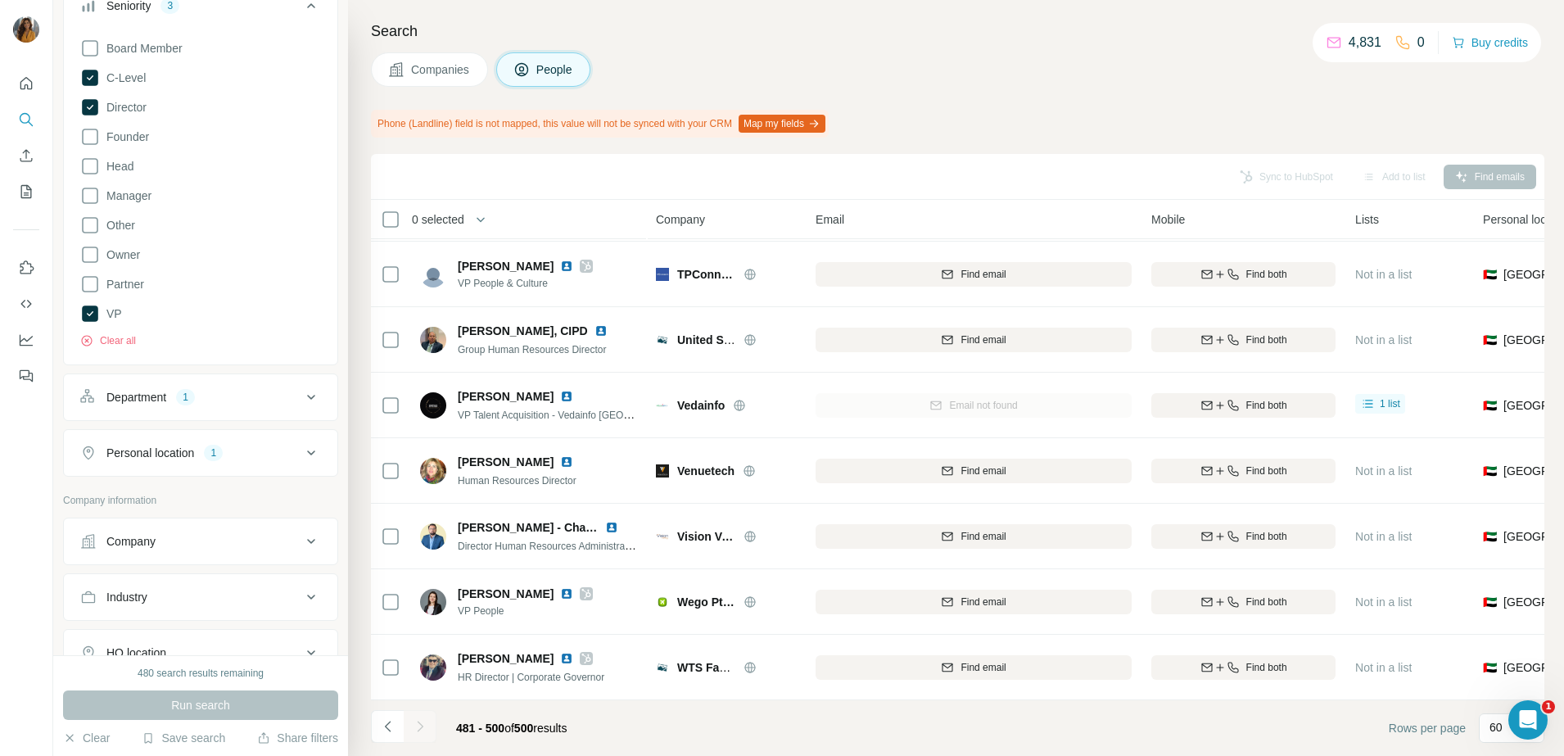
click at [422, 729] on div at bounding box center [420, 726] width 33 height 33
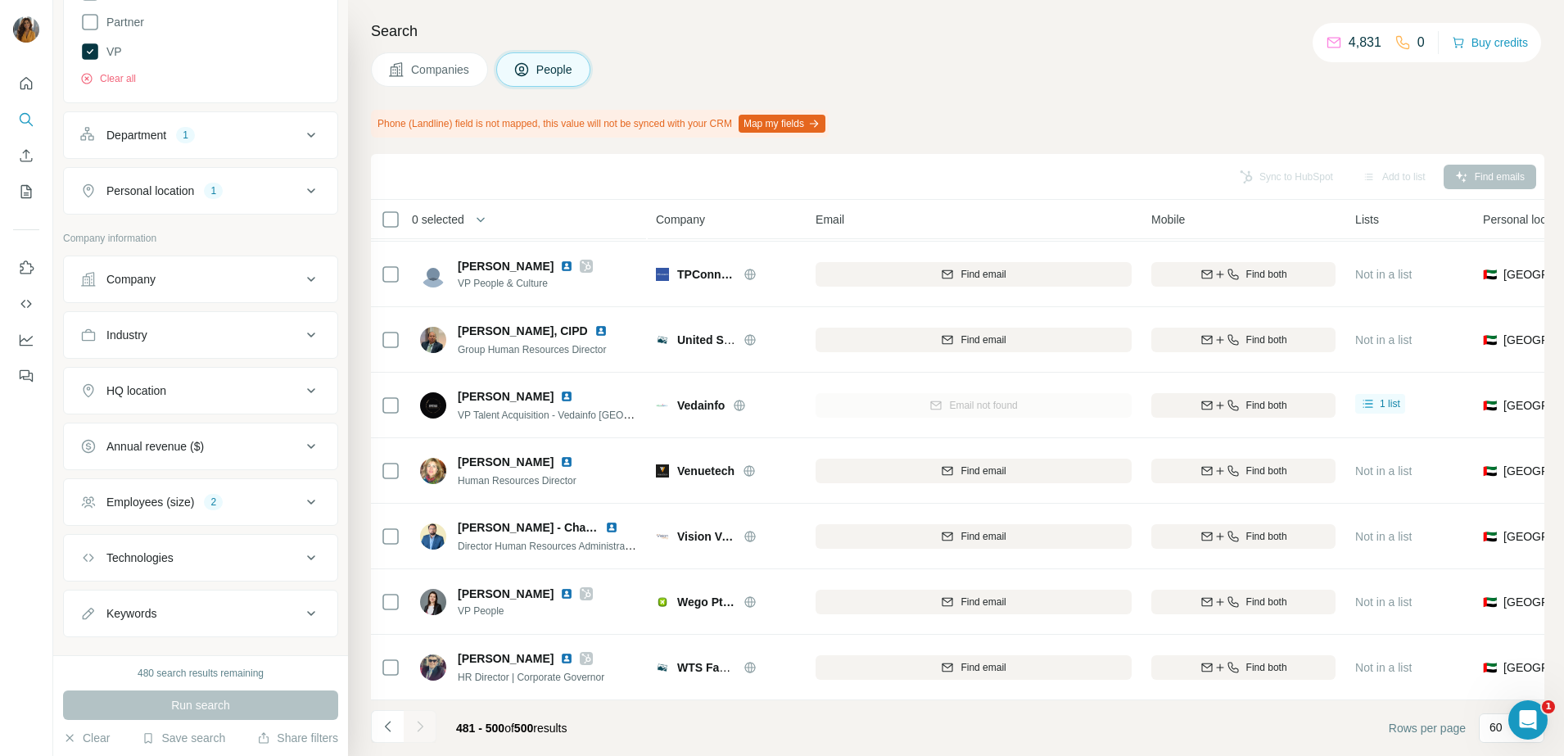
scroll to position [495, 0]
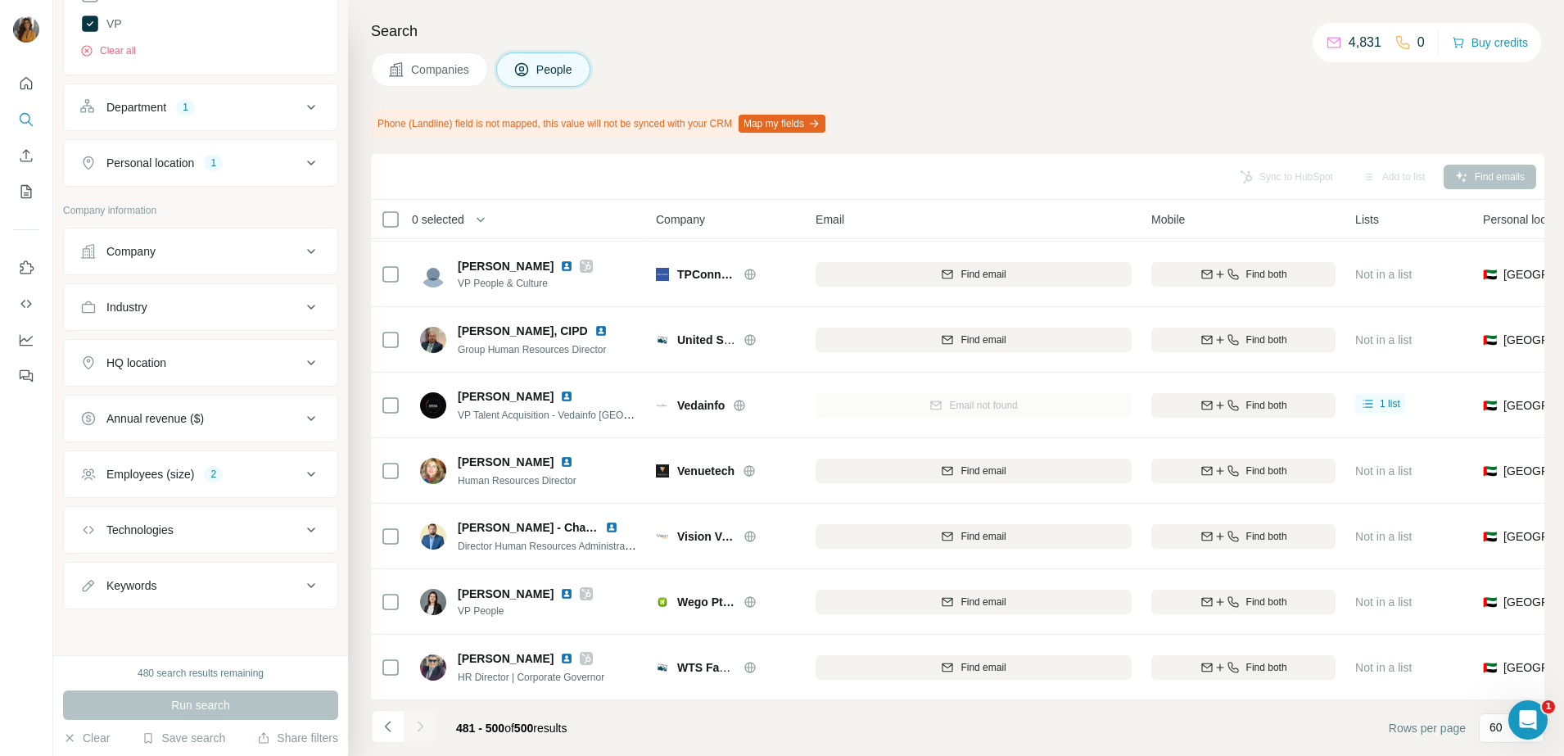
click at [235, 475] on div "Employees (size) 2" at bounding box center [190, 474] width 221 height 16
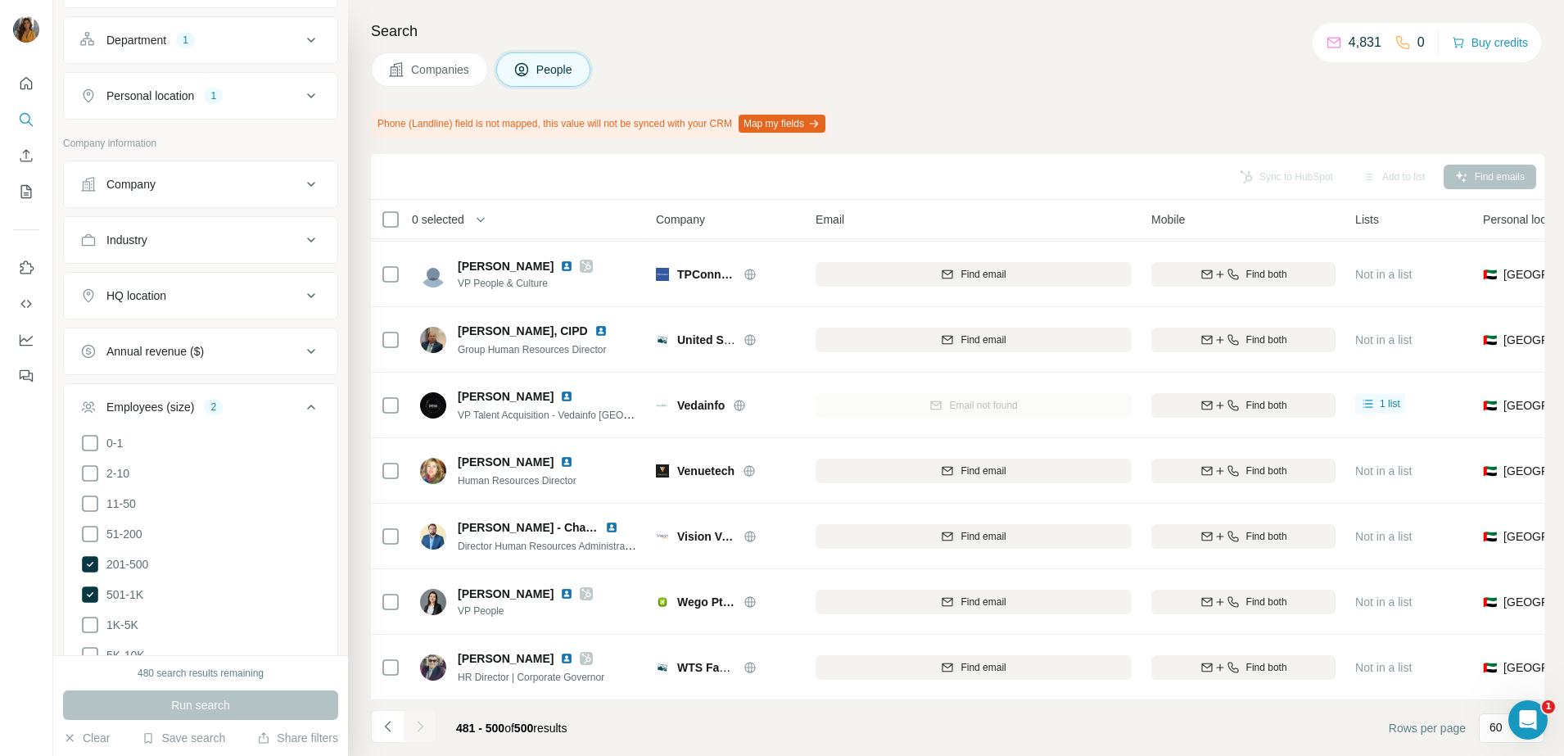
scroll to position [597, 0]
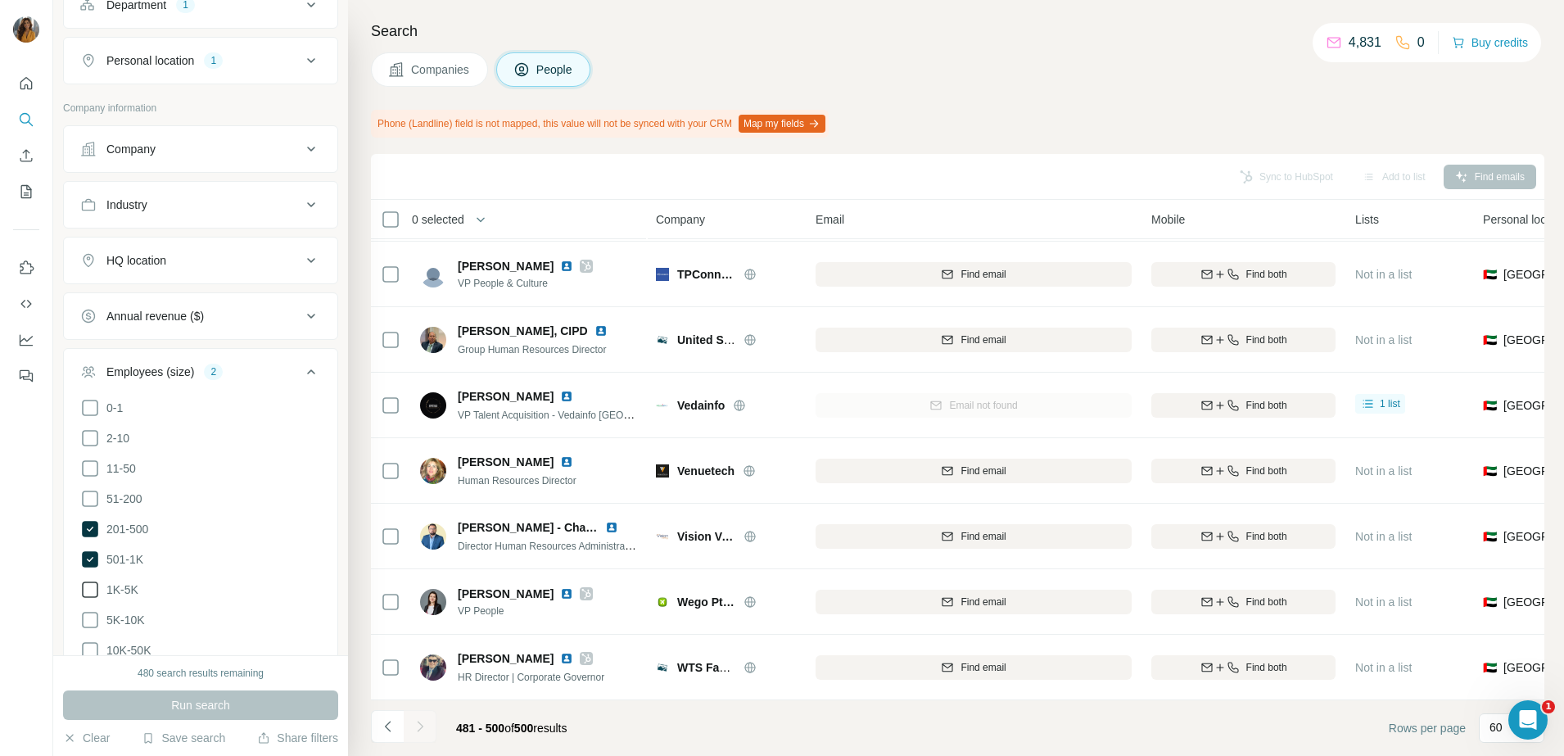
click at [95, 593] on icon at bounding box center [90, 590] width 20 height 20
click at [101, 555] on span "501-1K" at bounding box center [121, 559] width 43 height 16
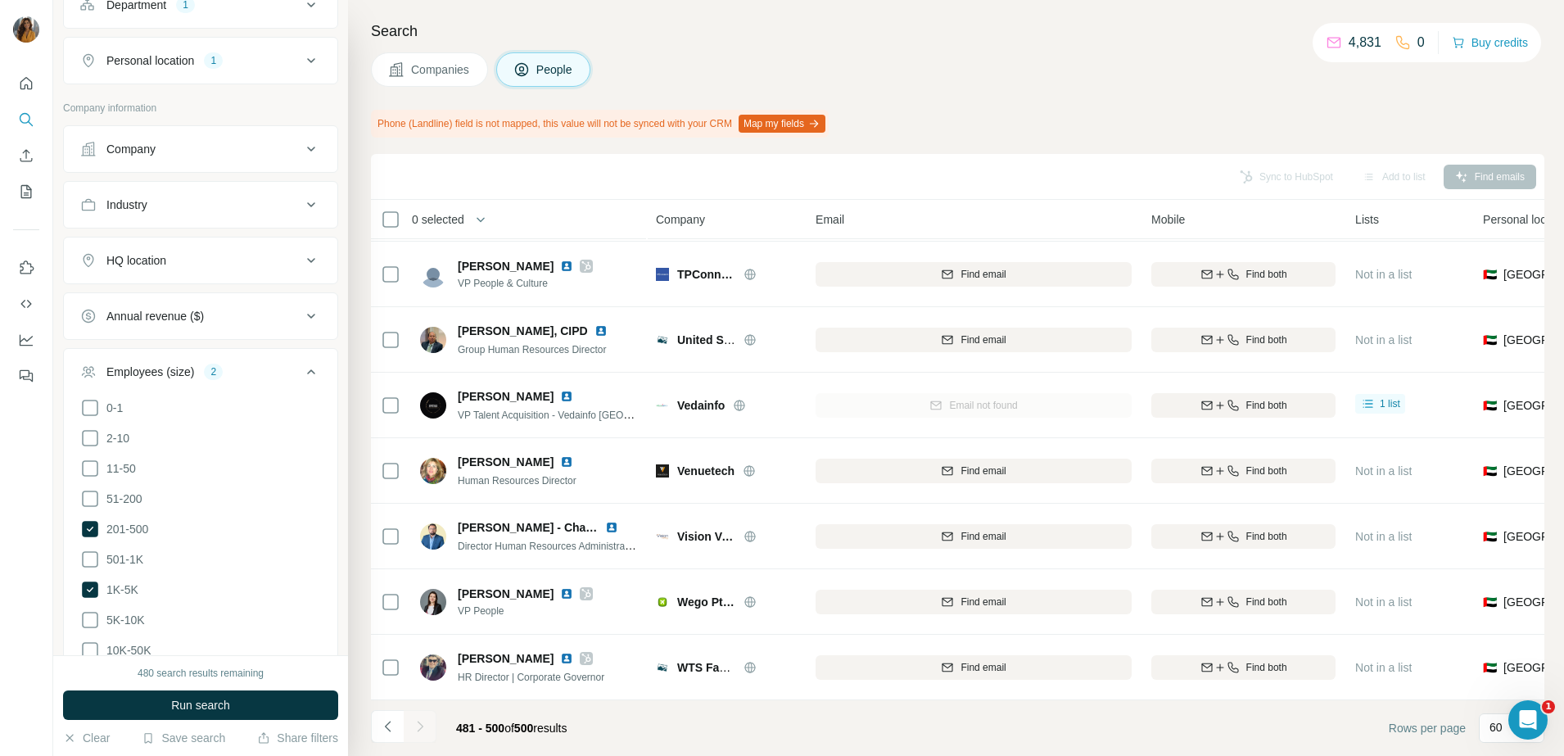
click at [93, 509] on ul "0-1 2-10 11-50 51-200 201-500 501-1K 1K-5K 5K-10K 10K-50K 50K-100K 100K-500K 50…" at bounding box center [200, 575] width 241 height 354
click at [87, 522] on icon at bounding box center [90, 529] width 16 height 16
click at [88, 610] on icon at bounding box center [90, 620] width 20 height 20
click at [97, 647] on icon at bounding box center [90, 650] width 16 height 16
click at [171, 703] on span "Run search" at bounding box center [200, 705] width 59 height 16
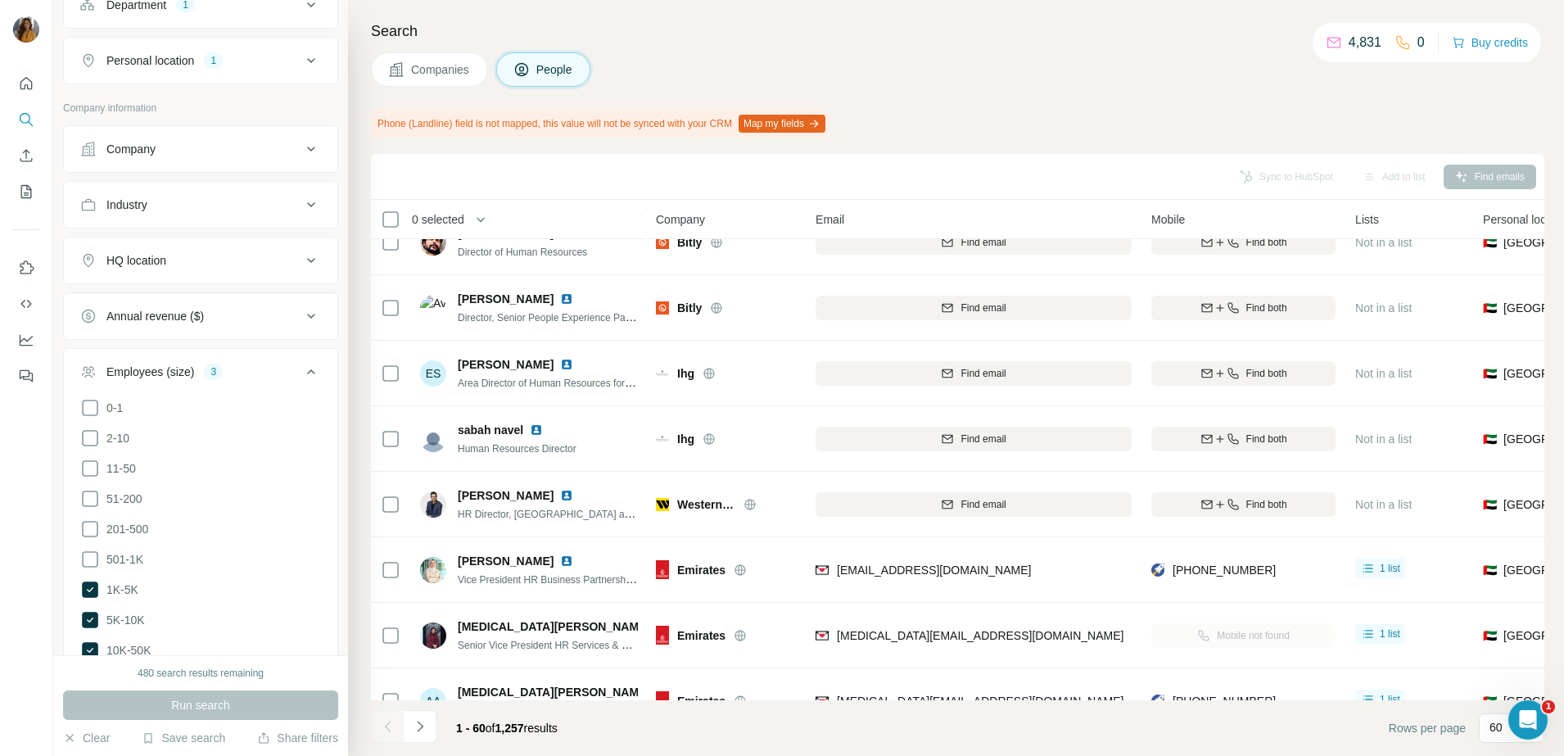
scroll to position [860, 0]
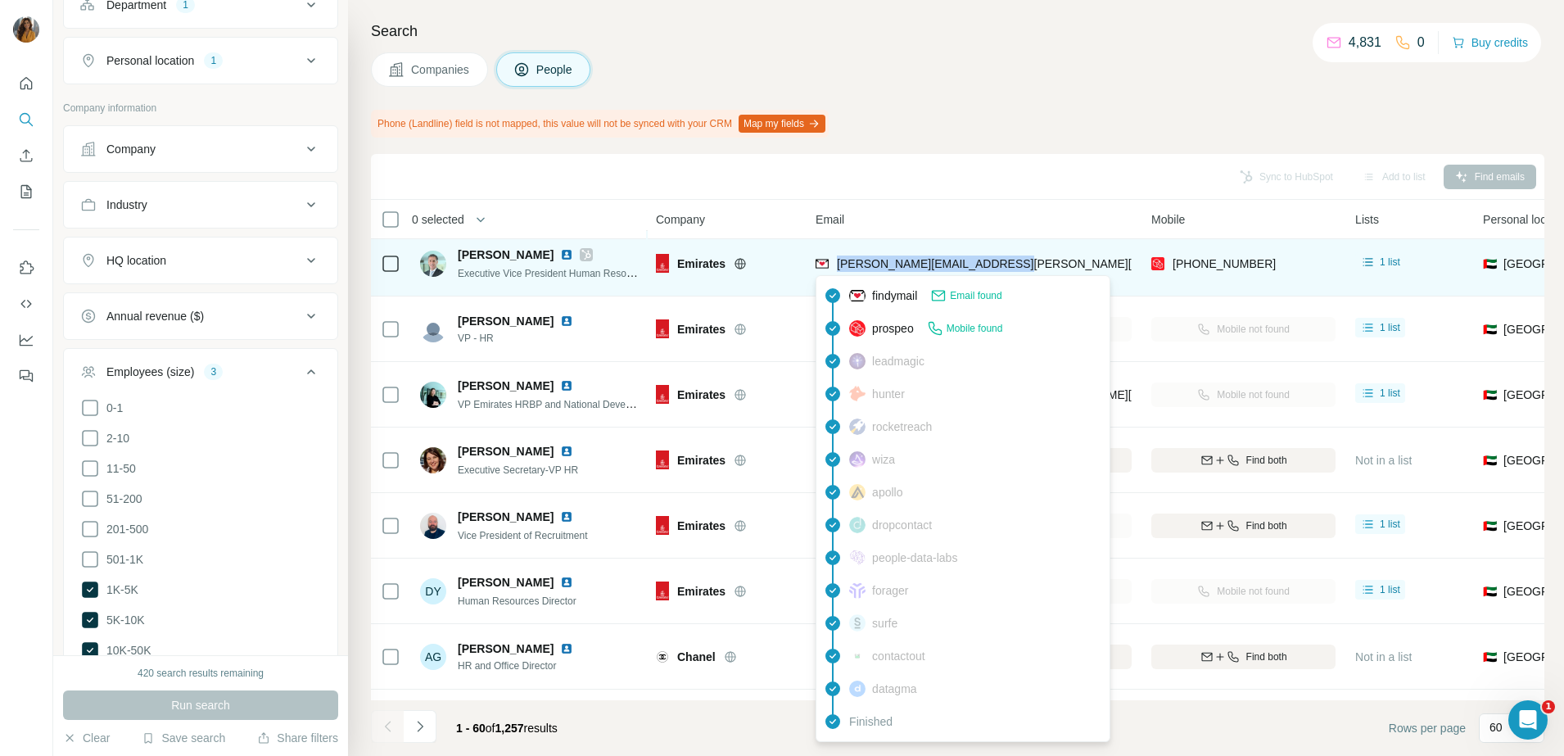
drag, startPoint x: 1022, startPoint y: 268, endPoint x: 839, endPoint y: 274, distance: 182.7
click at [839, 274] on div "oliver.grohmann@emirates.com" at bounding box center [974, 263] width 316 height 45
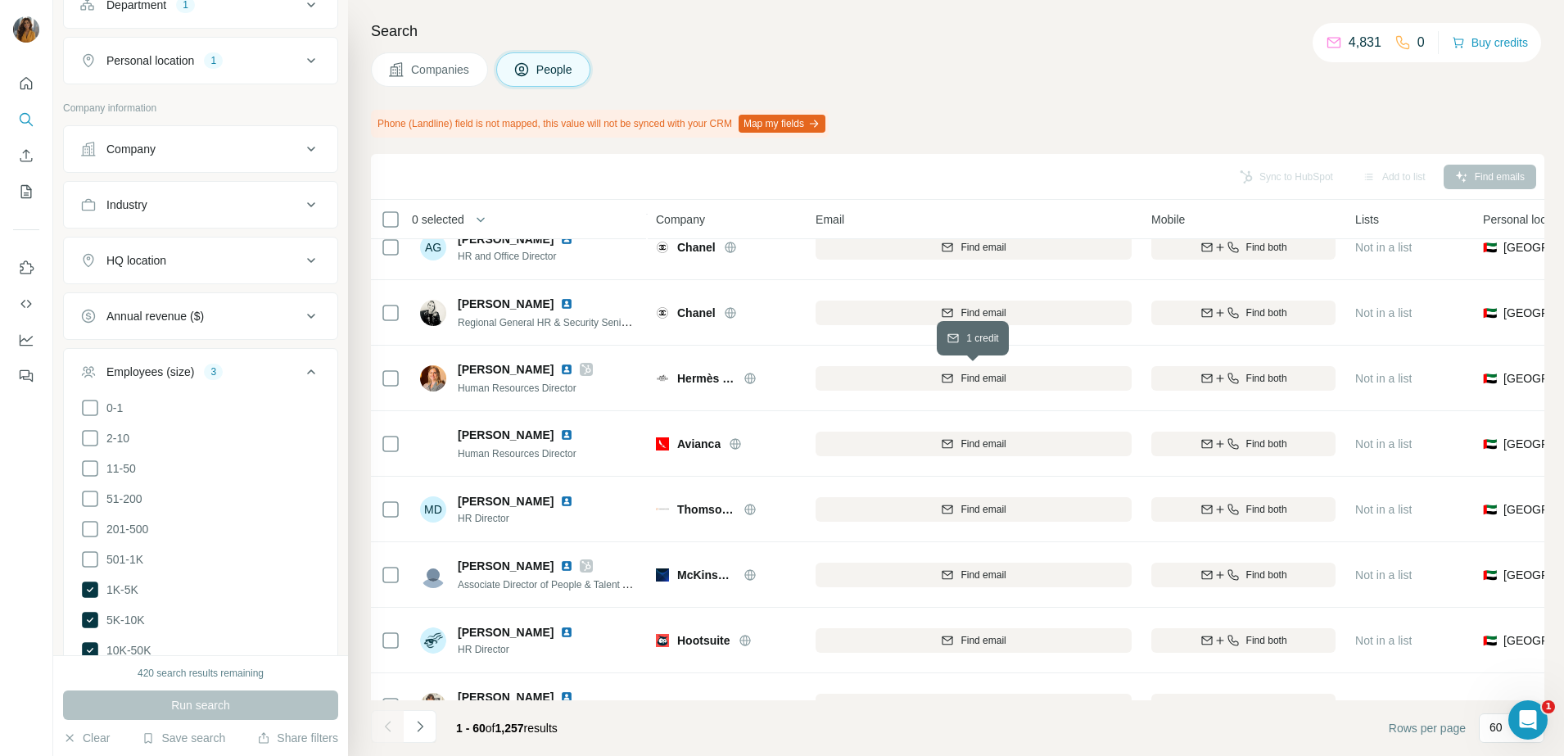
scroll to position [1372, 0]
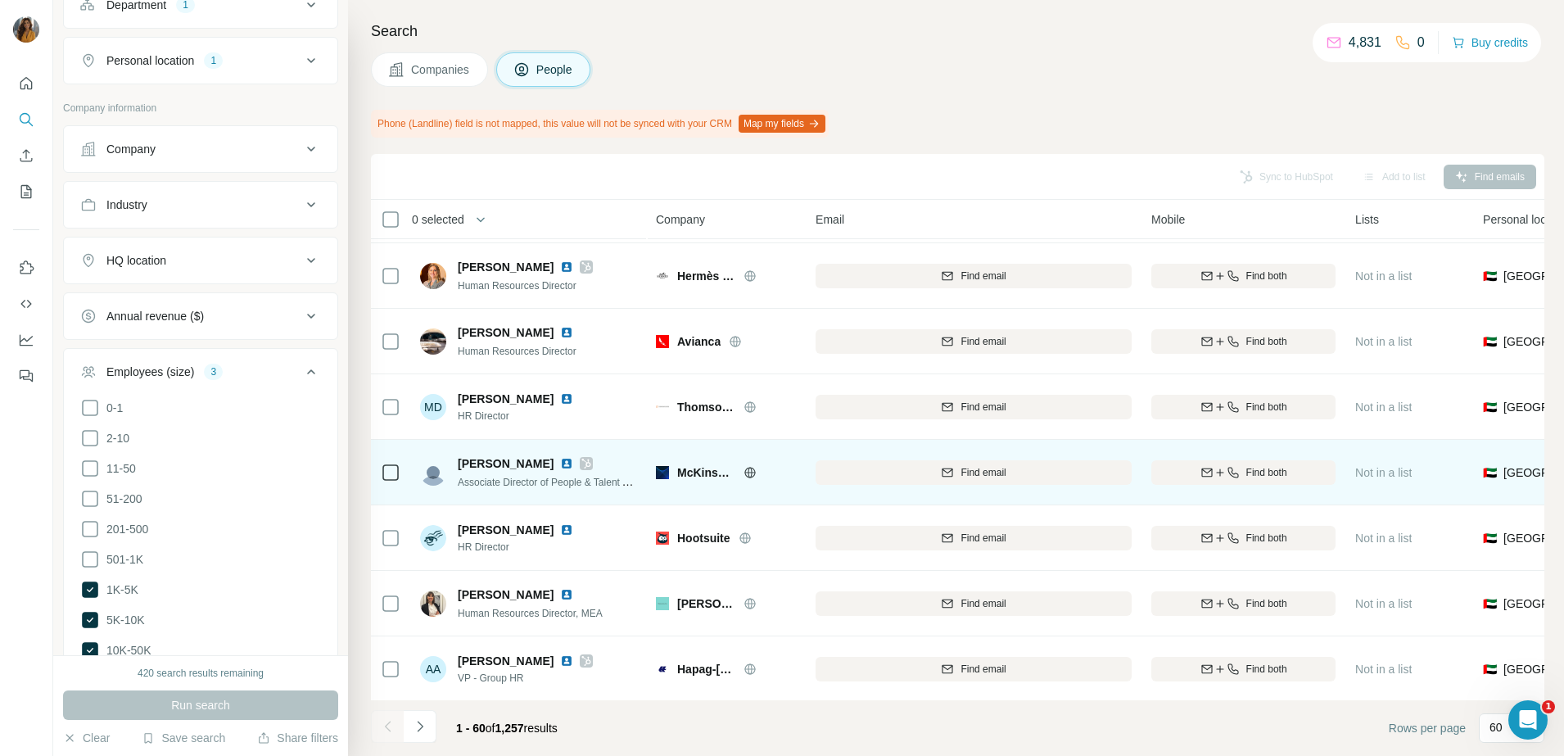
click at [560, 466] on img at bounding box center [566, 463] width 13 height 13
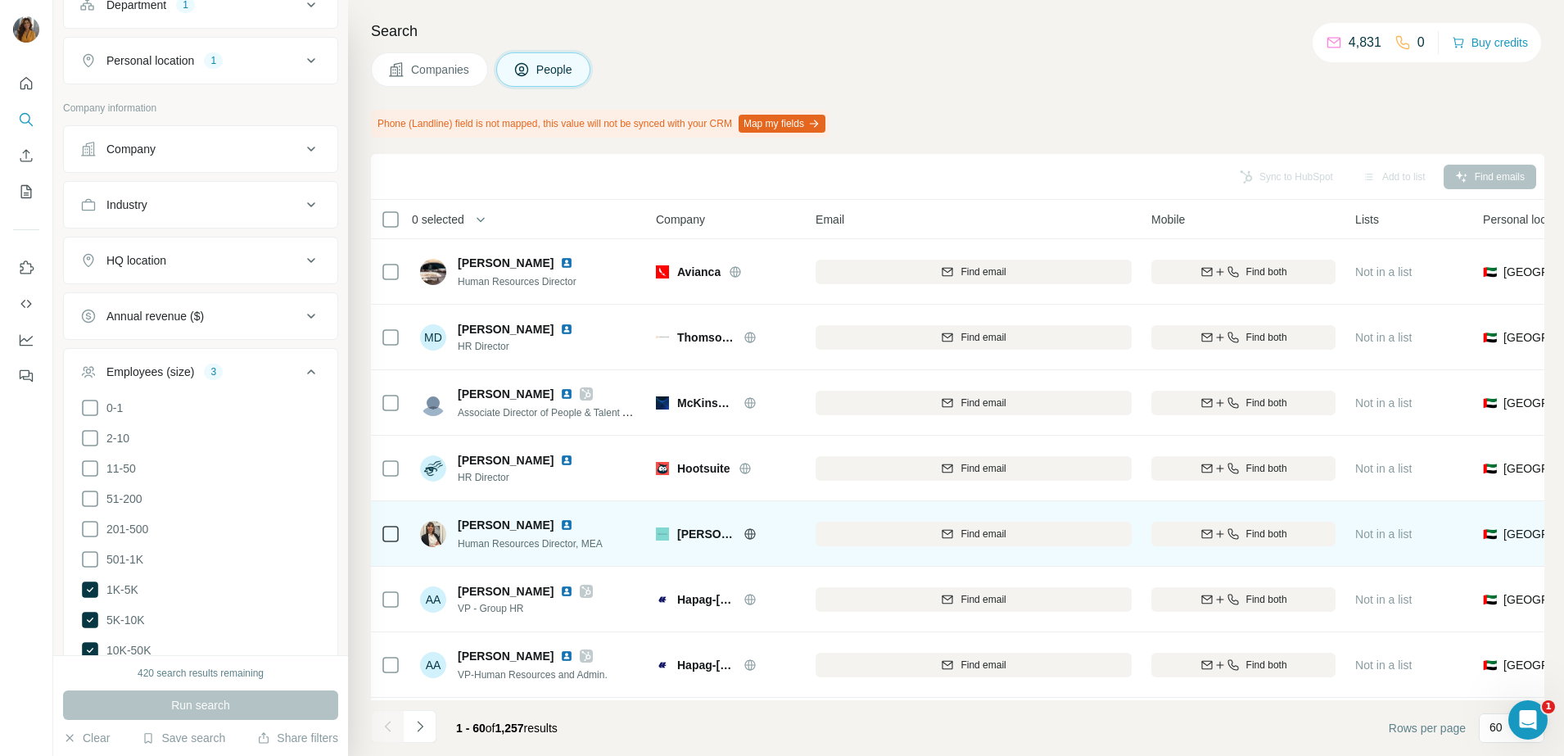
scroll to position [1576, 0]
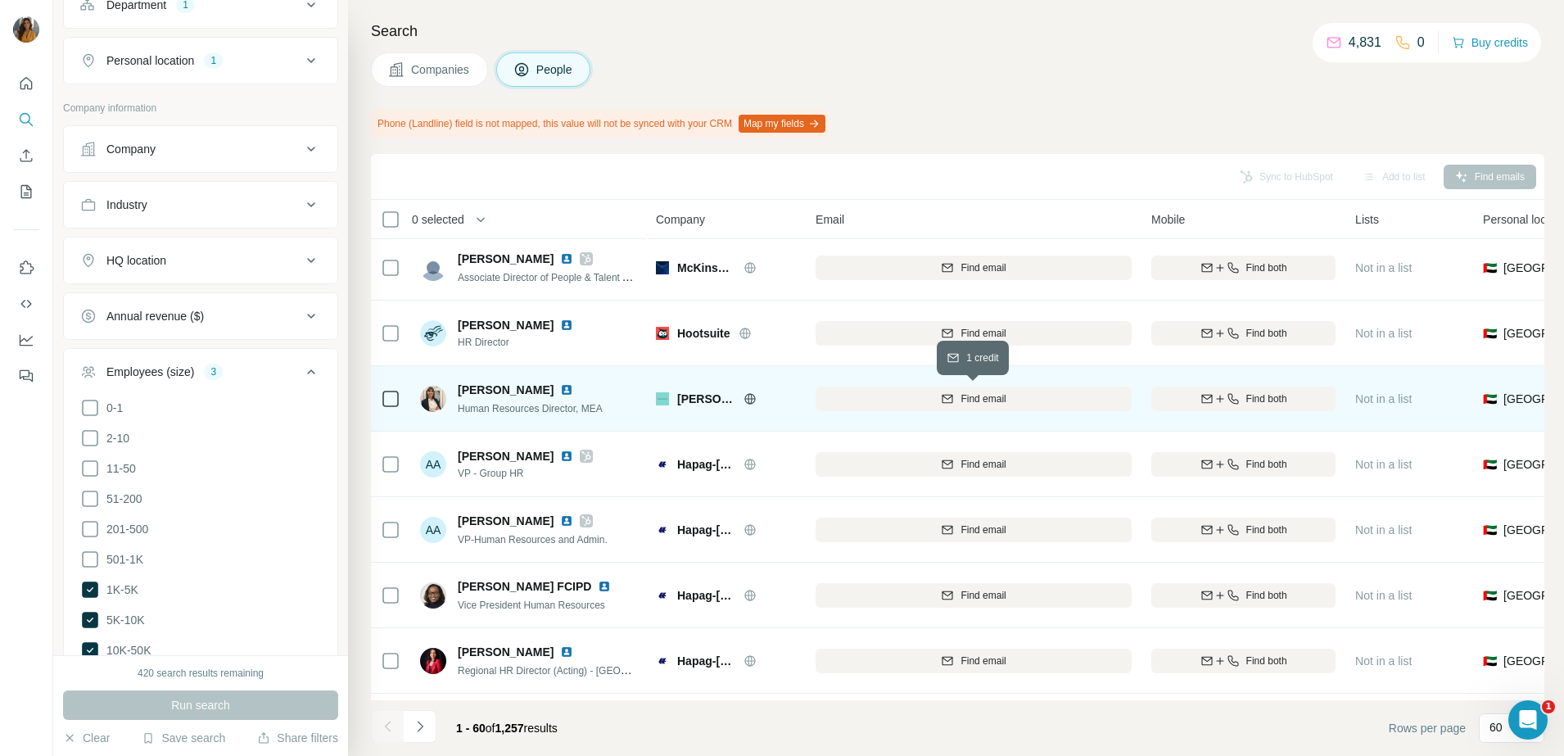
click at [964, 405] on span "Find email" at bounding box center [983, 398] width 45 height 15
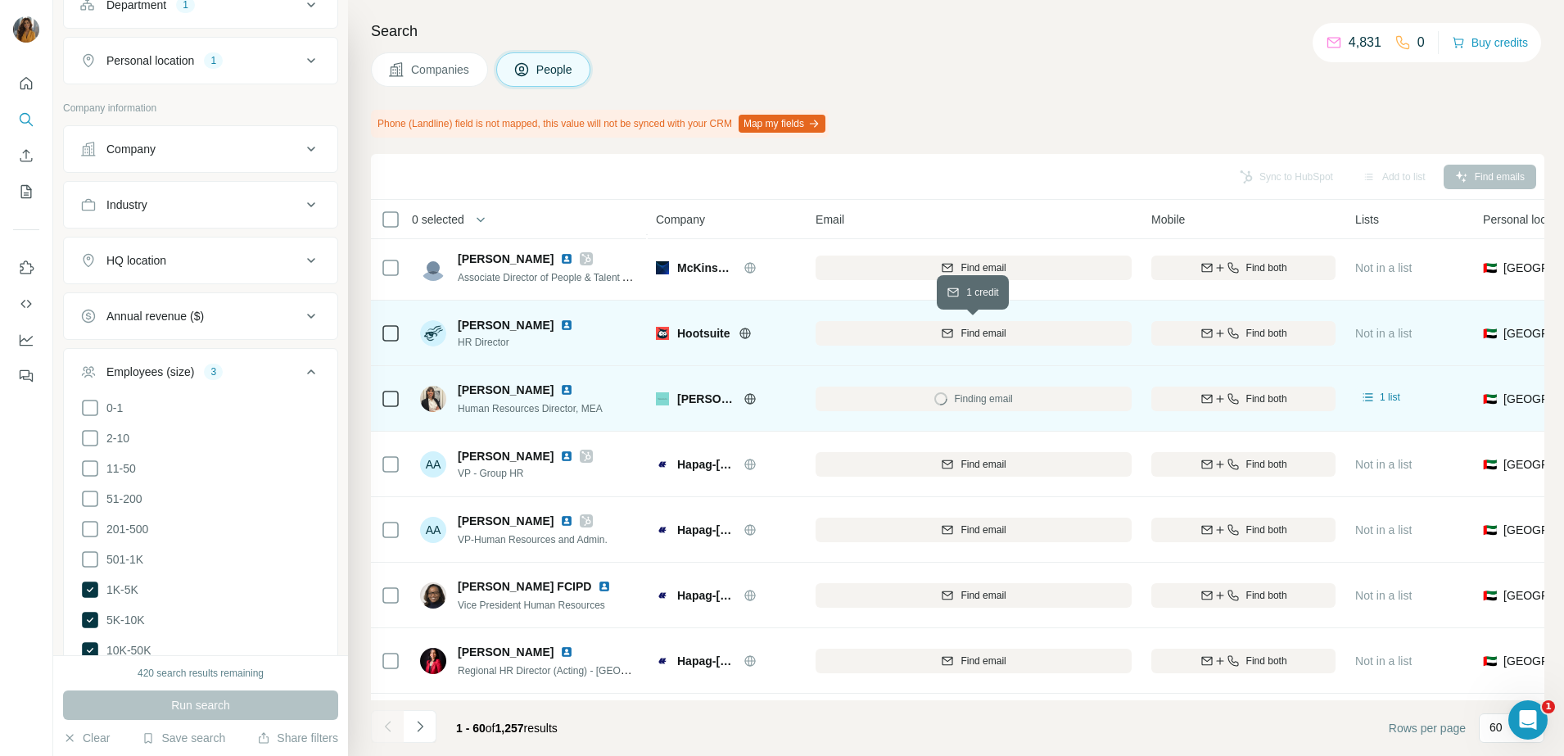
click at [971, 333] on span "Find email" at bounding box center [983, 333] width 45 height 15
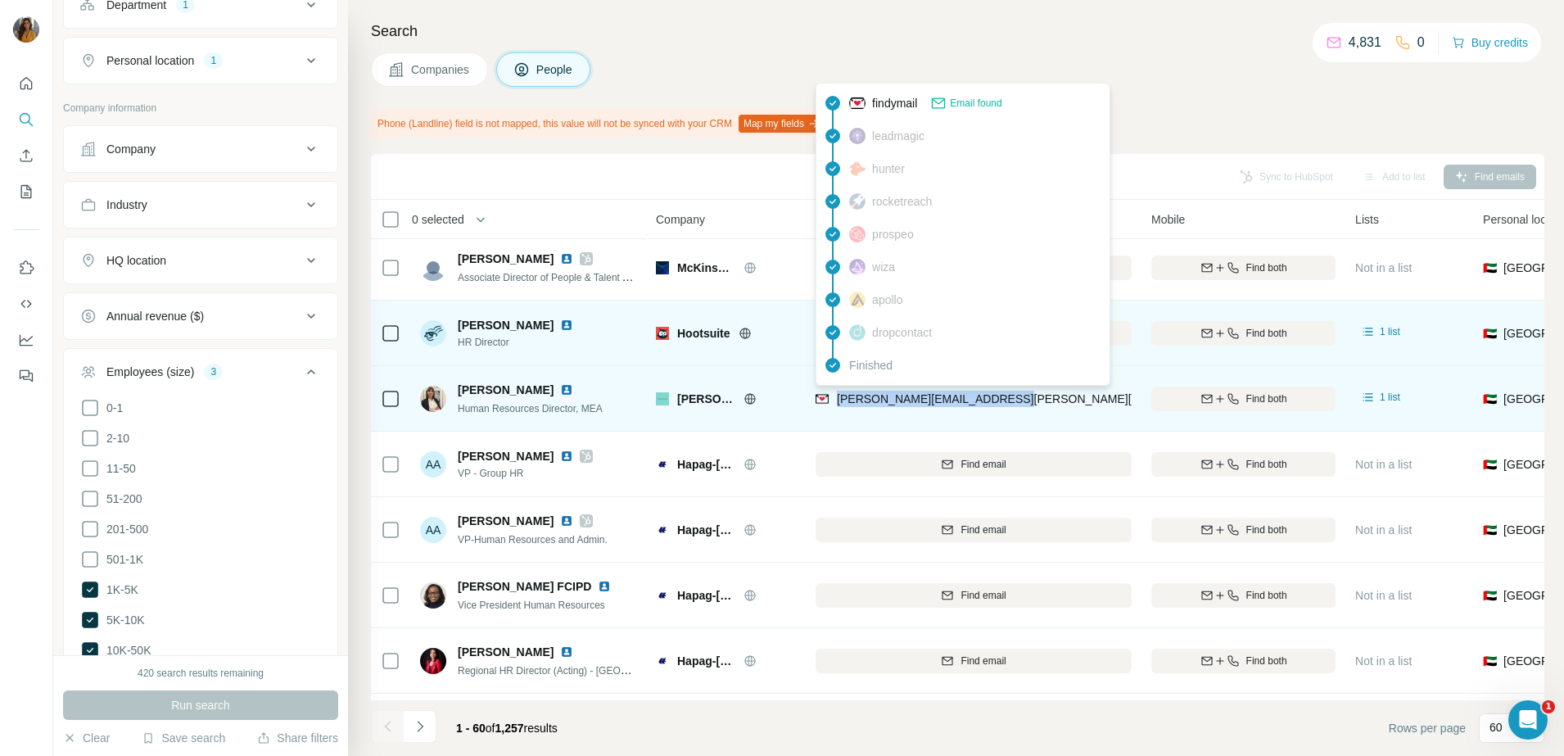
drag, startPoint x: 1024, startPoint y: 401, endPoint x: 837, endPoint y: 403, distance: 186.7
click at [837, 403] on div "charlotte.hanson@tiffany.com" at bounding box center [974, 398] width 316 height 45
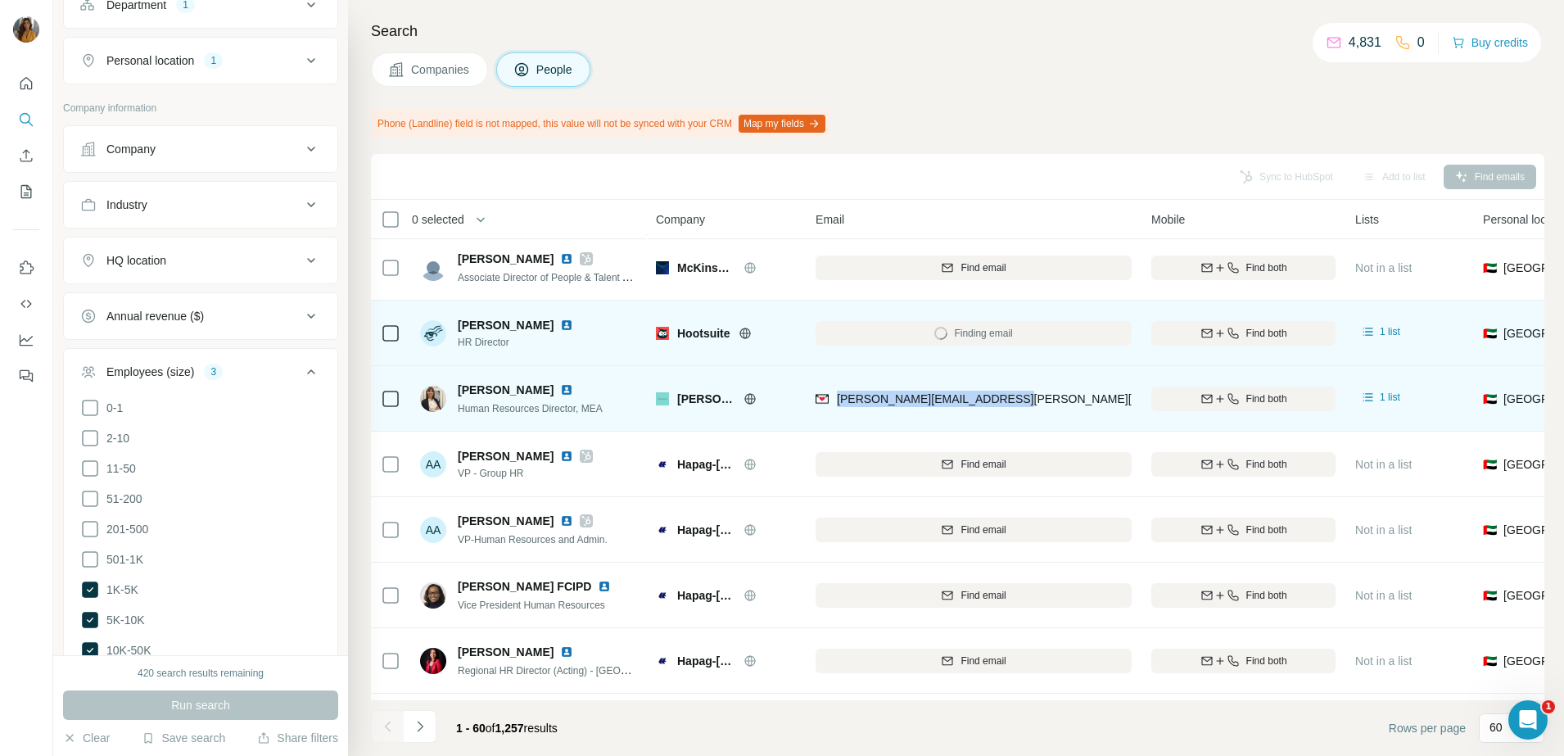
copy span "charlotte.hanson@tiffany.com"
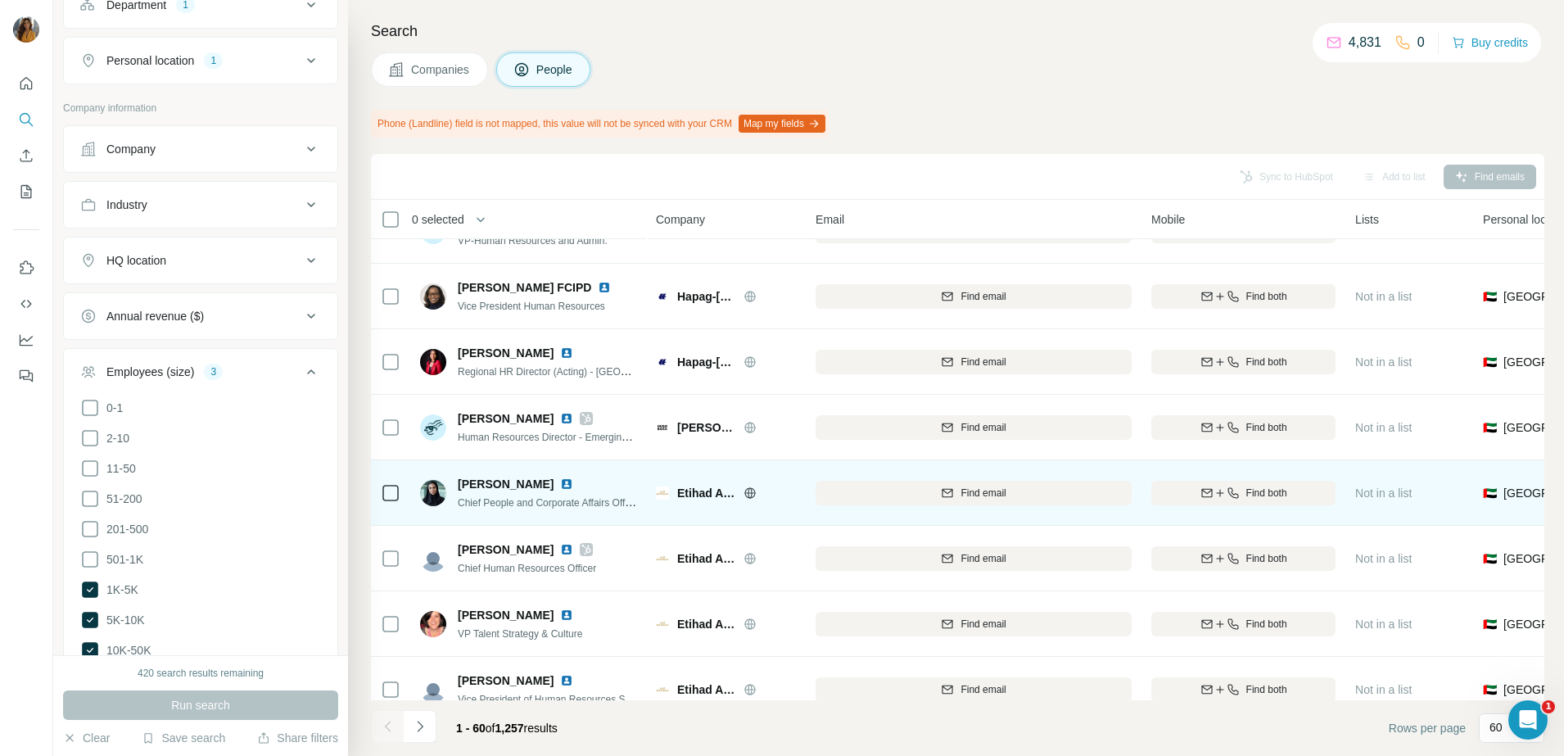
scroll to position [1883, 0]
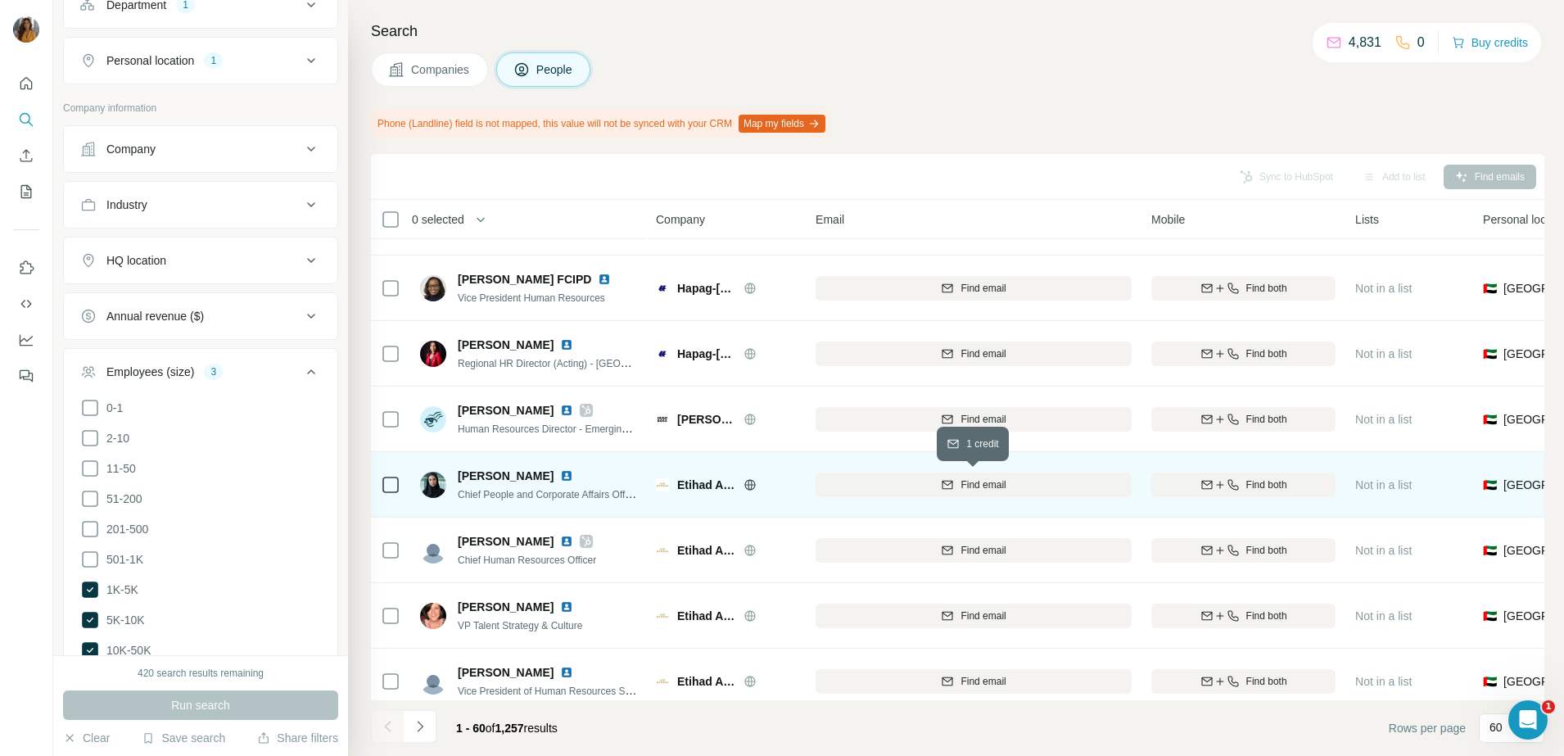
click at [948, 481] on icon "button" at bounding box center [947, 484] width 13 height 13
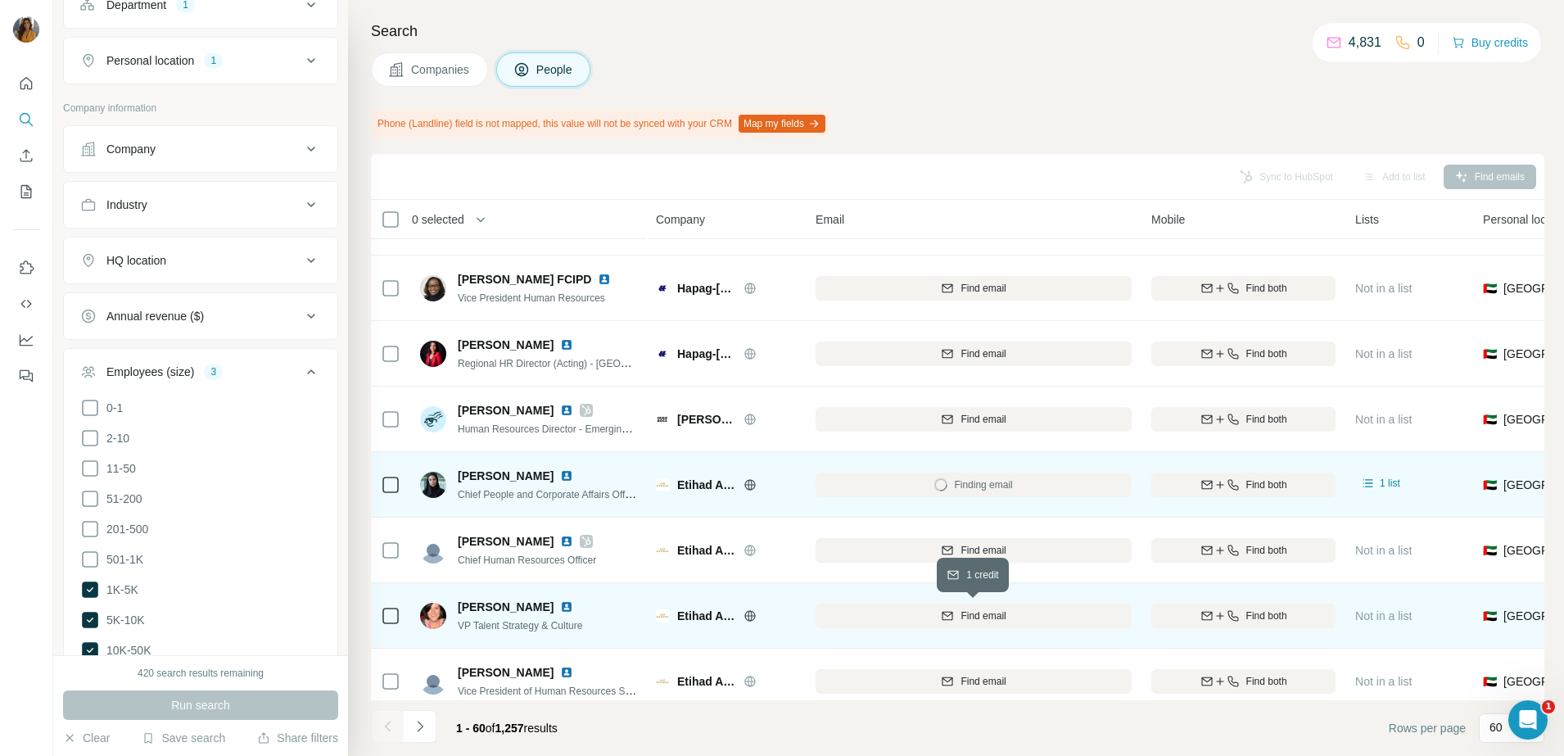
scroll to position [1986, 0]
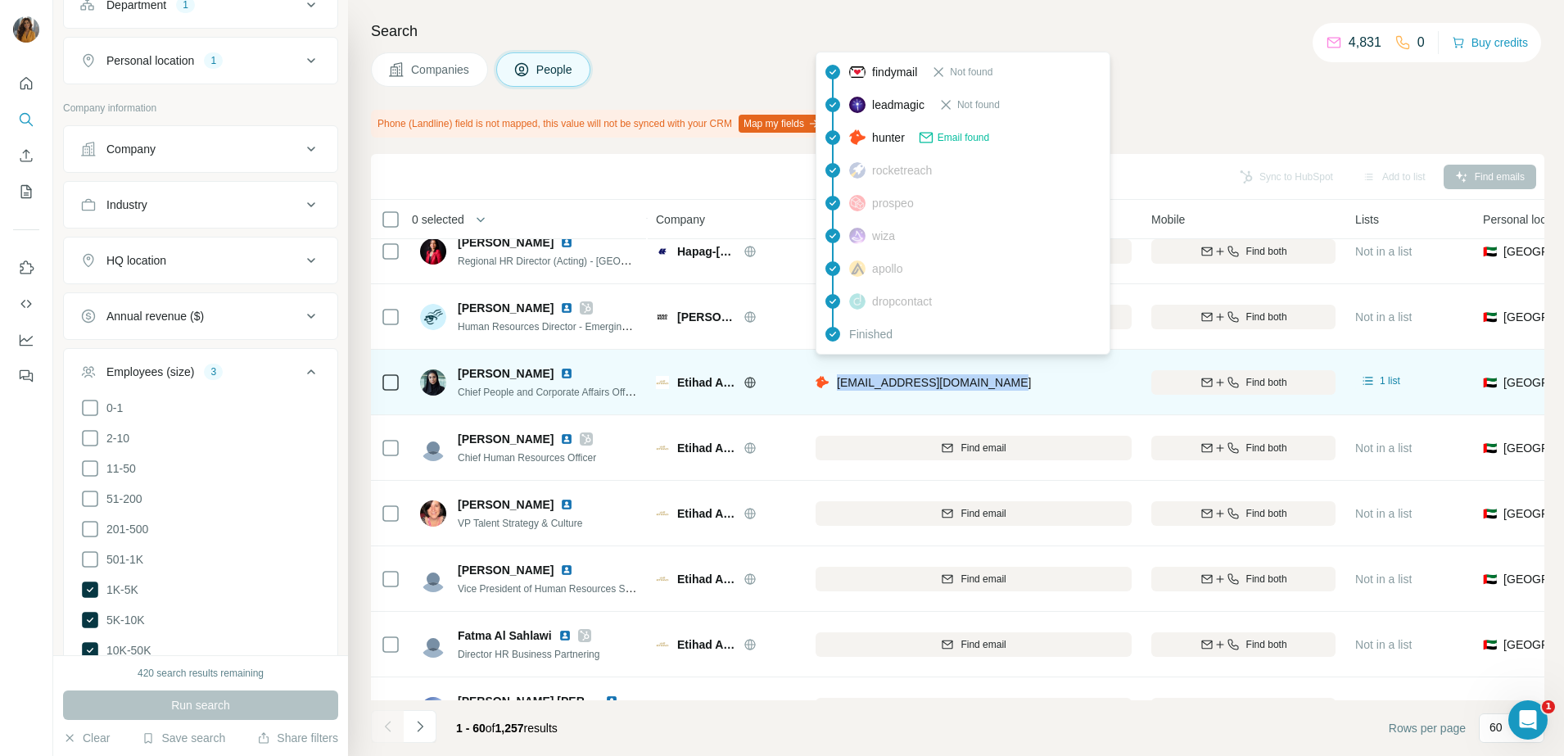
drag, startPoint x: 1037, startPoint y: 391, endPoint x: 835, endPoint y: 389, distance: 201.4
click at [835, 389] on div "dr.nadia-bastaki@etihad.com" at bounding box center [974, 381] width 316 height 45
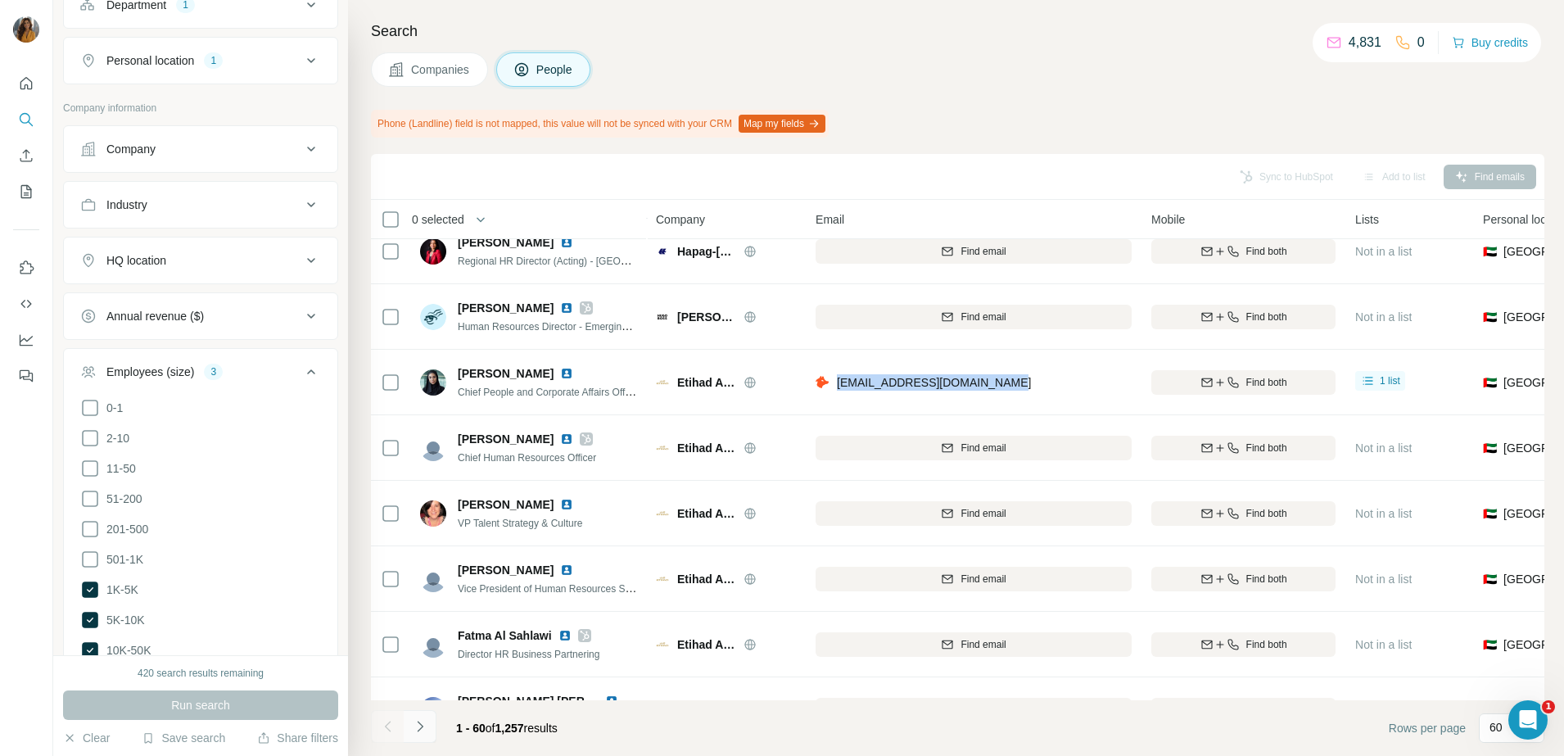
click at [419, 727] on icon "Navigate to next page" at bounding box center [420, 726] width 16 height 16
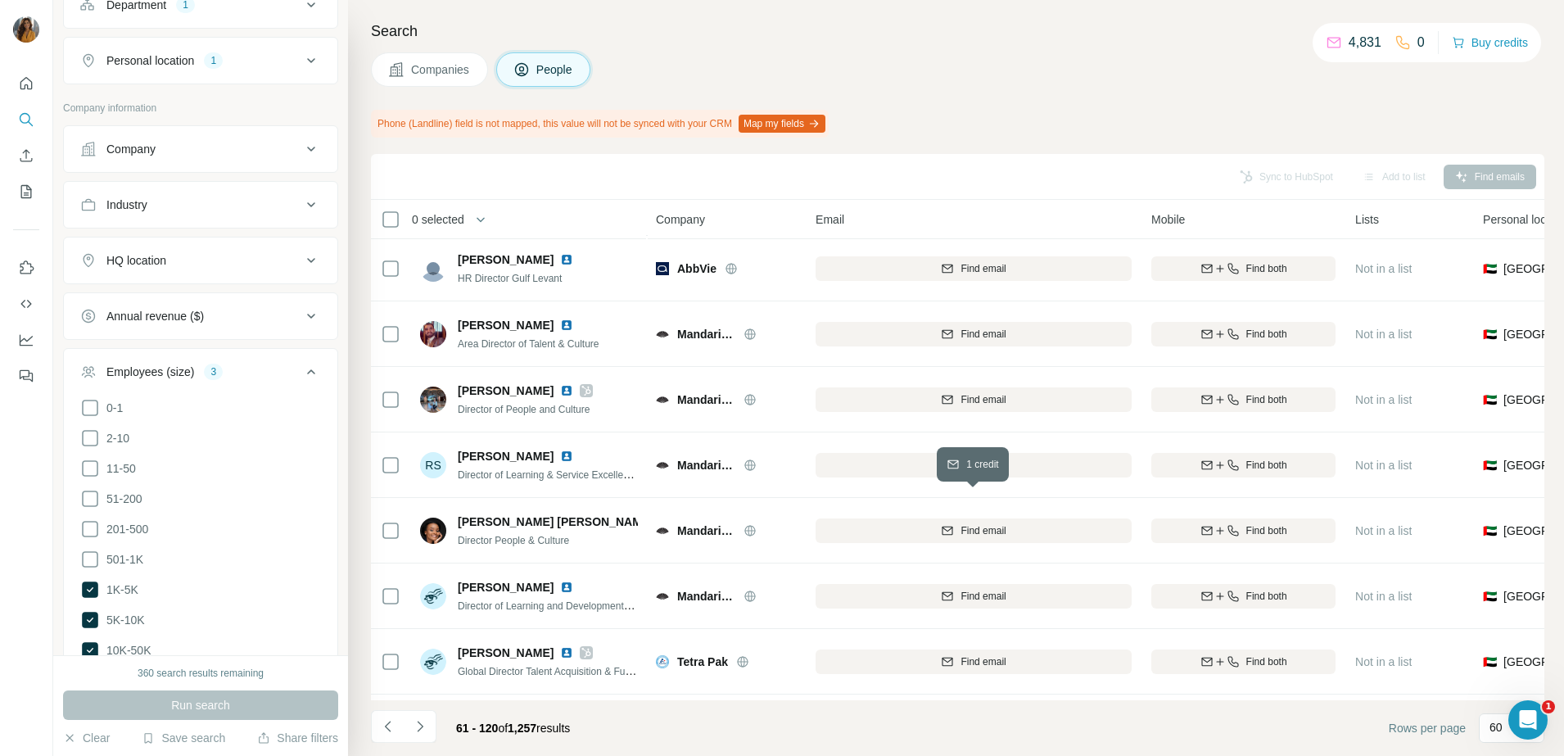
scroll to position [3480, 0]
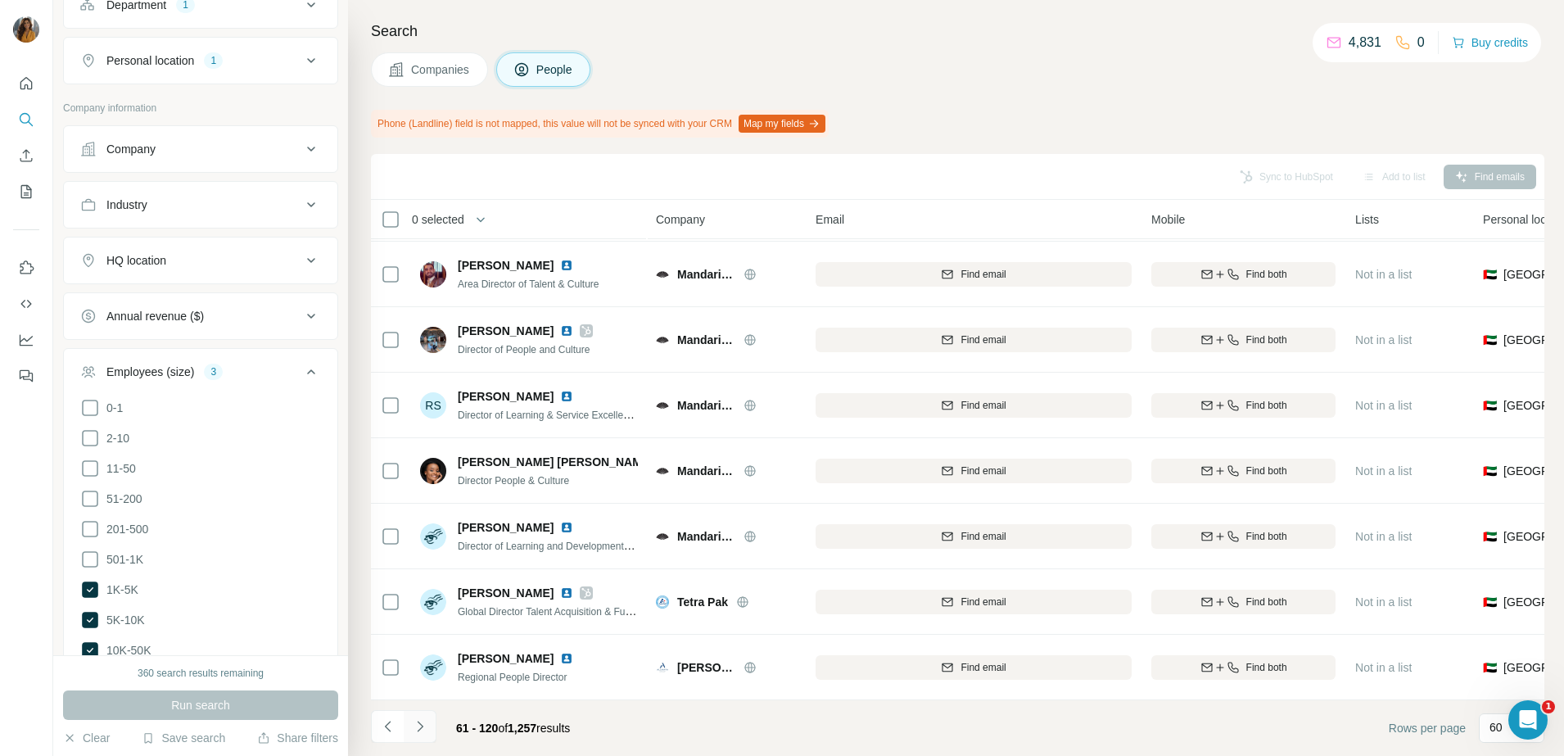
click at [429, 730] on button "Navigate to next page" at bounding box center [420, 726] width 33 height 33
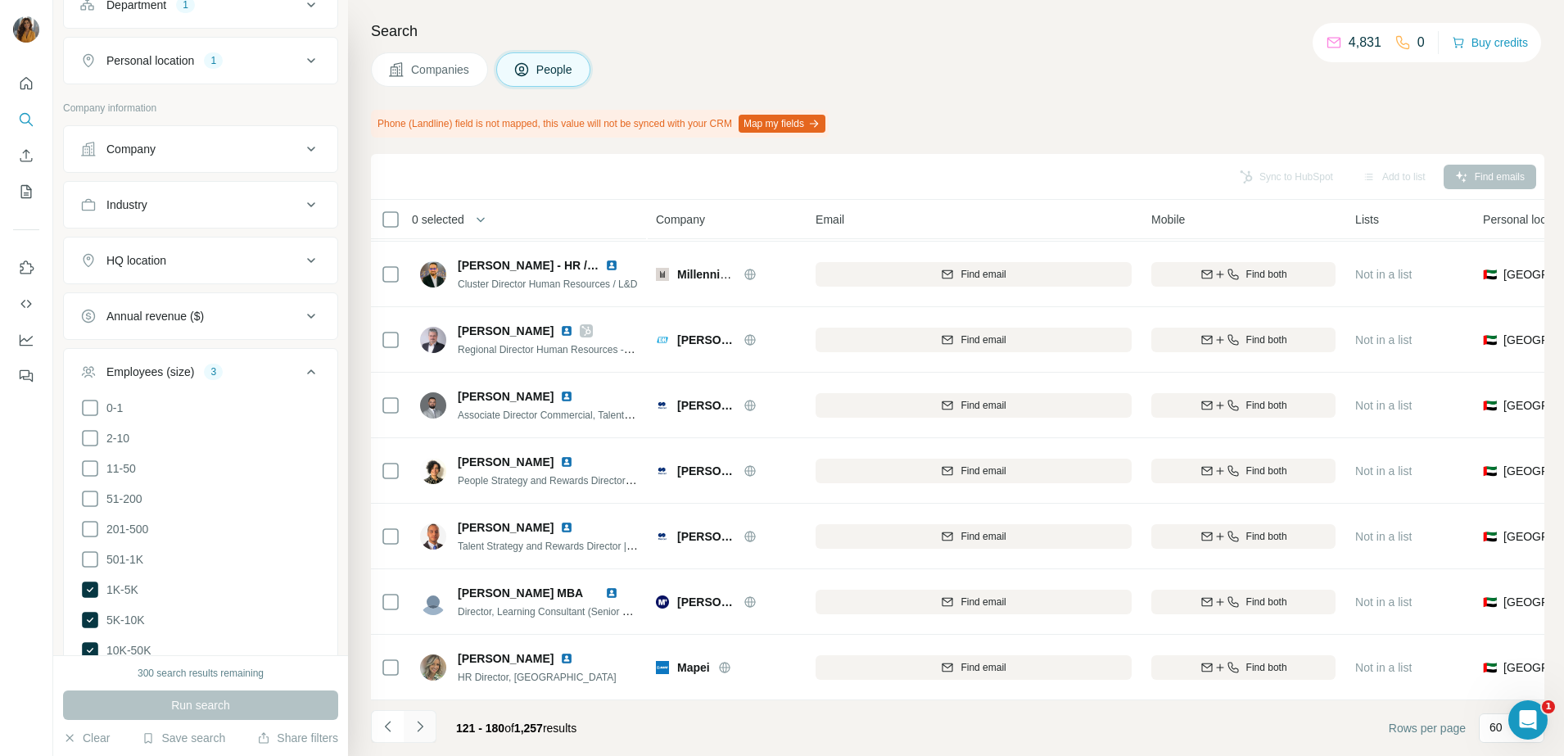
click at [424, 721] on icon "Navigate to next page" at bounding box center [420, 726] width 16 height 16
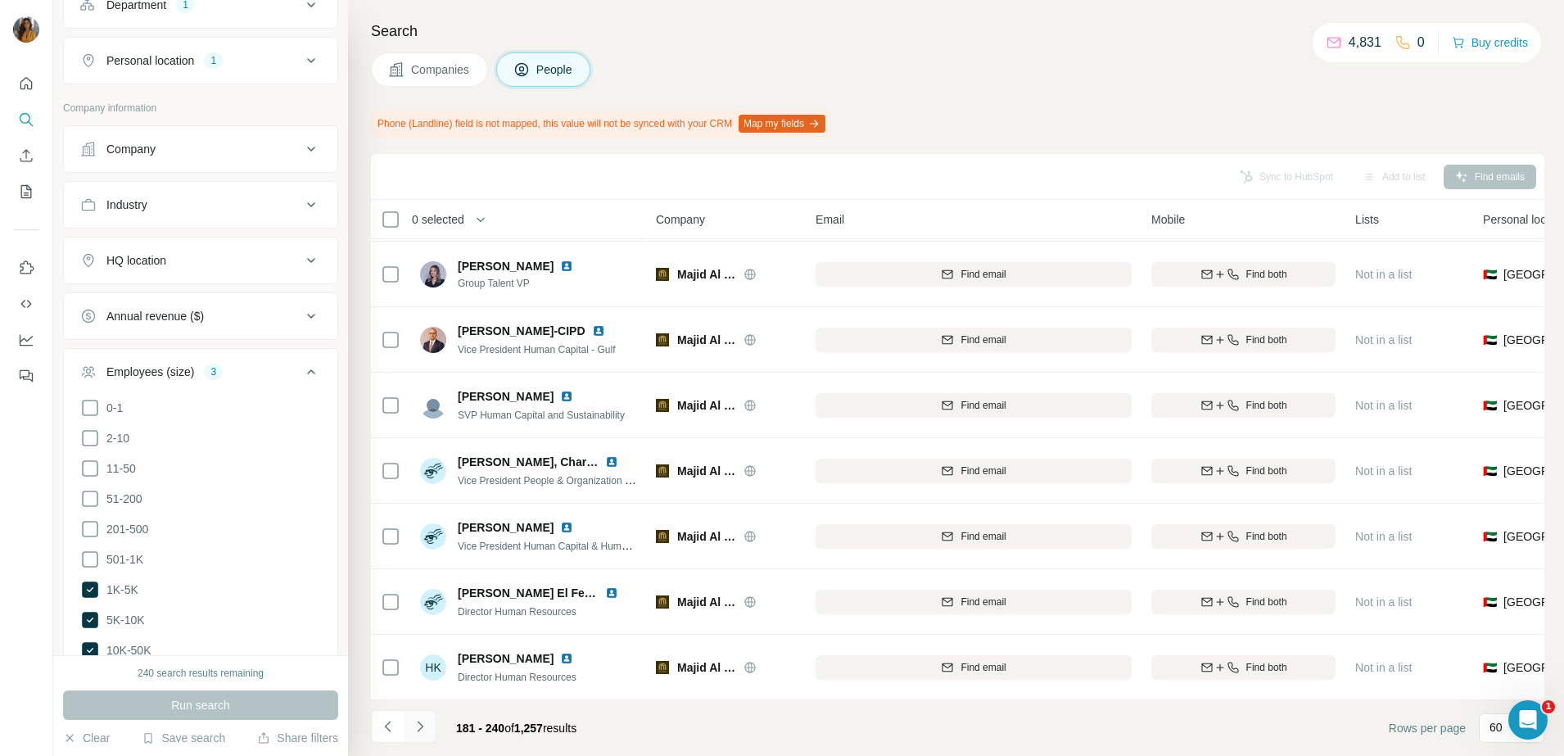
click at [421, 718] on icon "Navigate to next page" at bounding box center [420, 726] width 16 height 16
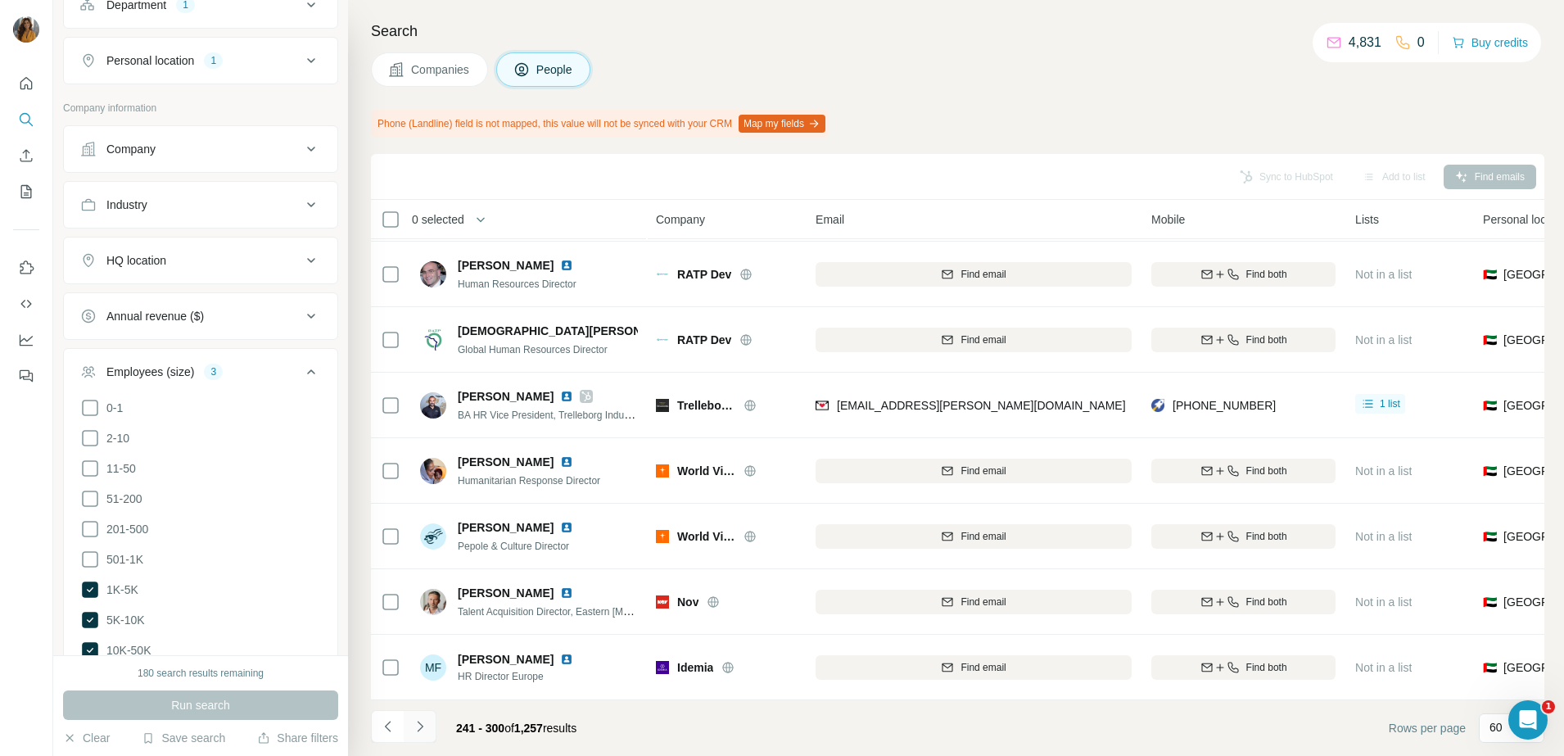
click at [418, 734] on icon "Navigate to next page" at bounding box center [420, 726] width 16 height 16
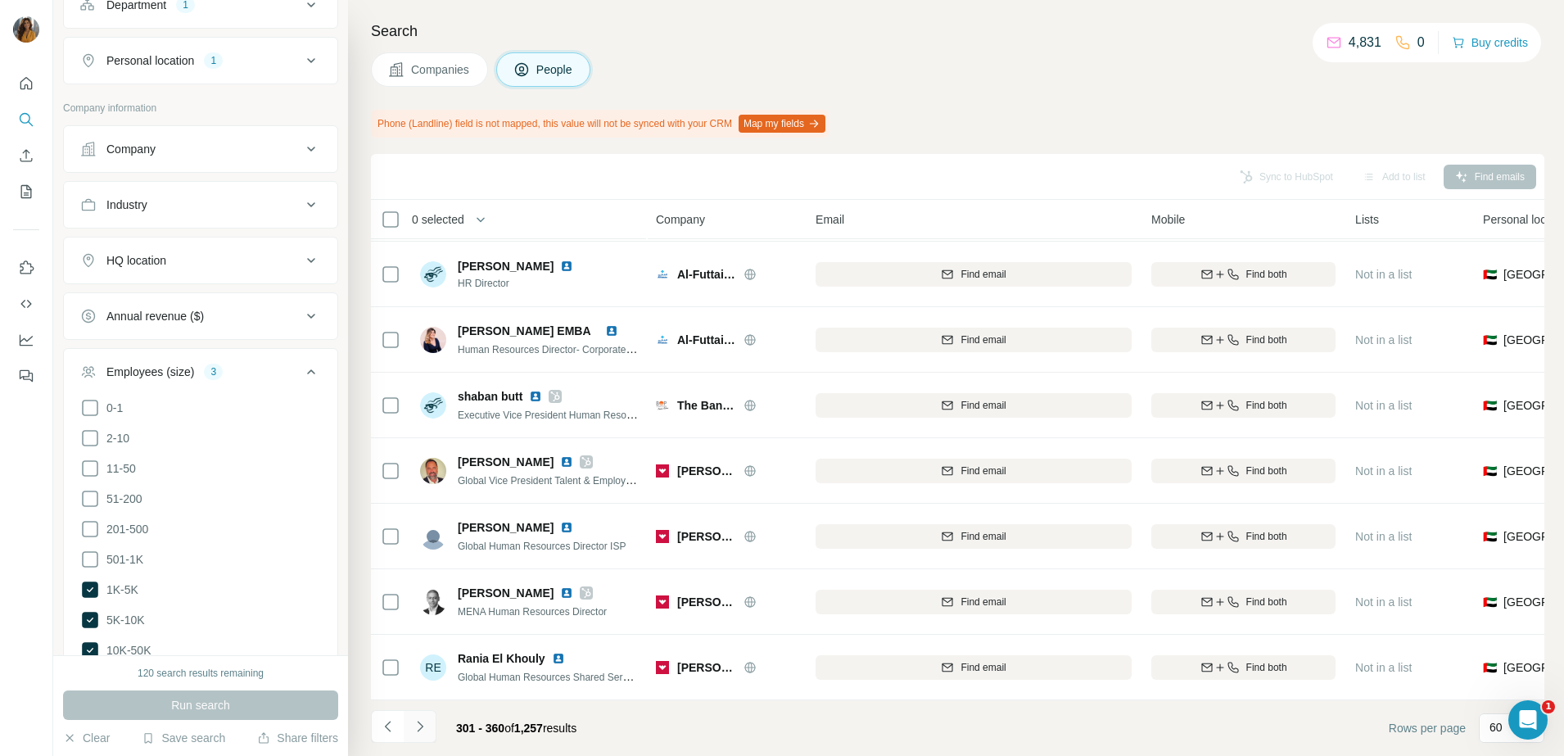
click at [424, 731] on icon "Navigate to next page" at bounding box center [420, 726] width 16 height 16
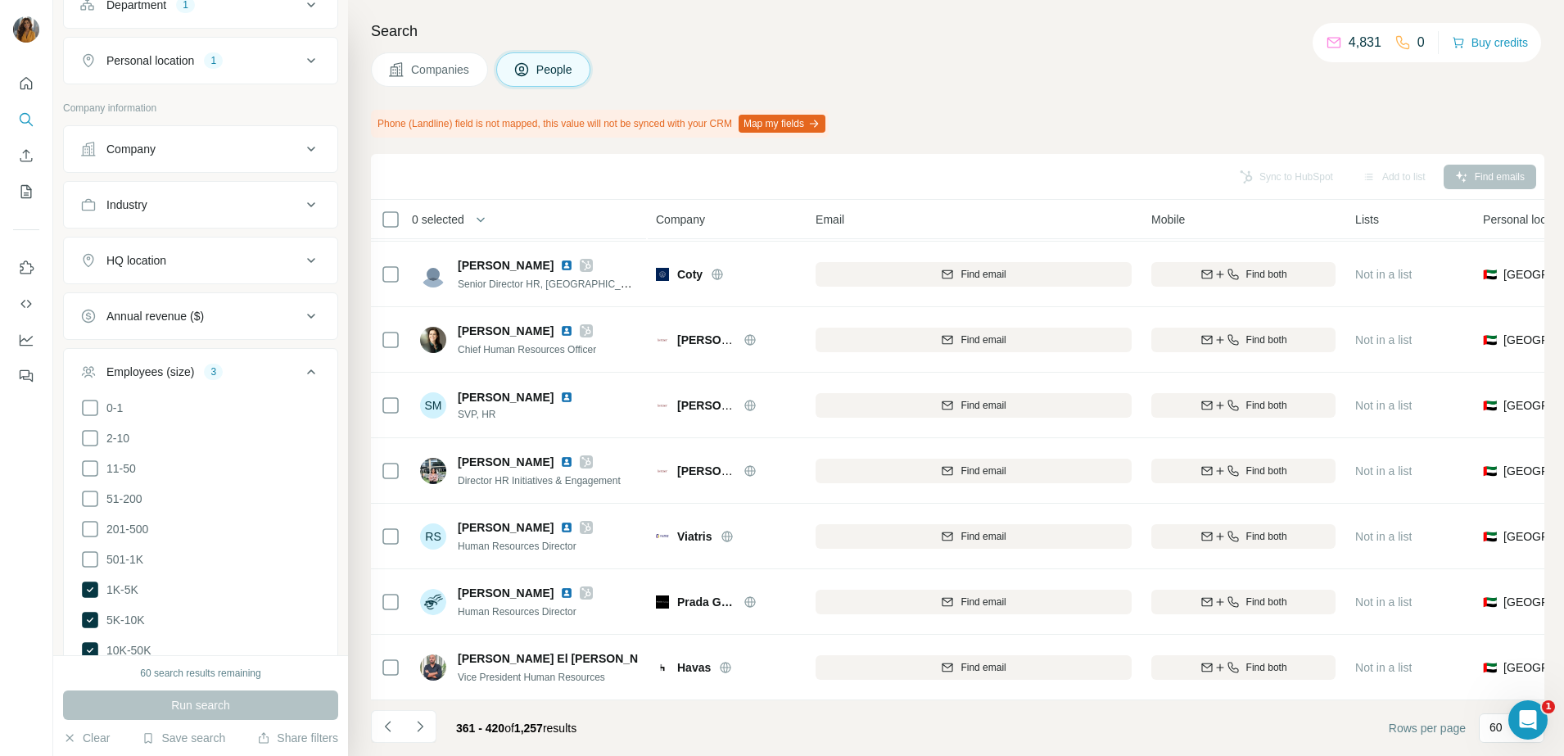
click at [418, 725] on icon "Navigate to next page" at bounding box center [420, 726] width 16 height 16
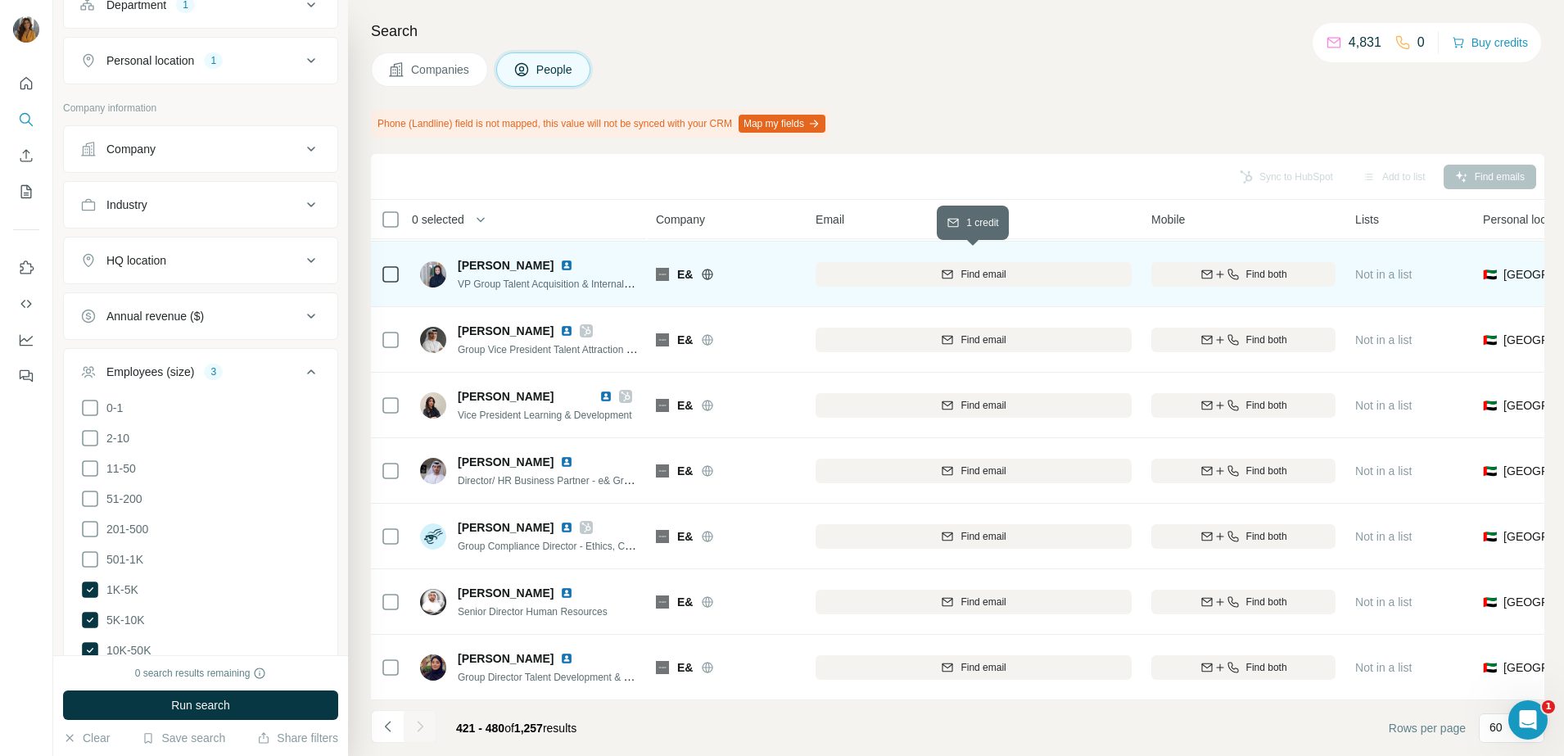
click at [957, 267] on div "Find email" at bounding box center [974, 274] width 316 height 15
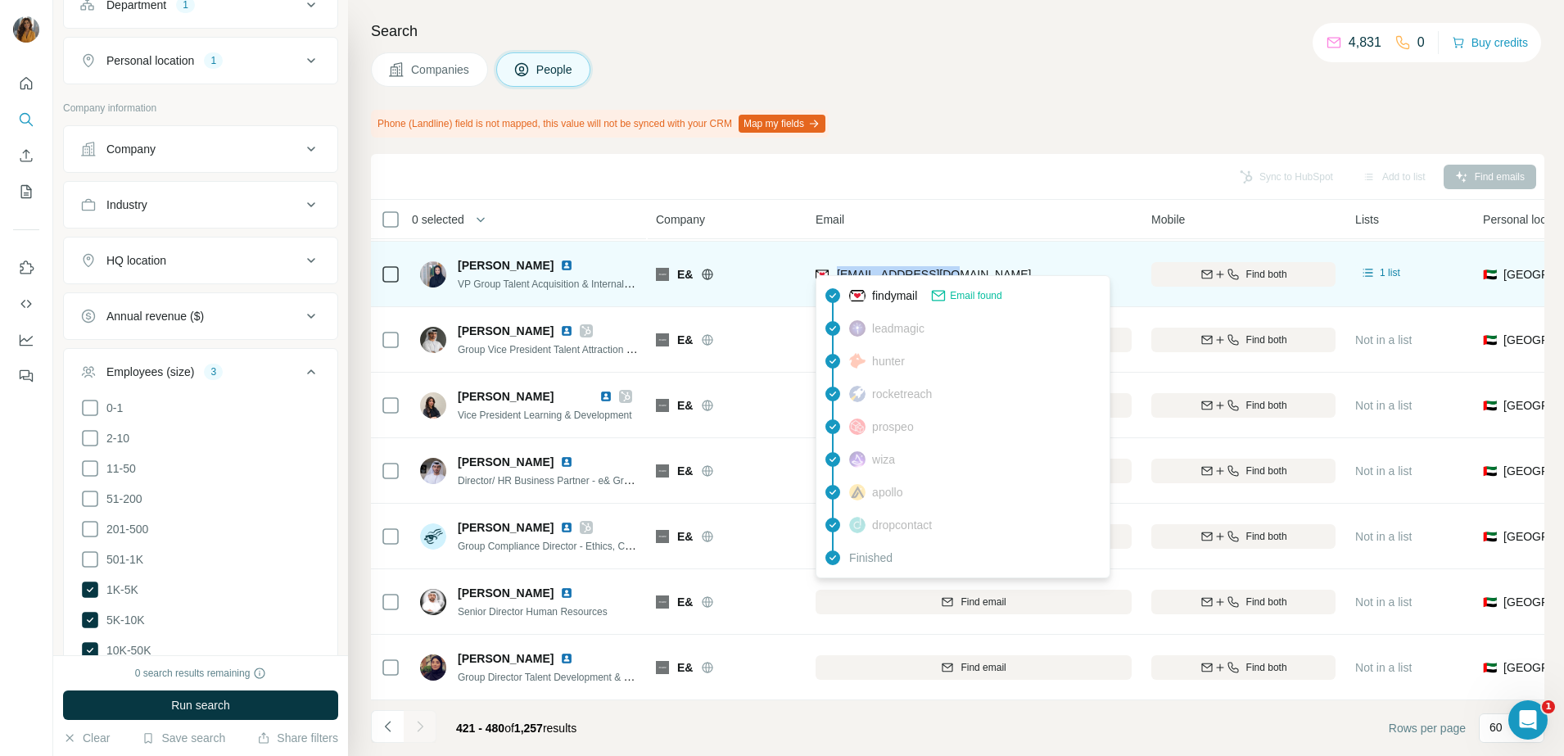
drag, startPoint x: 987, startPoint y: 264, endPoint x: 834, endPoint y: 265, distance: 153.1
click at [834, 265] on div "nalhashmi@eand.com" at bounding box center [974, 273] width 316 height 45
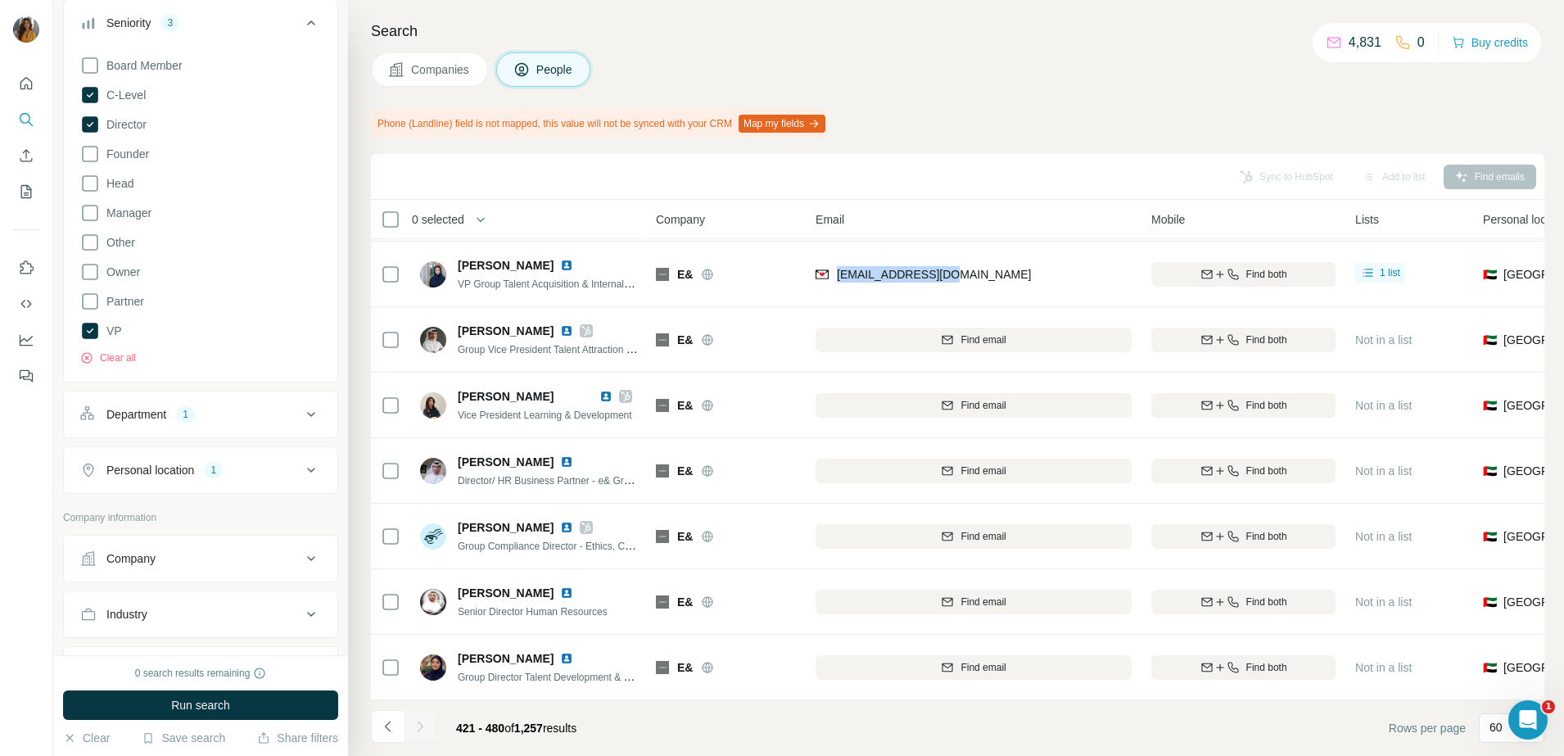
scroll to position [290, 0]
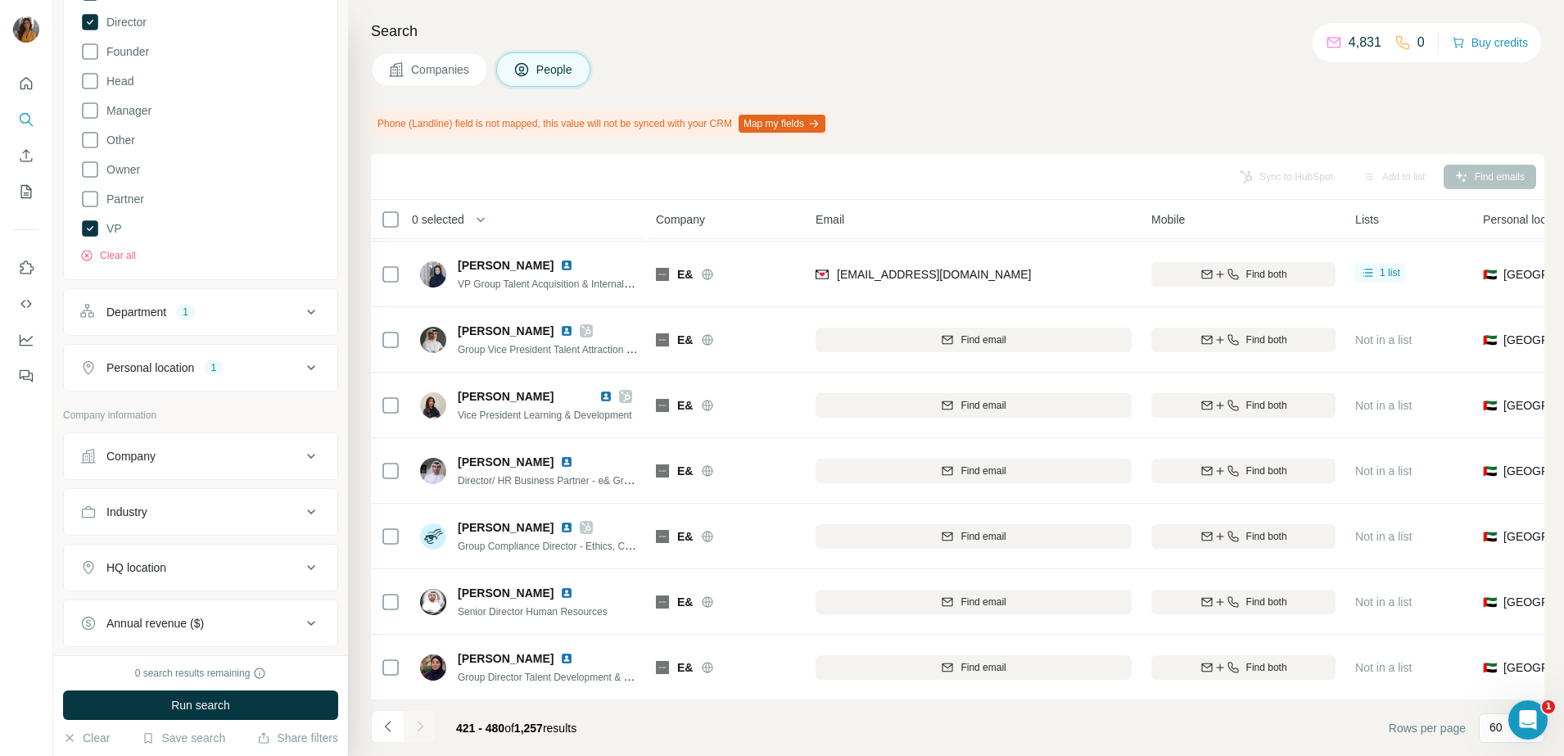
click at [207, 424] on div "Company information" at bounding box center [200, 420] width 275 height 25
click at [205, 449] on div "Company" at bounding box center [190, 456] width 221 height 16
click at [178, 522] on input "text" at bounding box center [200, 527] width 241 height 29
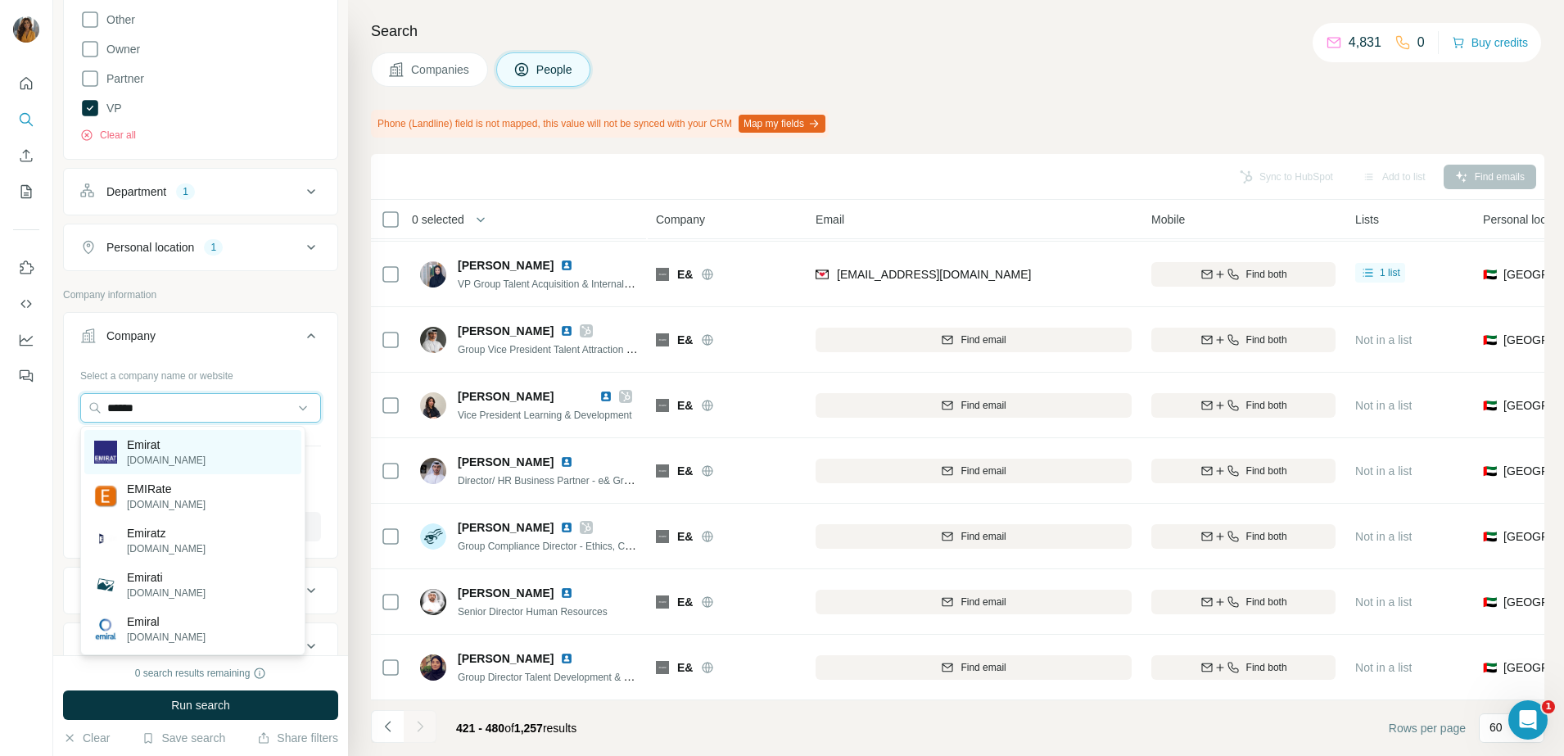
scroll to position [495, 0]
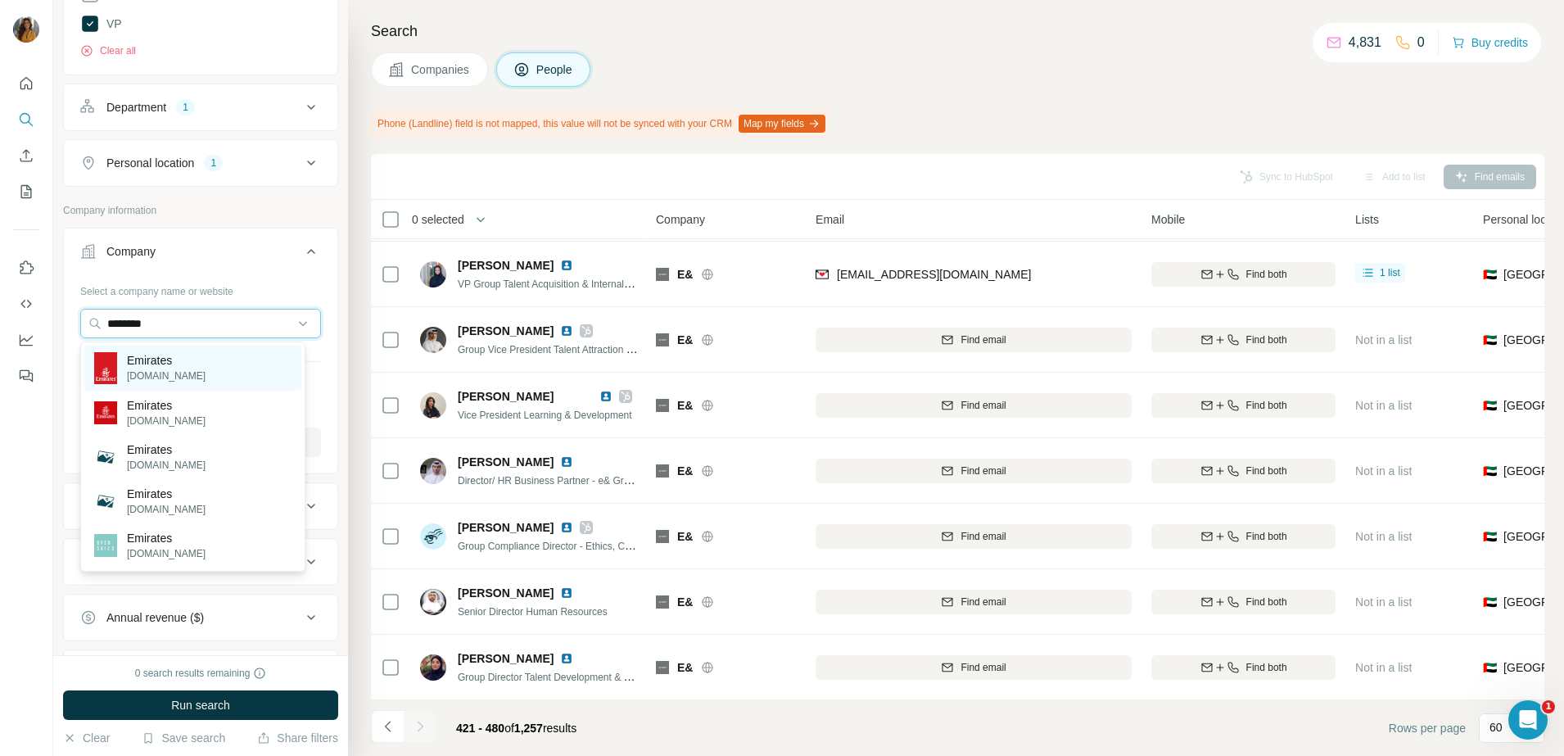
type input "********"
click at [200, 364] on div "Emirates emirates.com" at bounding box center [192, 368] width 217 height 45
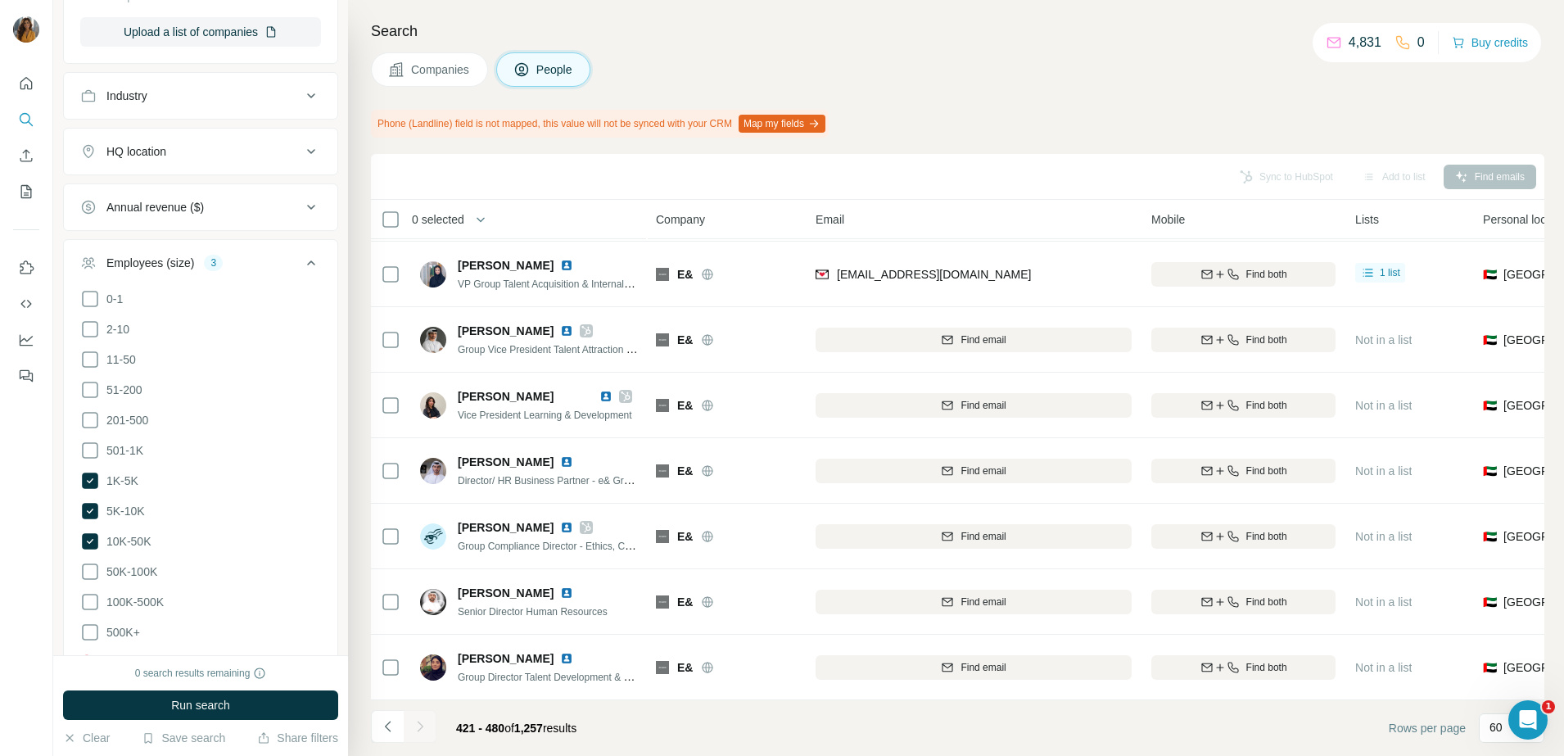
scroll to position [1109, 0]
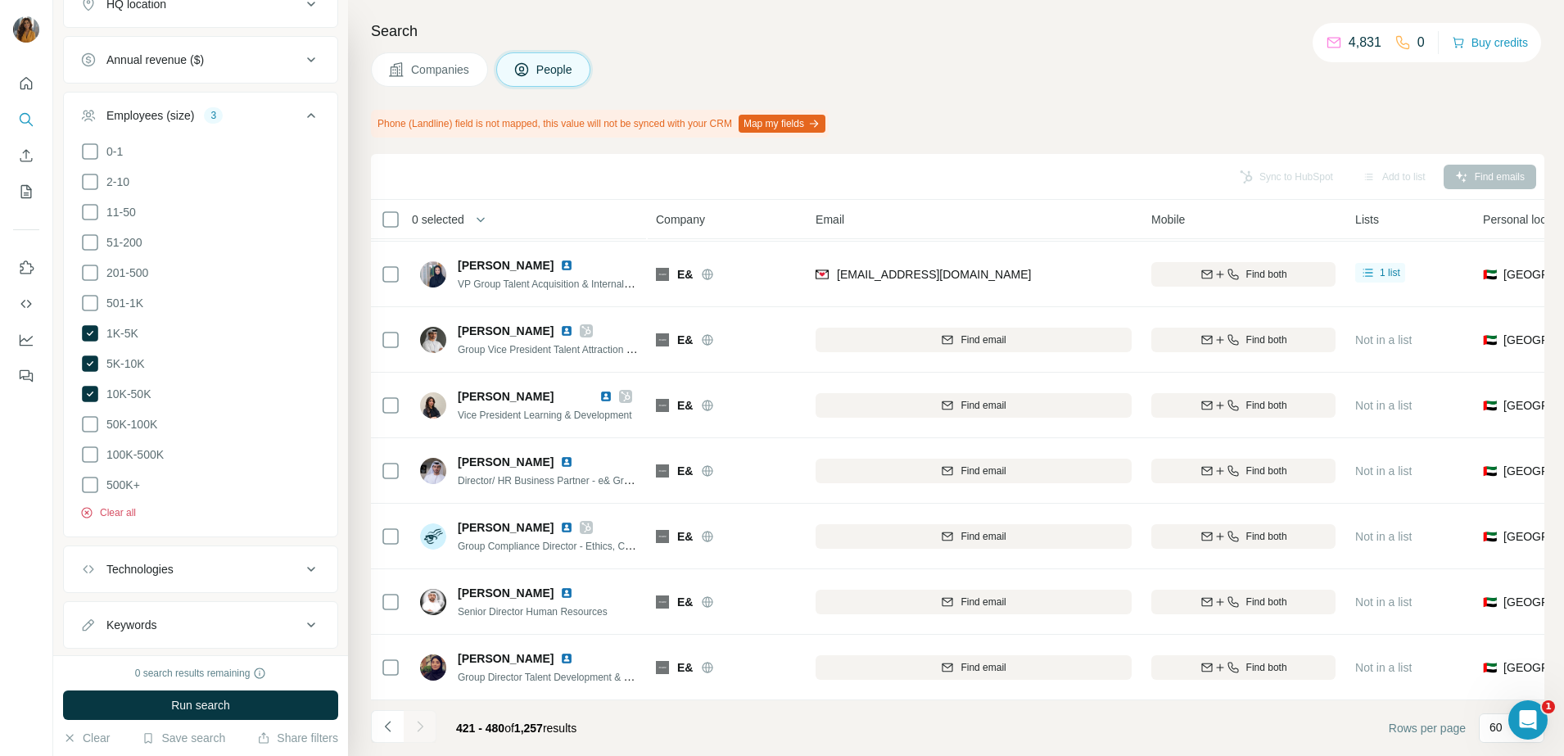
click at [98, 505] on button "Clear all" at bounding box center [108, 512] width 56 height 15
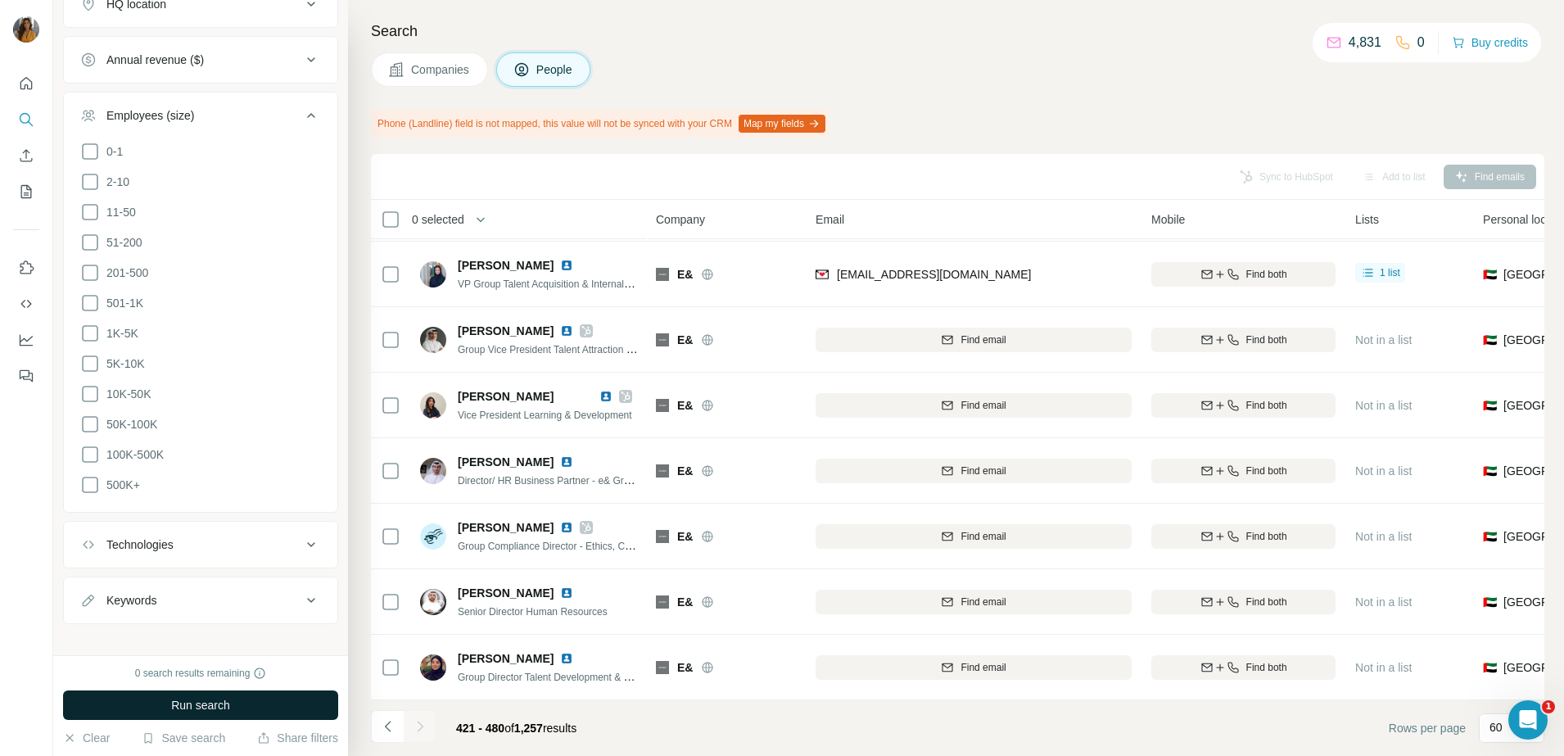
click at [175, 703] on span "Run search" at bounding box center [200, 705] width 59 height 16
